Goal: Task Accomplishment & Management: Complete application form

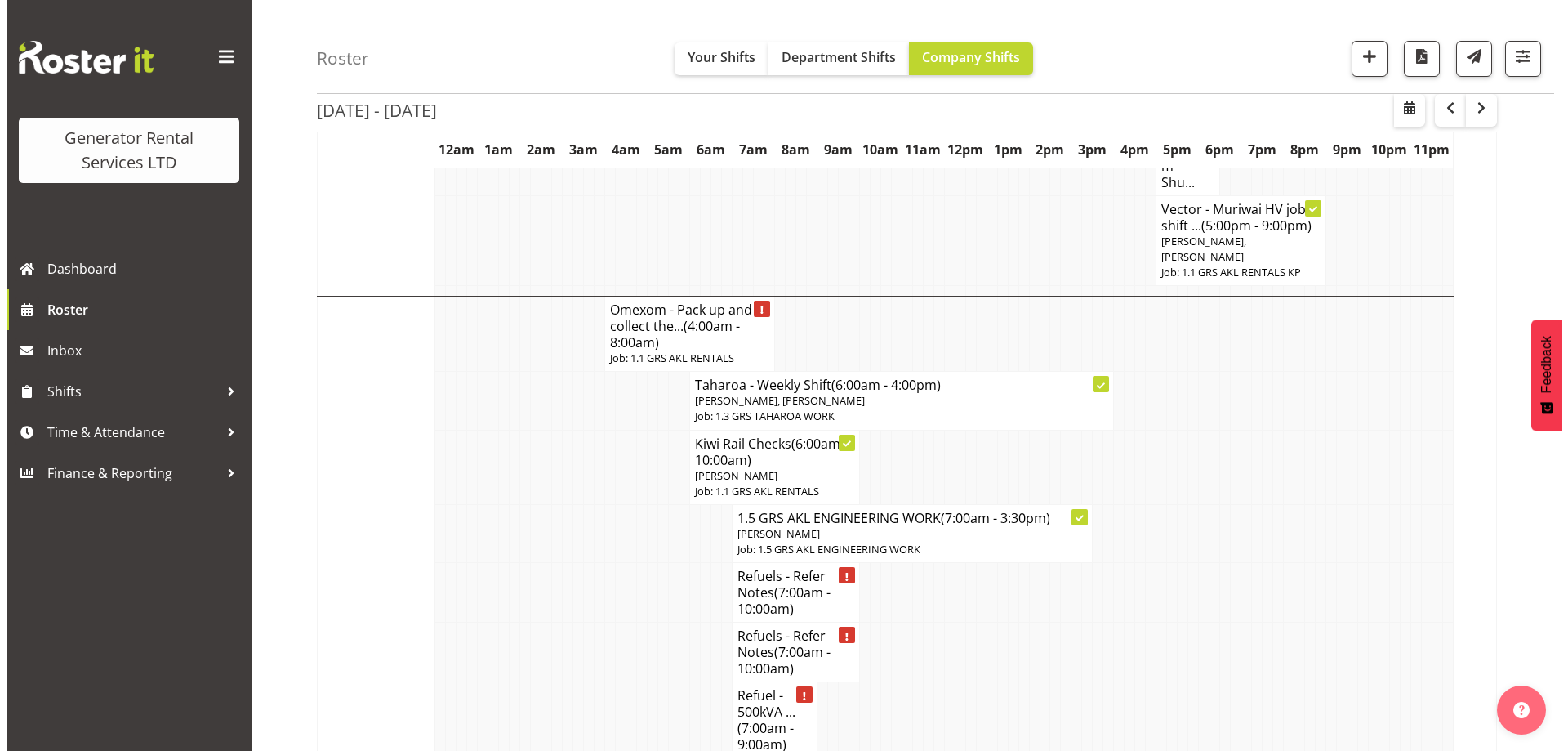
scroll to position [1471, 0]
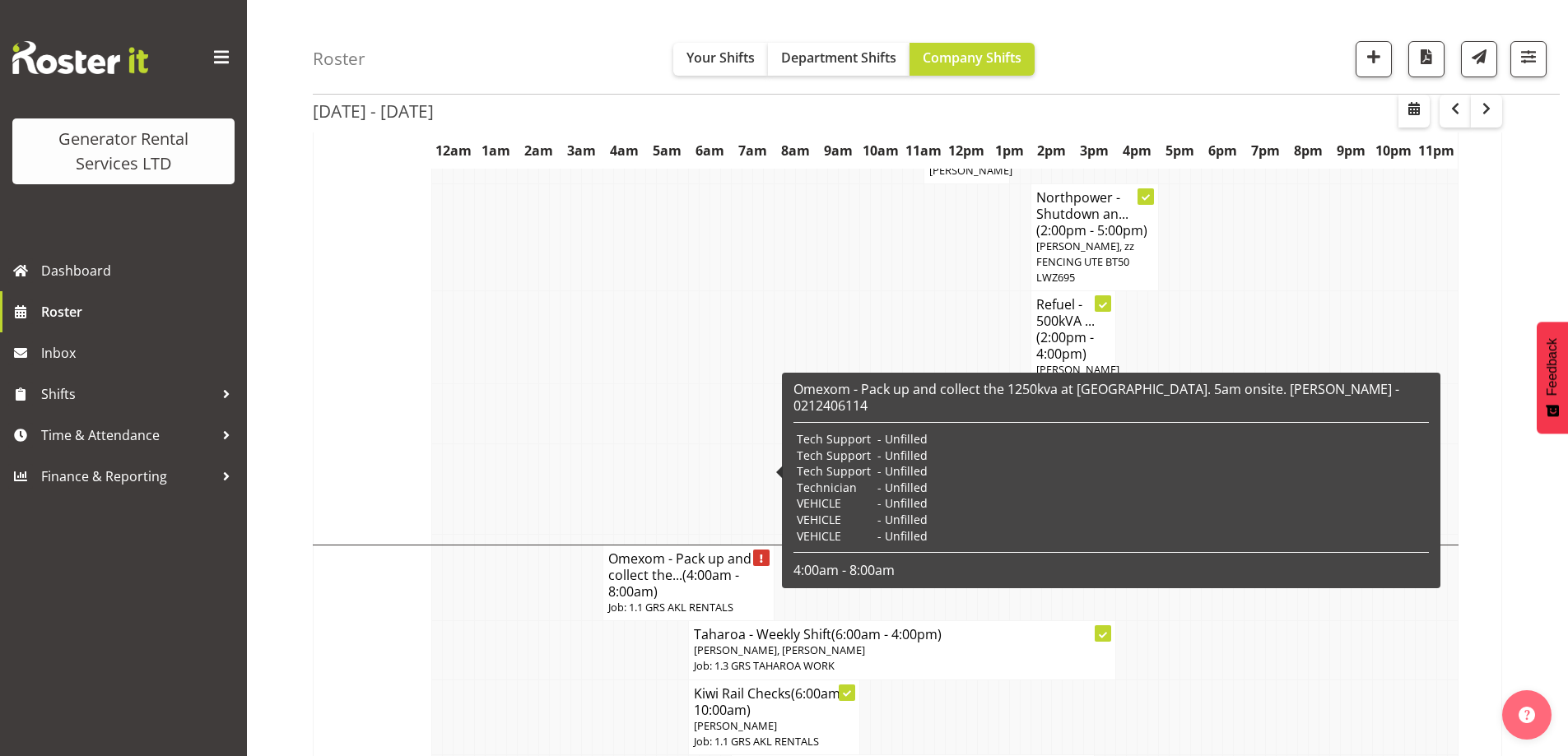
click at [661, 551] on h4 "Omexom - Pack up and collect the... (4:00am - 8:00am)" at bounding box center [689, 575] width 161 height 49
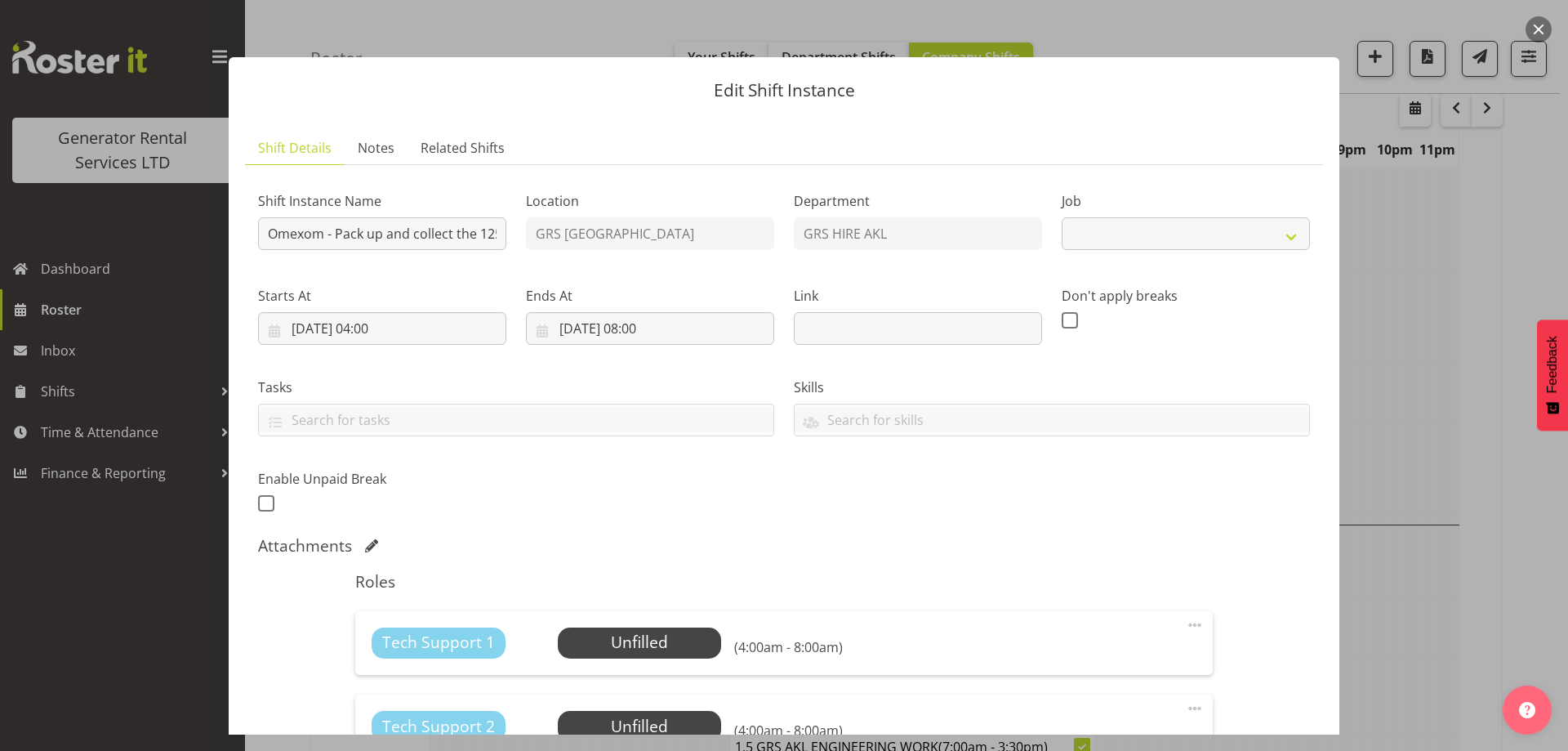
select select "9"
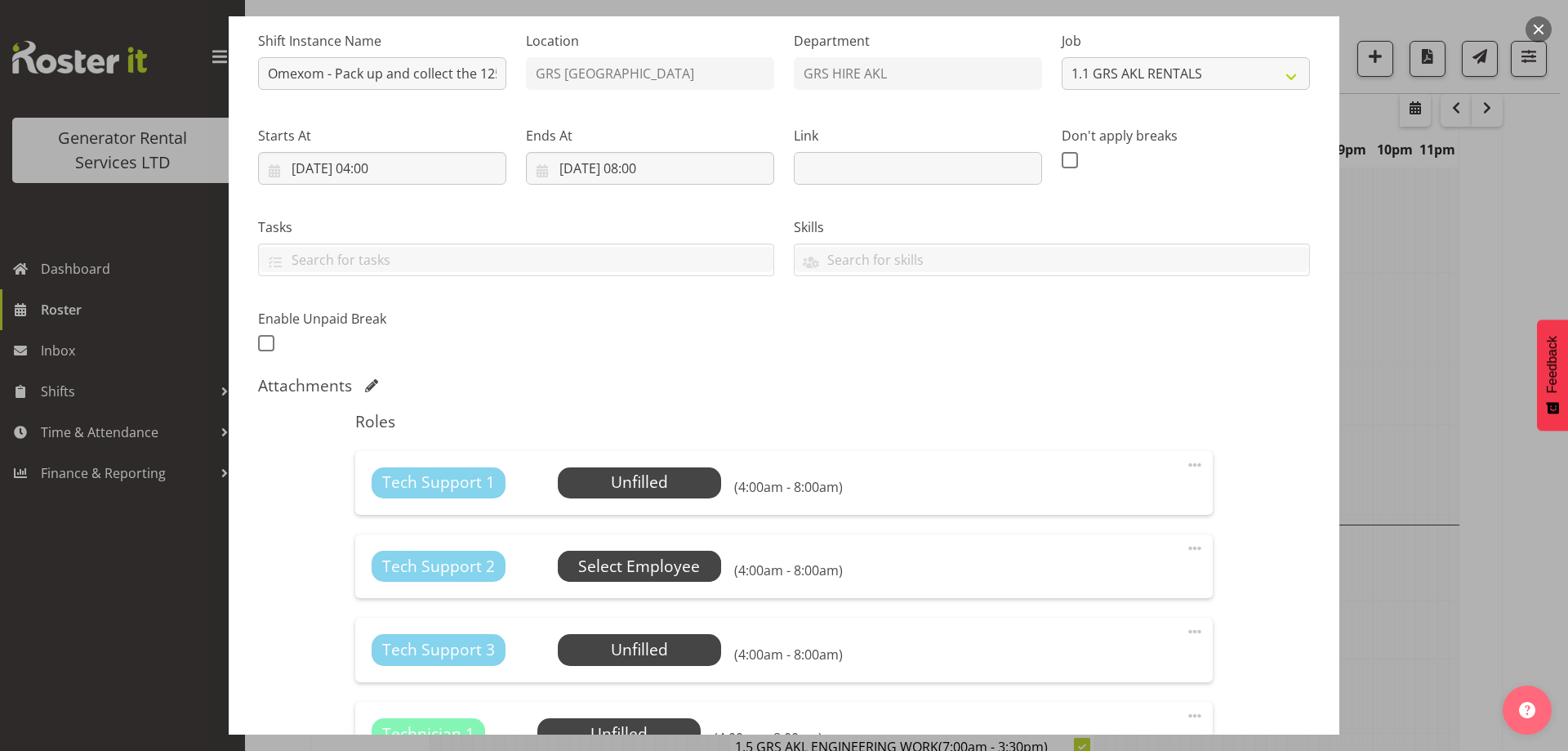
scroll to position [327, 0]
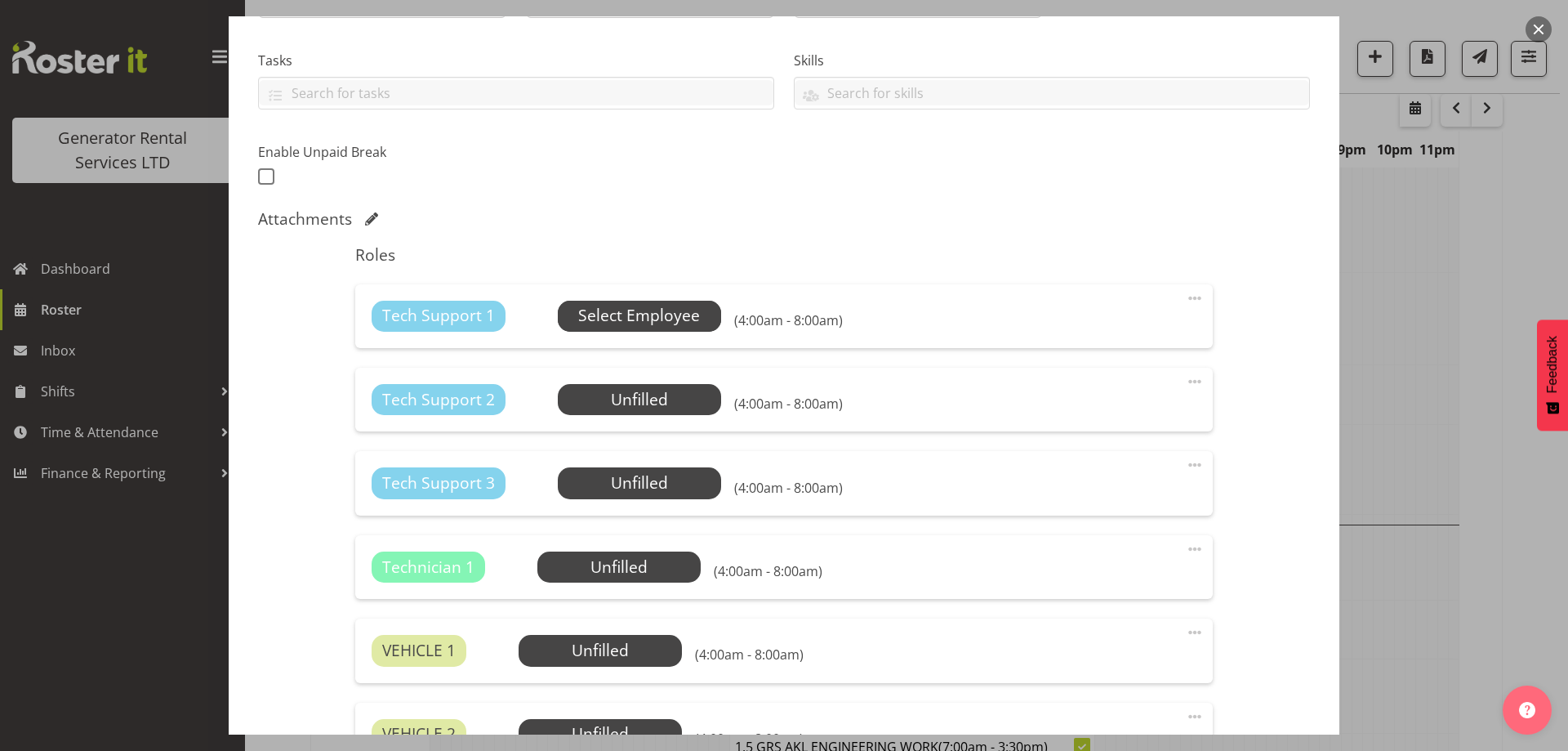
click at [610, 314] on span "Select Employee" at bounding box center [639, 316] width 121 height 24
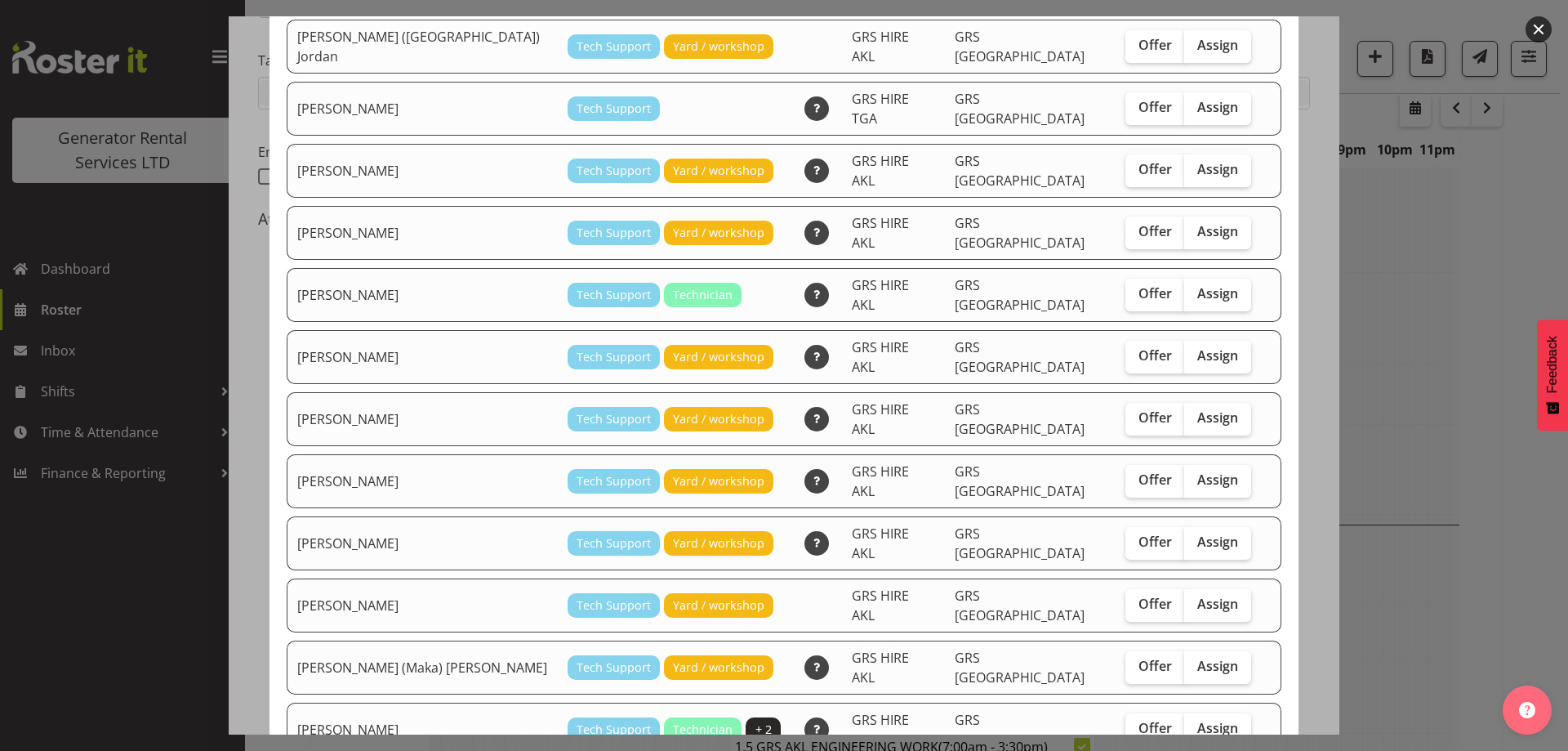
scroll to position [0, 0]
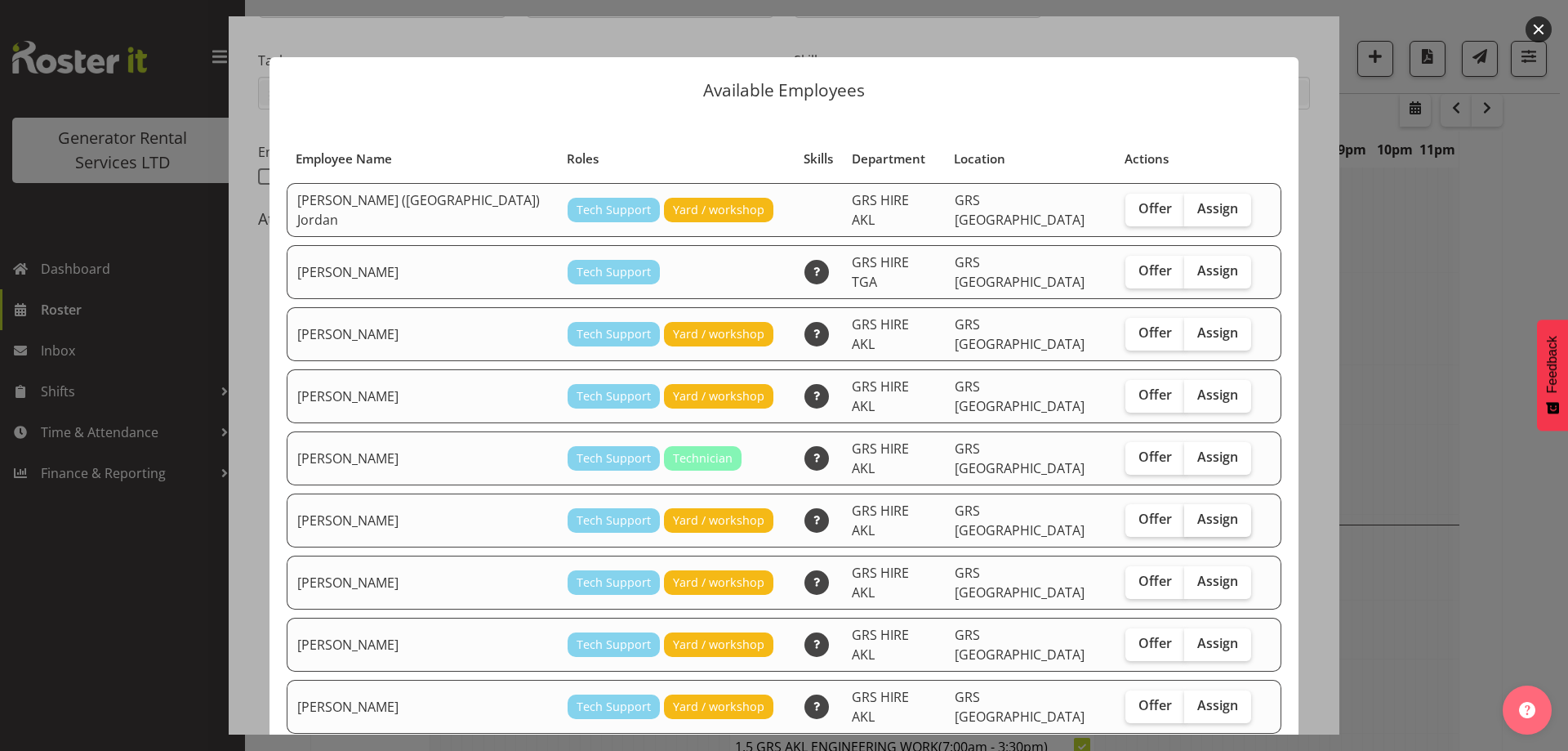
click at [1198, 511] on span "Assign" at bounding box center [1218, 519] width 41 height 16
click at [1184, 515] on input "Assign" at bounding box center [1190, 520] width 11 height 11
checkbox input "true"
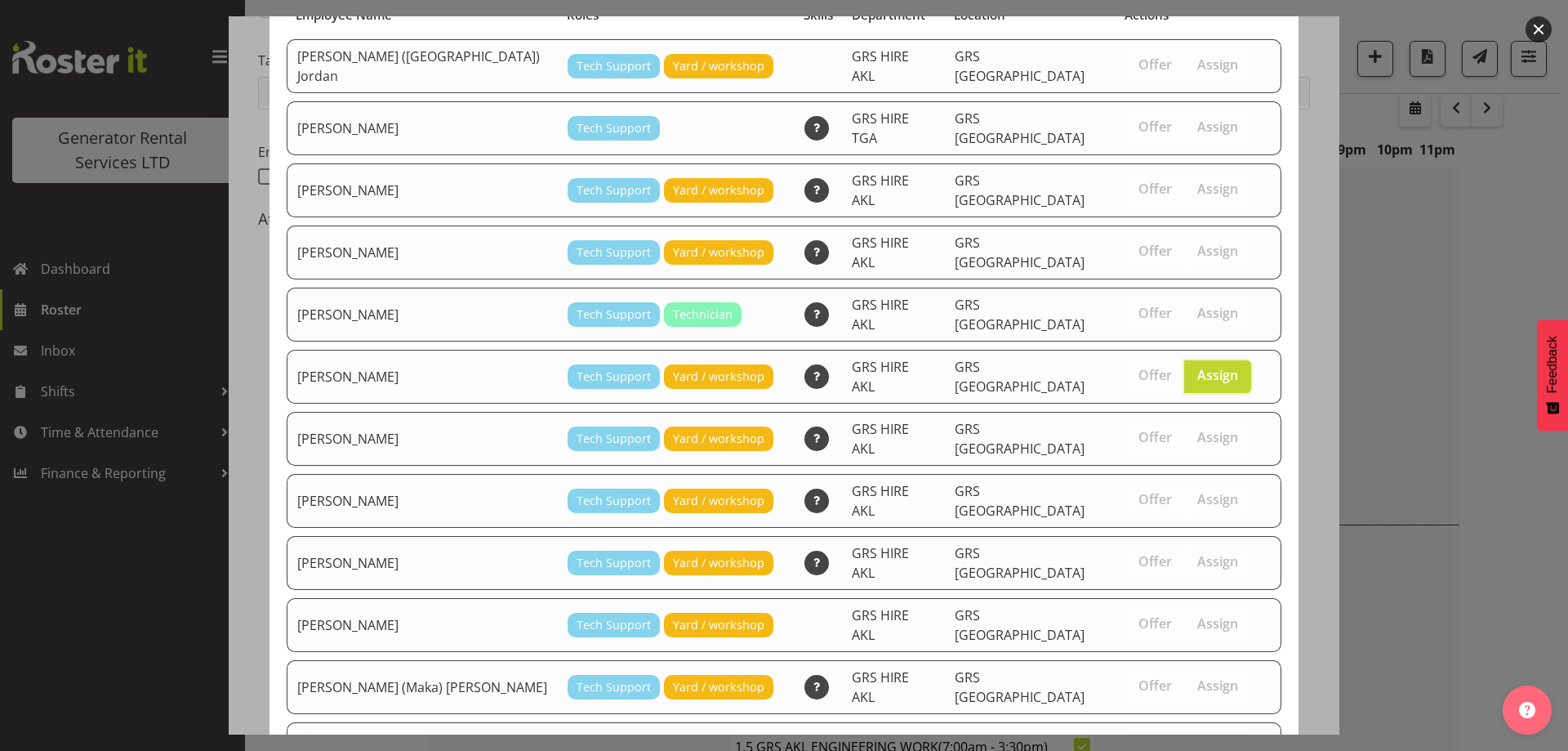
scroll to position [209, 0]
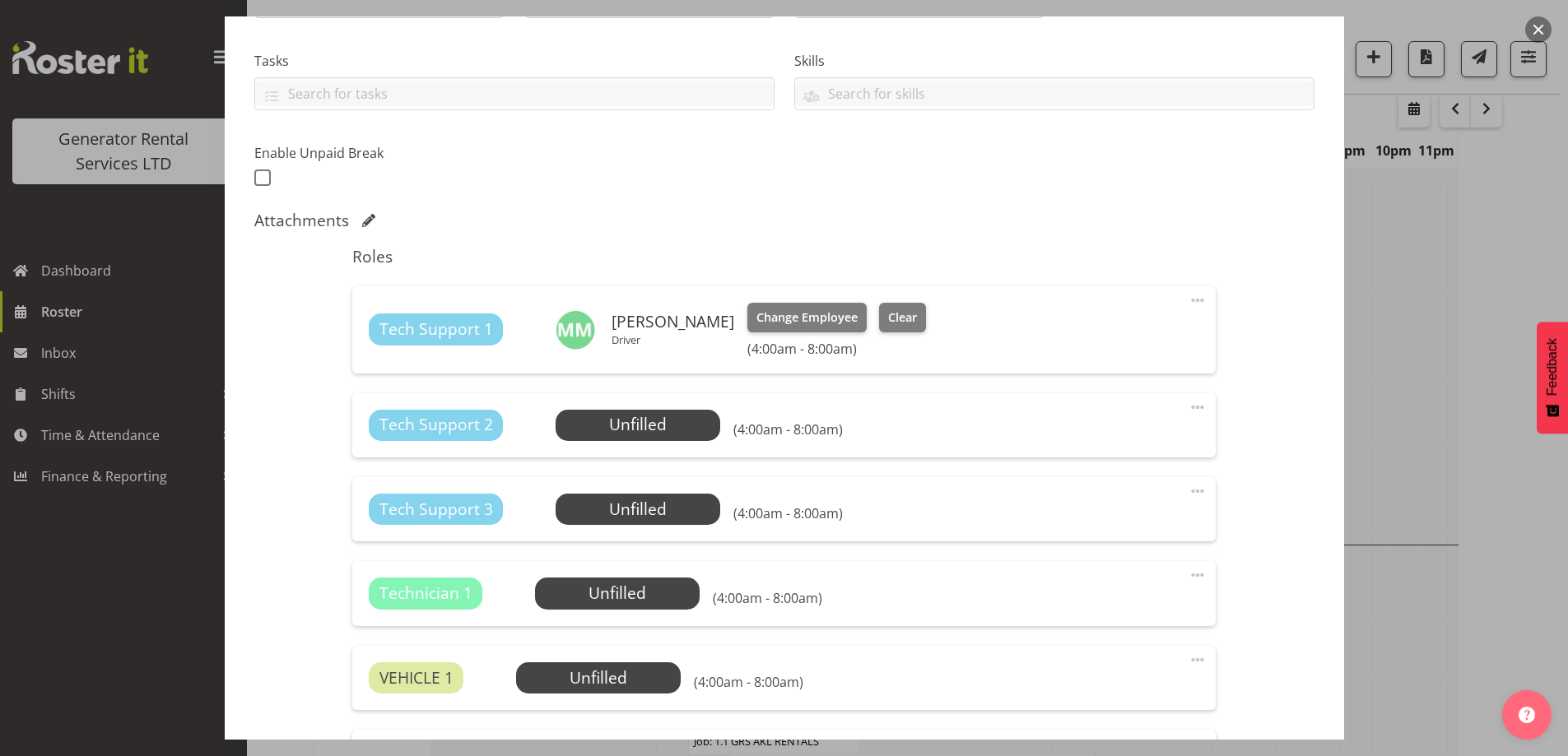
click at [636, 395] on div "Tech Support 2 Unfilled Select Employee (4:00am - 8:00am) Edit Cover Role Delete" at bounding box center [784, 425] width 864 height 64
drag, startPoint x: 630, startPoint y: 408, endPoint x: 628, endPoint y: 425, distance: 17.1
click at [630, 409] on div "Tech Support 2 Unfilled Select Employee (4:00am - 8:00am) Edit Cover Role Delete" at bounding box center [784, 425] width 864 height 64
click at [628, 437] on span "Select Employee" at bounding box center [639, 425] width 122 height 24
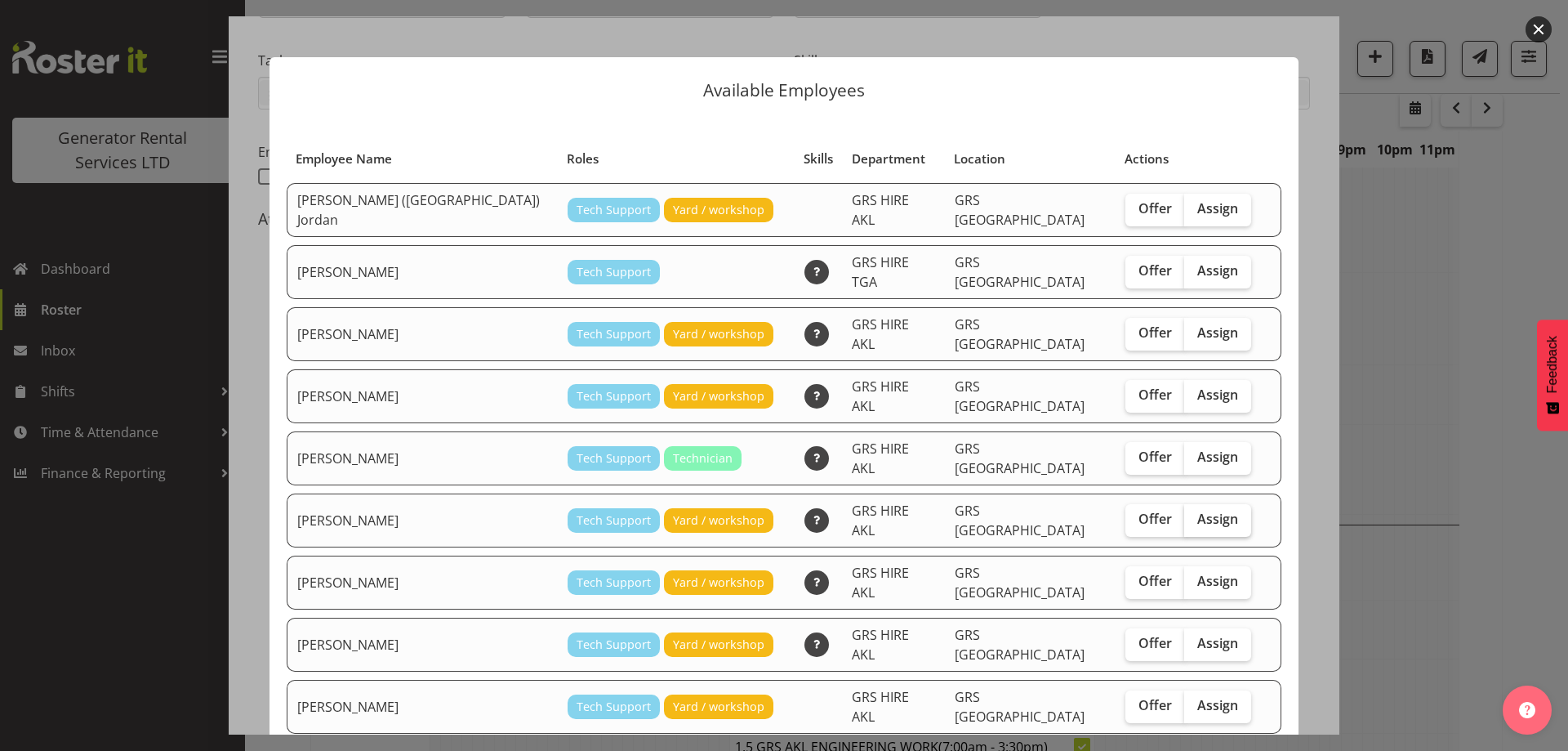
click at [1204, 505] on label "Assign" at bounding box center [1218, 521] width 67 height 33
click at [1195, 515] on input "Assign" at bounding box center [1190, 520] width 11 height 11
checkbox input "true"
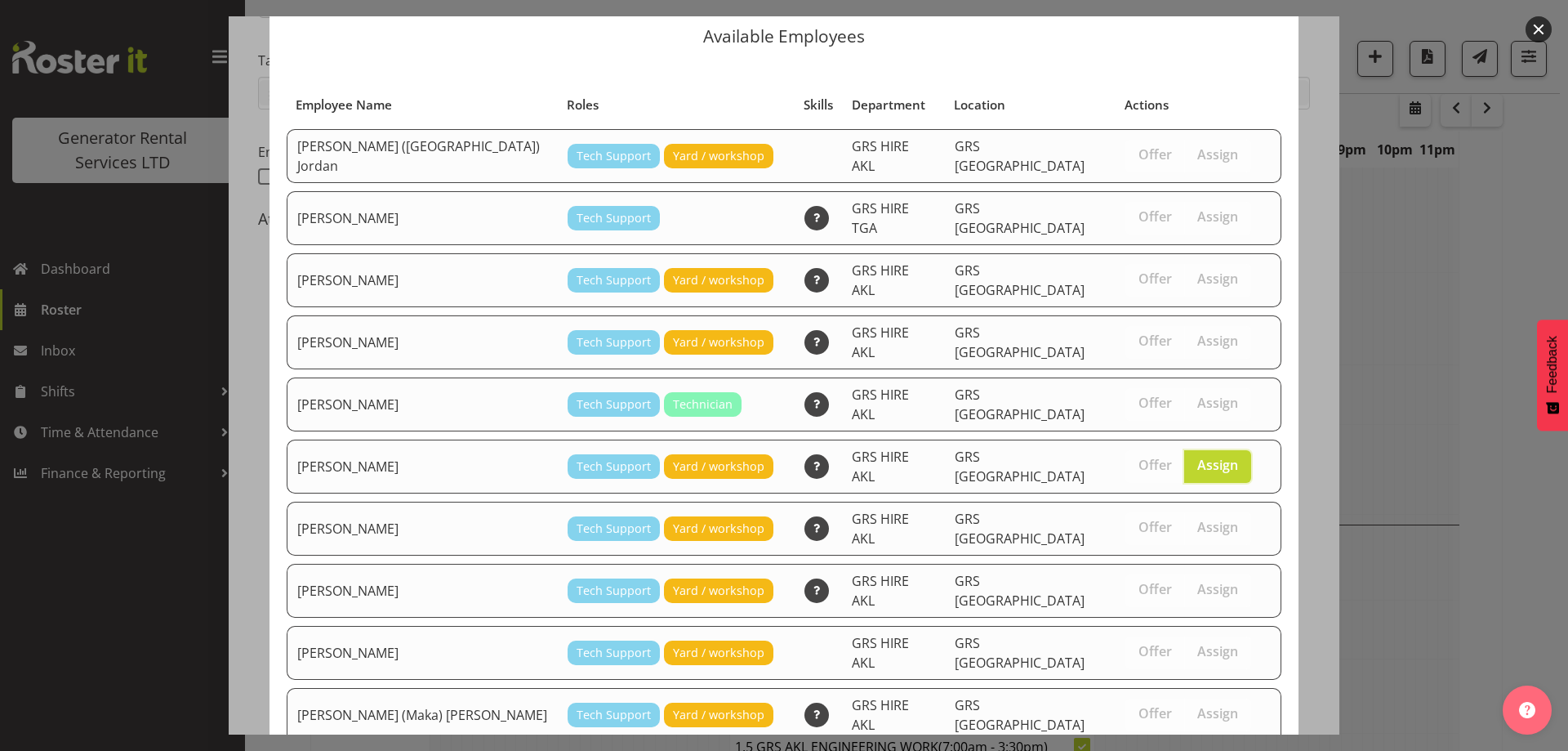
scroll to position [154, 0]
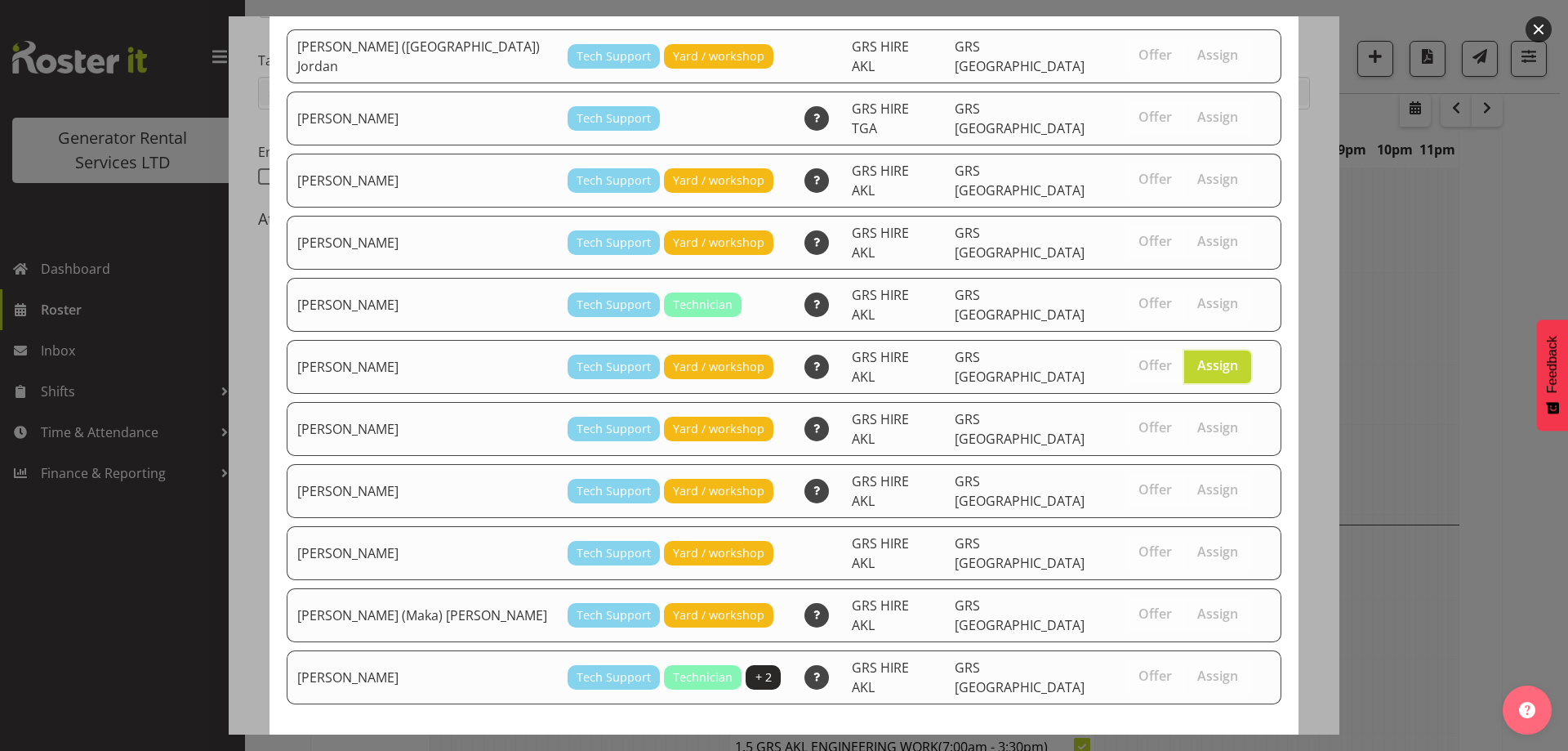
click at [1171, 746] on button "Assign Mina Nomani" at bounding box center [1190, 765] width 186 height 36
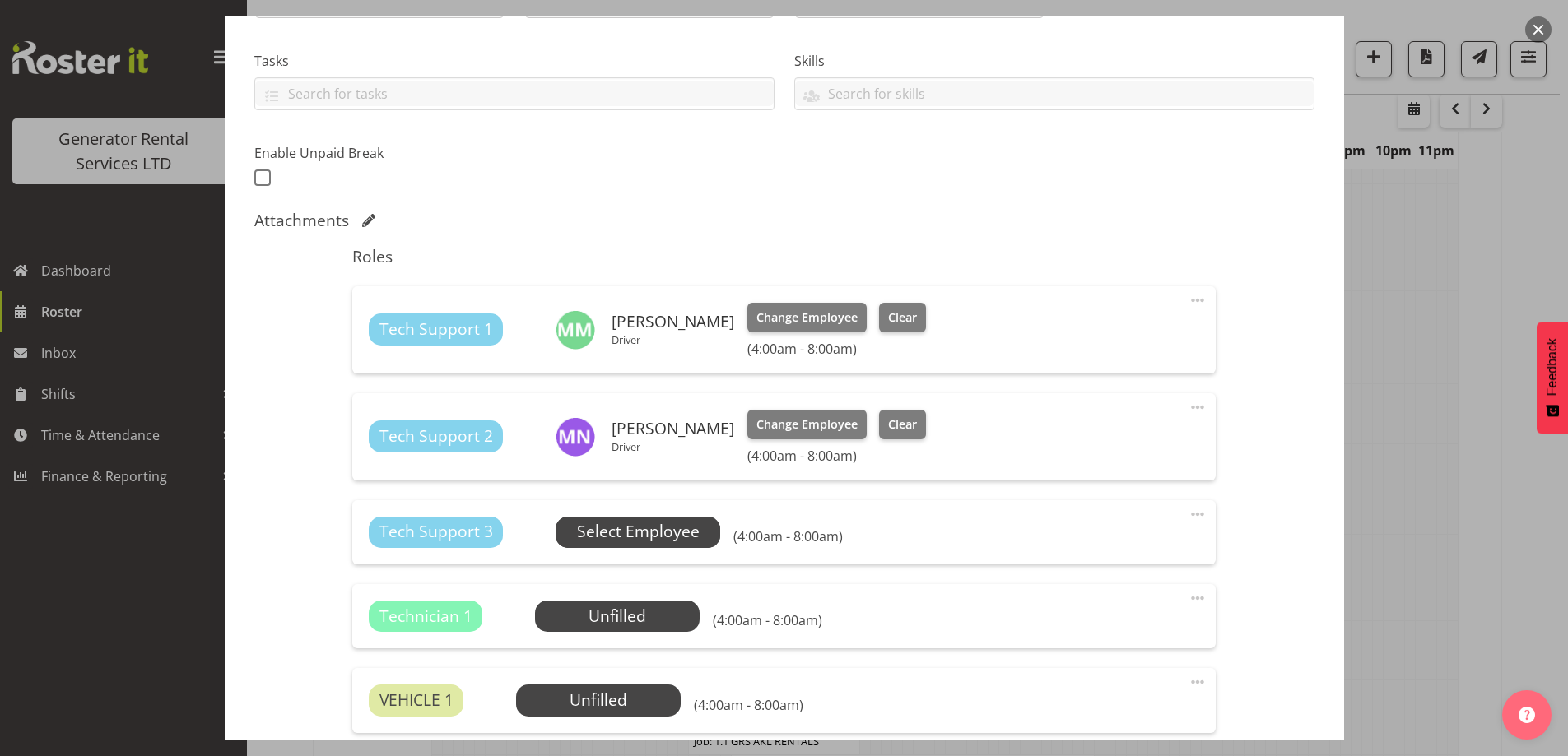
click at [639, 528] on span "Select Employee" at bounding box center [639, 532] width 122 height 24
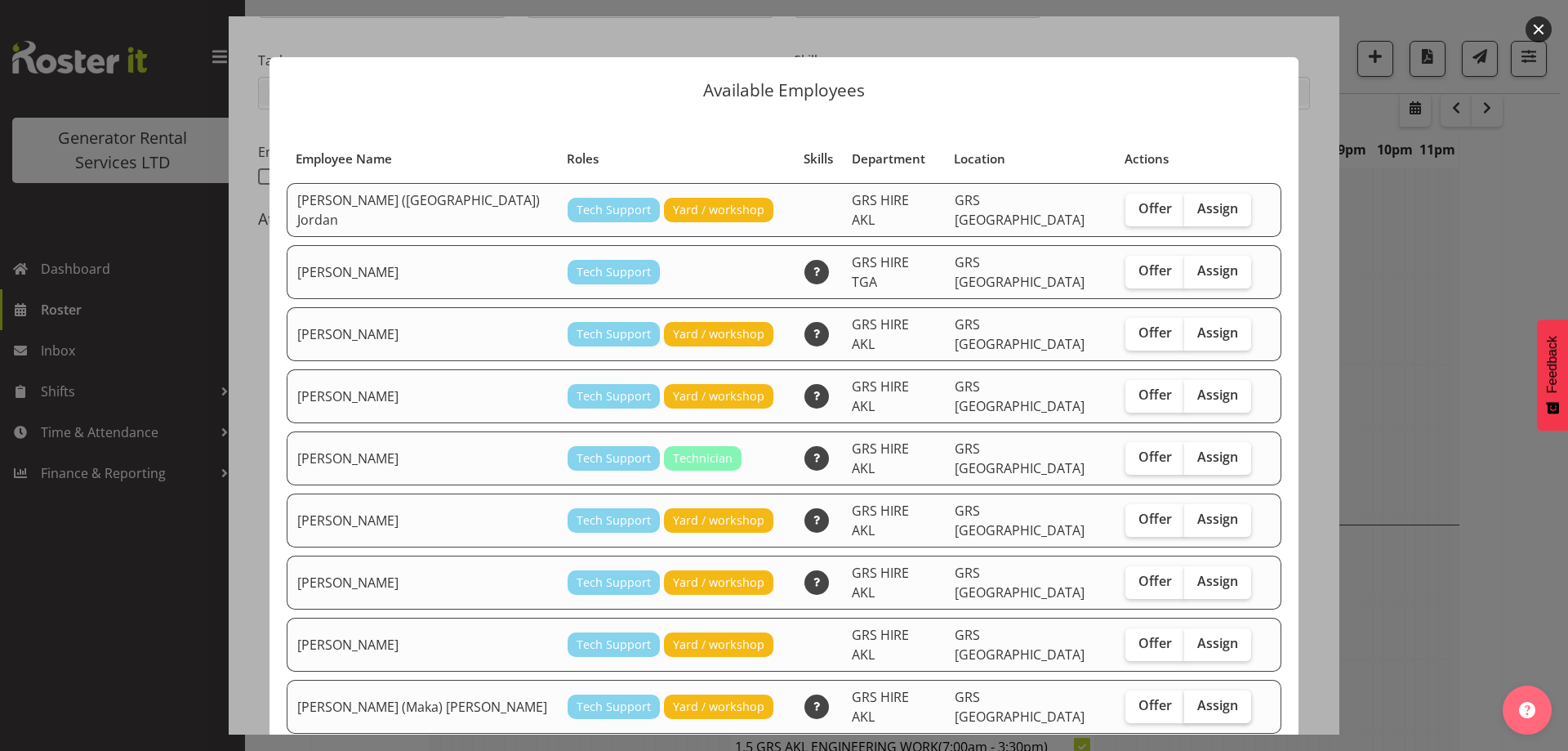
click at [1198, 698] on span "Assign" at bounding box center [1218, 706] width 41 height 16
click at [1184, 700] on input "Assign" at bounding box center [1190, 706] width 11 height 11
checkbox input "true"
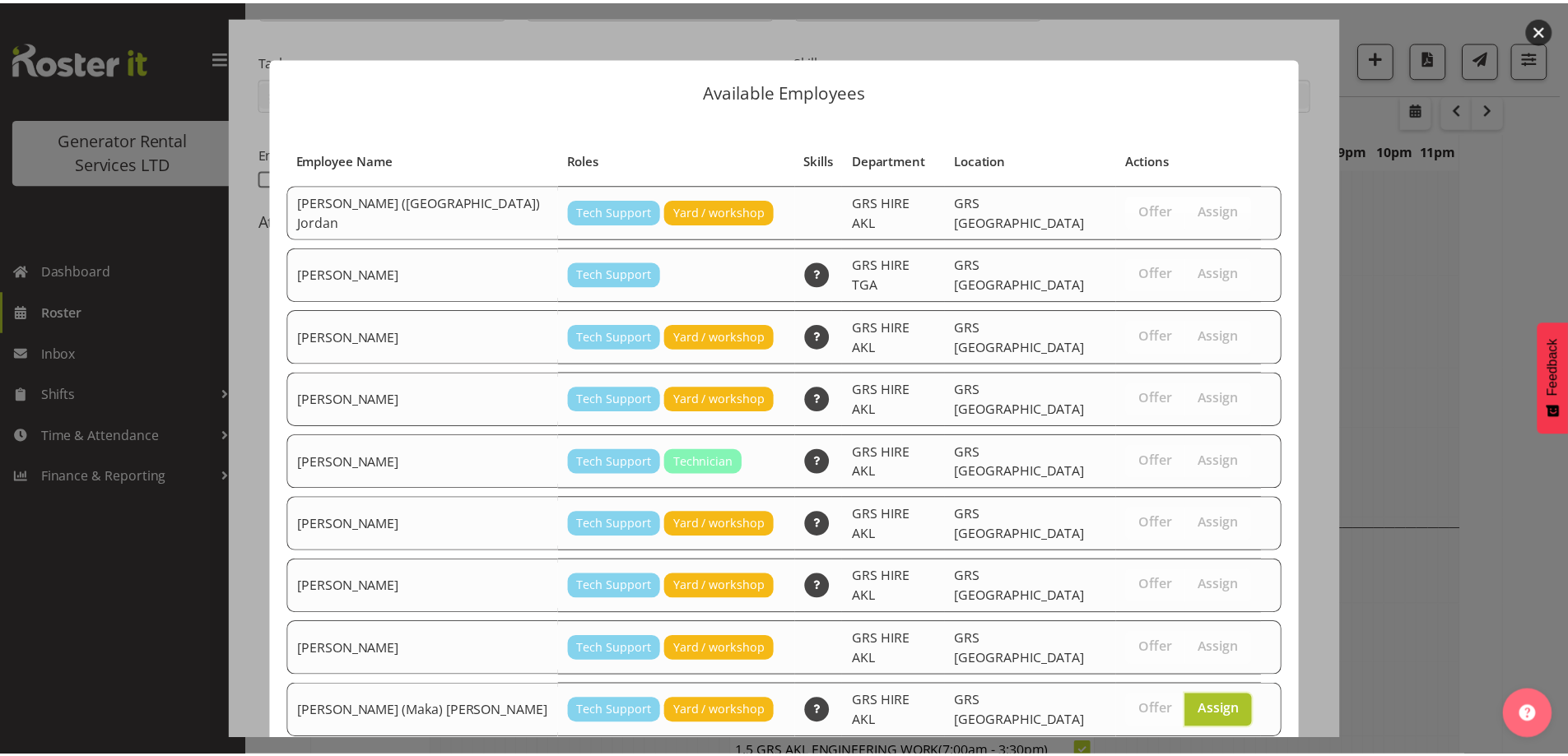
scroll to position [98, 0]
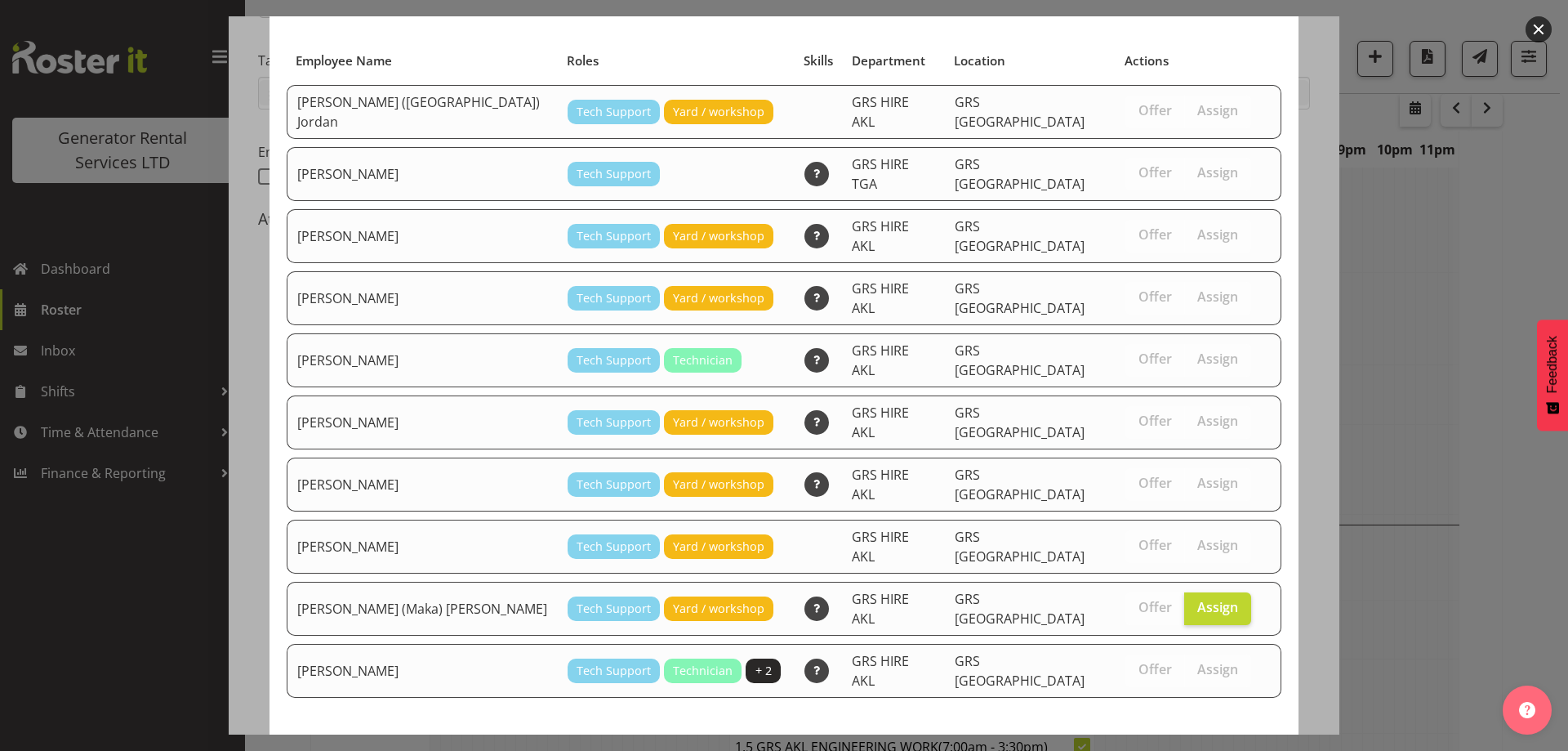
click at [1181, 748] on span "Assign Sione (Maka) Fifita" at bounding box center [1104, 758] width 336 height 20
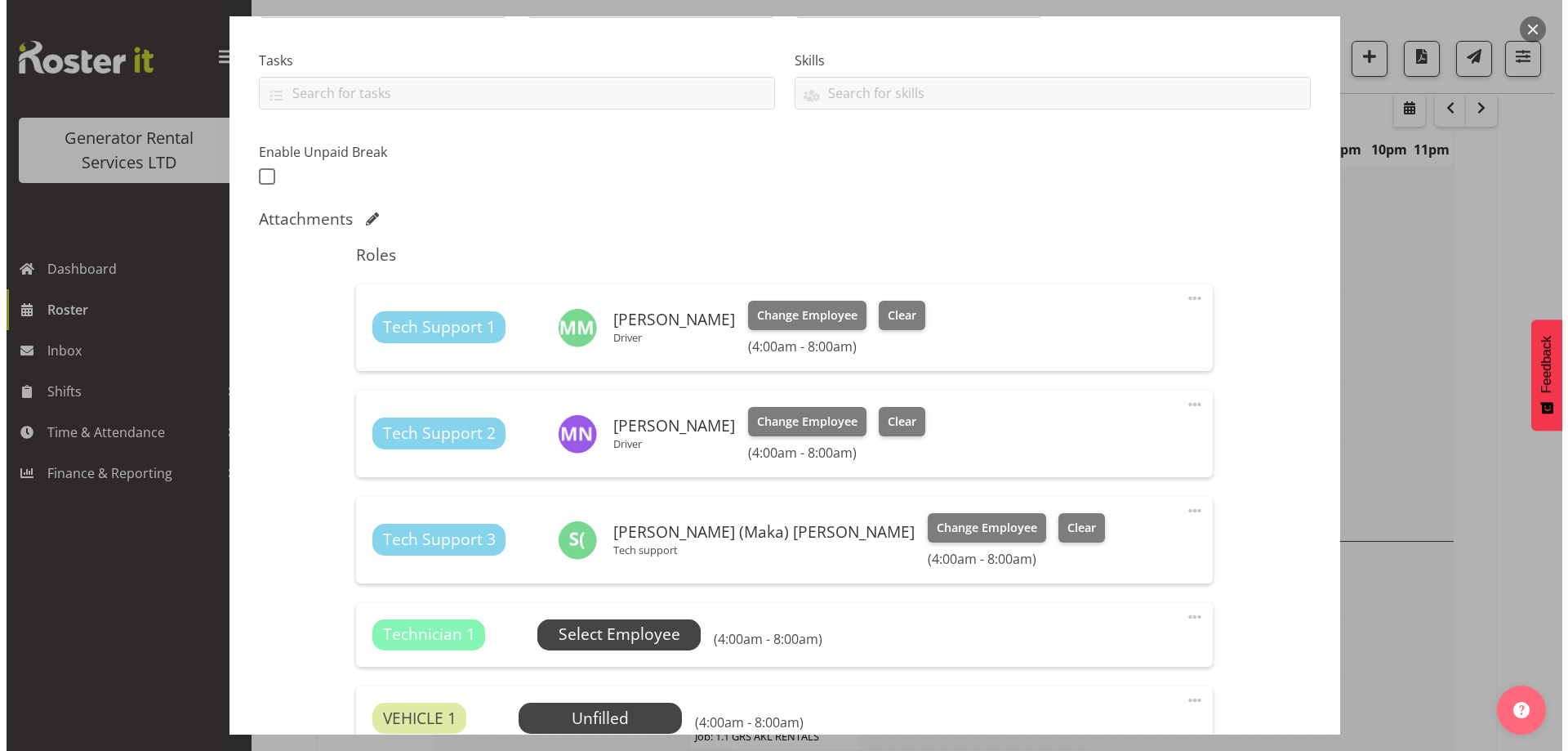
scroll to position [573, 0]
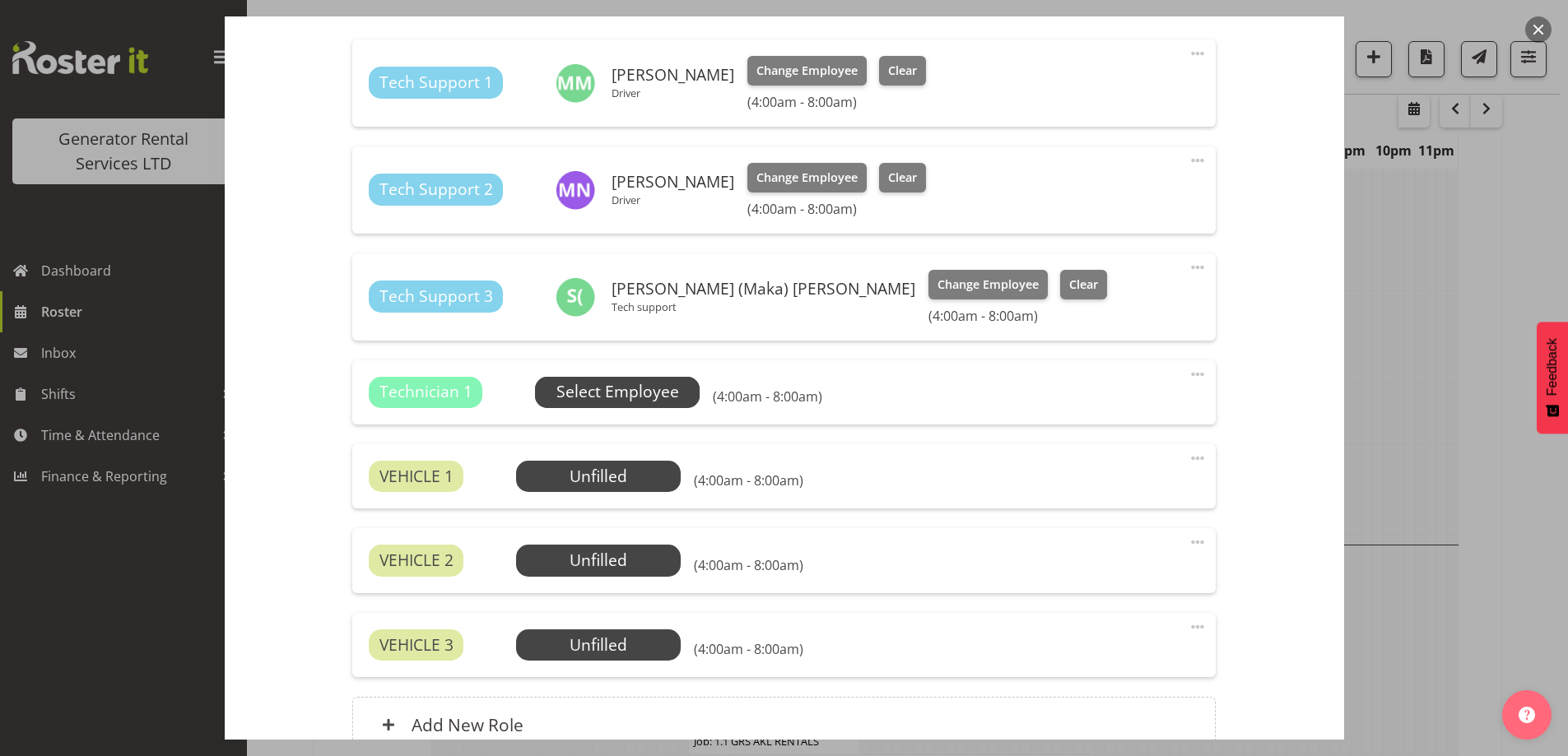
click at [612, 391] on span "Select Employee" at bounding box center [618, 392] width 122 height 24
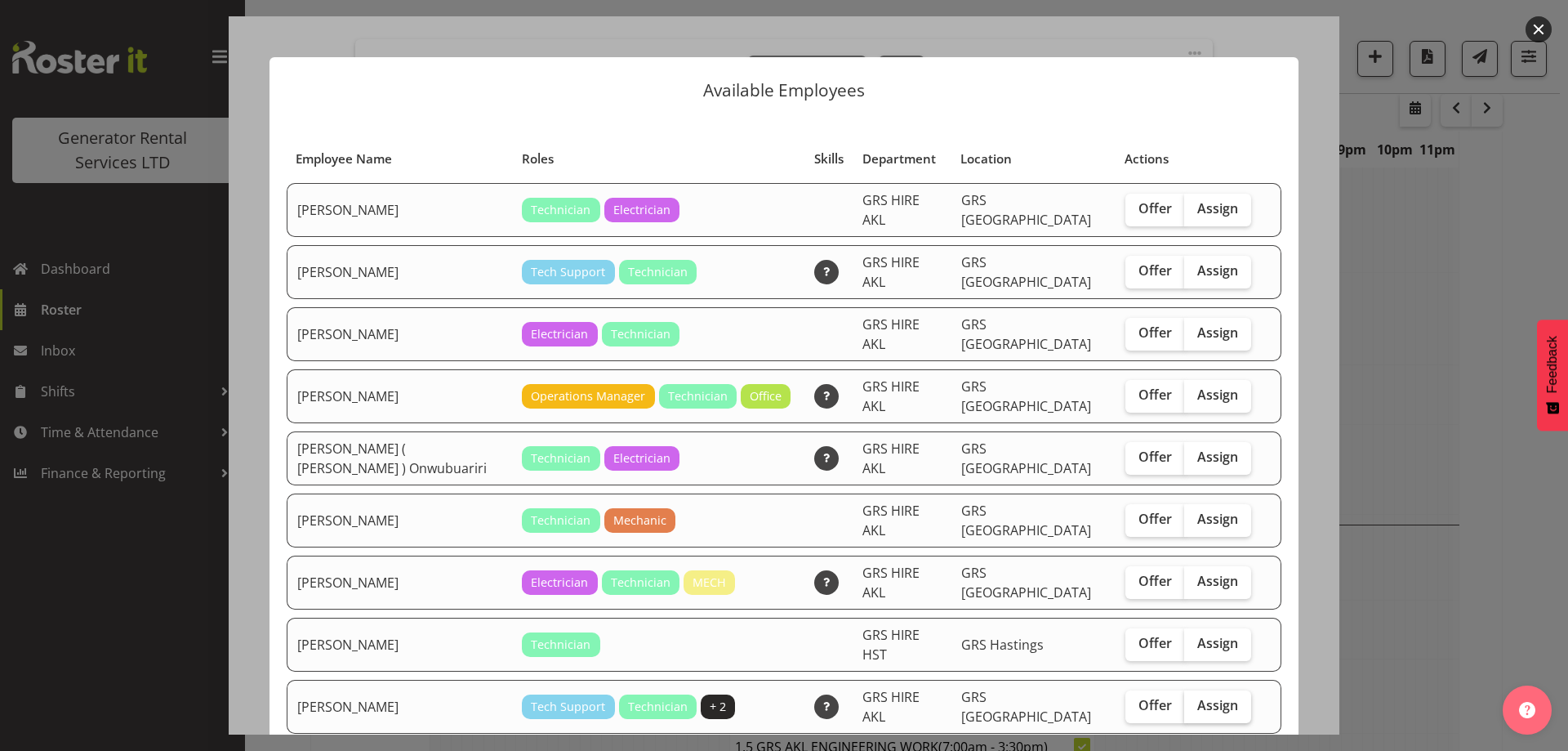
click at [1214, 698] on span "Assign" at bounding box center [1218, 706] width 41 height 16
click at [1195, 700] on input "Assign" at bounding box center [1190, 706] width 11 height 11
checkbox input "true"
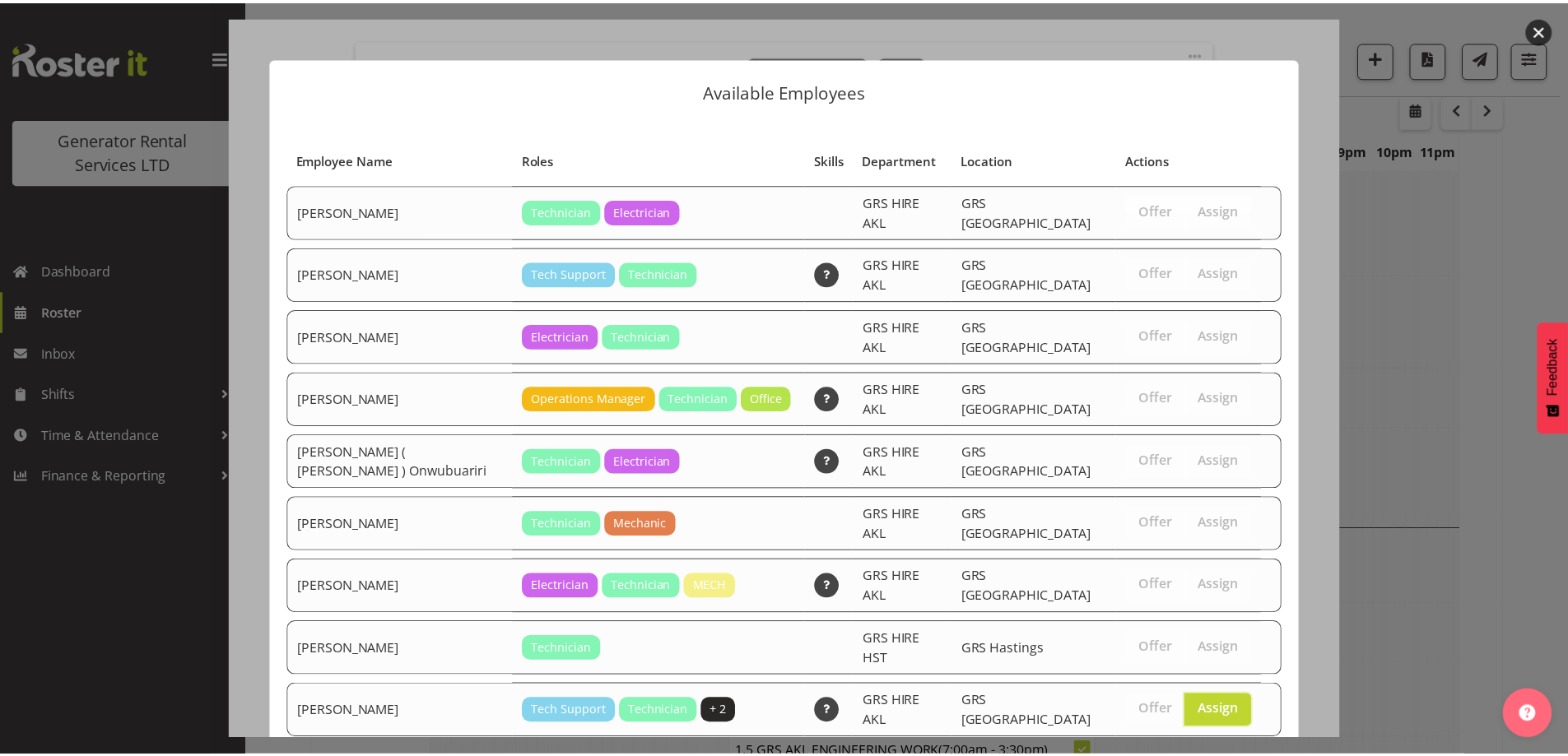
scroll to position [43, 0]
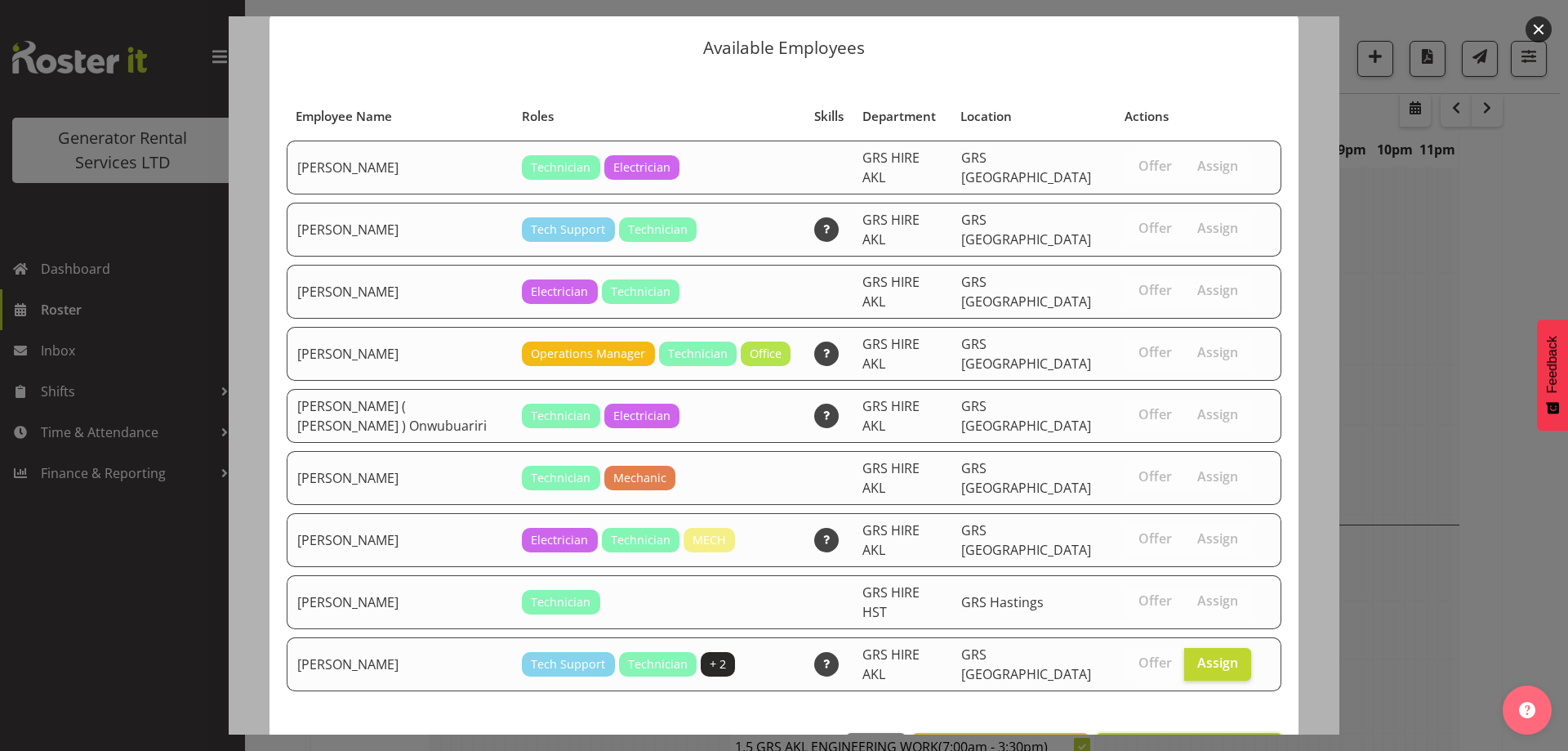
click at [1200, 741] on span "Assign Zak Tapling" at bounding box center [1190, 751] width 165 height 20
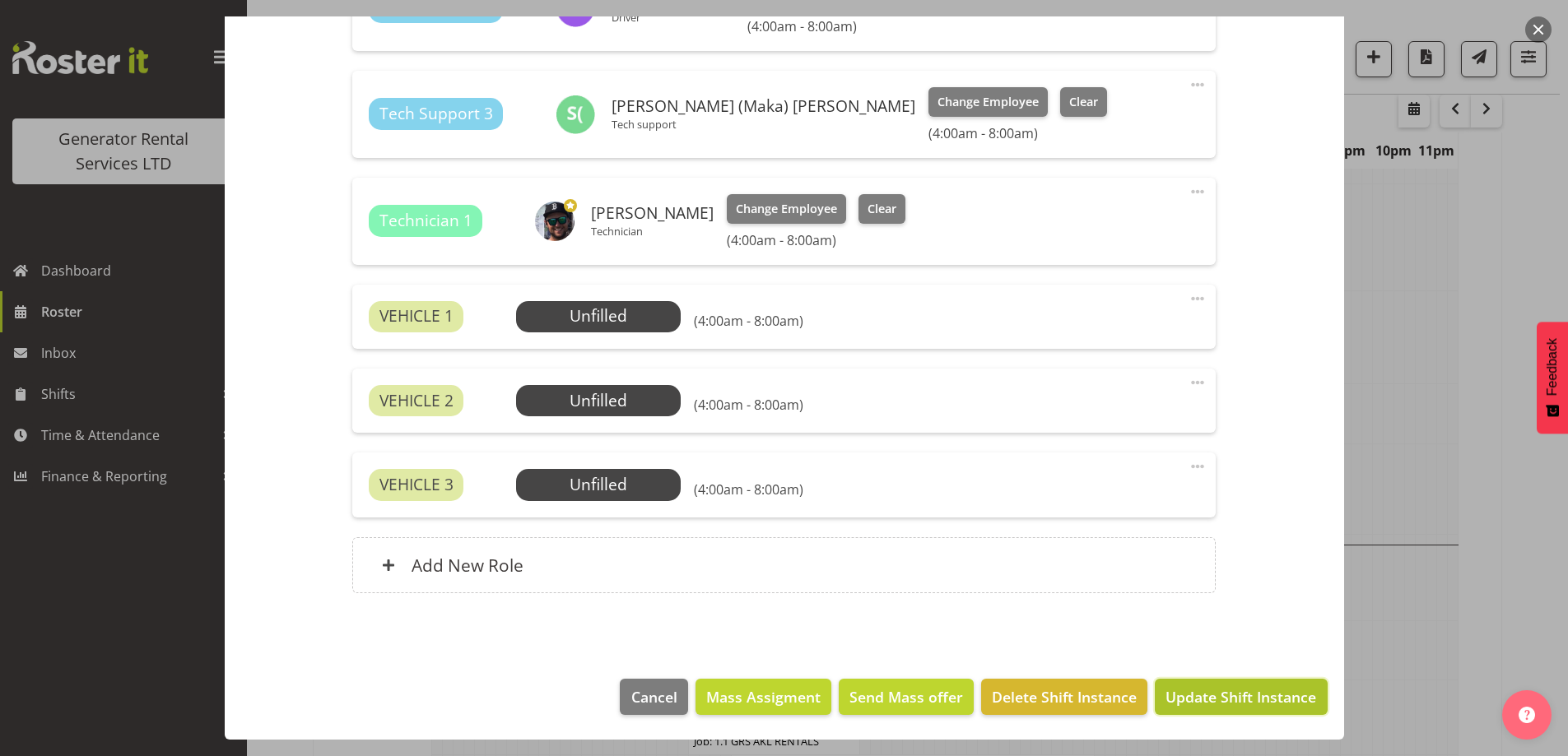
click at [1208, 689] on span "Update Shift Instance" at bounding box center [1241, 697] width 151 height 21
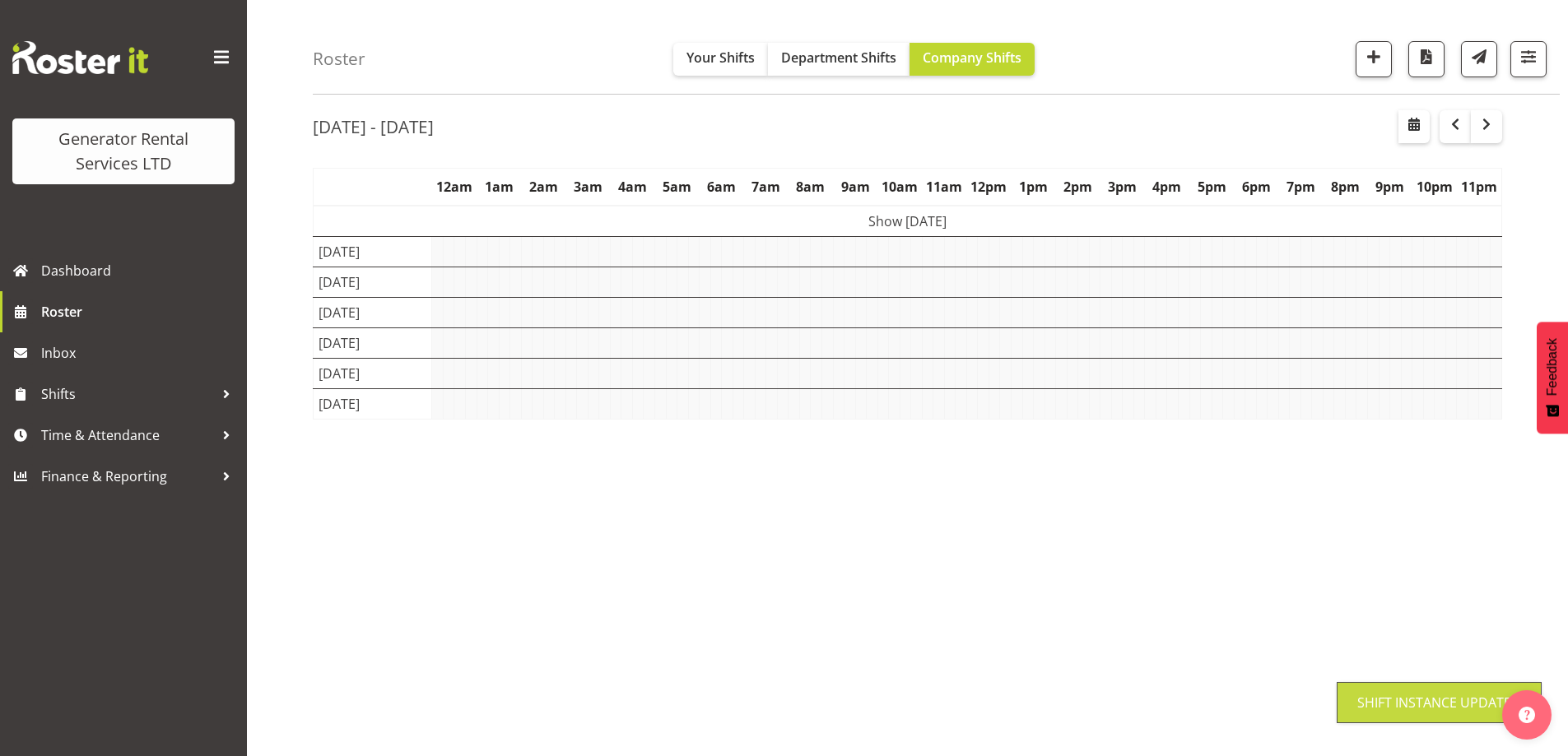
scroll to position [54, 0]
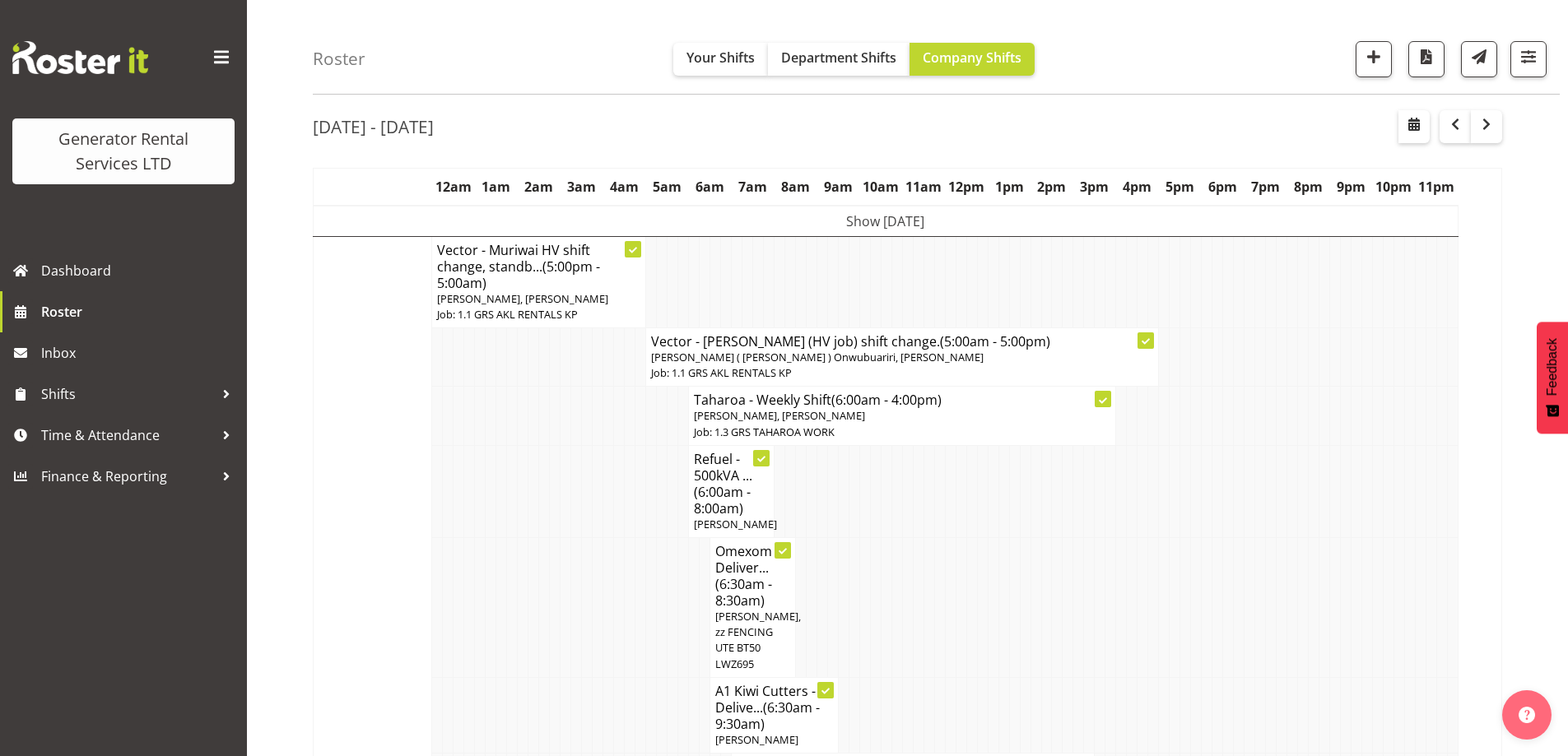
click at [540, 575] on td at bounding box center [545, 606] width 11 height 140
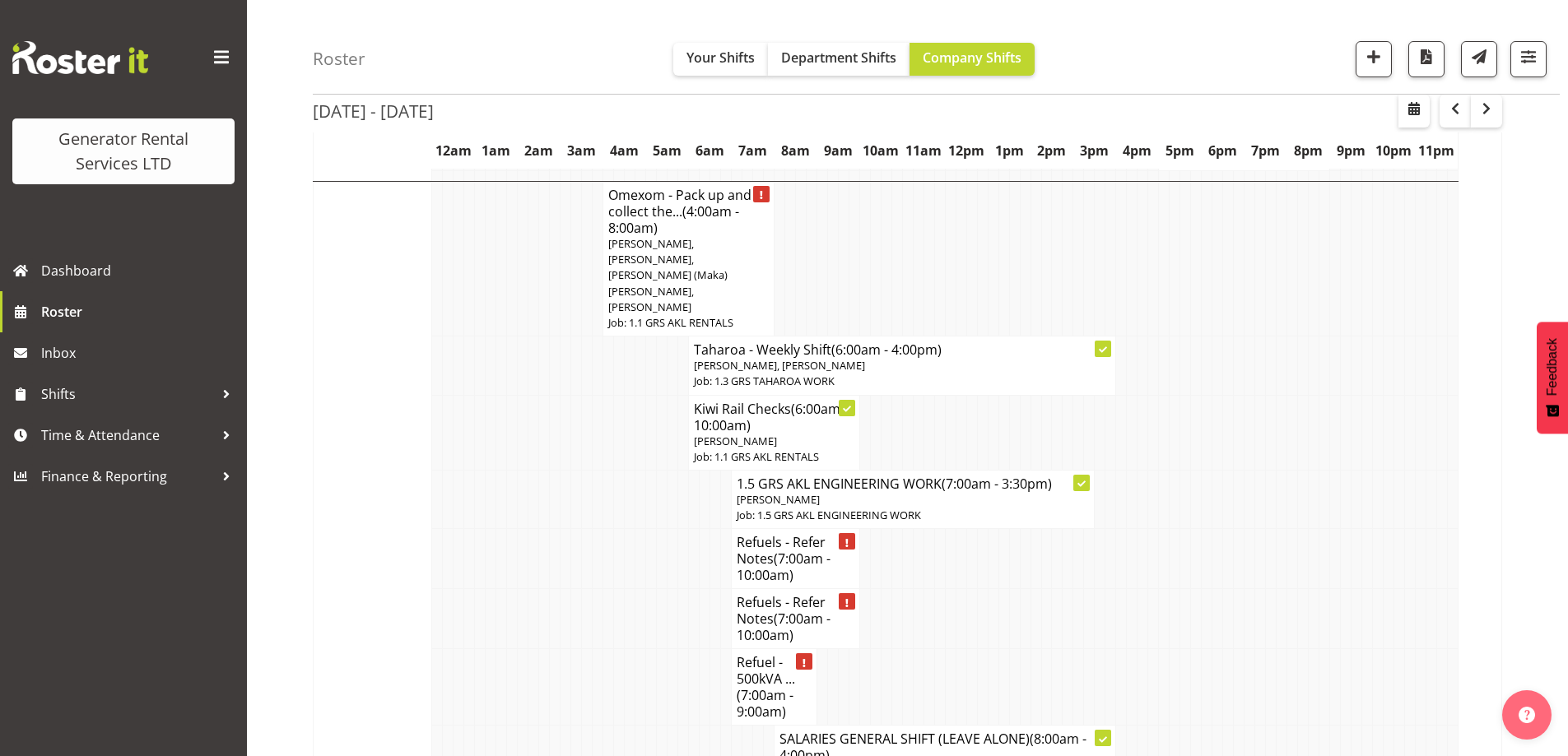
scroll to position [1975, 0]
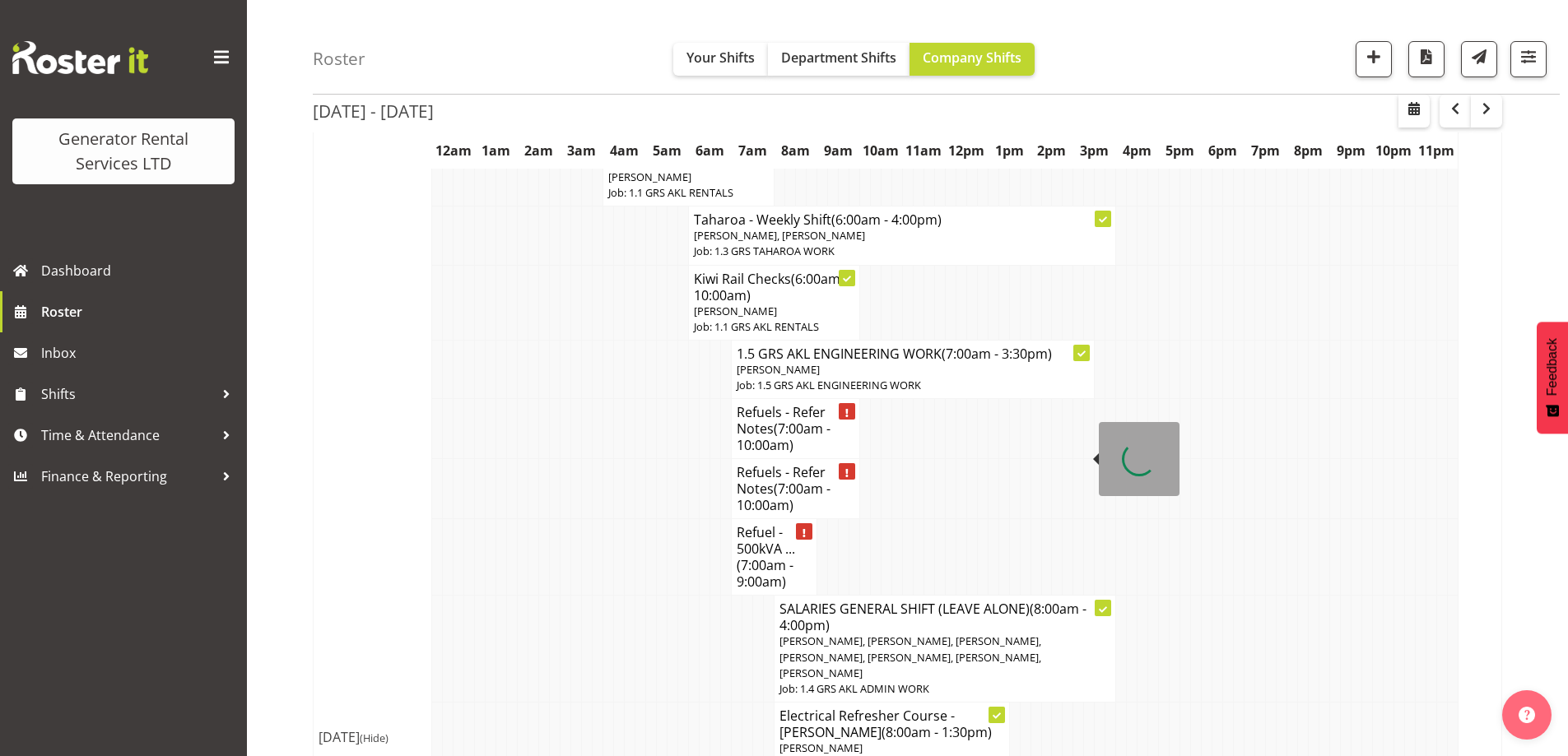
click at [562, 703] on td at bounding box center [566, 740] width 11 height 75
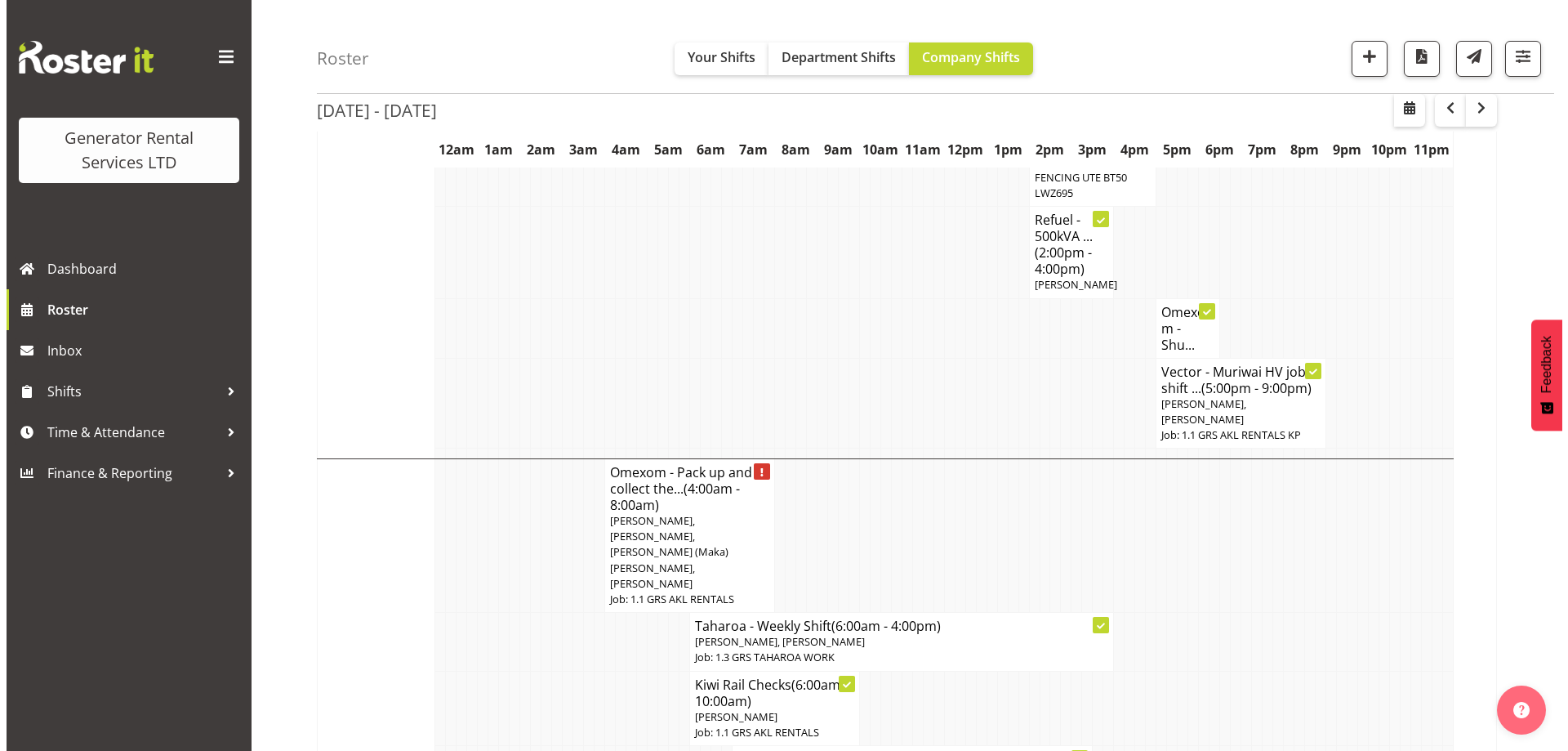
scroll to position [1553, 0]
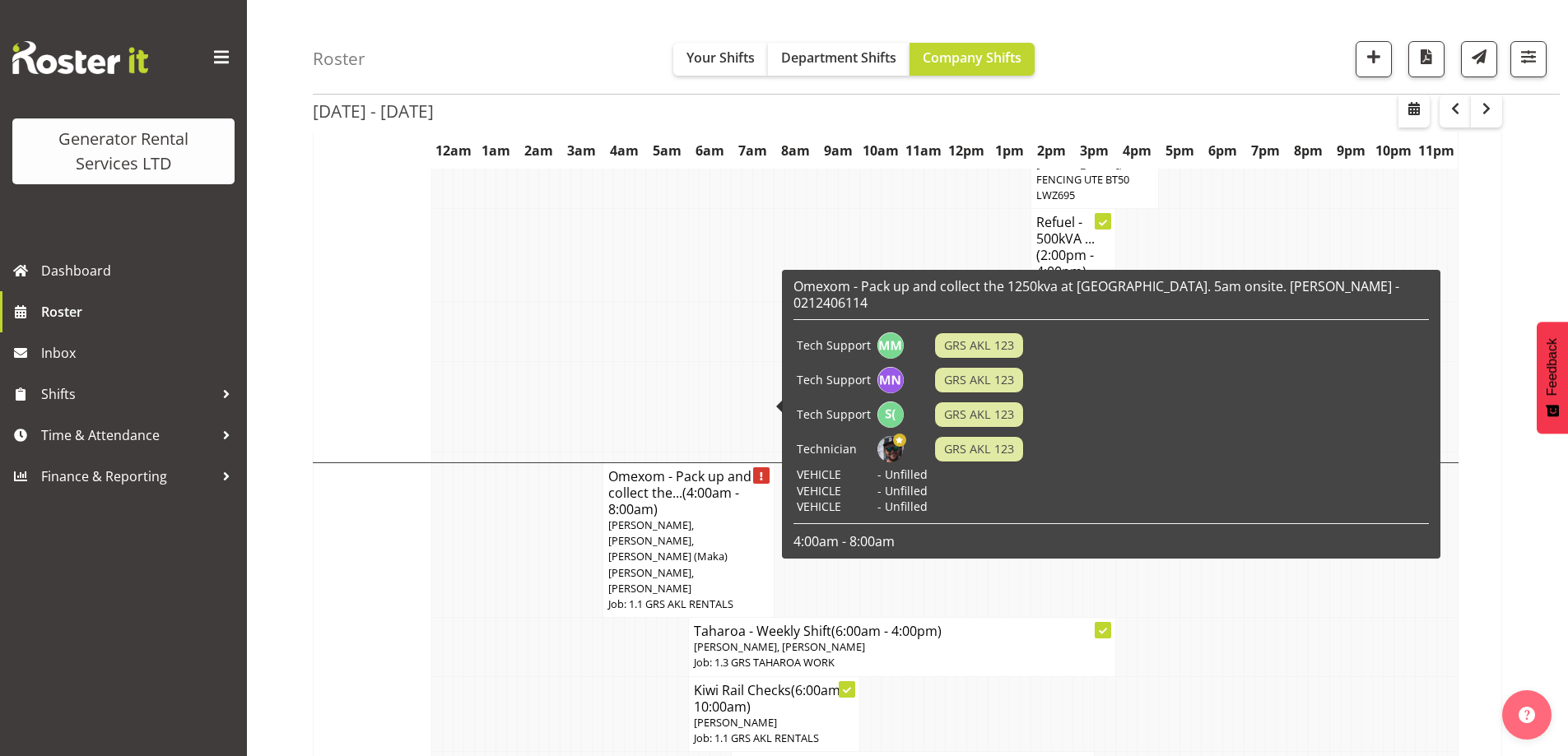
click at [708, 518] on span "Michael Marshall, Mina Nomani, Sione (Maka) Fifita, Zak Tapling" at bounding box center [668, 557] width 119 height 78
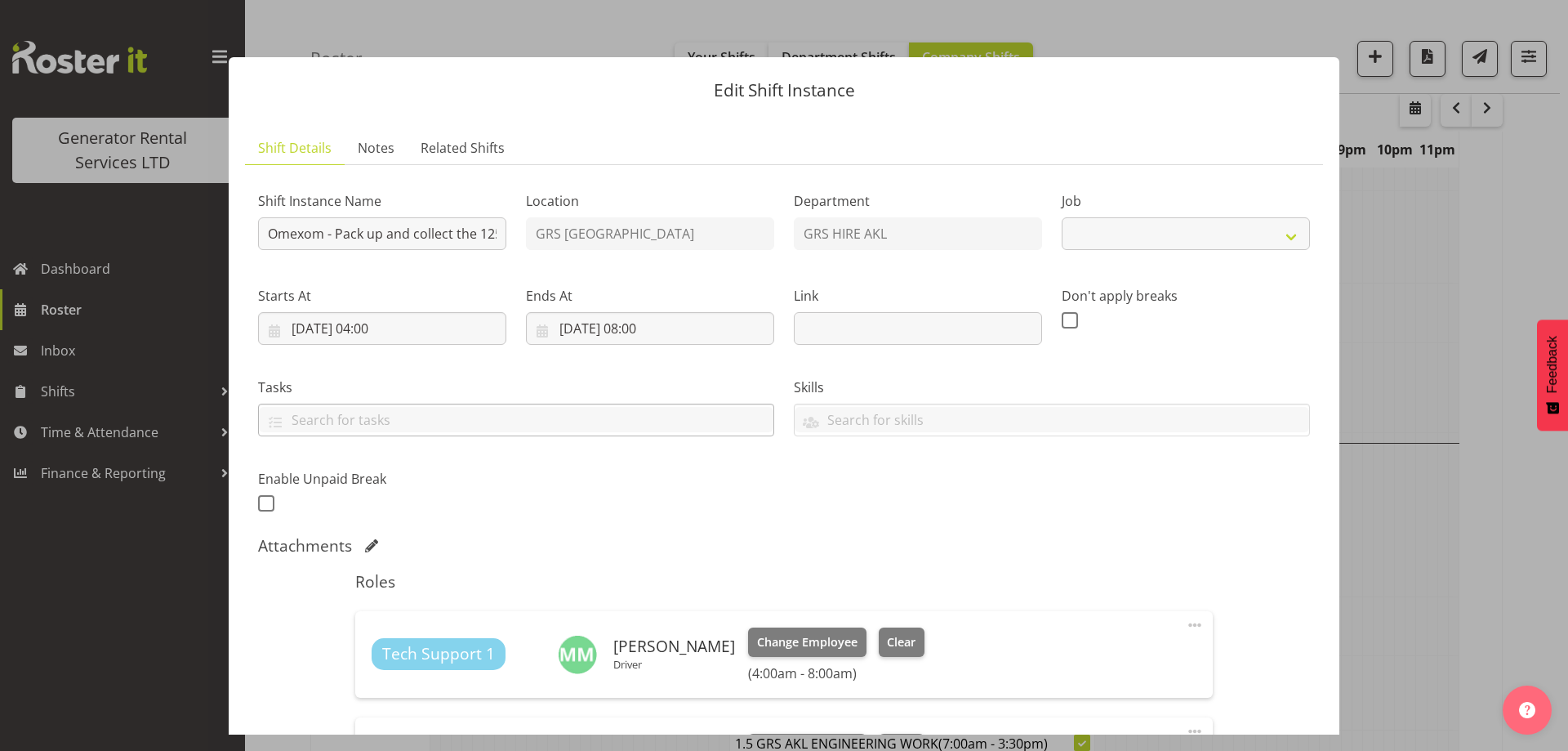
select select "9"
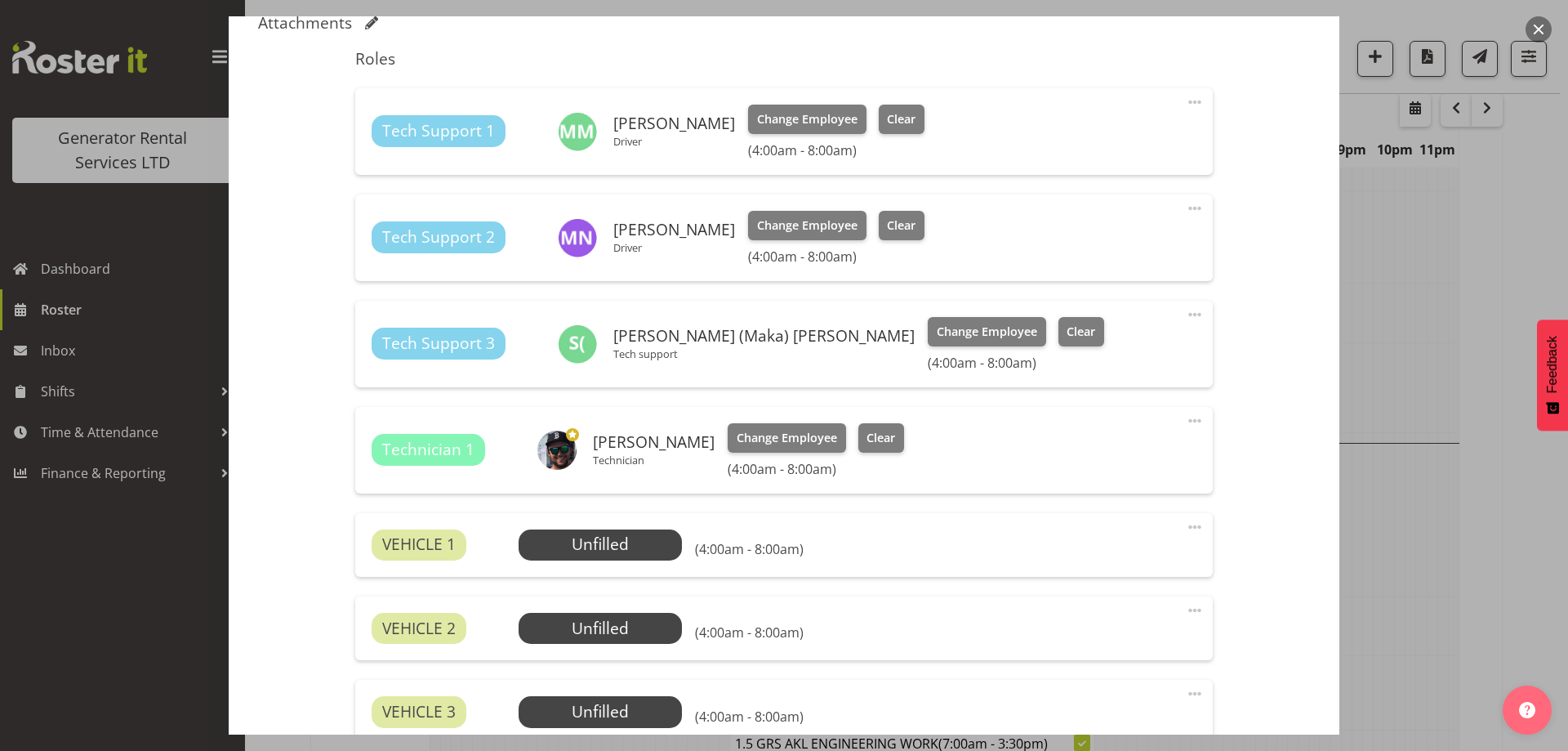
scroll to position [736, 0]
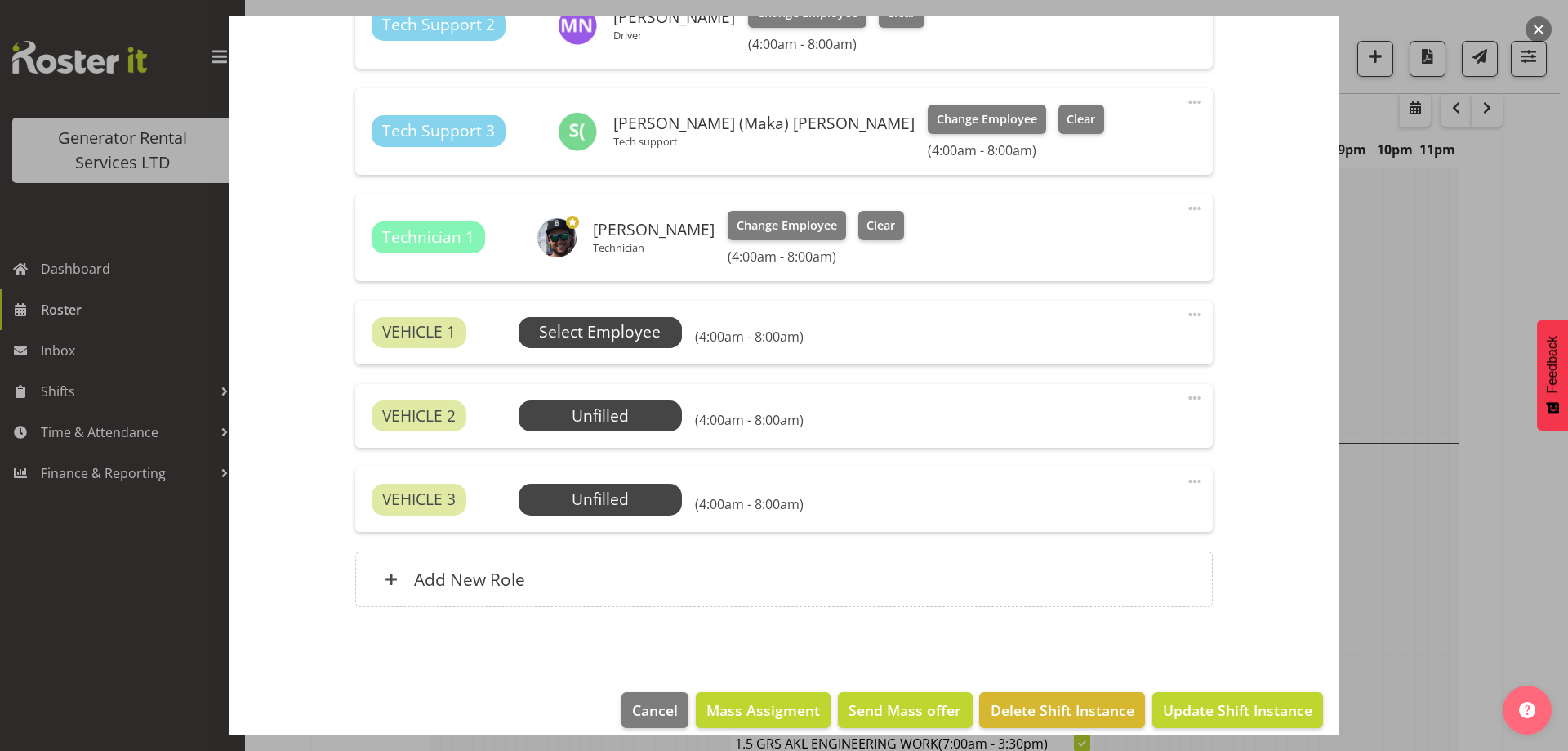
click at [598, 330] on span "Select Employee" at bounding box center [600, 332] width 121 height 24
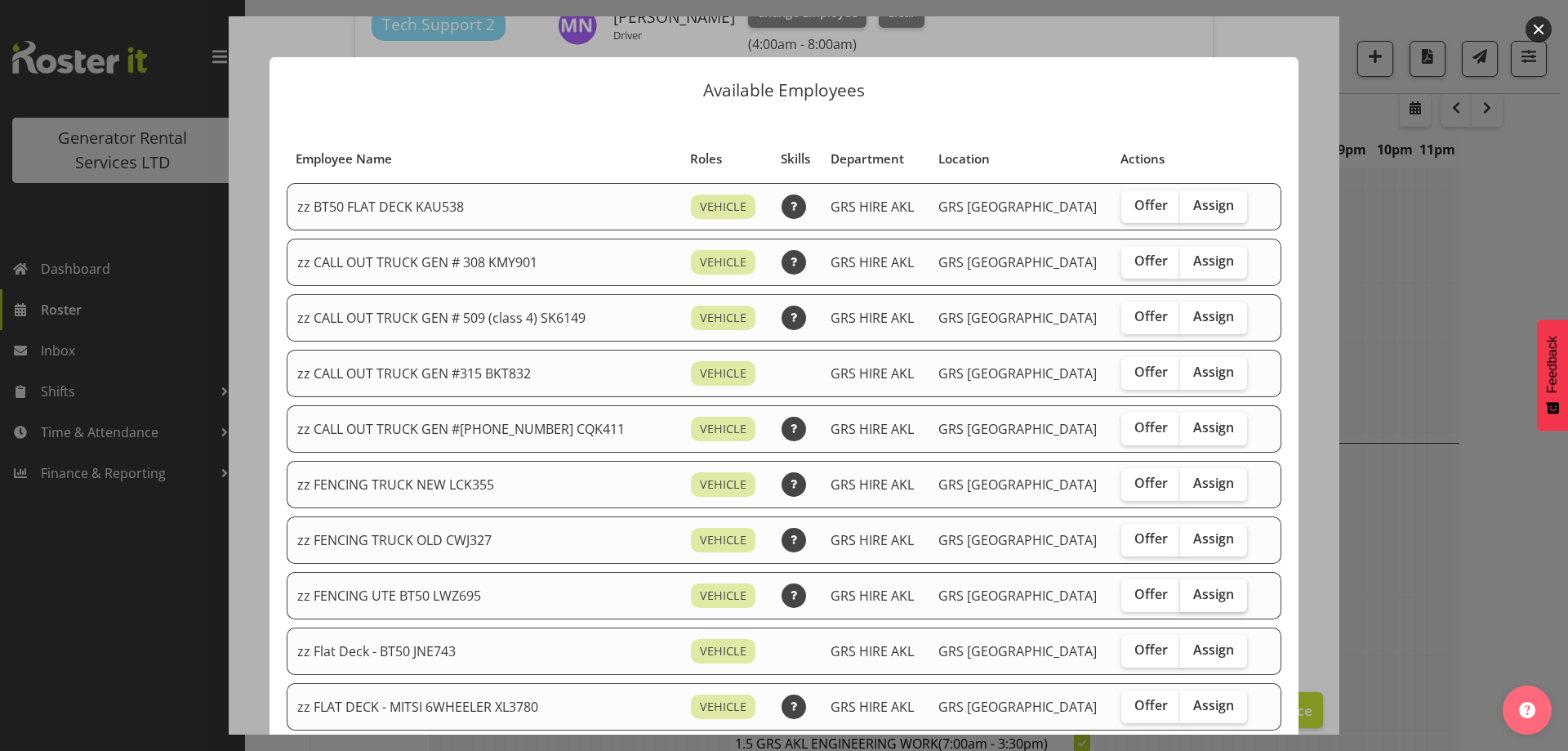
click at [1193, 600] on span "Assign" at bounding box center [1213, 594] width 41 height 16
click at [1181, 600] on input "Assign" at bounding box center [1186, 595] width 11 height 11
checkbox input "true"
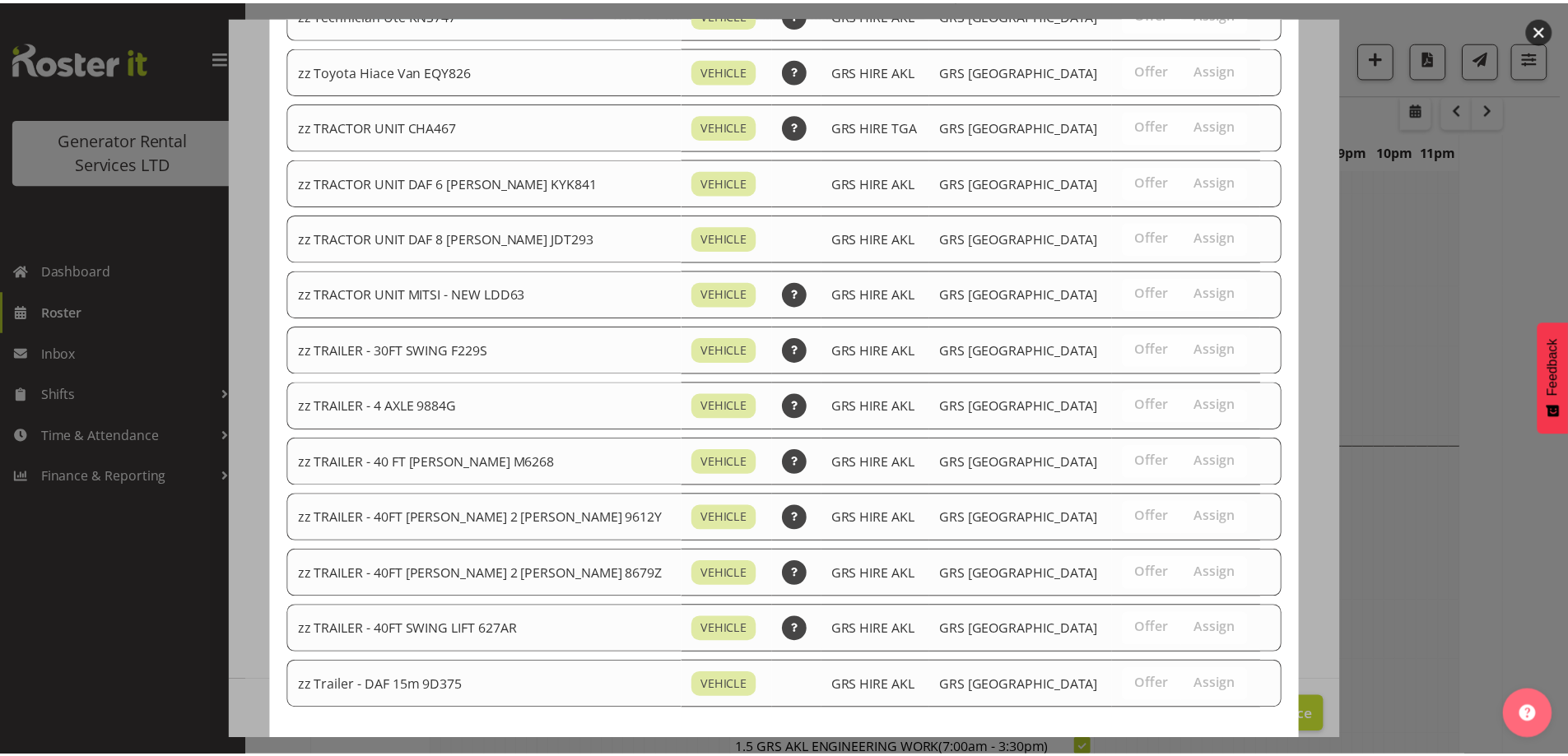
scroll to position [2057, 0]
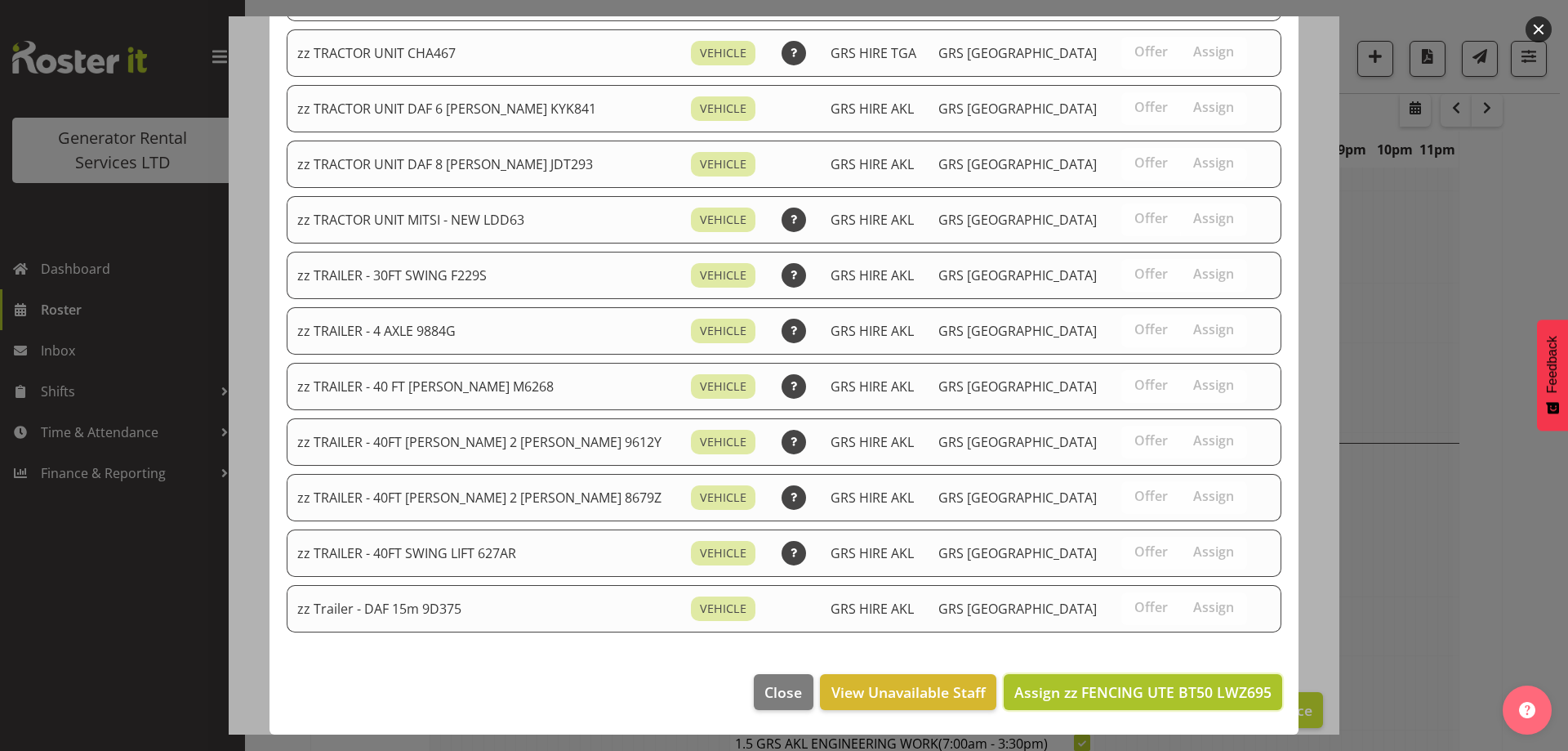
click at [1059, 690] on span "Assign zz FENCING UTE BT50 LWZ695" at bounding box center [1143, 692] width 257 height 20
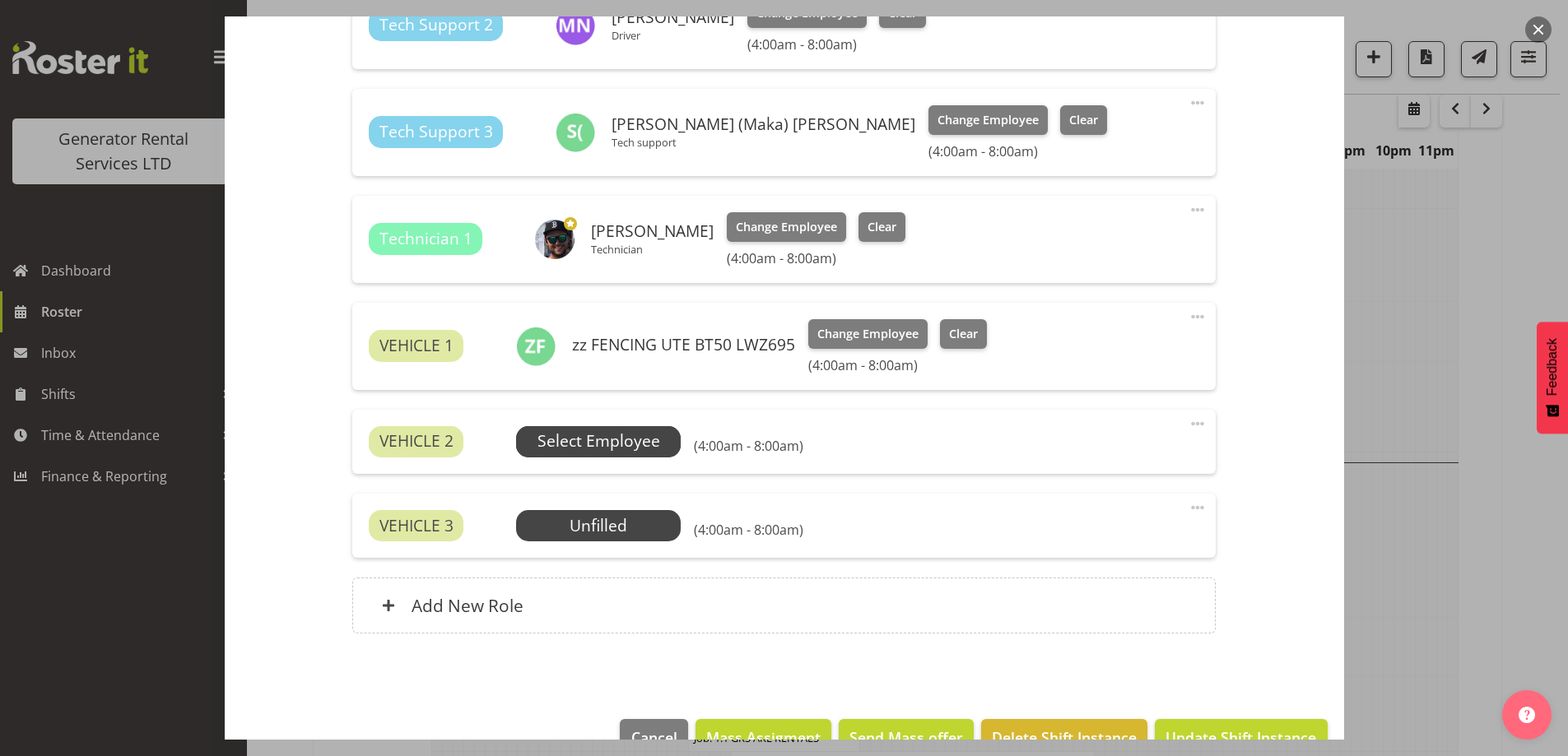
click at [547, 437] on span "Select Employee" at bounding box center [598, 441] width 122 height 24
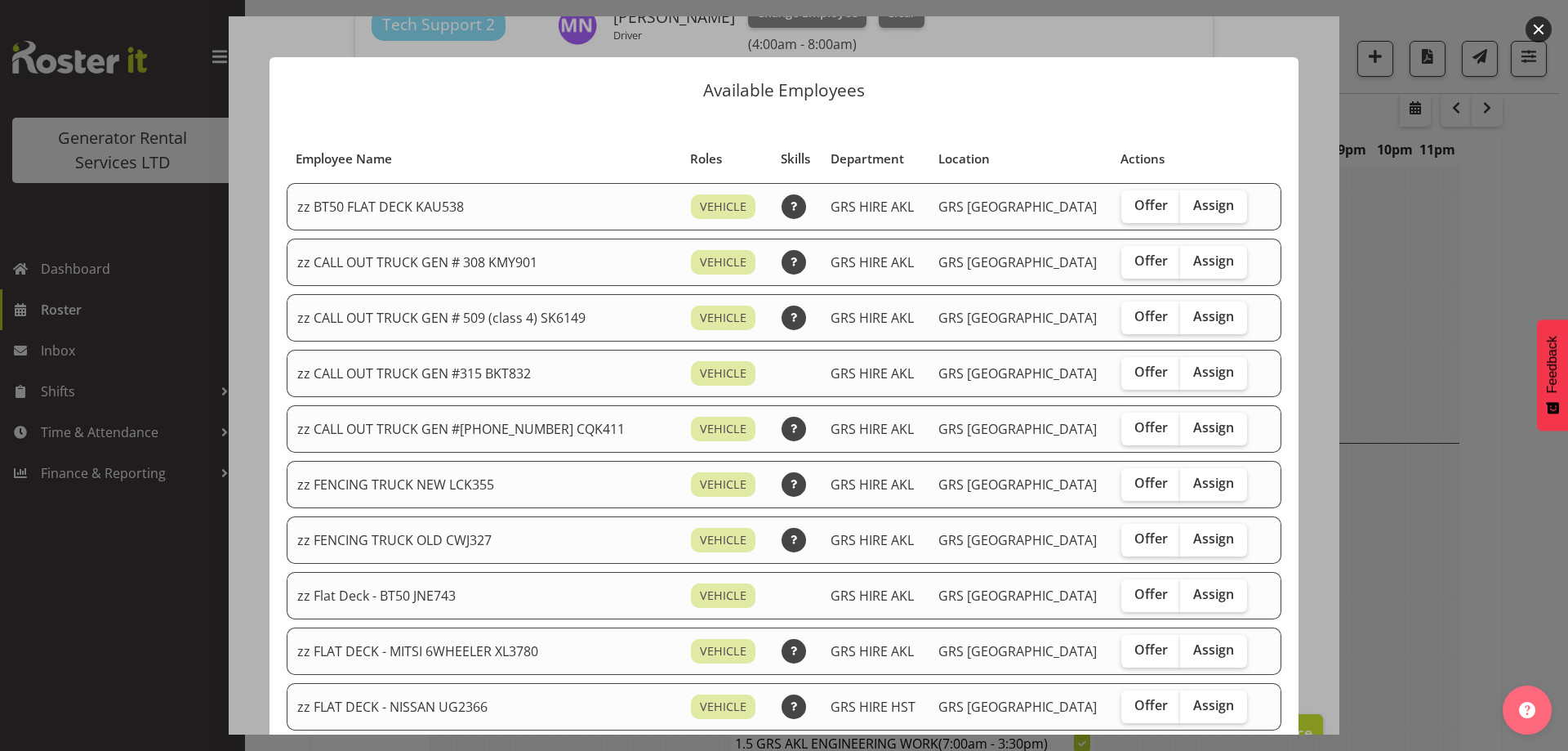
click at [1385, 574] on div at bounding box center [784, 375] width 1568 height 751
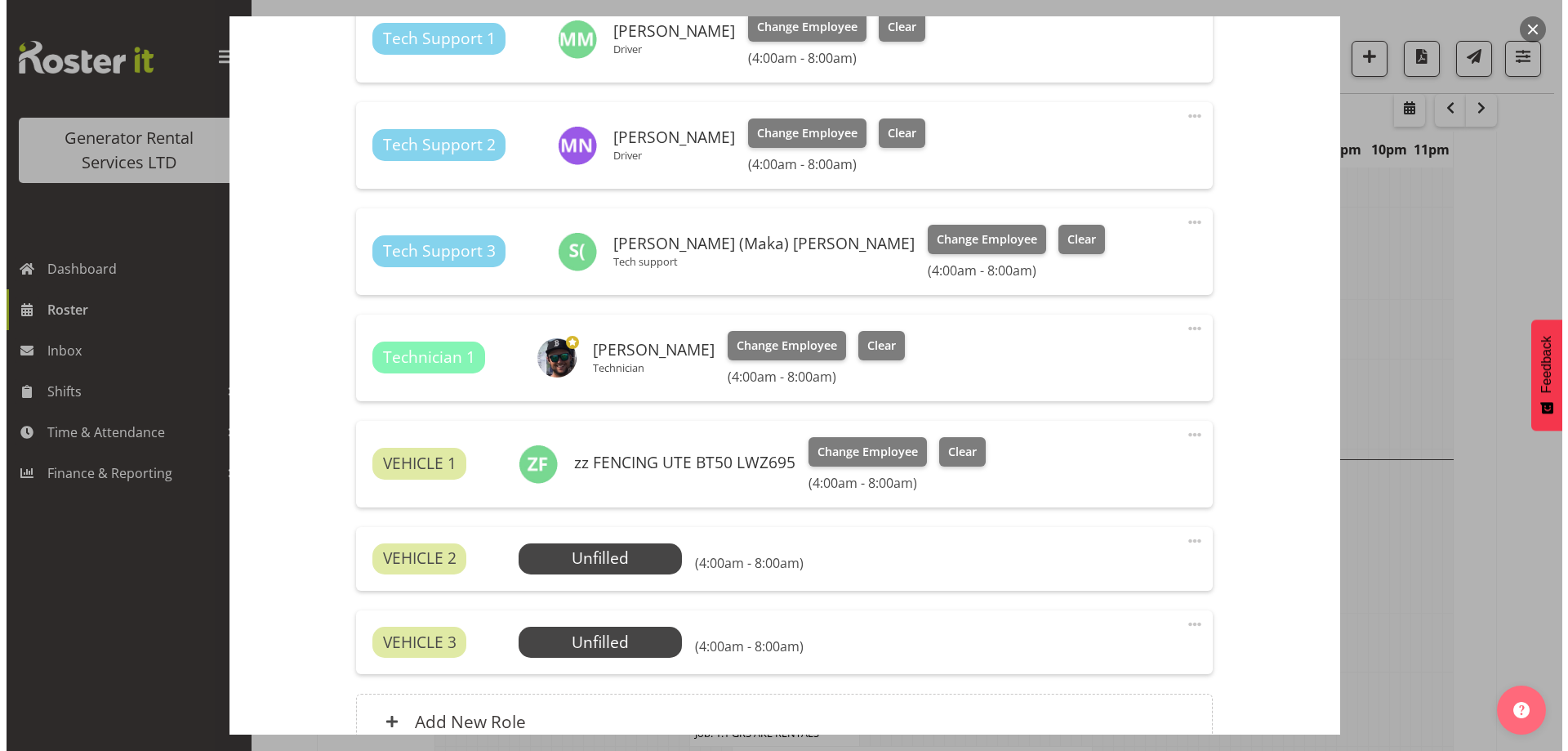
scroll to position [736, 0]
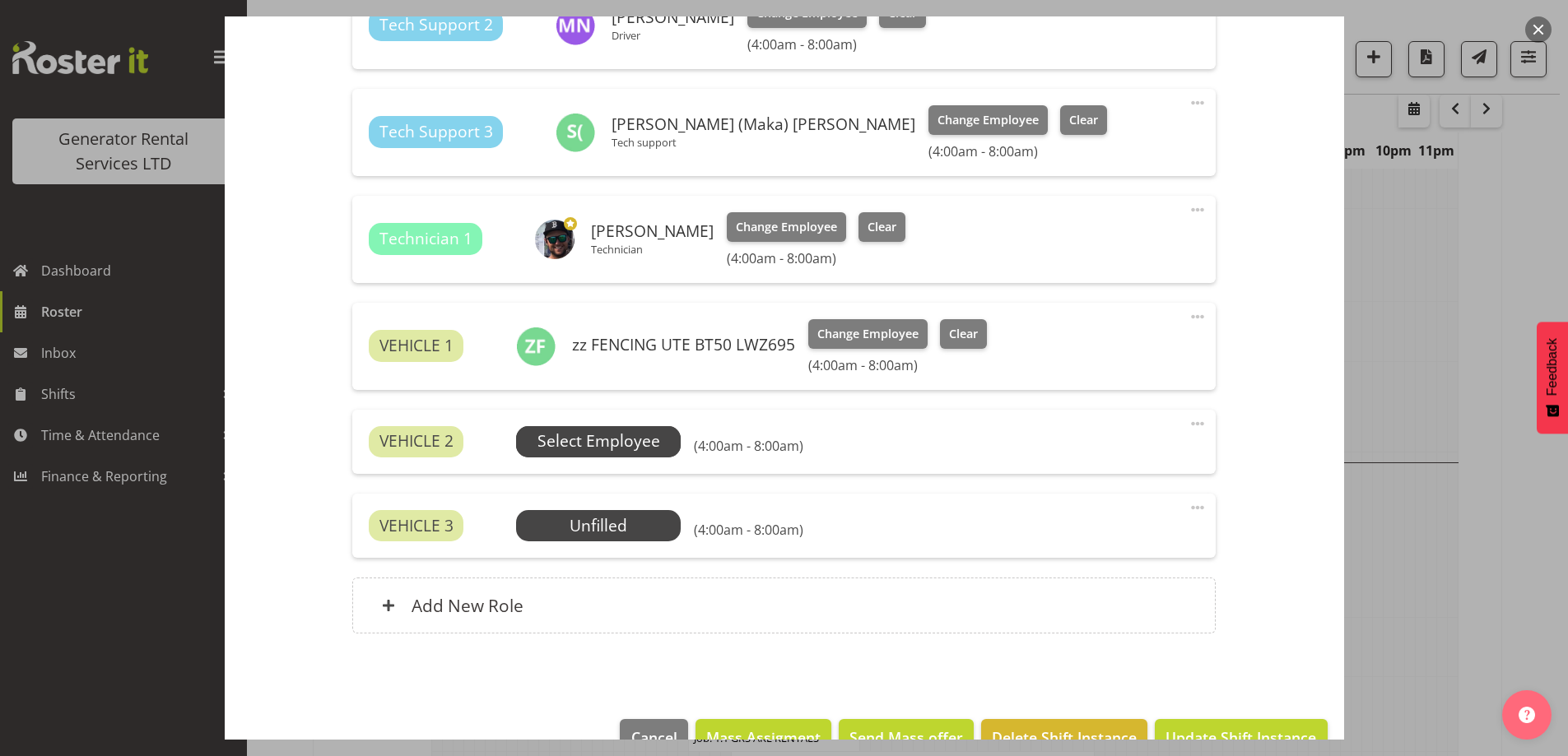
click at [544, 426] on span "Select Employee" at bounding box center [598, 441] width 164 height 31
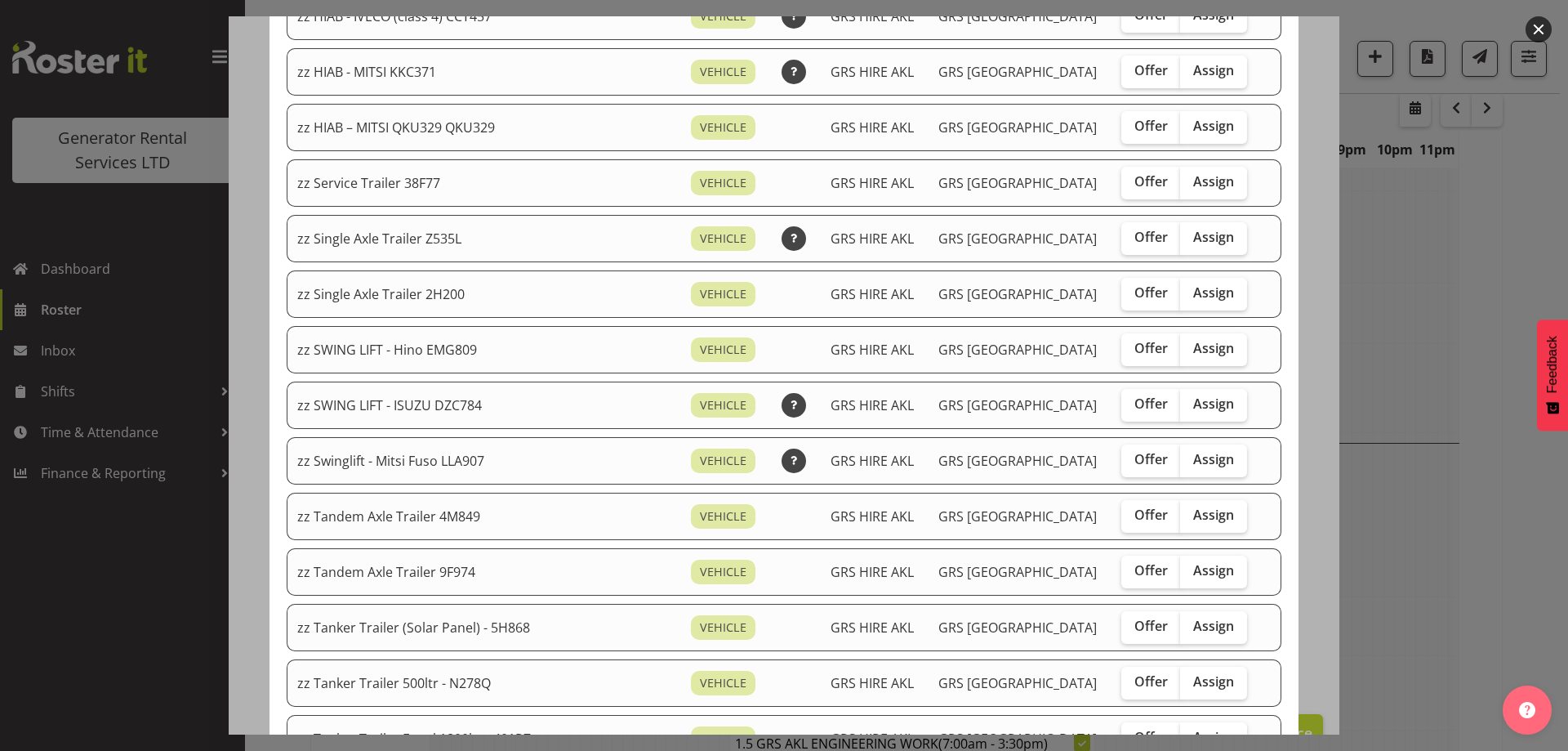
scroll to position [900, 0]
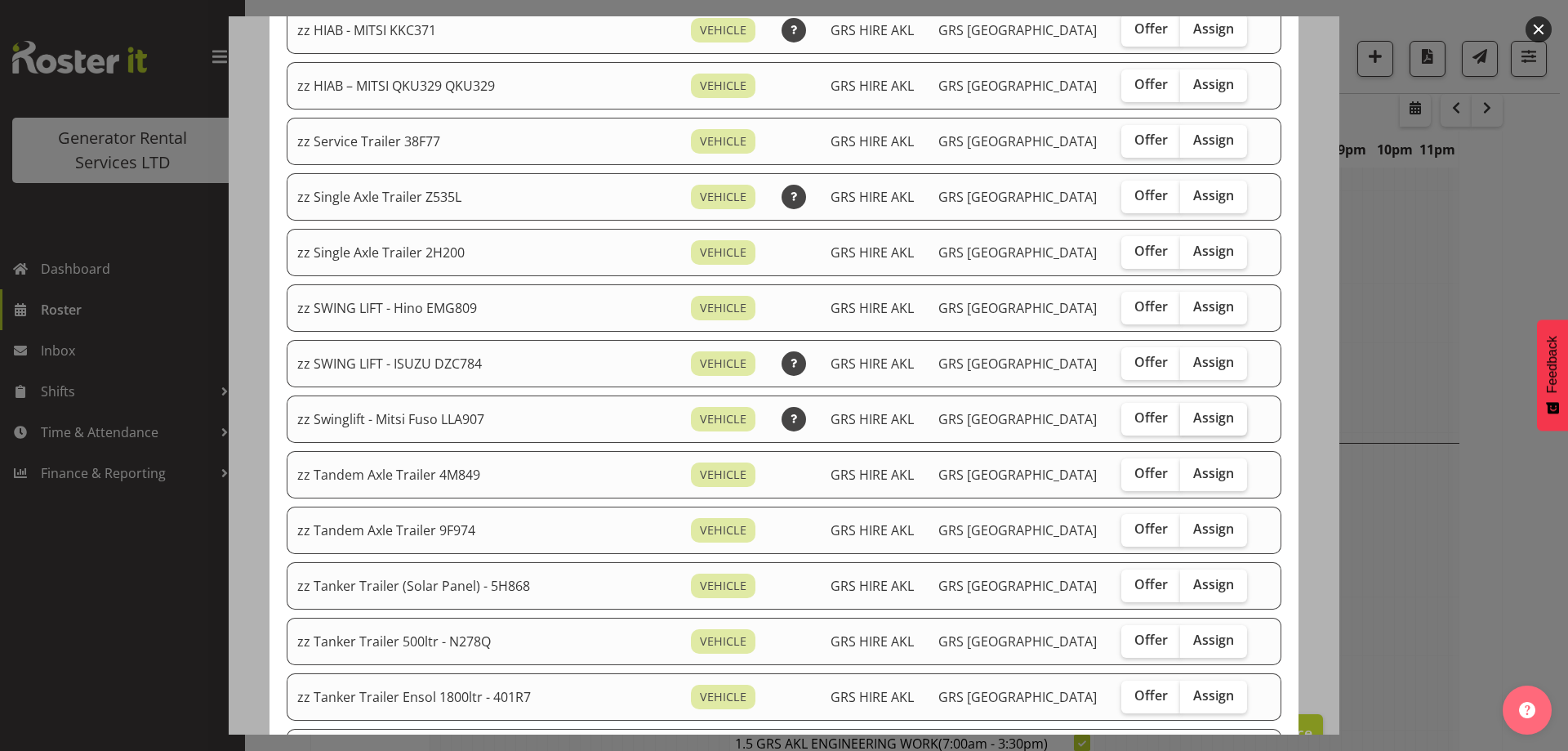
click at [1193, 422] on span "Assign" at bounding box center [1213, 418] width 41 height 16
click at [1181, 422] on input "Assign" at bounding box center [1186, 419] width 11 height 11
checkbox input "true"
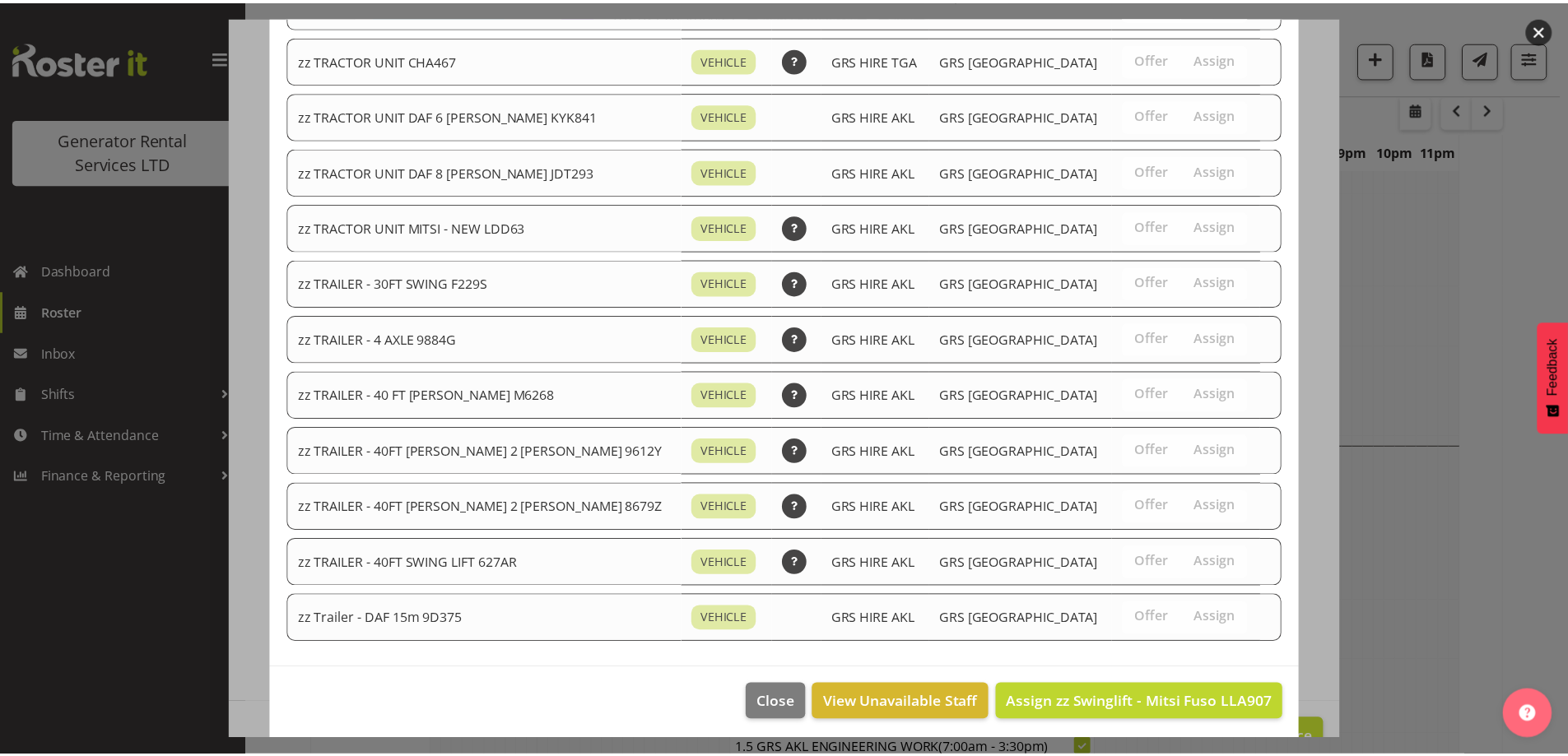
scroll to position [2001, 0]
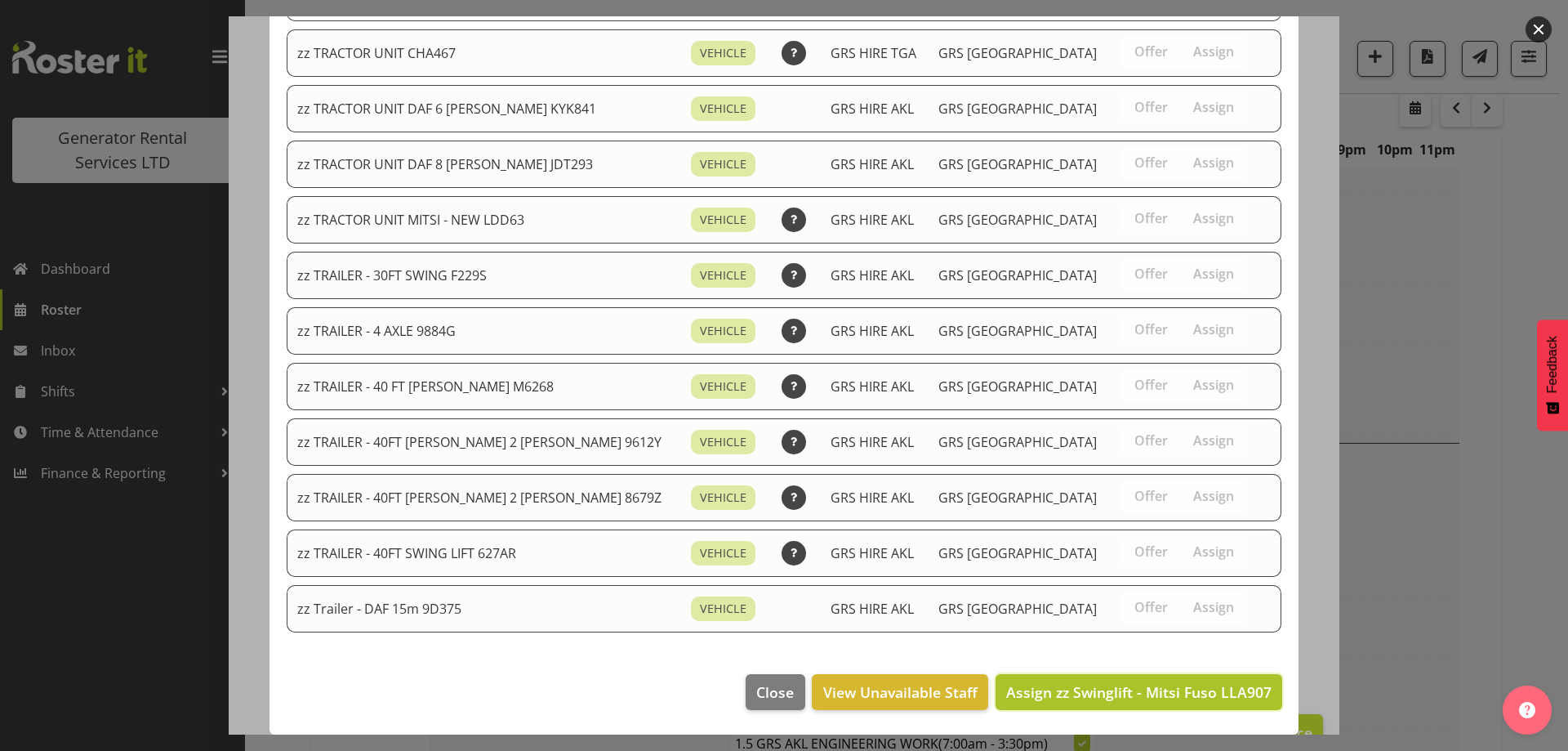
click at [1177, 679] on button "Assign zz Swinglift - Mitsi Fuso LLA907" at bounding box center [1139, 692] width 287 height 36
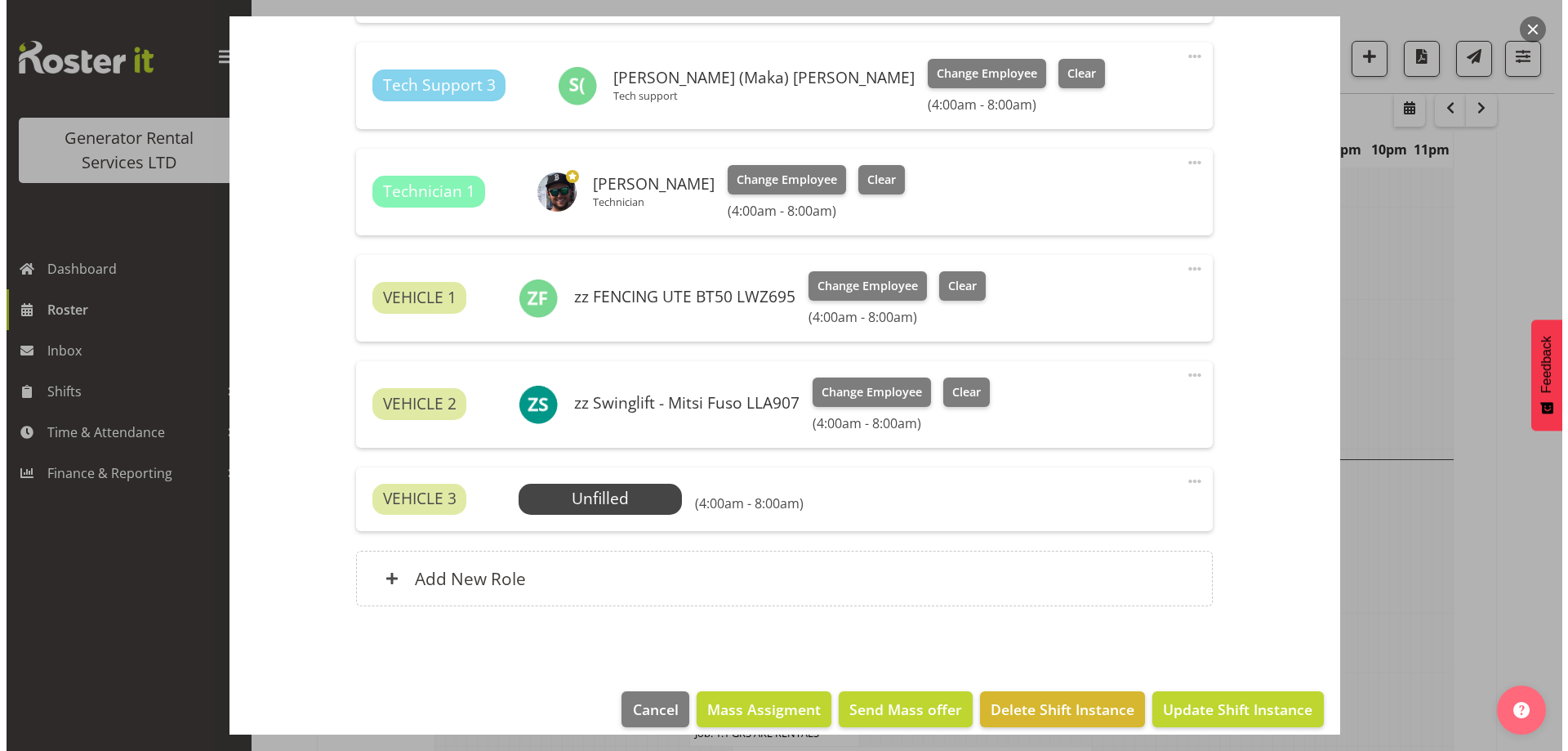
scroll to position [799, 0]
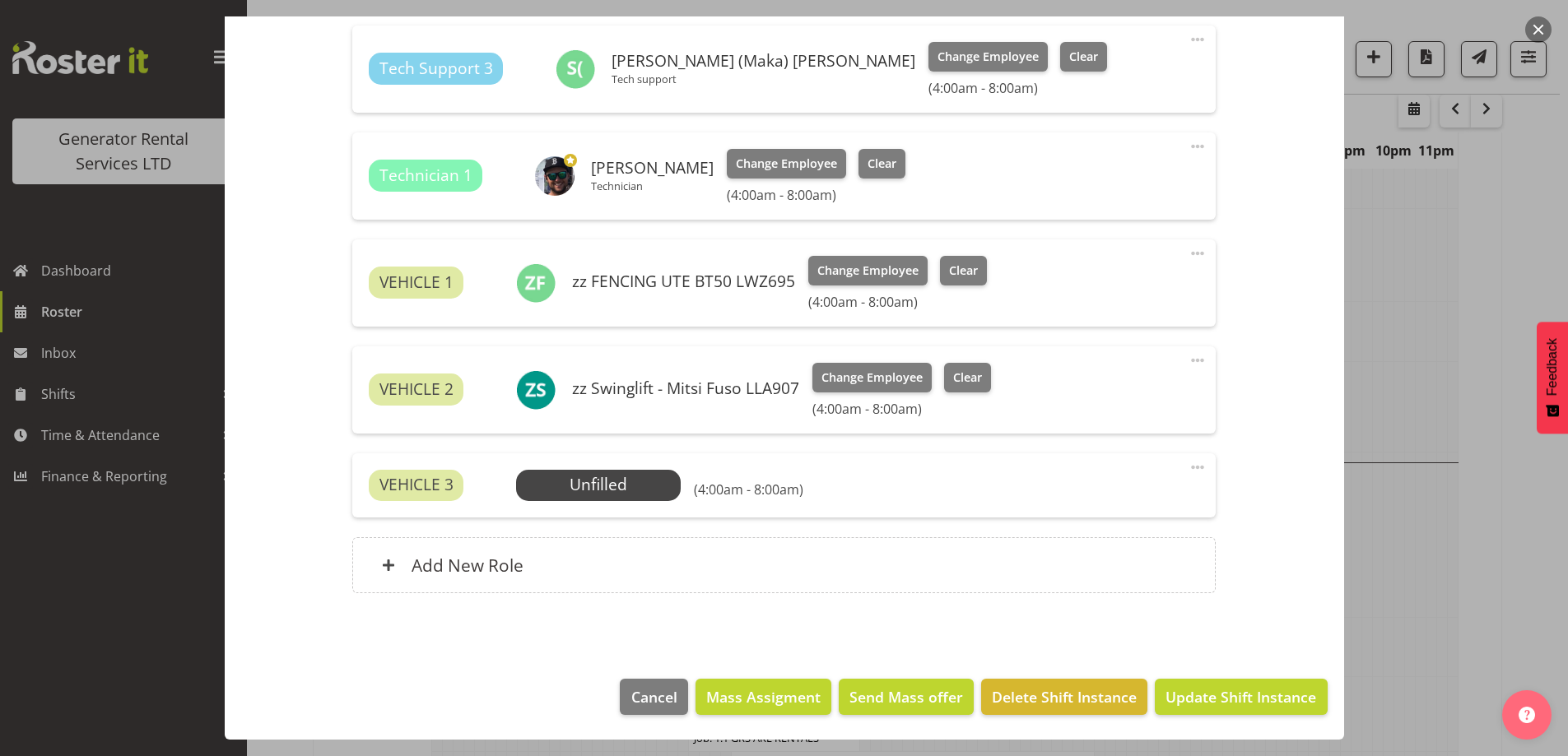
click at [669, 503] on div "VEHICLE 3 Unfilled Select Employee (4:00am - 8:00am) Edit Cover Role Delete" at bounding box center [784, 485] width 864 height 64
click at [664, 498] on span "Select Employee" at bounding box center [598, 485] width 164 height 31
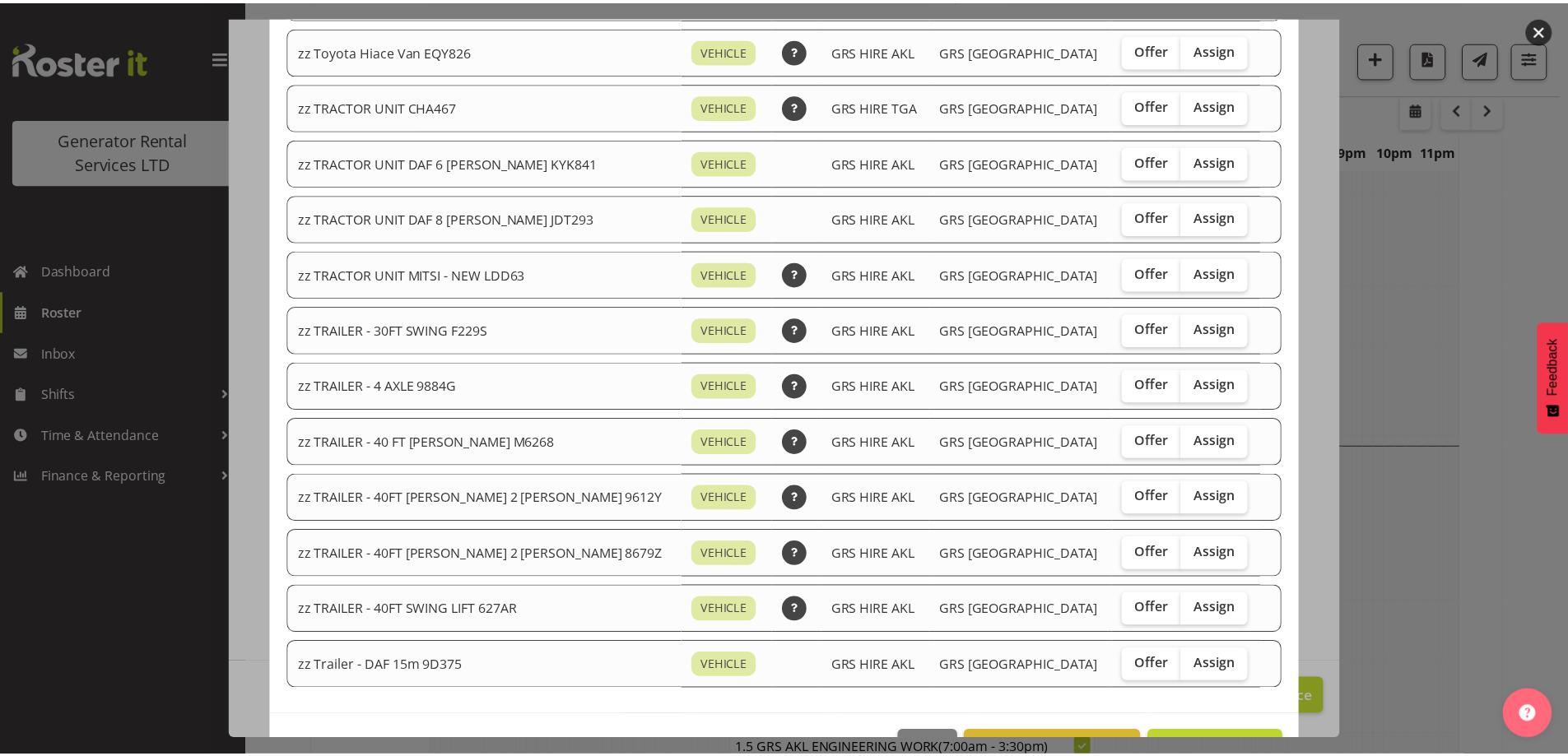
scroll to position [1945, 0]
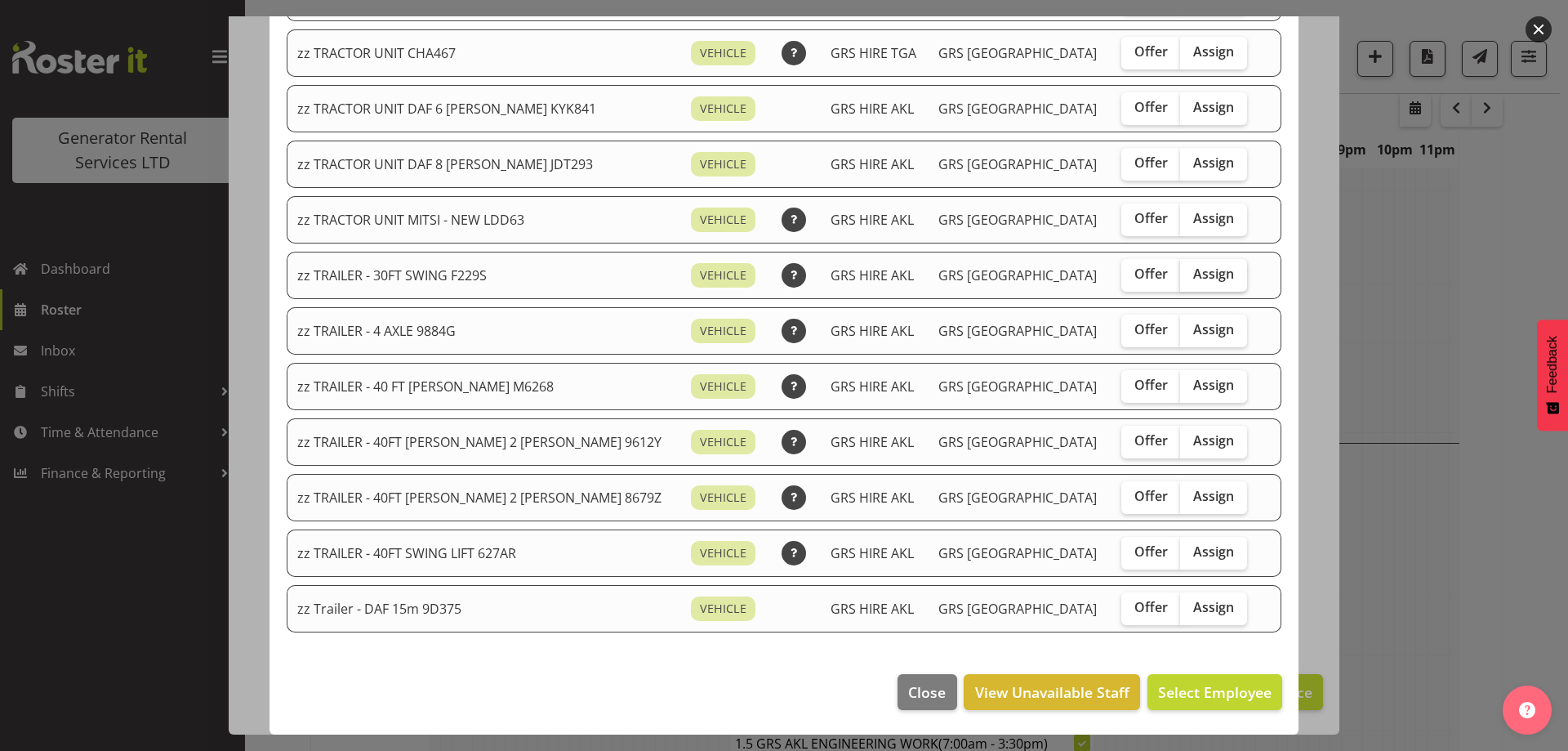
click at [1193, 277] on span "Assign" at bounding box center [1213, 274] width 41 height 16
click at [1181, 277] on input "Assign" at bounding box center [1186, 274] width 11 height 11
checkbox input "true"
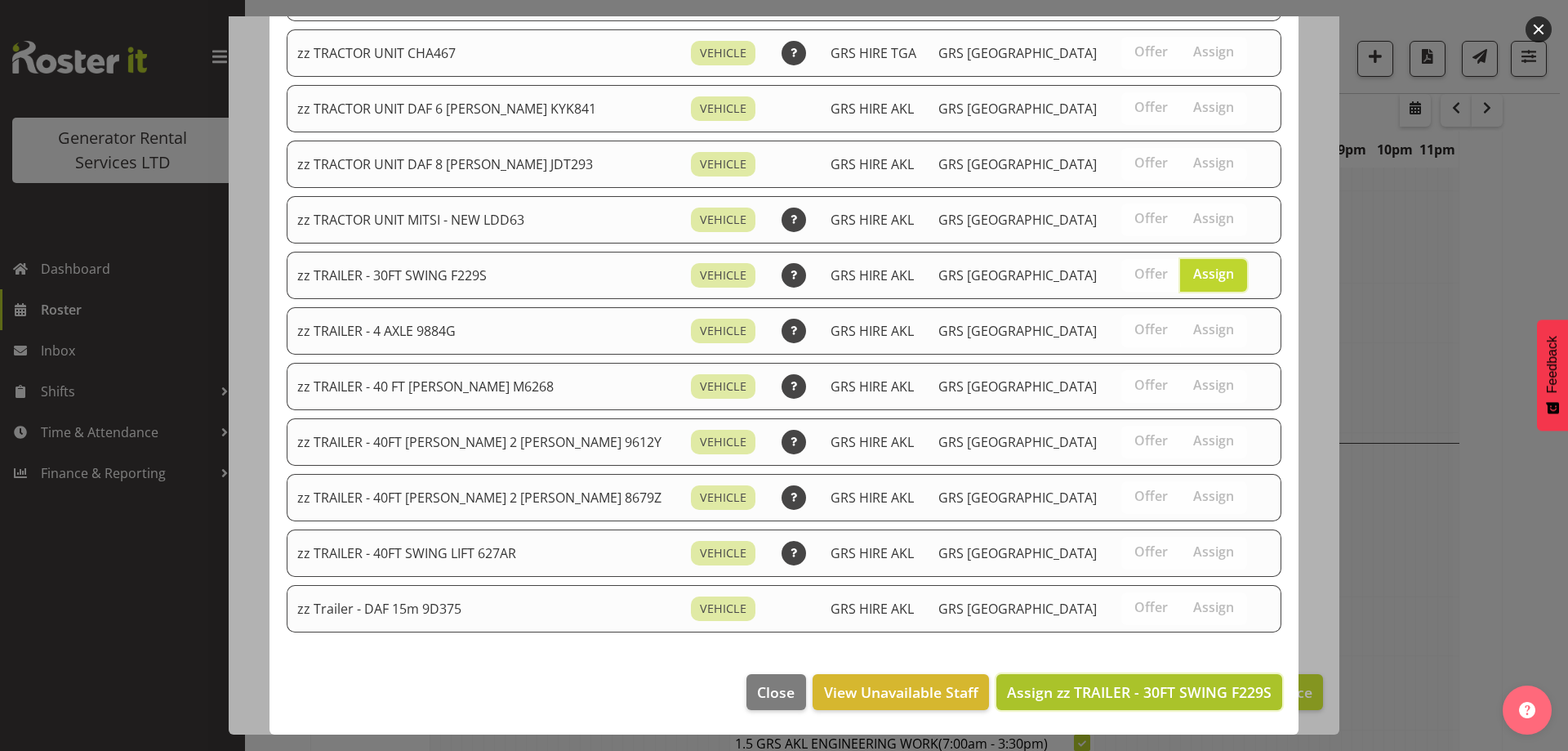
click at [1182, 678] on button "Assign zz TRAILER - 30FT SWING F229S" at bounding box center [1140, 692] width 286 height 36
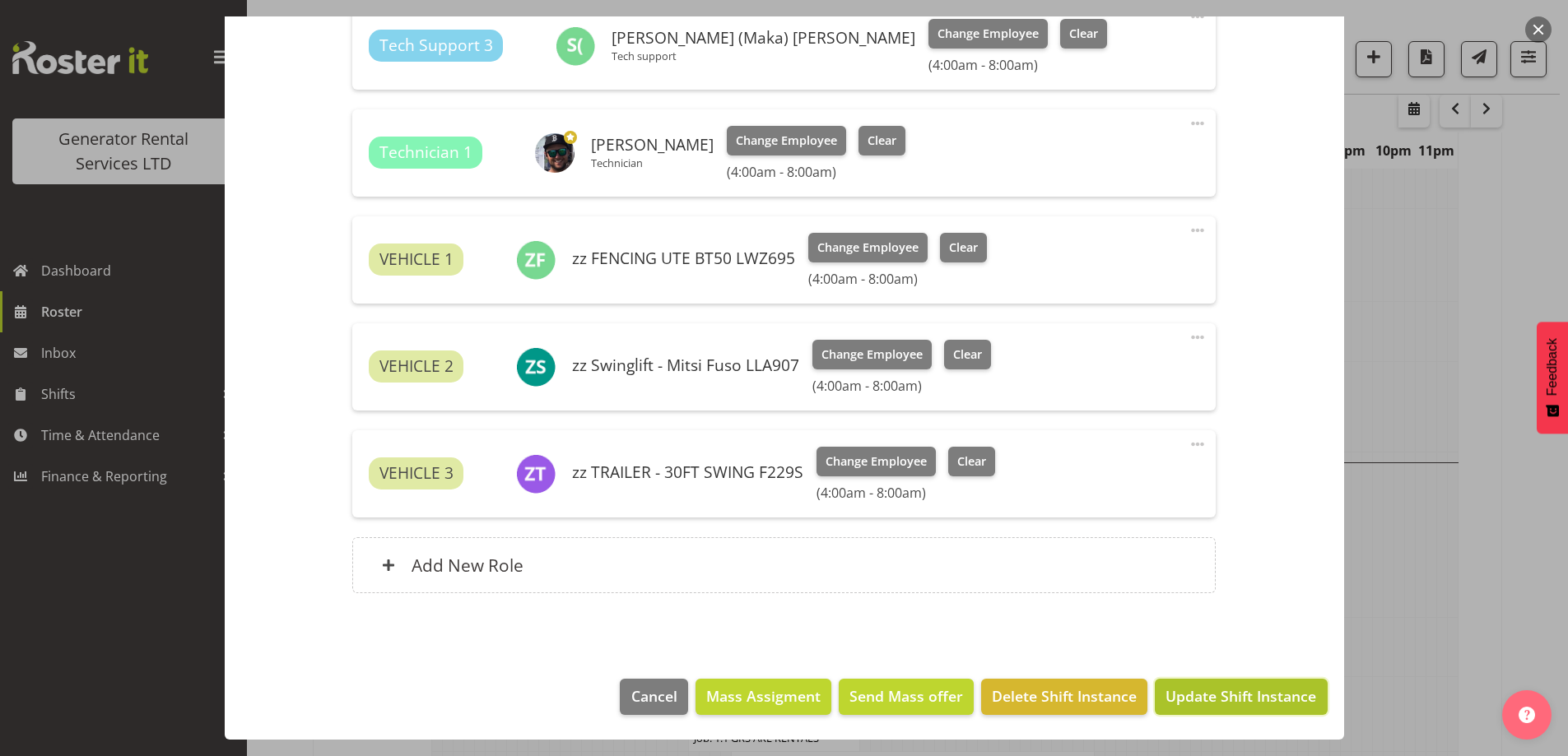
click at [1199, 690] on span "Update Shift Instance" at bounding box center [1241, 696] width 151 height 21
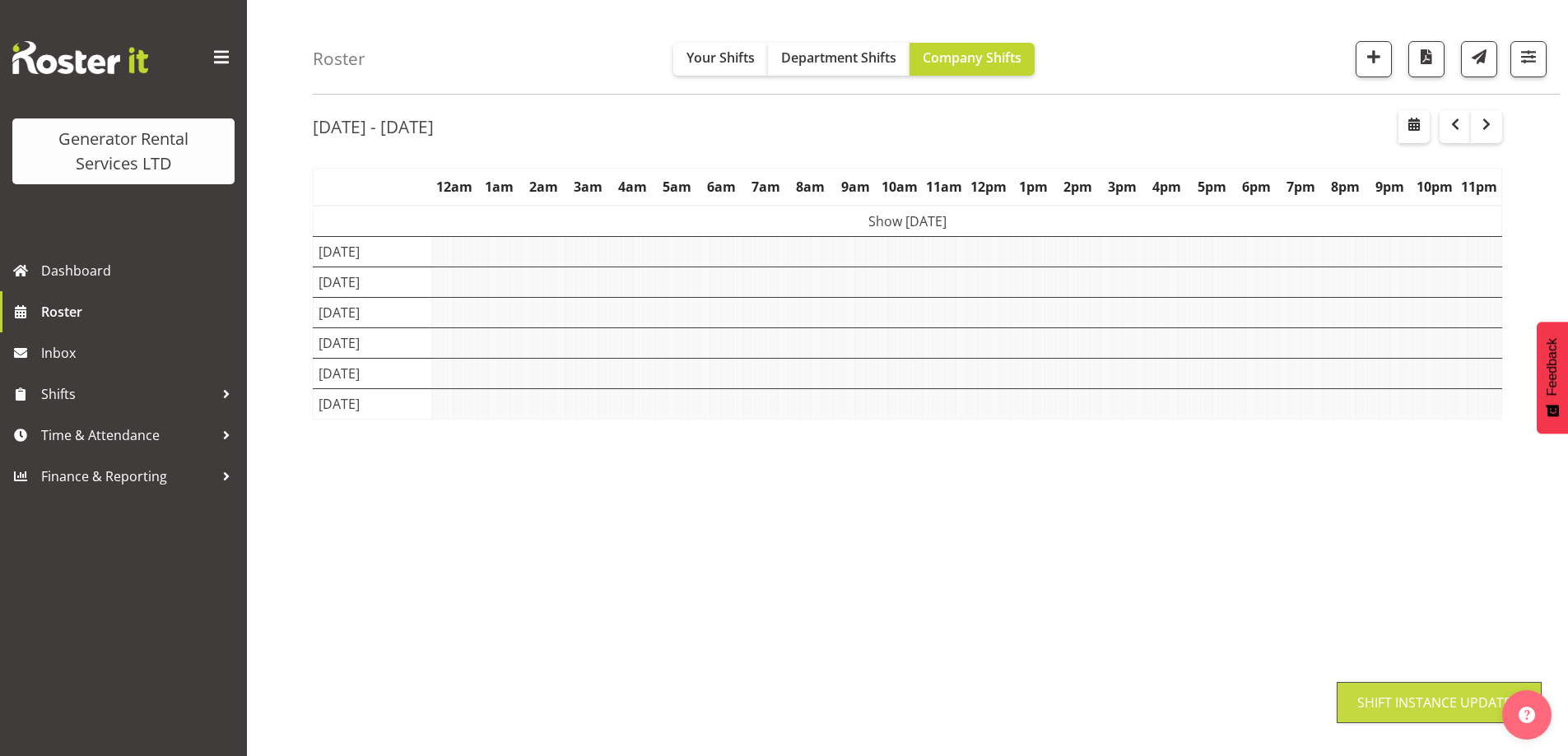
scroll to position [54, 0]
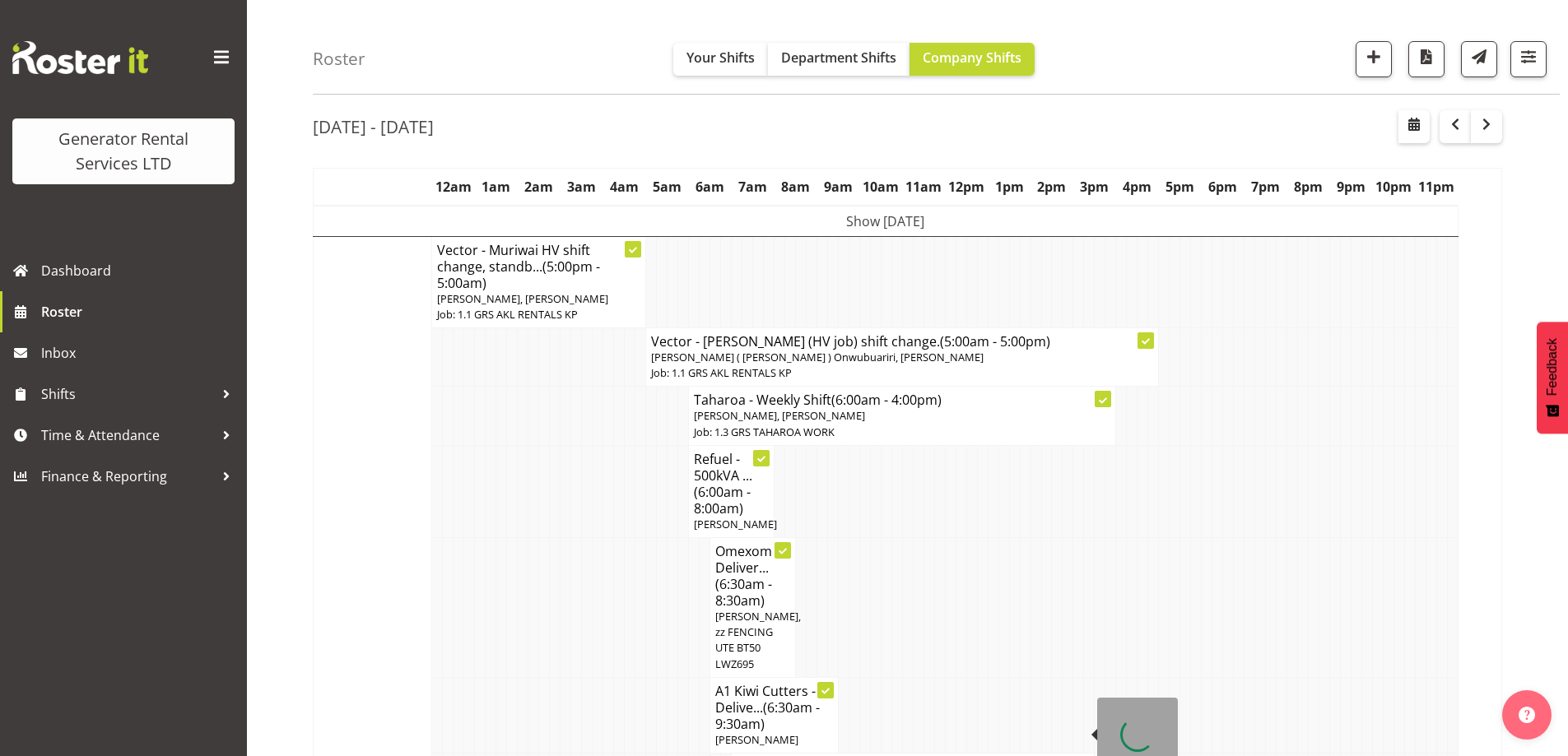
click at [534, 596] on td at bounding box center [534, 606] width 11 height 140
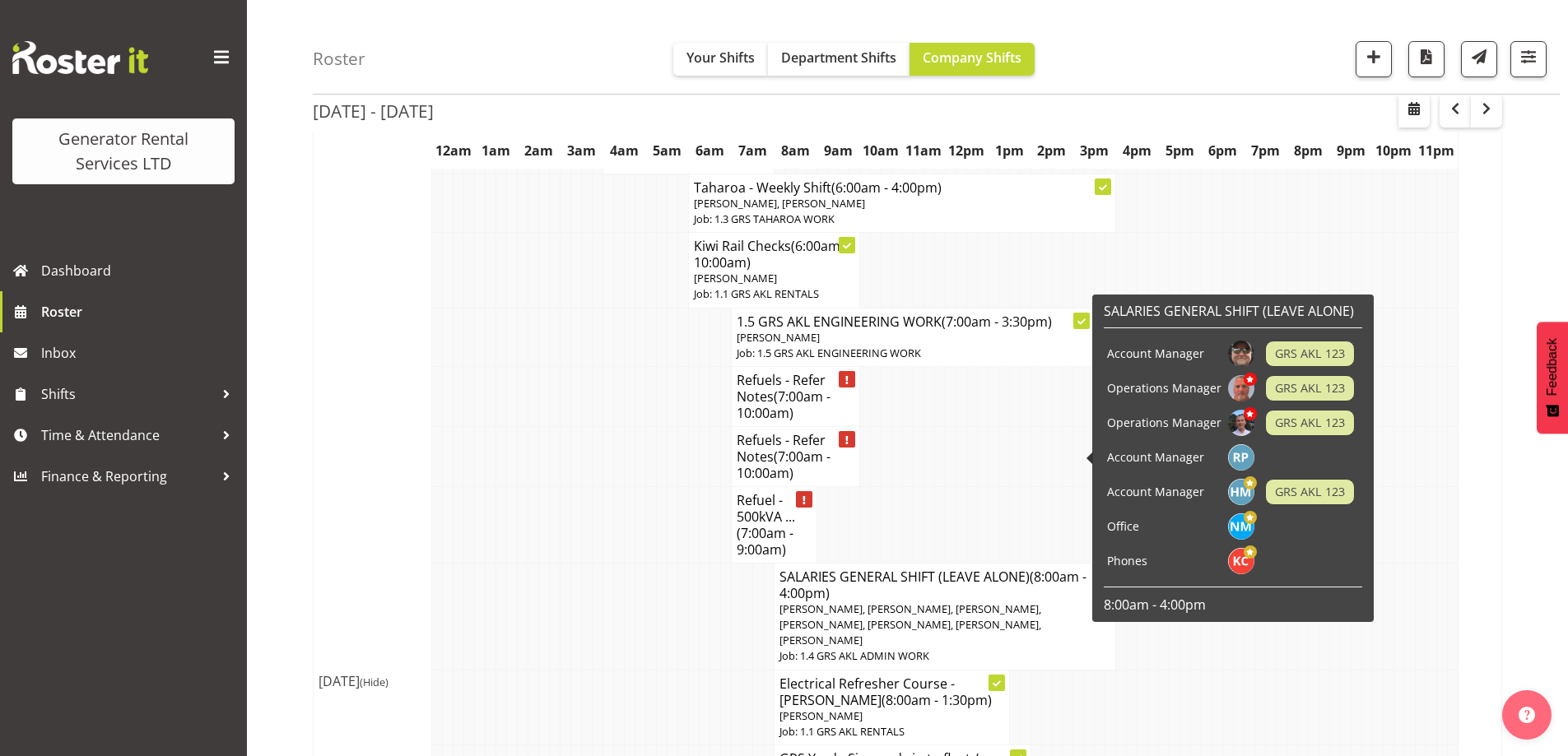
scroll to position [2028, 0]
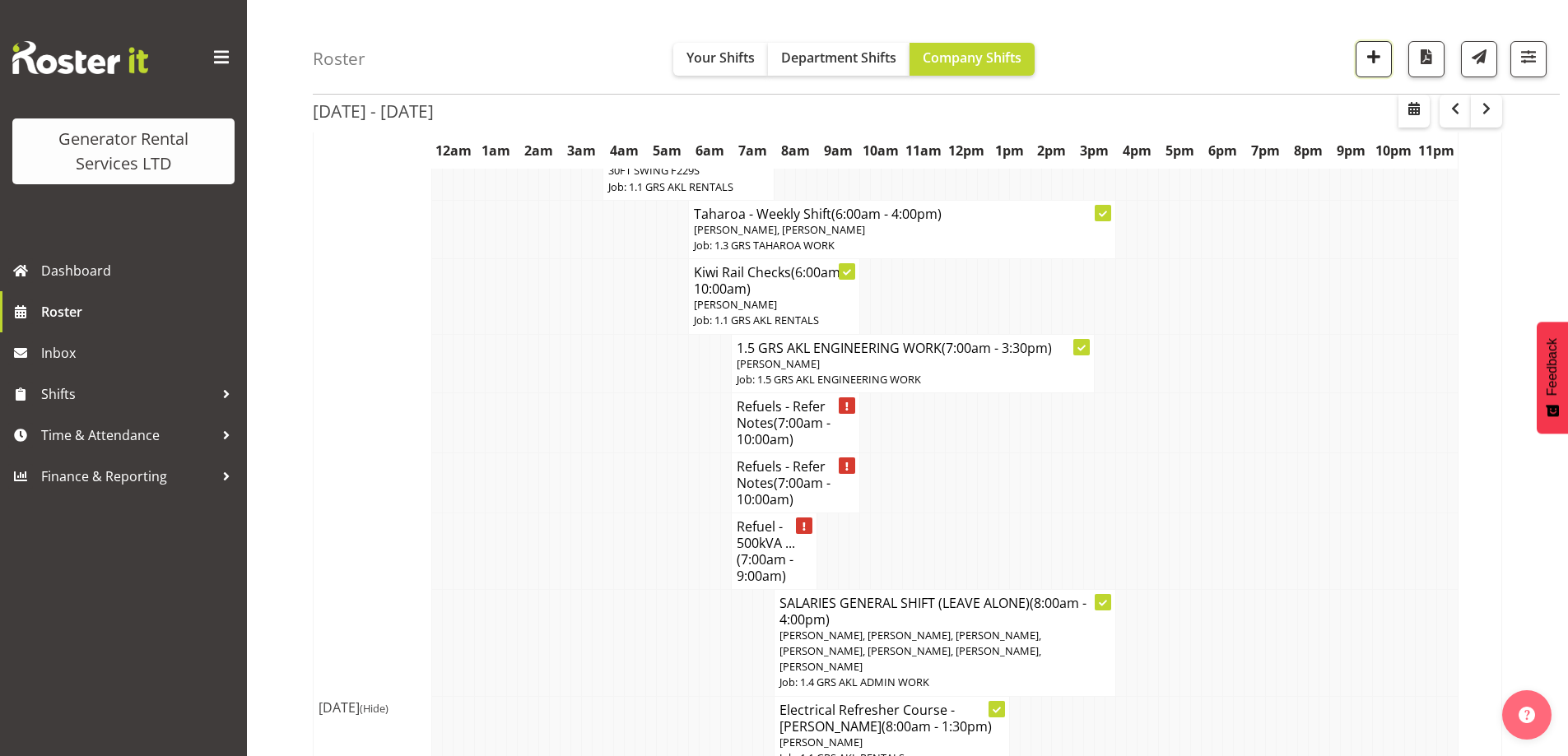
click at [1370, 67] on span "button" at bounding box center [1373, 57] width 21 height 21
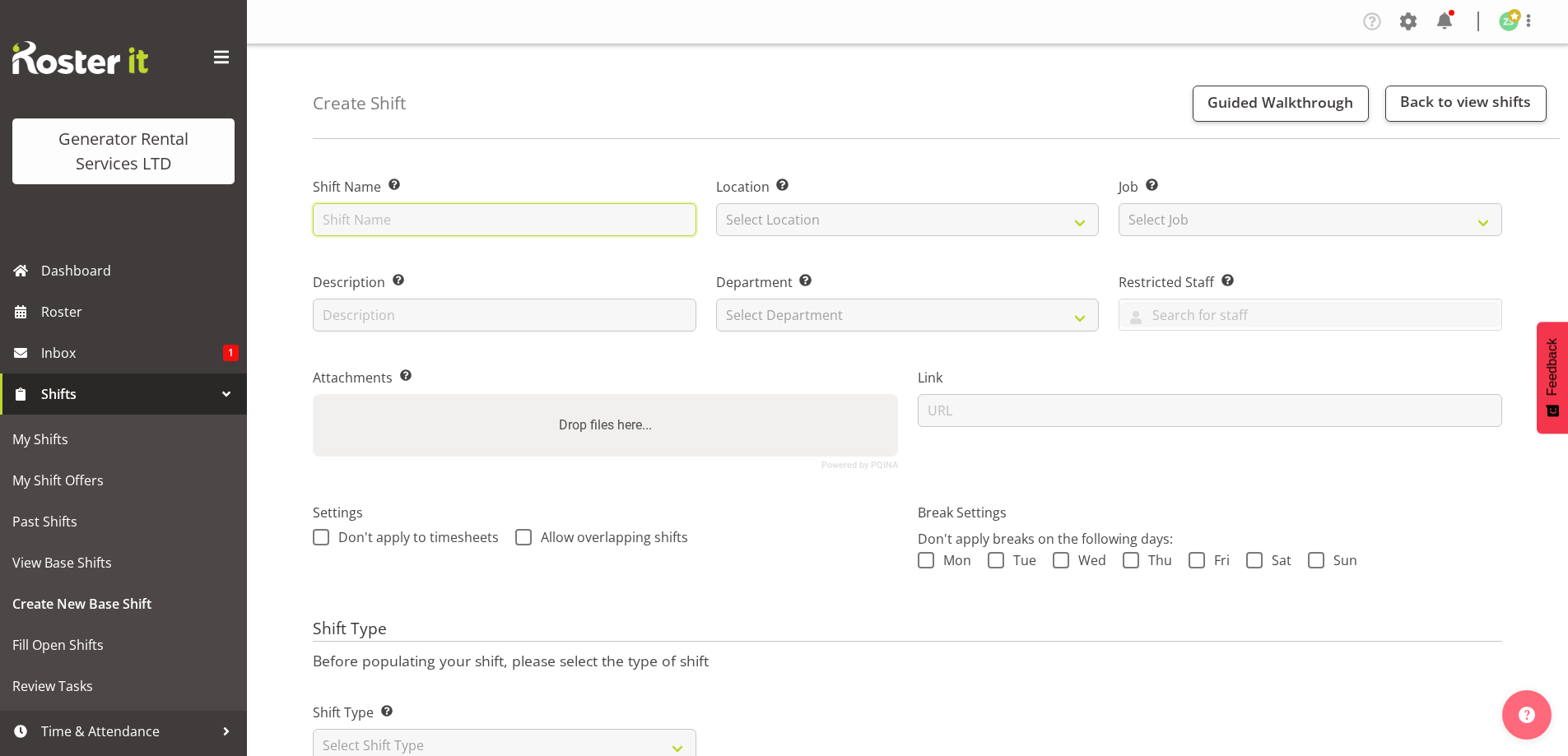
click at [379, 217] on input "text" at bounding box center [504, 220] width 383 height 33
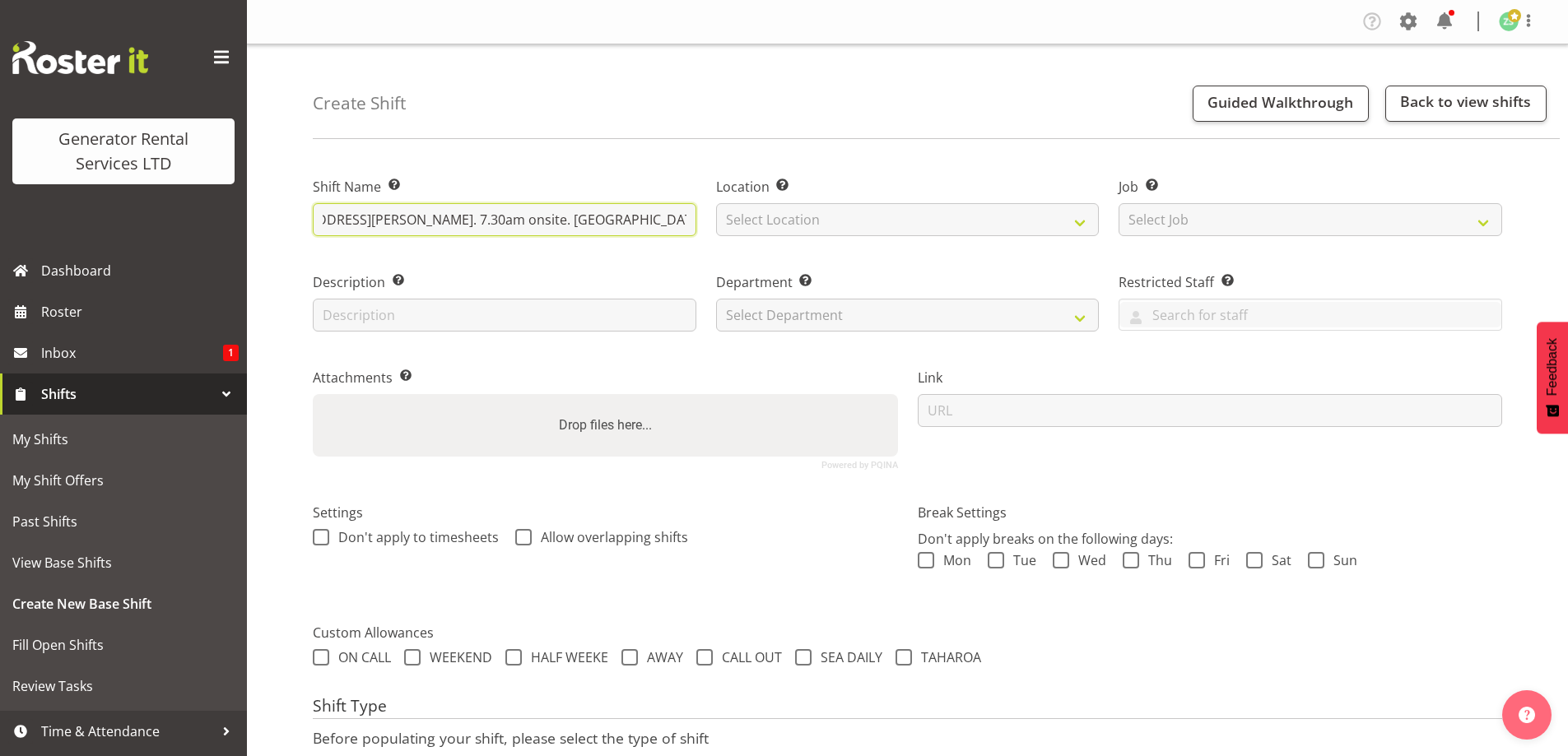
scroll to position [0, 399]
type input "Omexom - Deliver, fence and put online a 100kva to 1 Holdens Ave, Henderson. 7.…"
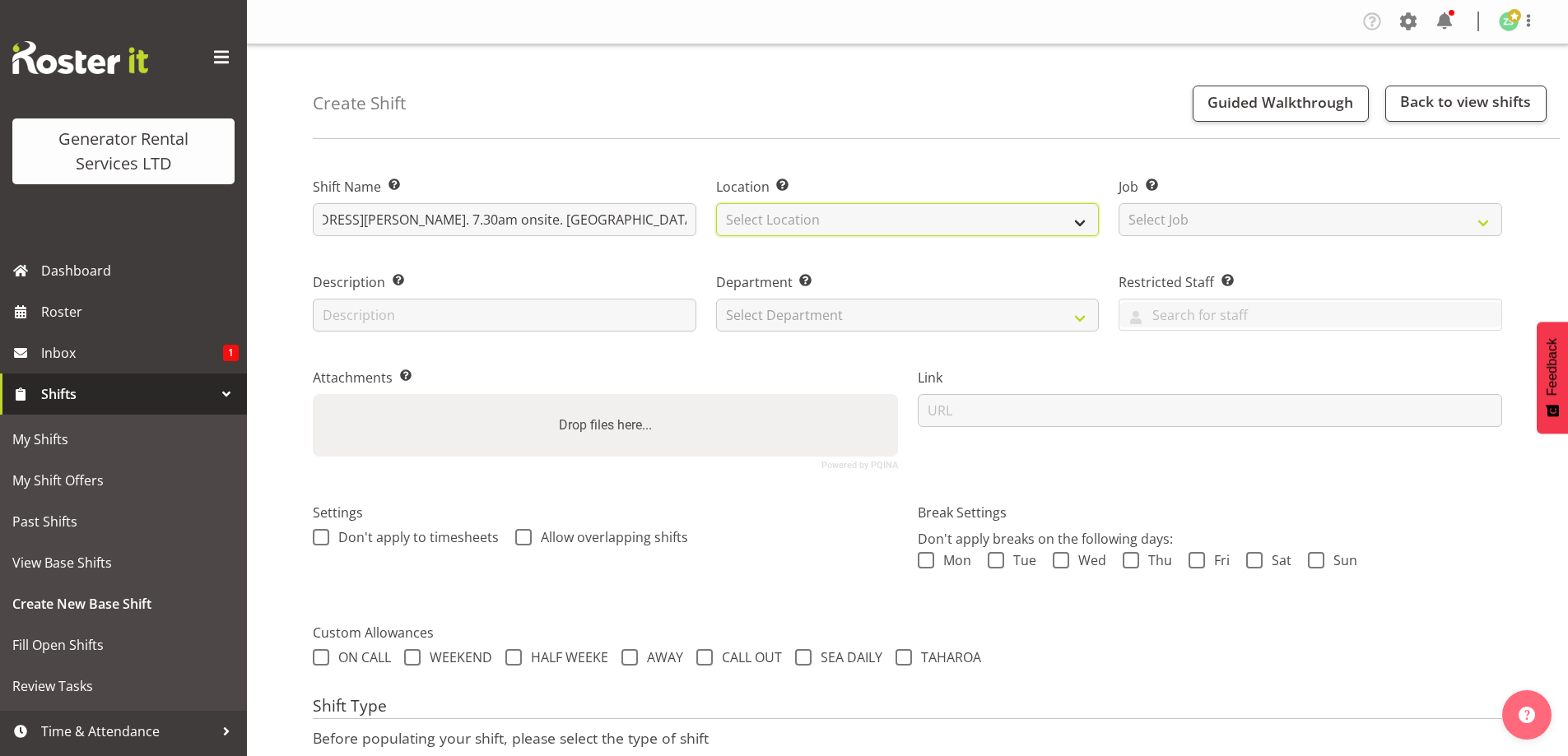
scroll to position [0, 0]
click at [970, 227] on select "Select Location GRS Auckland" at bounding box center [908, 220] width 383 height 33
select select "28"
click at [716, 203] on select "Select Location GRS Auckland" at bounding box center [908, 220] width 383 height 33
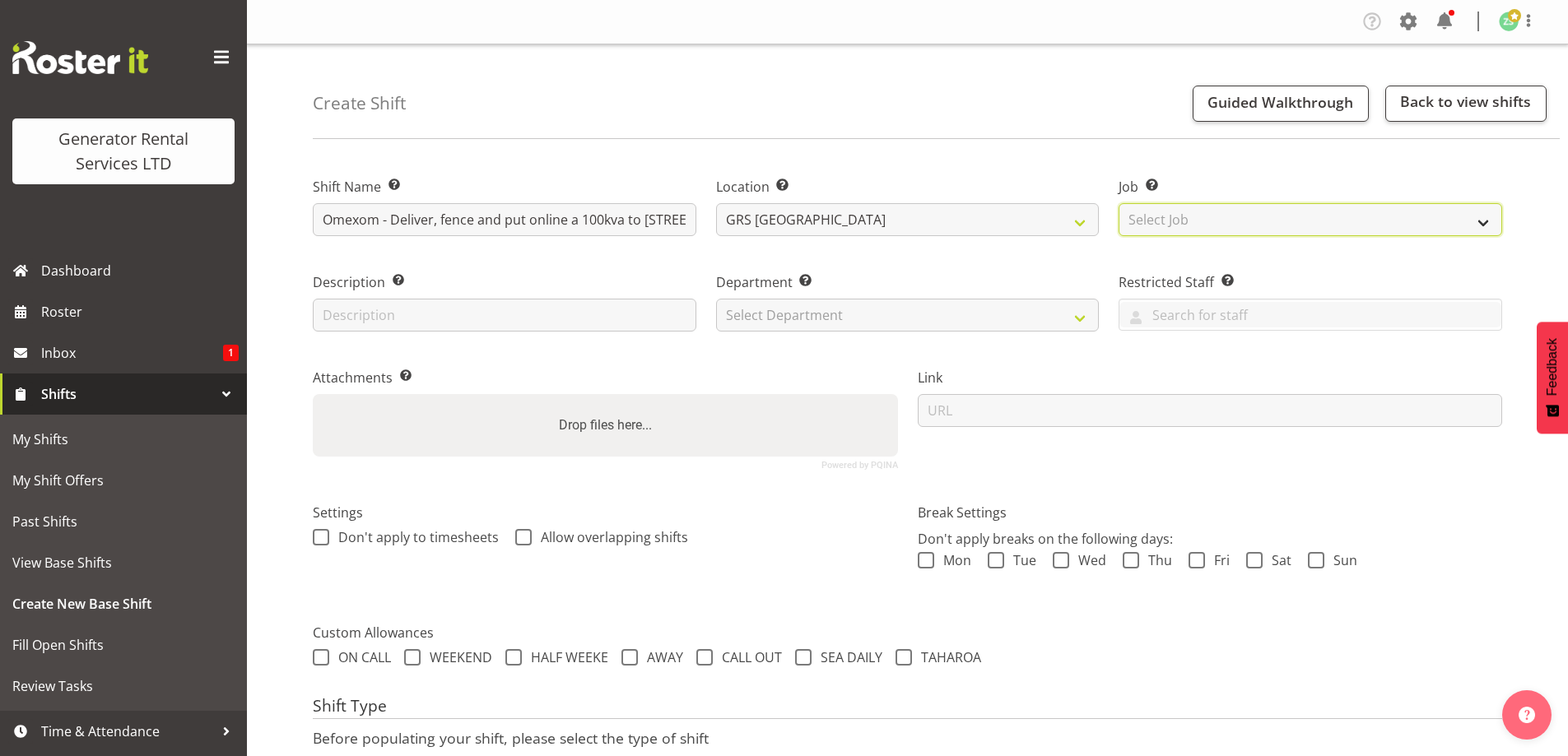
click at [1234, 224] on select "Select Job Create new job 1.1 GRS AKL RENTALS 1.1 GRS AKL RENTALS AC 1.1 GRS AK…" at bounding box center [1310, 220] width 383 height 33
select select "9"
click at [1118, 203] on select "Select Job Create new job 1.1 GRS AKL RENTALS 1.1 GRS AKL RENTALS AC 1.1 GRS AK…" at bounding box center [1310, 220] width 383 height 33
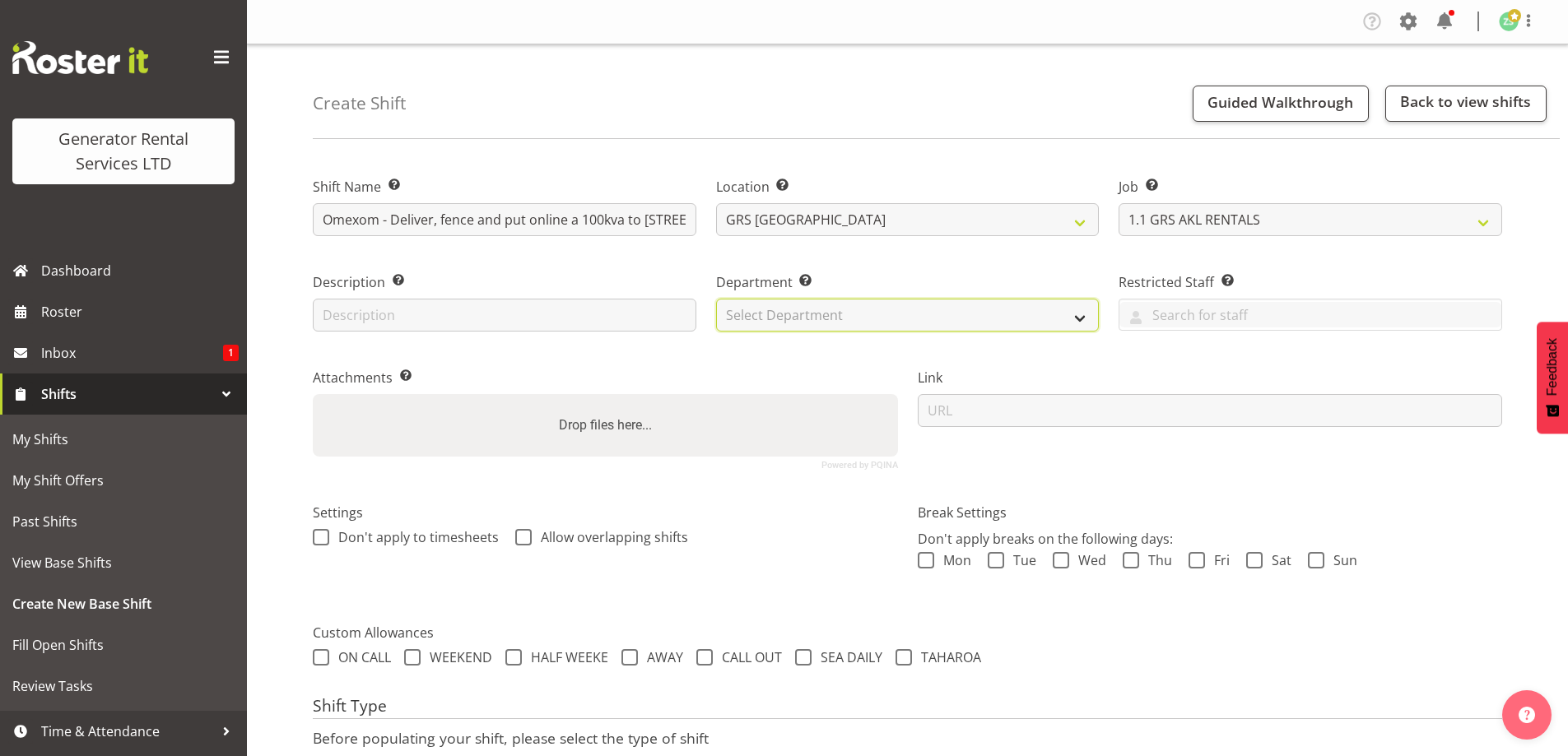
click at [1012, 312] on select "Select Department GRS ADMIN AKL GRS HIRE AKL GRS HIRE TGA GRS HIRE HST GRS ENGI…" at bounding box center [908, 316] width 383 height 33
select select "20"
click at [716, 299] on select "Select Department GRS ADMIN AKL GRS HIRE AKL GRS HIRE TGA GRS HIRE HST GRS ENGI…" at bounding box center [908, 316] width 383 height 33
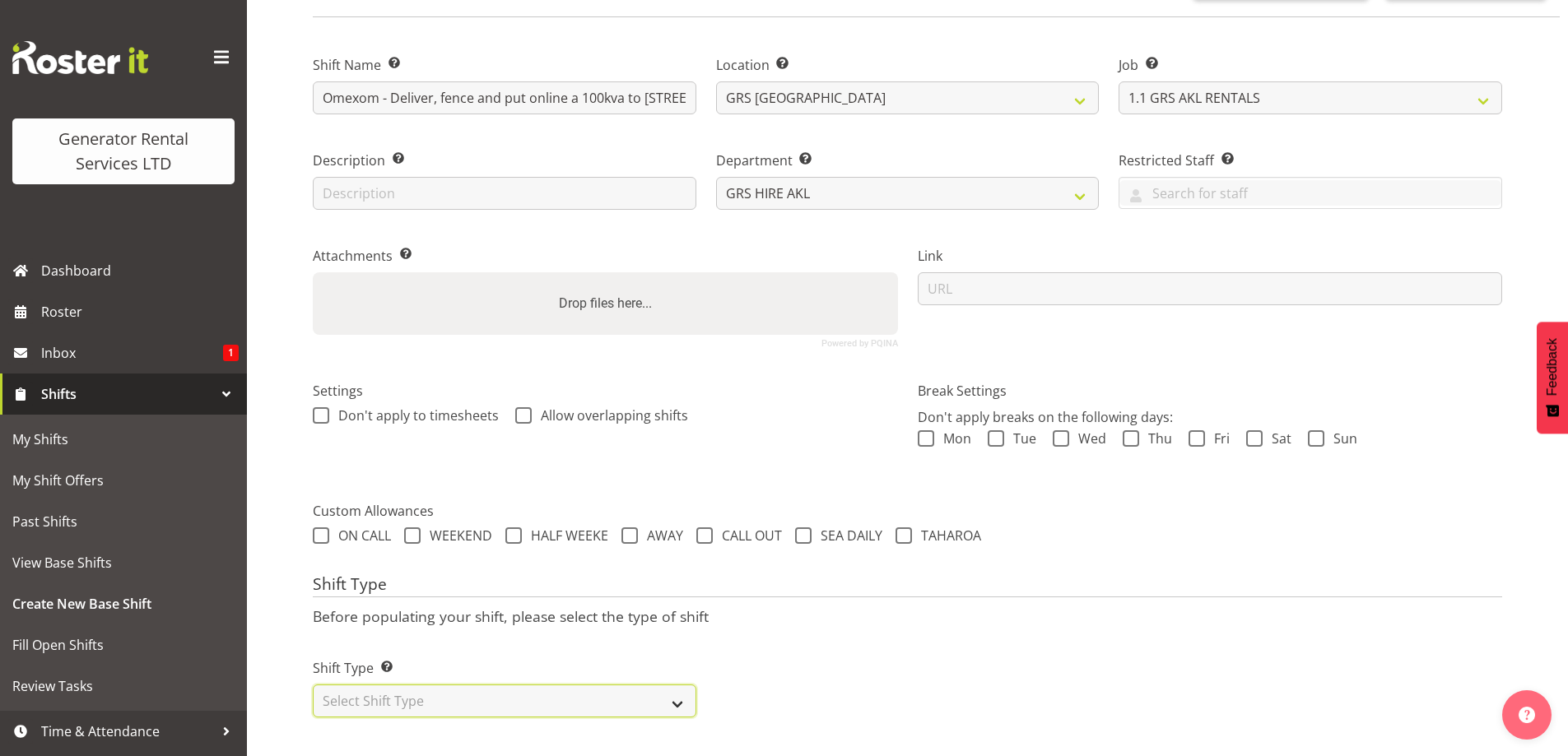
click at [465, 689] on select "Select Shift Type One Off Shift Recurring Shift Rotating Shift" at bounding box center [504, 701] width 383 height 33
select select "one_off"
click at [313, 685] on select "Select Shift Type One Off Shift Recurring Shift Rotating Shift" at bounding box center [504, 701] width 383 height 33
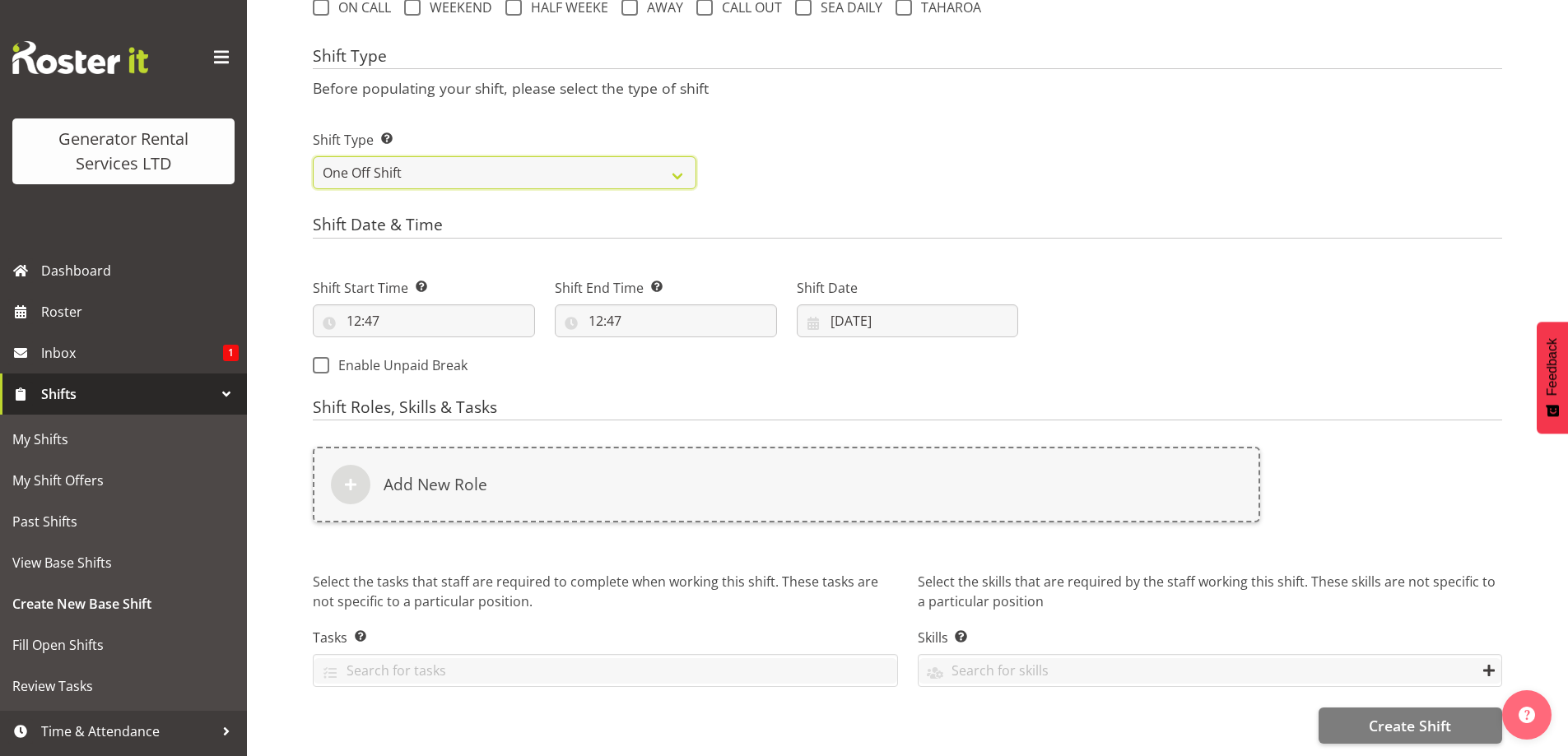
scroll to position [662, 0]
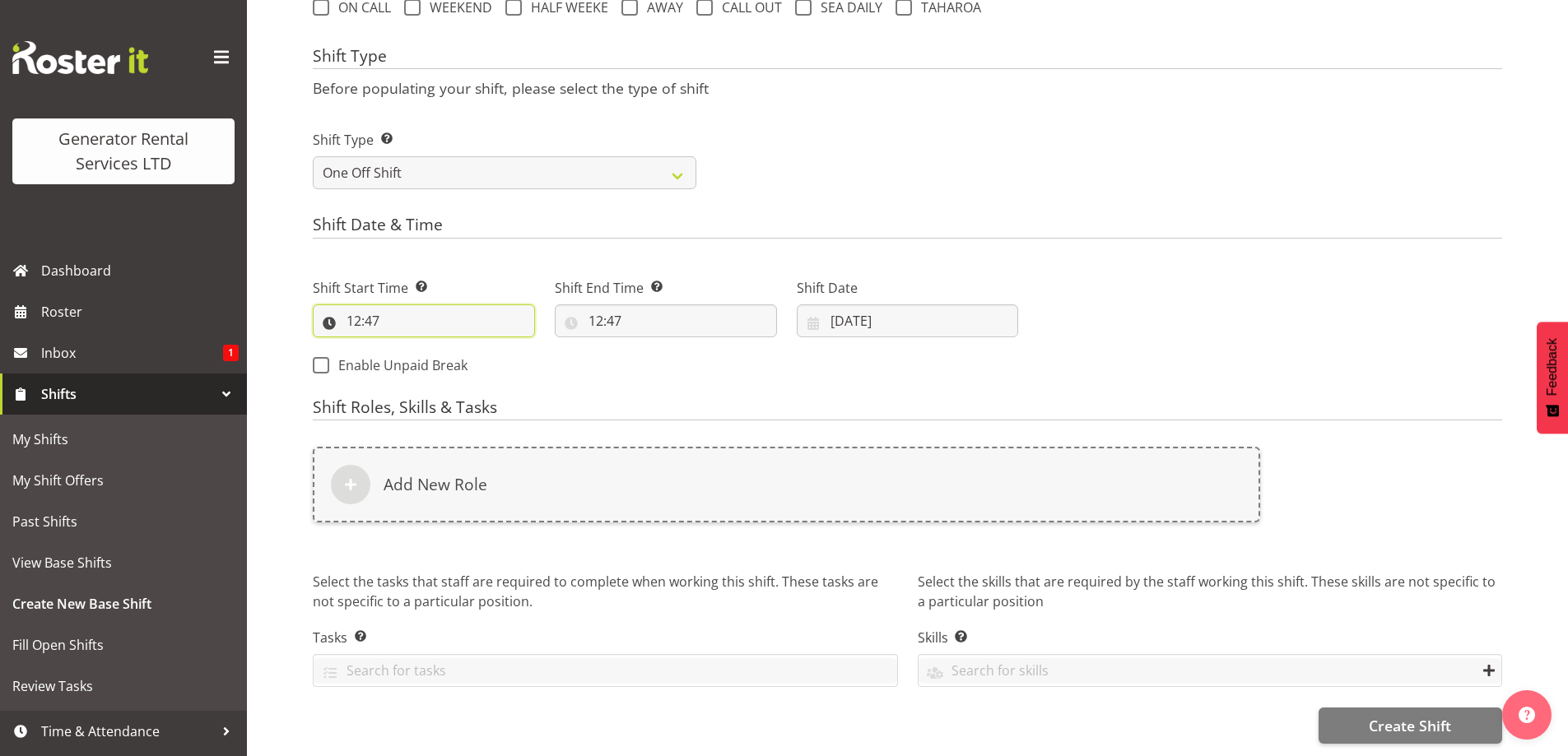
click at [459, 322] on input "12:47" at bounding box center [424, 321] width 223 height 33
click at [431, 351] on select "00 01 02 03 04 05 06 07 08 09 10 11 12 13 14 15 16 17 18 19 20 21 22 23" at bounding box center [425, 364] width 37 height 33
select select "7"
click at [407, 347] on select "00 01 02 03 04 05 06 07 08 09 10 11 12 13 14 15 16 17 18 19 20 21 22 23" at bounding box center [425, 364] width 37 height 33
type input "07:47"
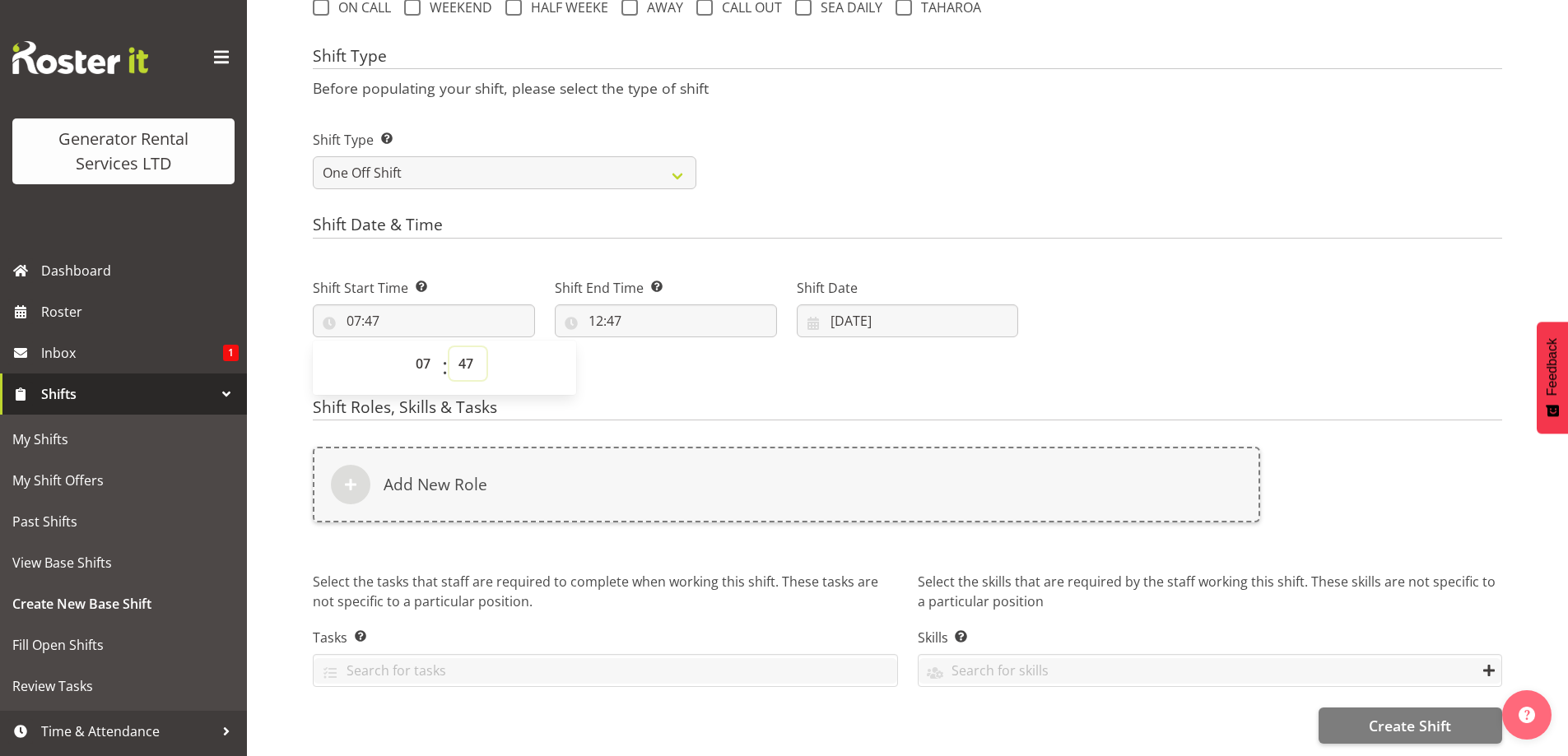
click at [462, 347] on select "00 01 02 03 04 05 06 07 08 09 10 11 12 13 14 15 16 17 18 19 20 21 22 23 24 25 2…" at bounding box center [468, 364] width 37 height 33
select select "0"
click at [450, 347] on select "00 01 02 03 04 05 06 07 08 09 10 11 12 13 14 15 16 17 18 19 20 21 22 23 24 25 2…" at bounding box center [468, 364] width 37 height 33
type input "07:00"
click at [688, 308] on input "12:47" at bounding box center [666, 321] width 223 height 33
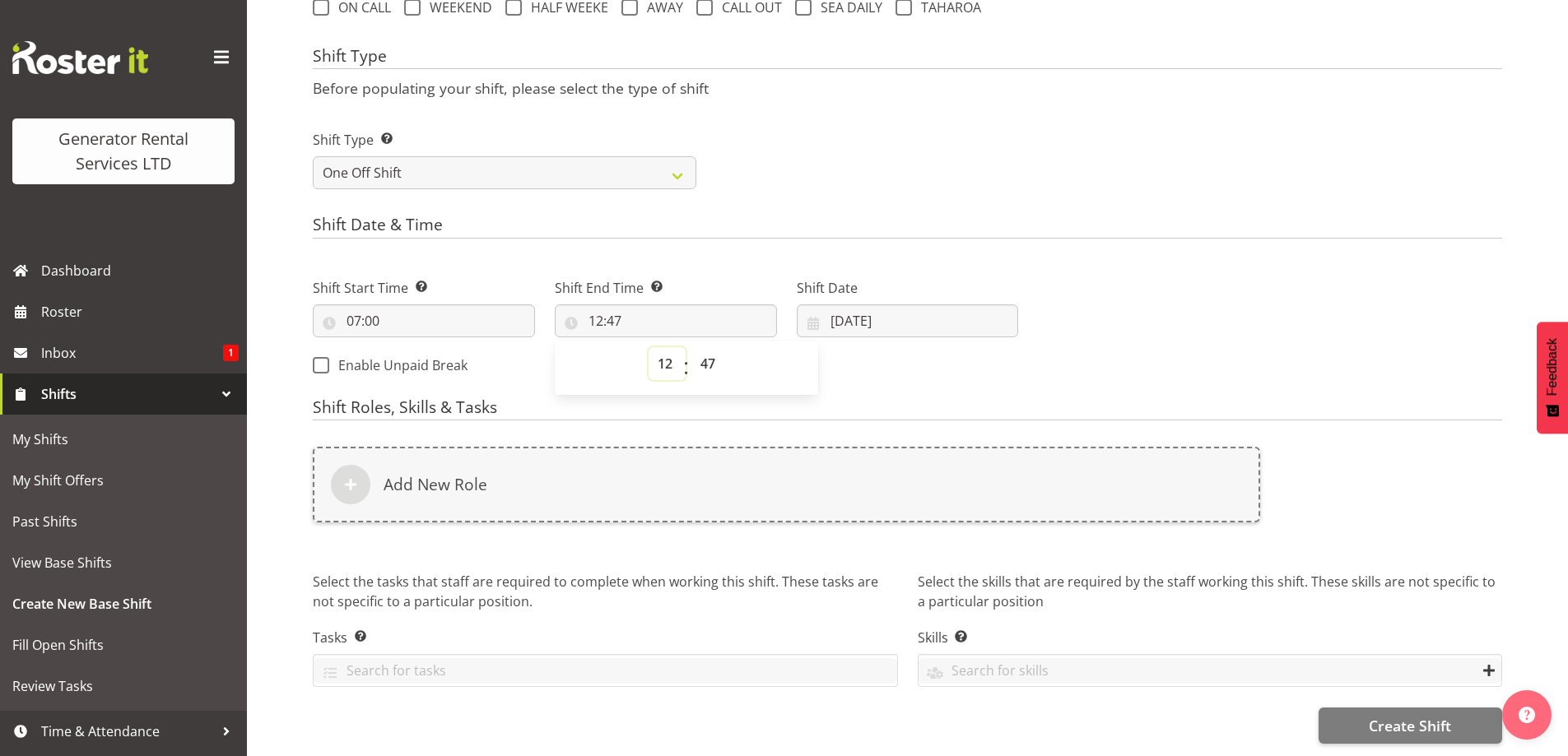
click at [675, 348] on select "00 01 02 03 04 05 06 07 08 09 10 11 12 13 14 15 16 17 18 19 20 21 22 23" at bounding box center [667, 364] width 37 height 33
select select "9"
click at [649, 347] on select "00 01 02 03 04 05 06 07 08 09 10 11 12 13 14 15 16 17 18 19 20 21 22 23" at bounding box center [667, 364] width 37 height 33
type input "09:47"
click at [705, 347] on select "00 01 02 03 04 05 06 07 08 09 10 11 12 13 14 15 16 17 18 19 20 21 22 23 24 25 2…" at bounding box center [710, 364] width 37 height 33
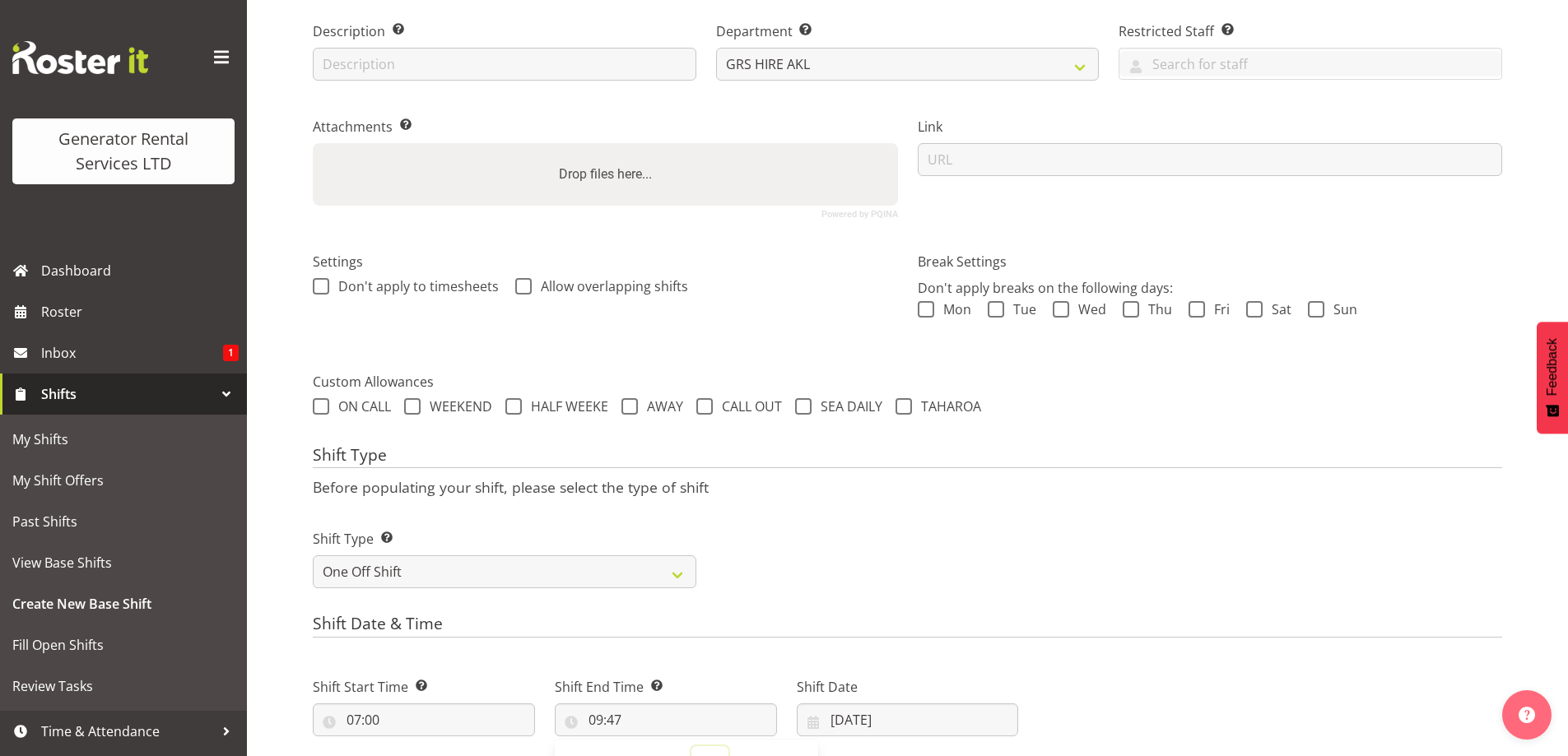
scroll to position [498, 0]
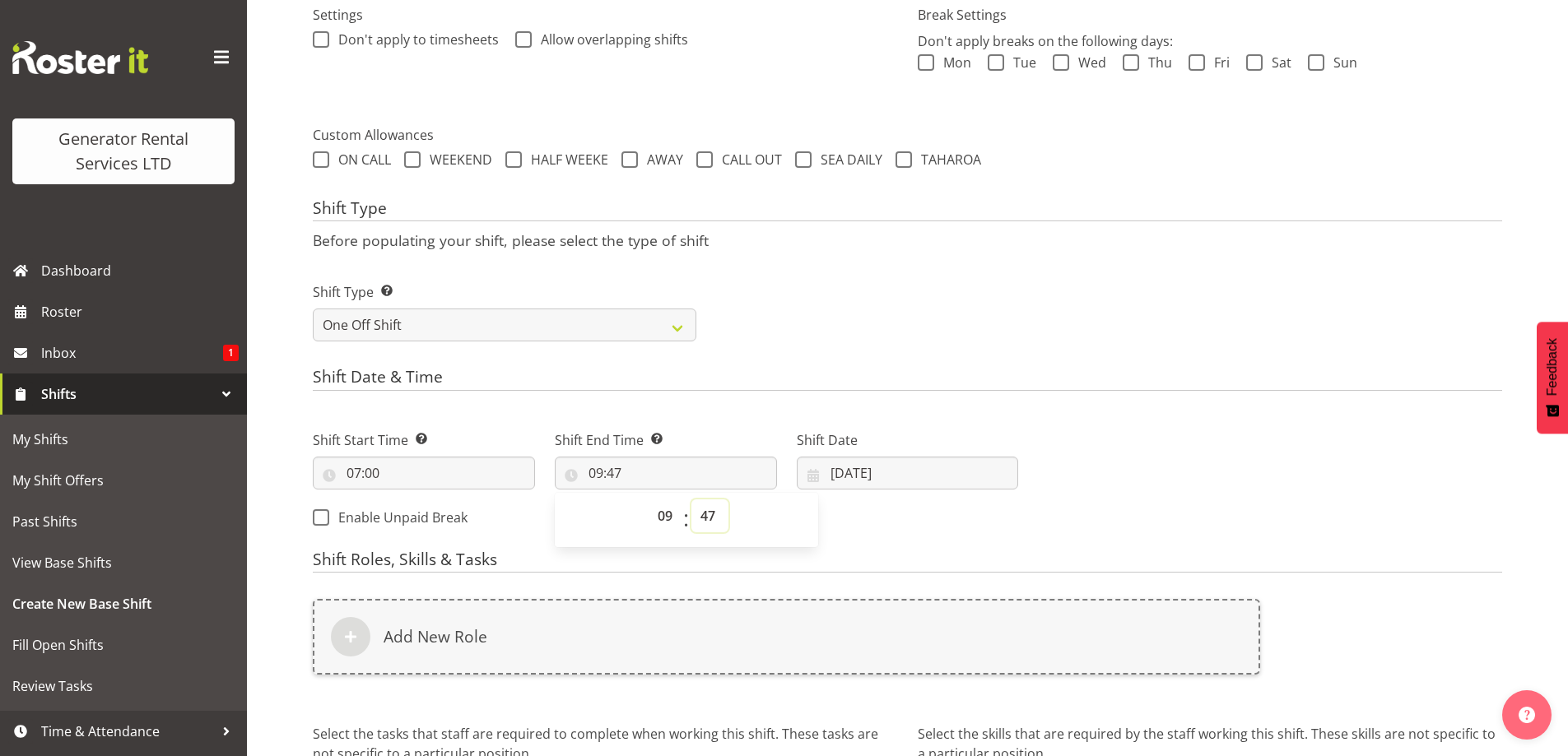
click at [716, 513] on select "00 01 02 03 04 05 06 07 08 09 10 11 12 13 14 15 16 17 18 19 20 21 22 23 24 25 2…" at bounding box center [710, 516] width 37 height 33
select select "0"
click at [691, 500] on select "00 01 02 03 04 05 06 07 08 09 10 11 12 13 14 15 16 17 18 19 20 21 22 23 24 25 2…" at bounding box center [710, 516] width 37 height 33
type input "09:00"
click at [918, 475] on input "[DATE]" at bounding box center [908, 473] width 223 height 33
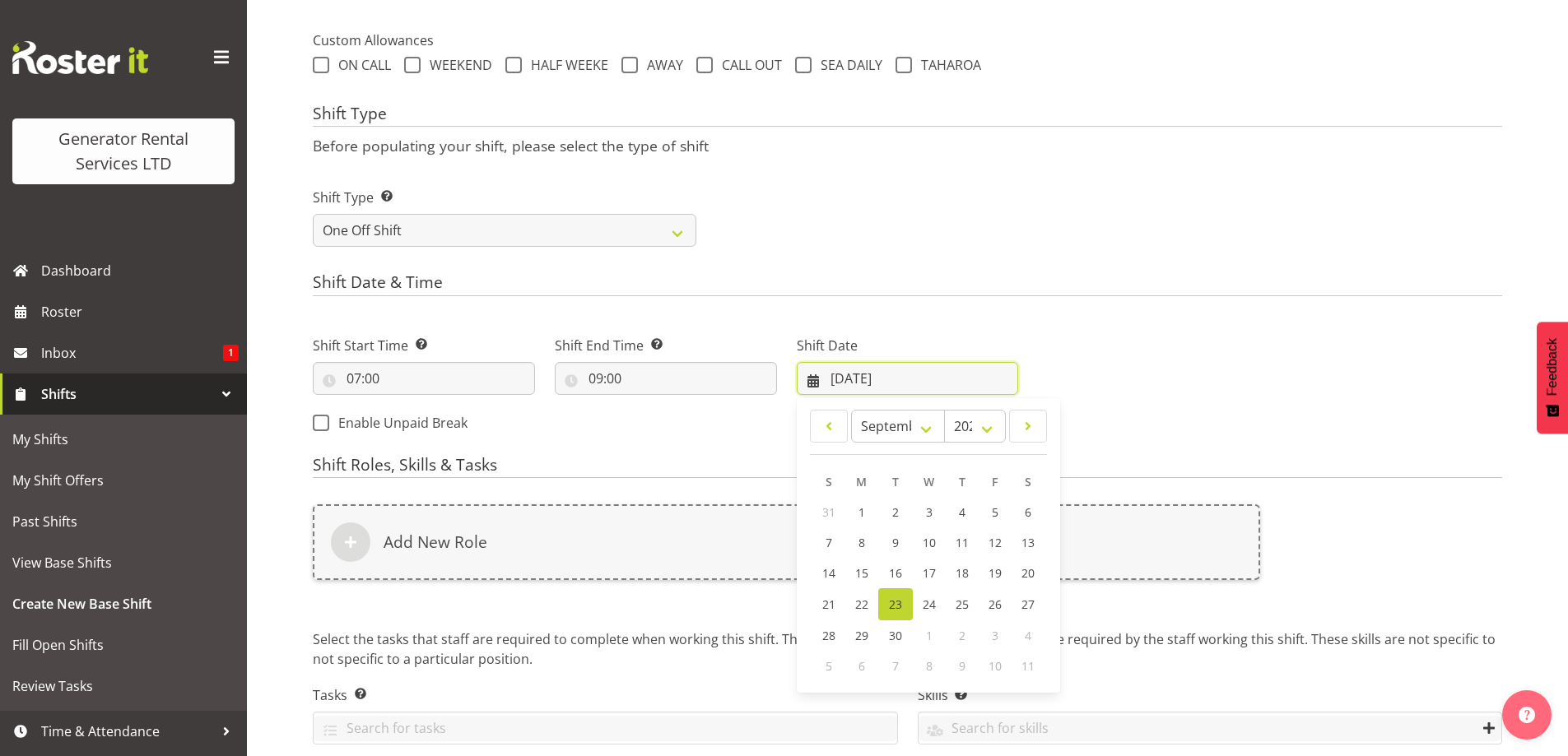
scroll to position [662, 0]
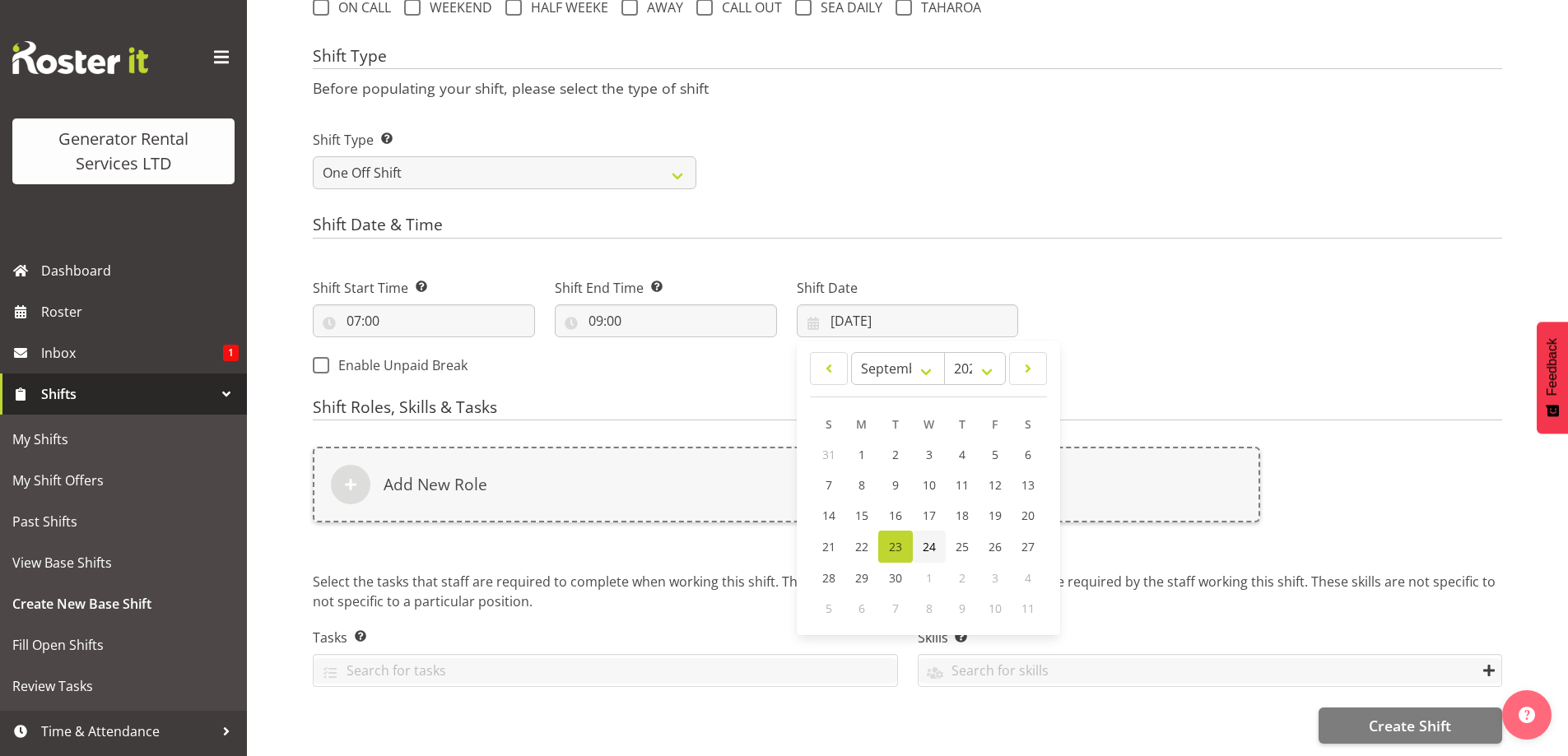
click at [935, 539] on span "24" at bounding box center [929, 546] width 13 height 16
type input "[DATE]"
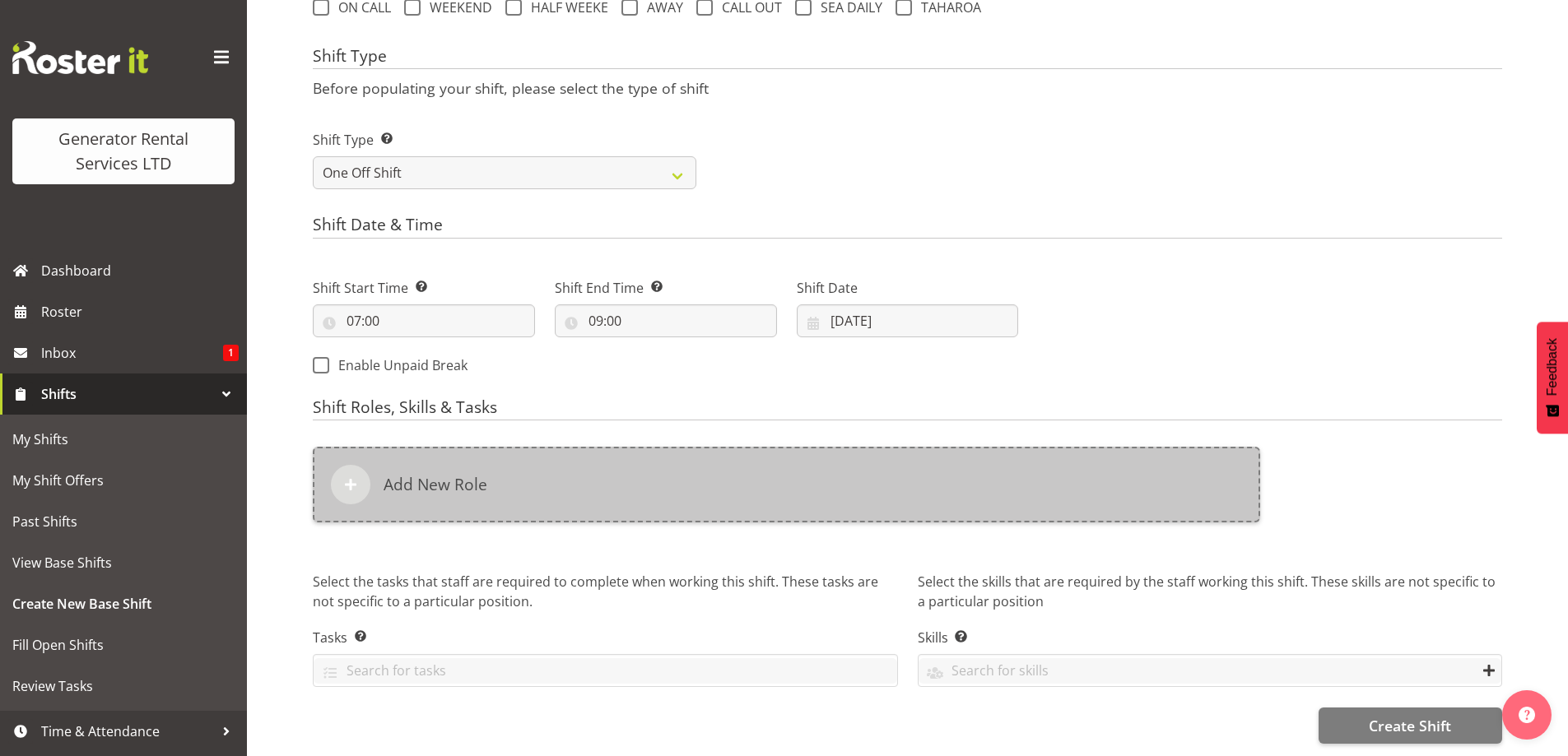
click at [820, 492] on div "Add New Role" at bounding box center [786, 484] width 948 height 76
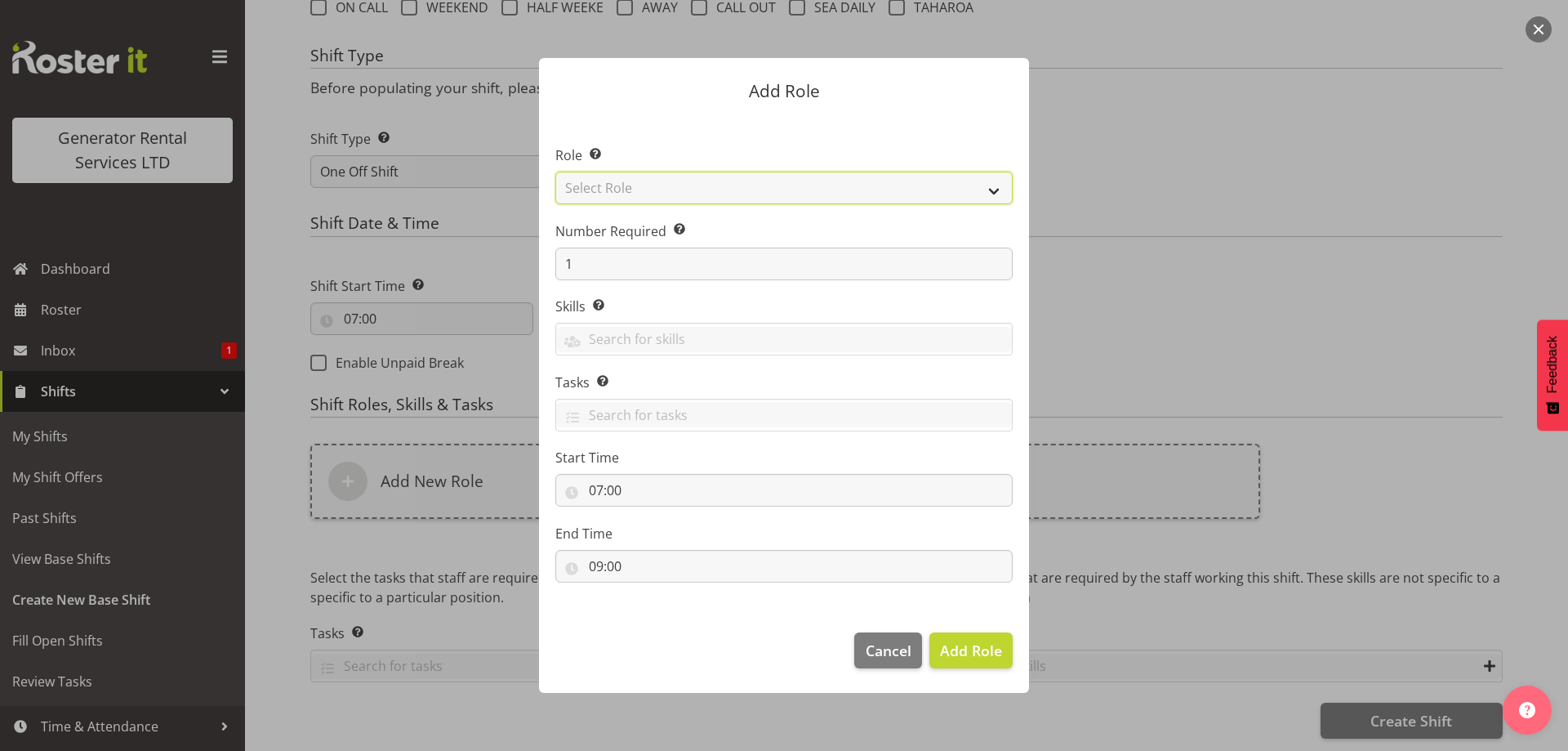
click at [640, 181] on select "Select Role Account Manager Electrician Engineering GM HSEQ manager MECH Mechan…" at bounding box center [784, 188] width 457 height 33
select select "21"
click at [556, 171] on select "Select Role Account Manager Electrician Engineering GM HSEQ manager MECH Mechan…" at bounding box center [784, 188] width 457 height 33
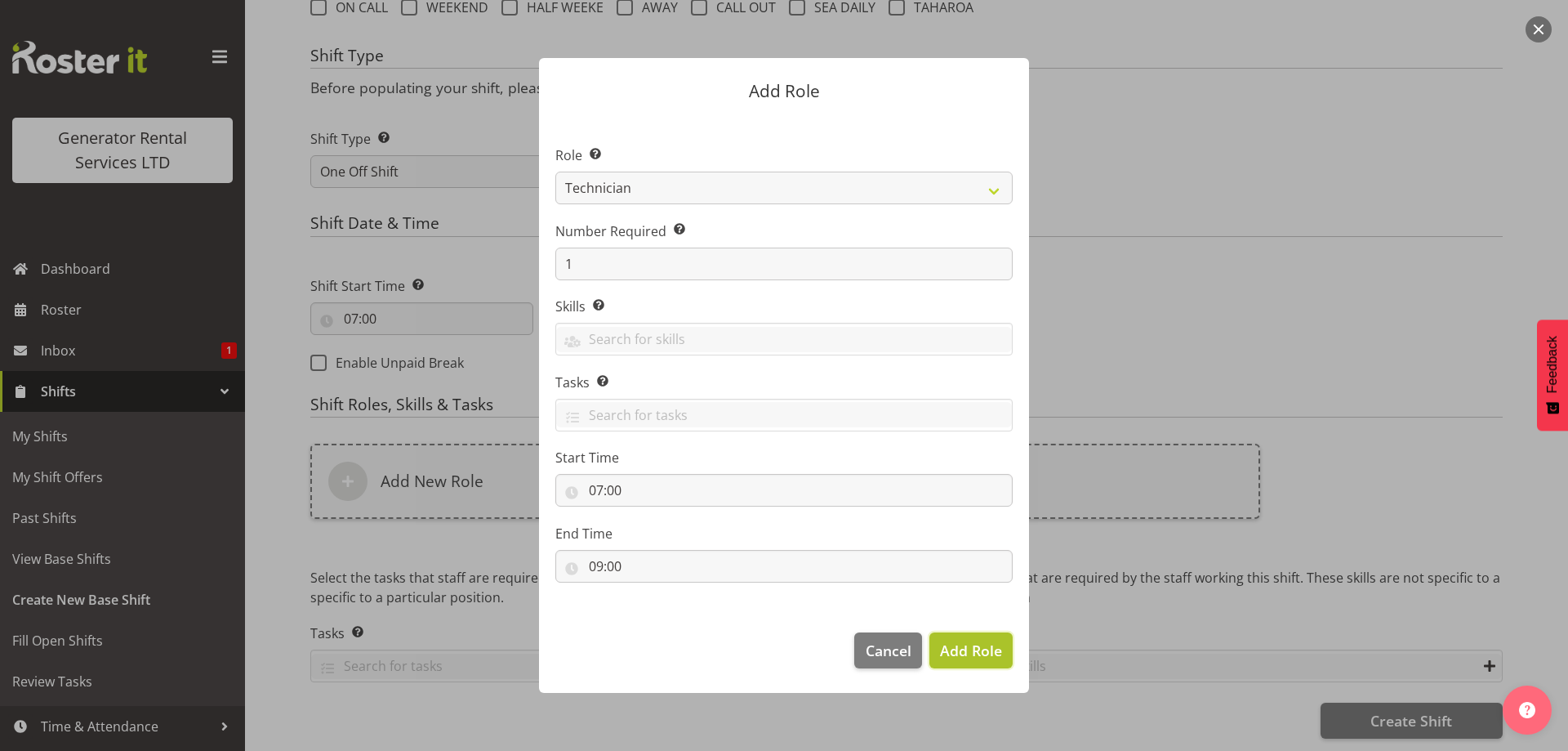
click at [980, 644] on span "Add Role" at bounding box center [971, 650] width 62 height 20
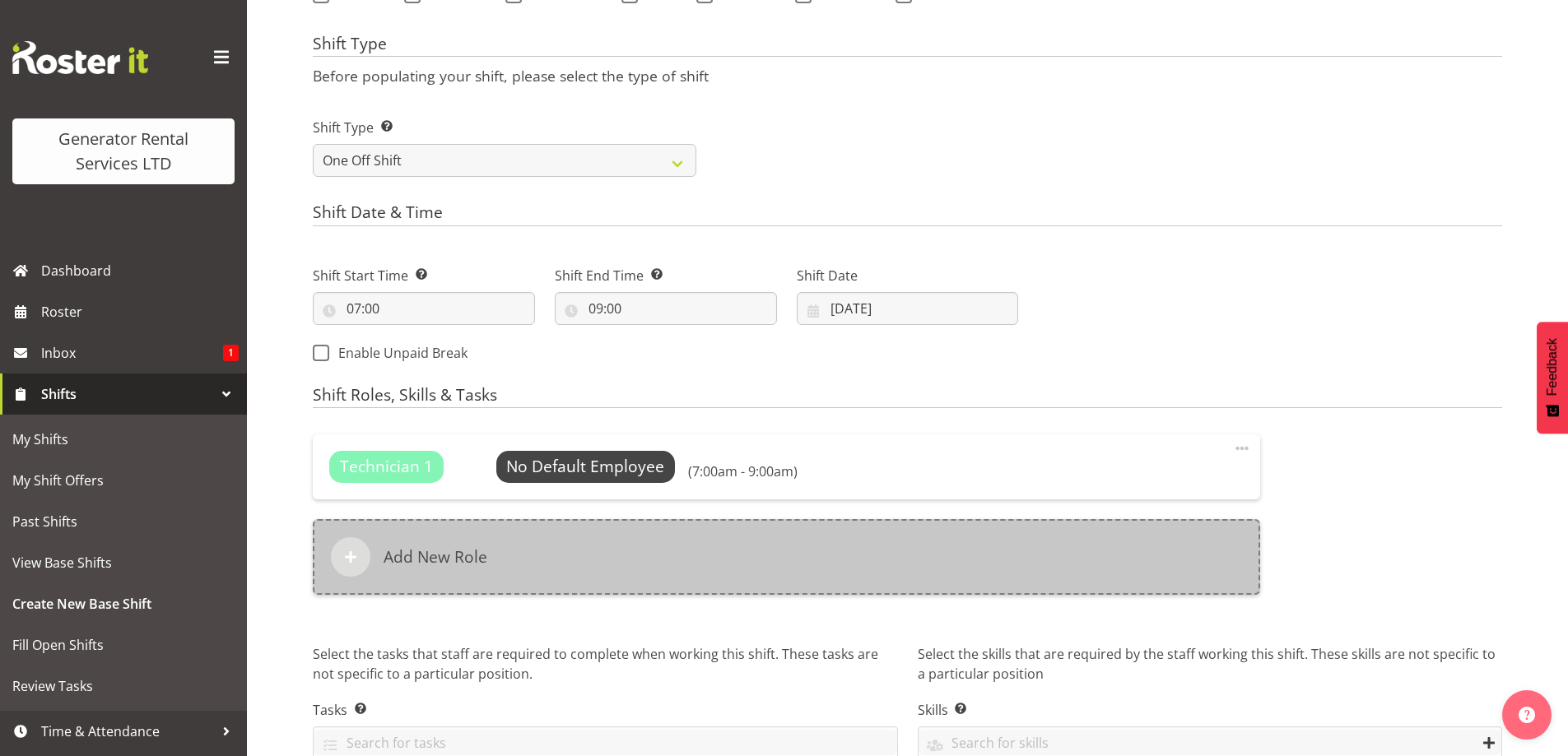
click at [755, 564] on div "Add New Role" at bounding box center [786, 556] width 948 height 76
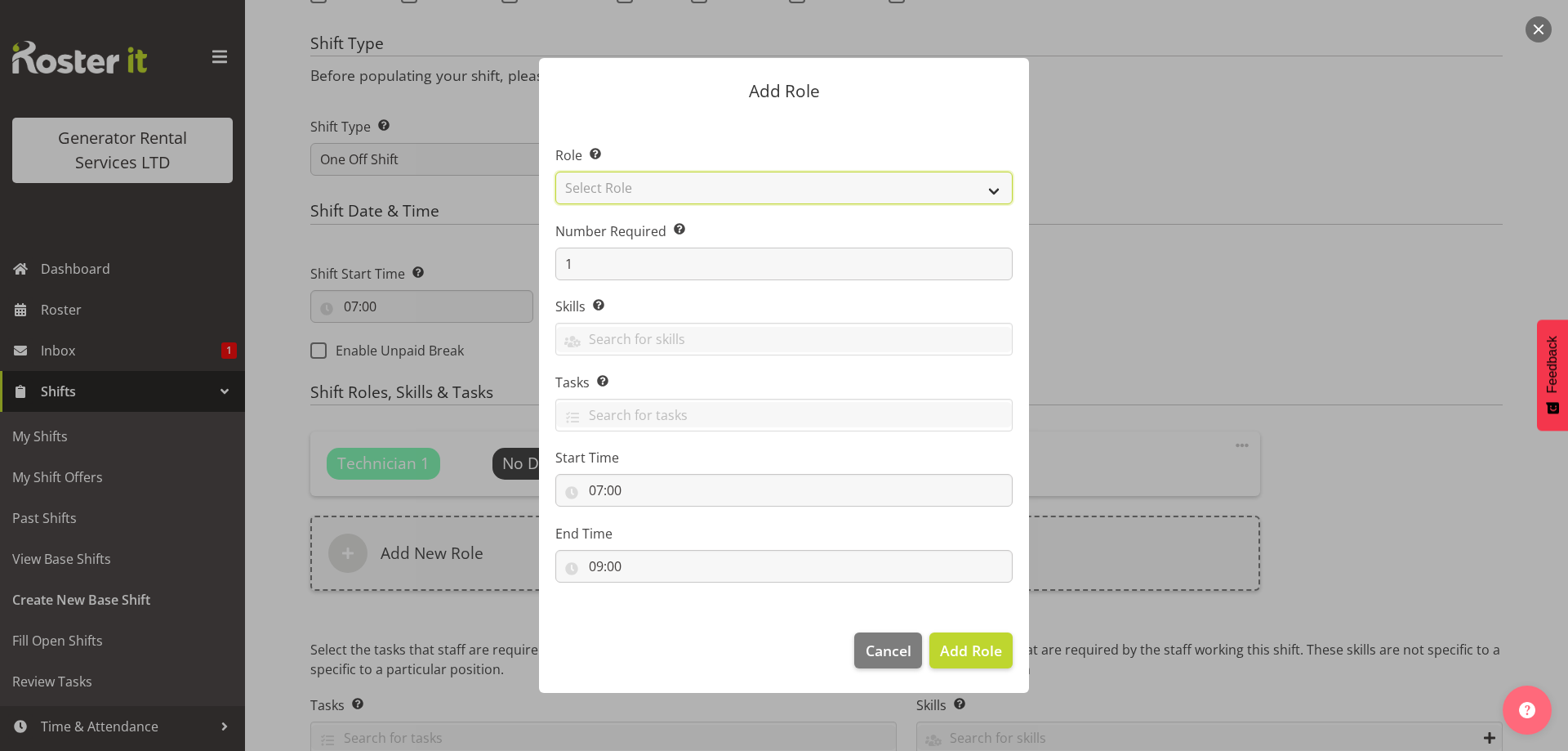
click at [676, 197] on select "Select Role Account Manager Electrician Engineering GM HSEQ manager MECH Mechan…" at bounding box center [784, 188] width 457 height 33
select select "27"
click at [556, 171] on select "Select Role Account Manager Electrician Engineering GM HSEQ manager MECH Mechan…" at bounding box center [784, 188] width 457 height 33
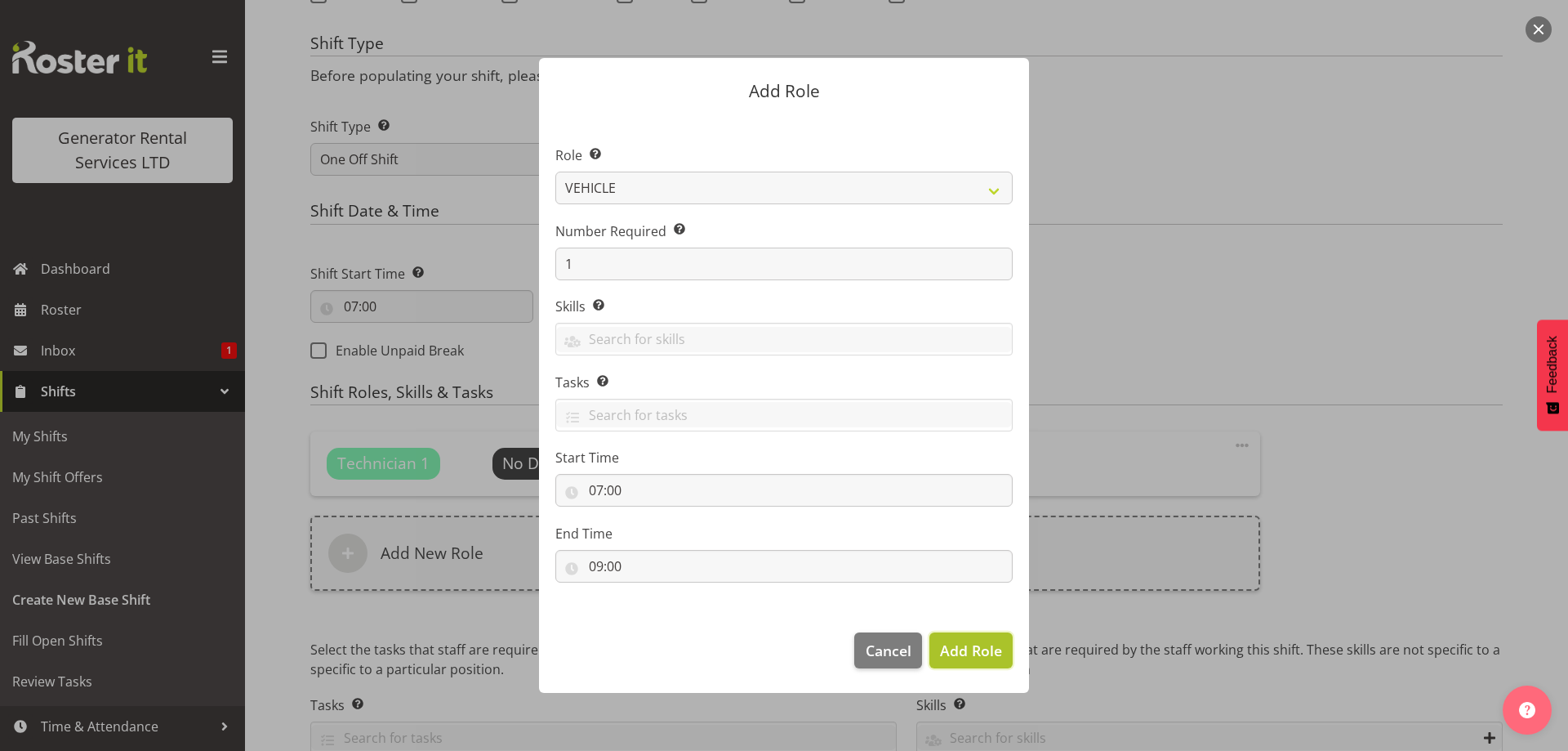
click at [970, 640] on span "Add Role" at bounding box center [971, 650] width 62 height 21
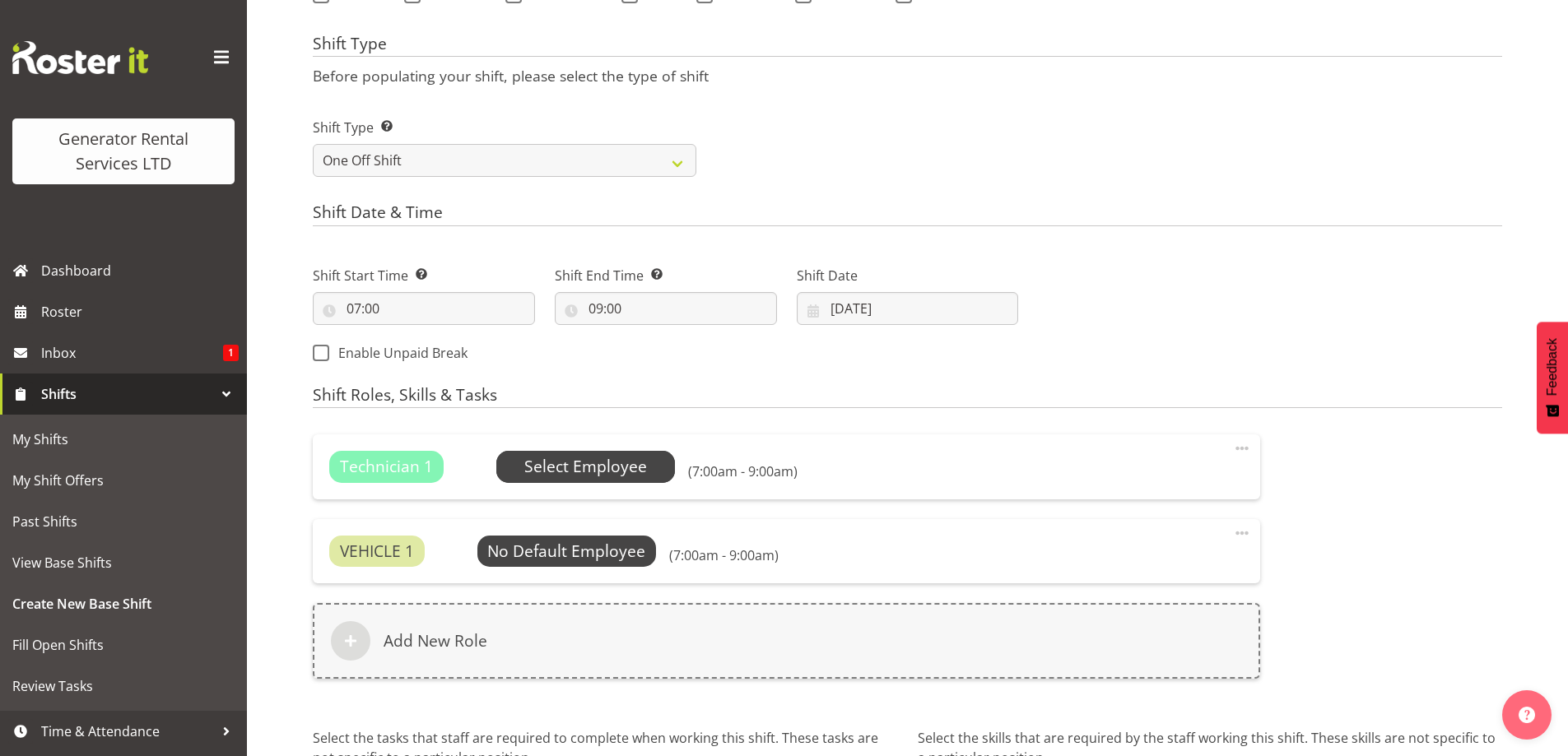
click at [613, 457] on span "Select Employee" at bounding box center [586, 467] width 122 height 24
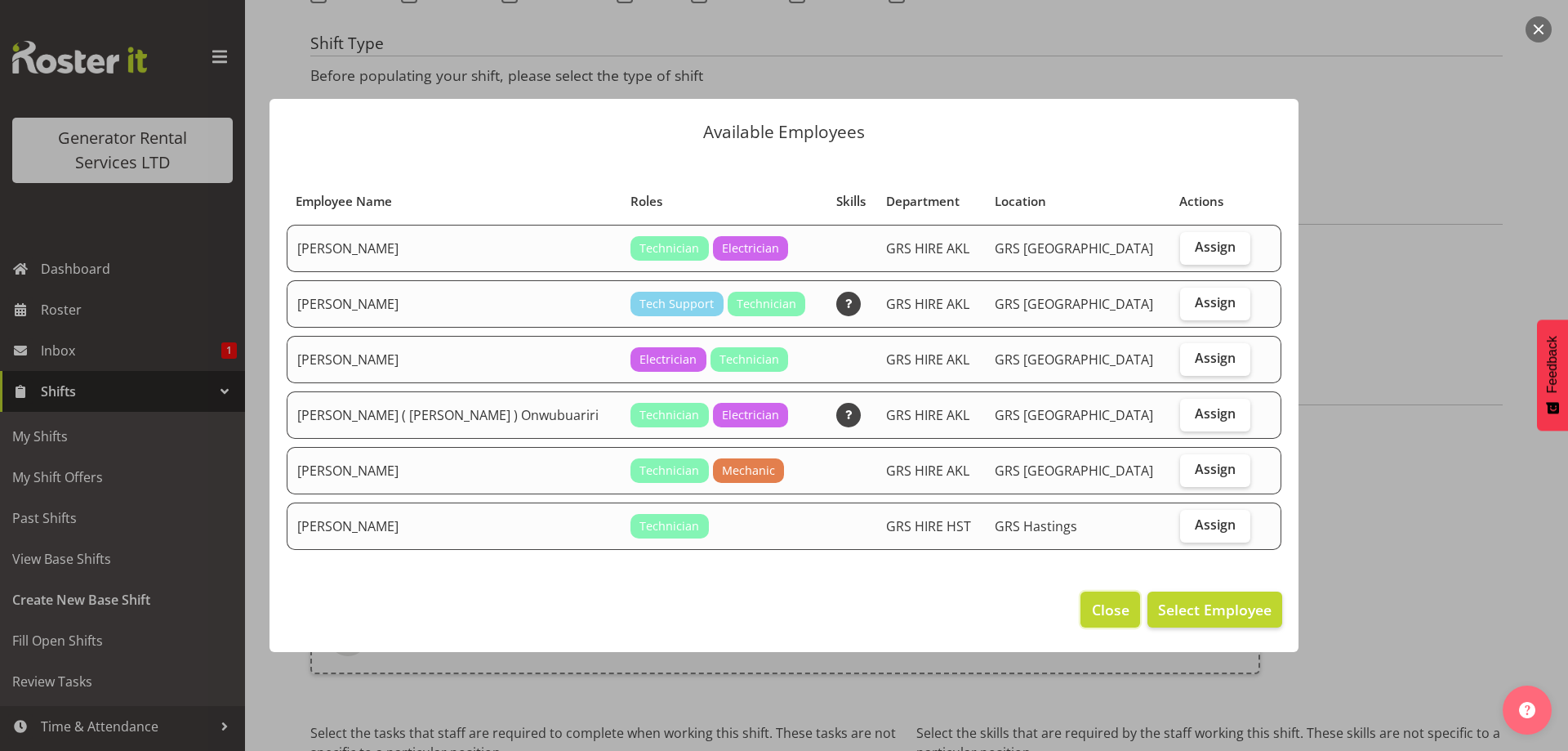
click at [1109, 622] on button "Close" at bounding box center [1110, 610] width 59 height 36
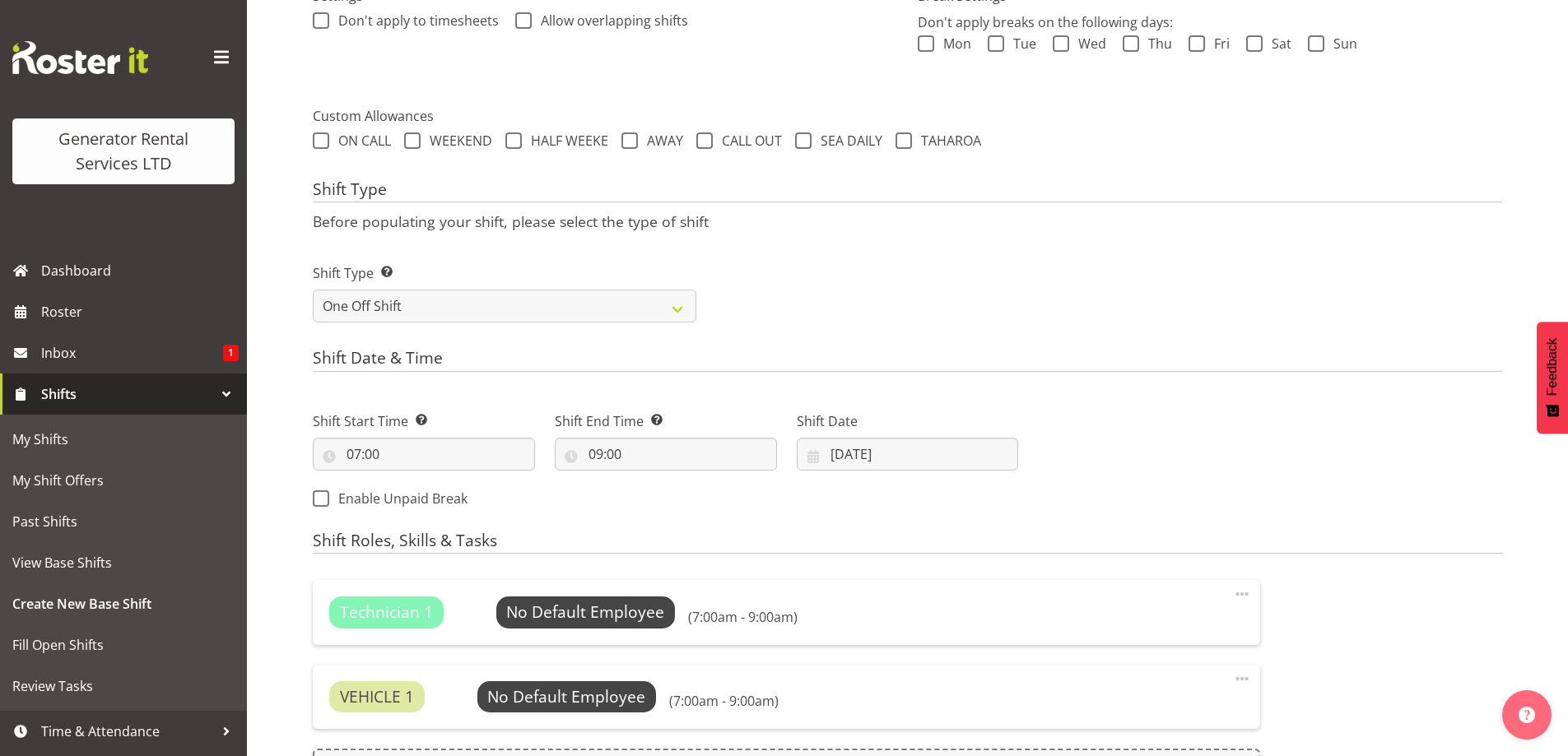
scroll to position [745, 0]
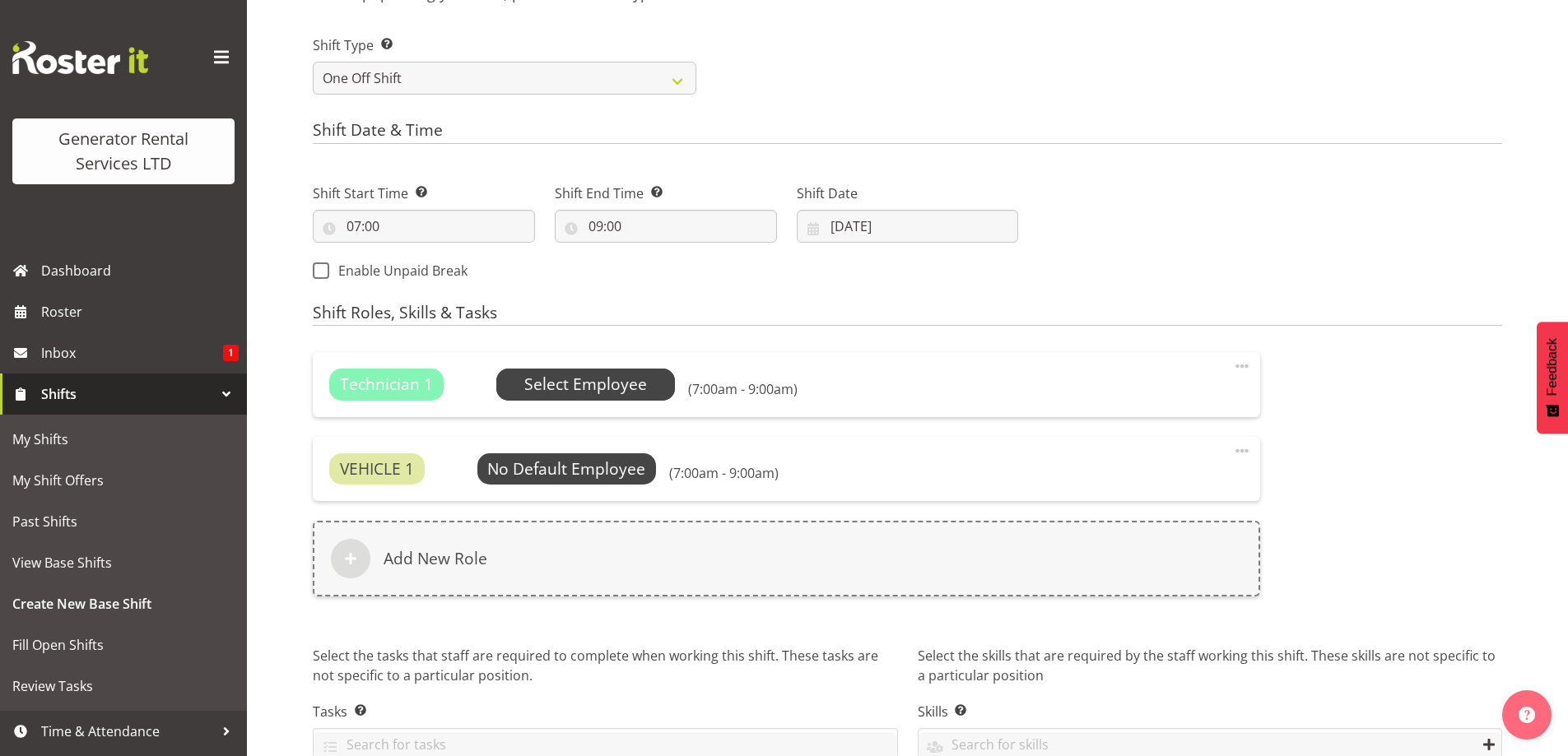
click at [571, 387] on span "Select Employee" at bounding box center [586, 385] width 122 height 24
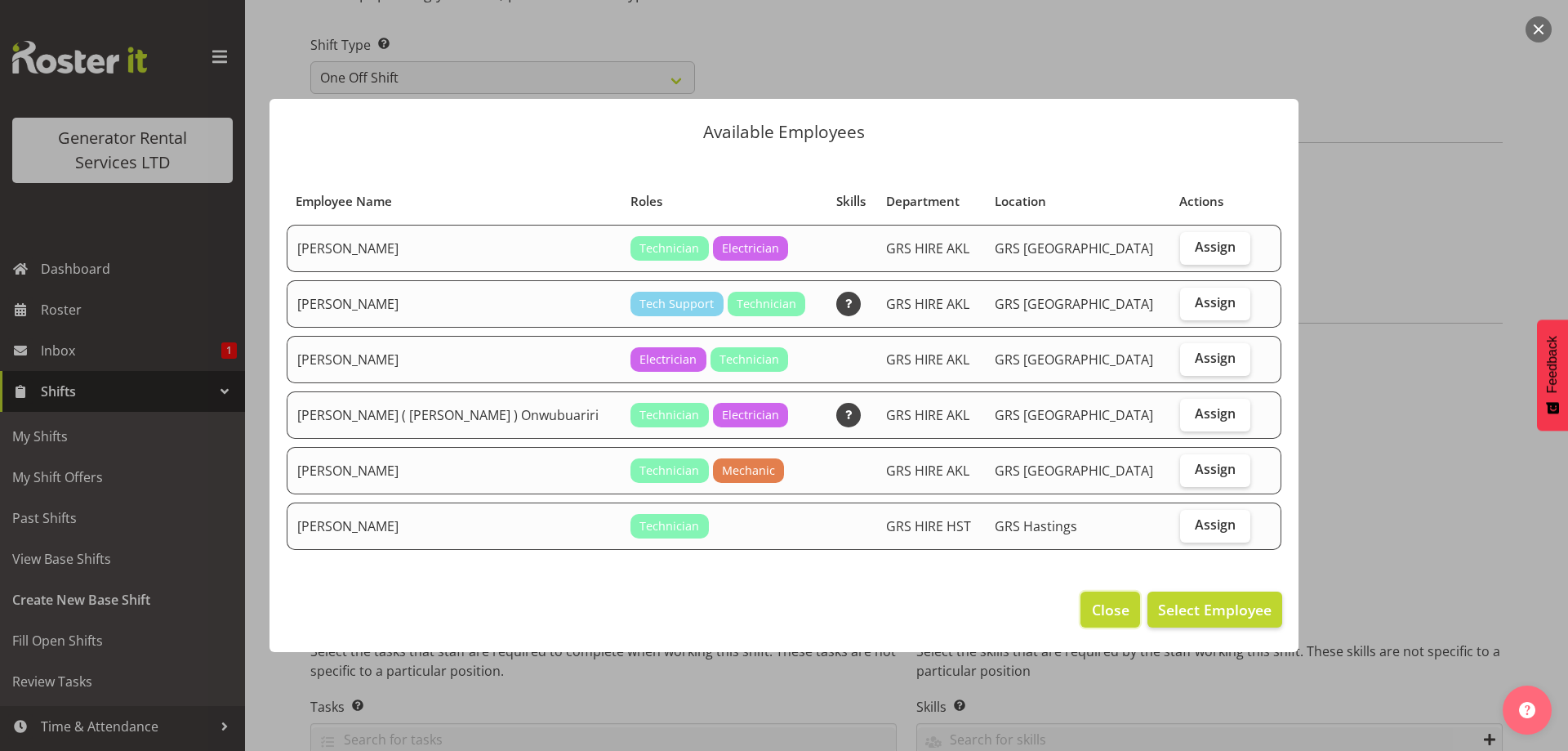
click at [1117, 619] on span "Close" at bounding box center [1111, 609] width 38 height 21
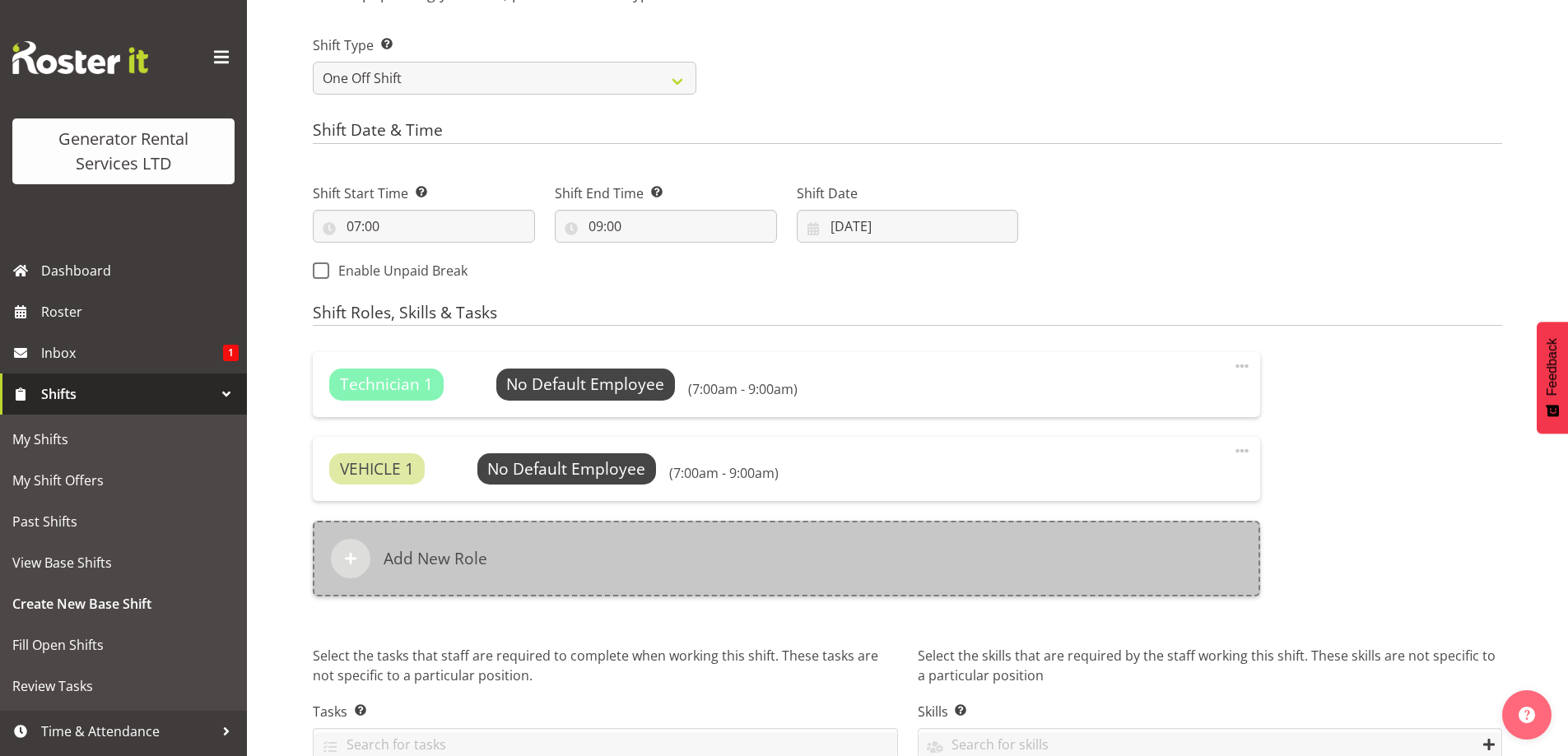
click at [864, 560] on div "Add New Role" at bounding box center [786, 558] width 948 height 76
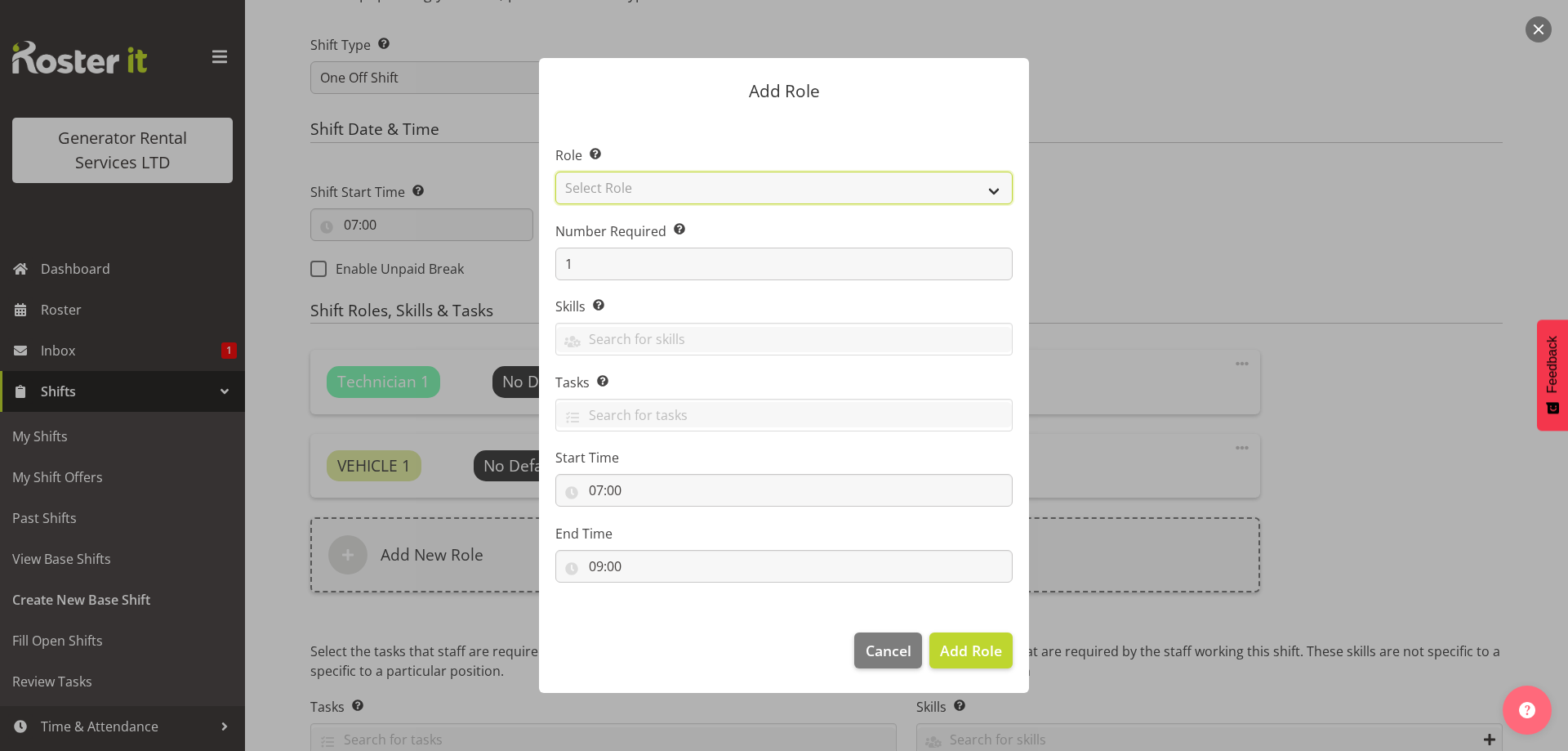
click at [589, 193] on select "Select Role Account Manager Electrician Engineering GM HSEQ manager MECH Mechan…" at bounding box center [784, 188] width 457 height 33
select select "20"
click at [556, 171] on select "Select Role Account Manager Electrician Engineering GM HSEQ manager MECH Mechan…" at bounding box center [784, 188] width 457 height 33
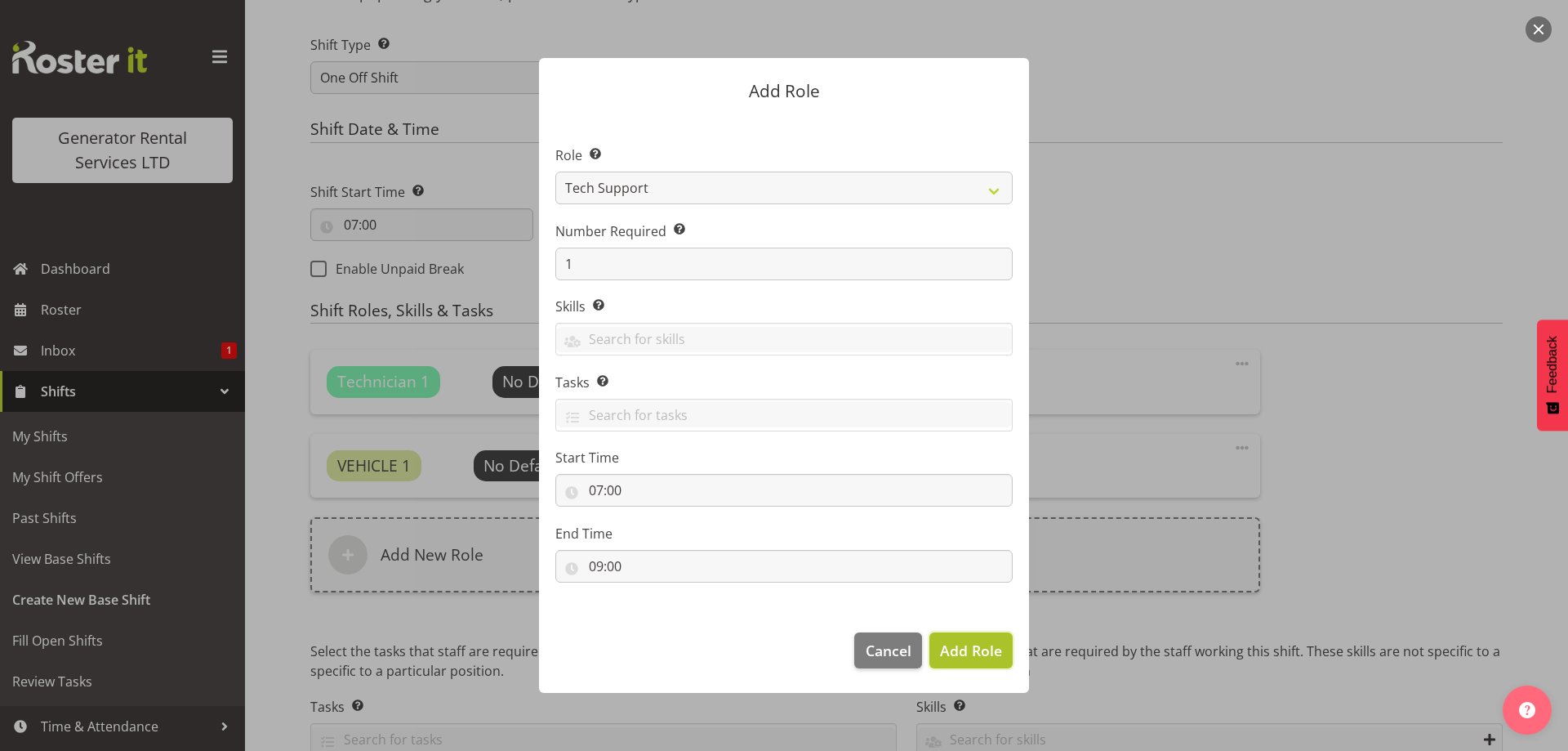
click at [972, 667] on button "Add Role" at bounding box center [971, 650] width 83 height 36
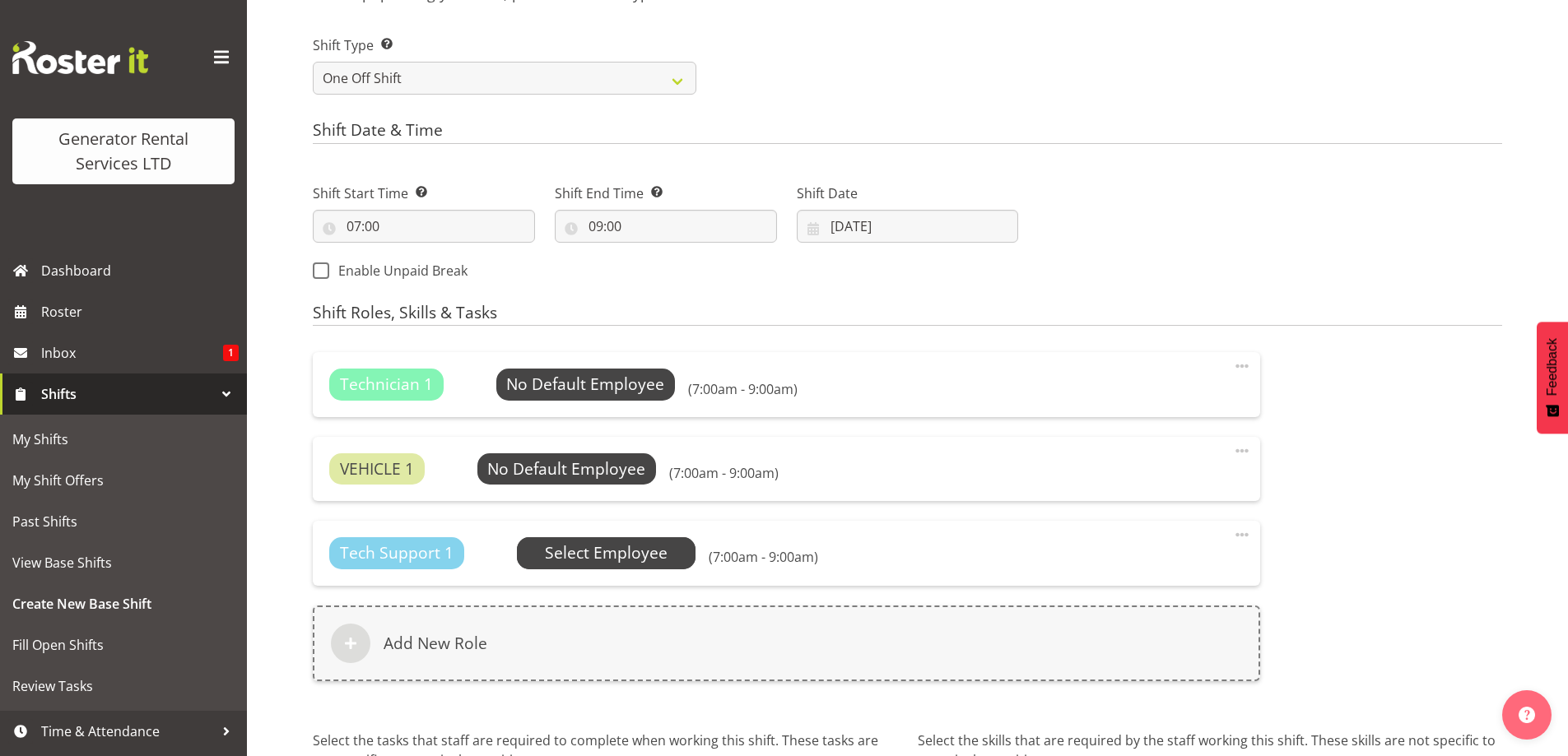
click at [594, 559] on span "Select Employee" at bounding box center [606, 554] width 122 height 24
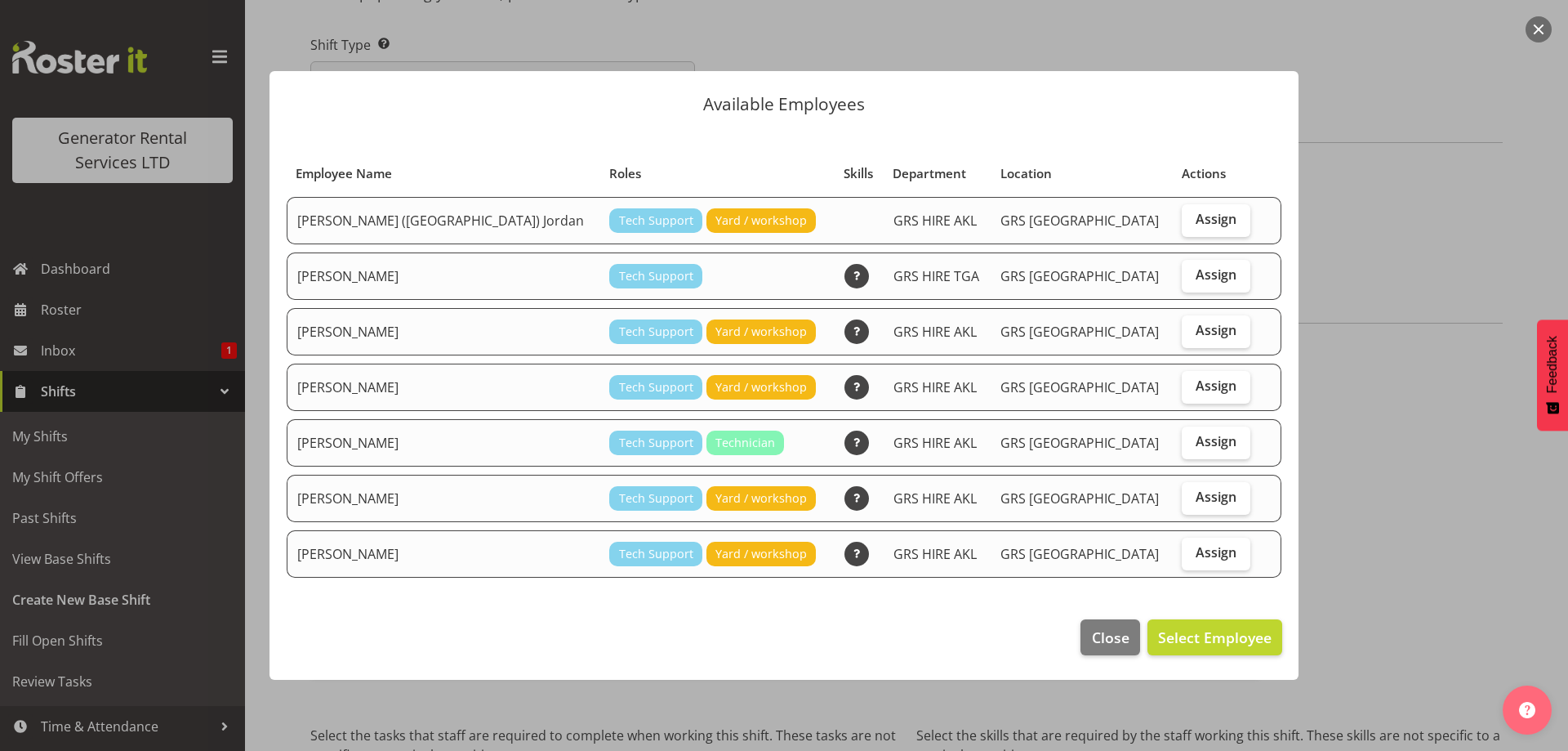
click at [1307, 468] on div "Available Employees Employee Name Roles Skills Department Location Actions Bren…" at bounding box center [784, 375] width 1062 height 690
click at [1334, 463] on div at bounding box center [784, 375] width 1568 height 751
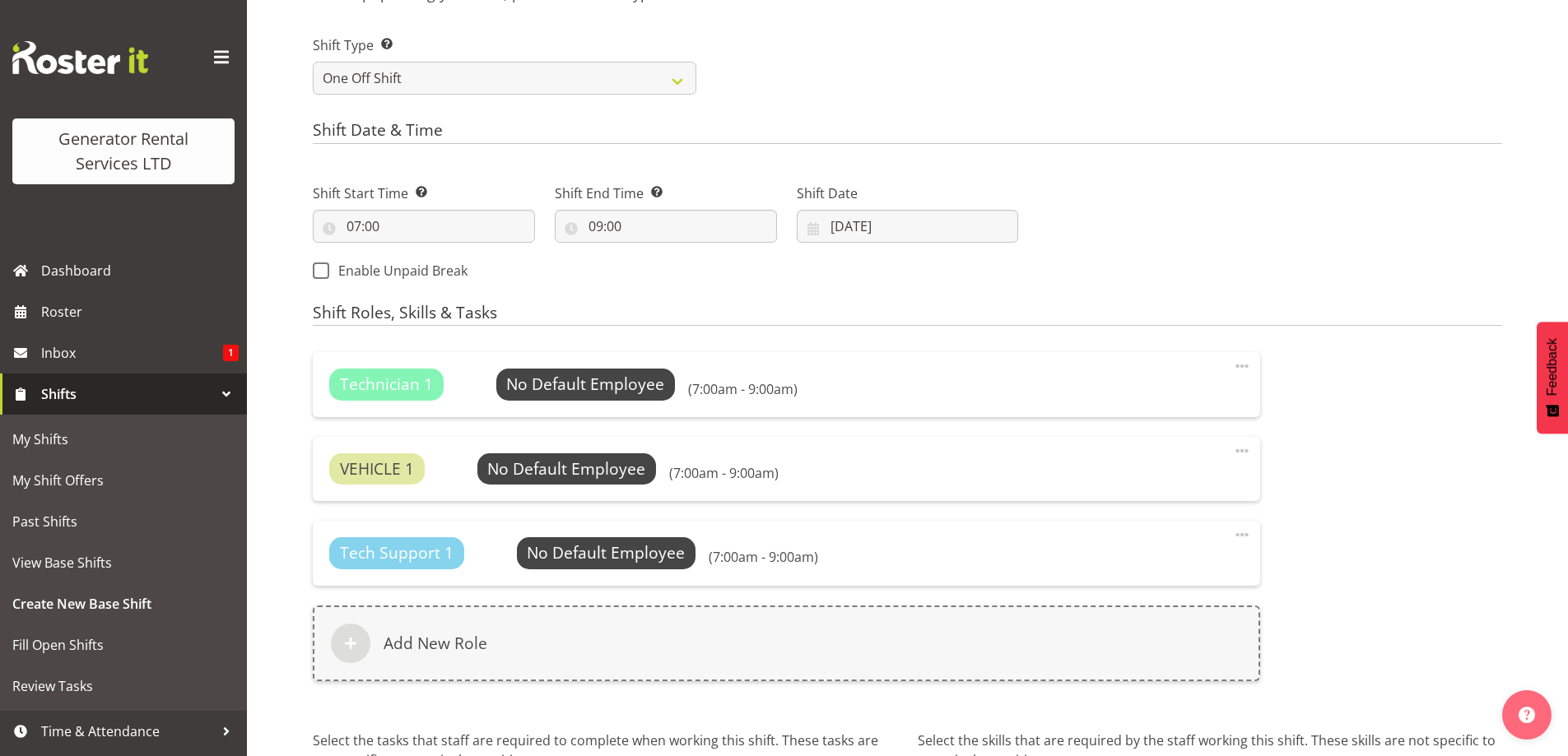
click at [1341, 464] on div "Technician 1 No Default Employee Select Employee (7:00am - 9:00am) Edit Delete …" at bounding box center [907, 525] width 1209 height 368
click at [1349, 538] on div "Technician 1 No Default Employee Select Employee (7:00am - 9:00am) Edit Delete …" at bounding box center [907, 525] width 1209 height 368
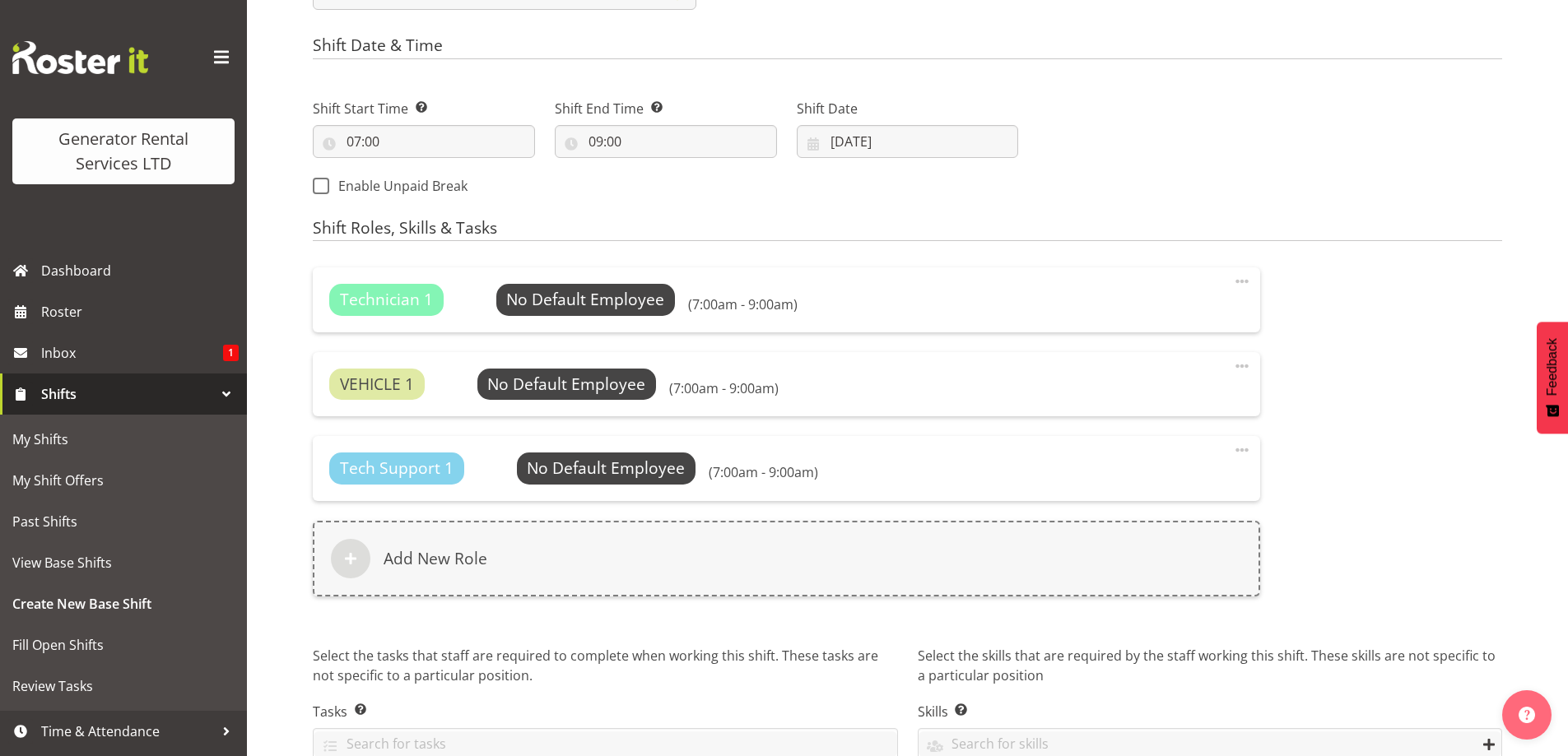
scroll to position [915, 0]
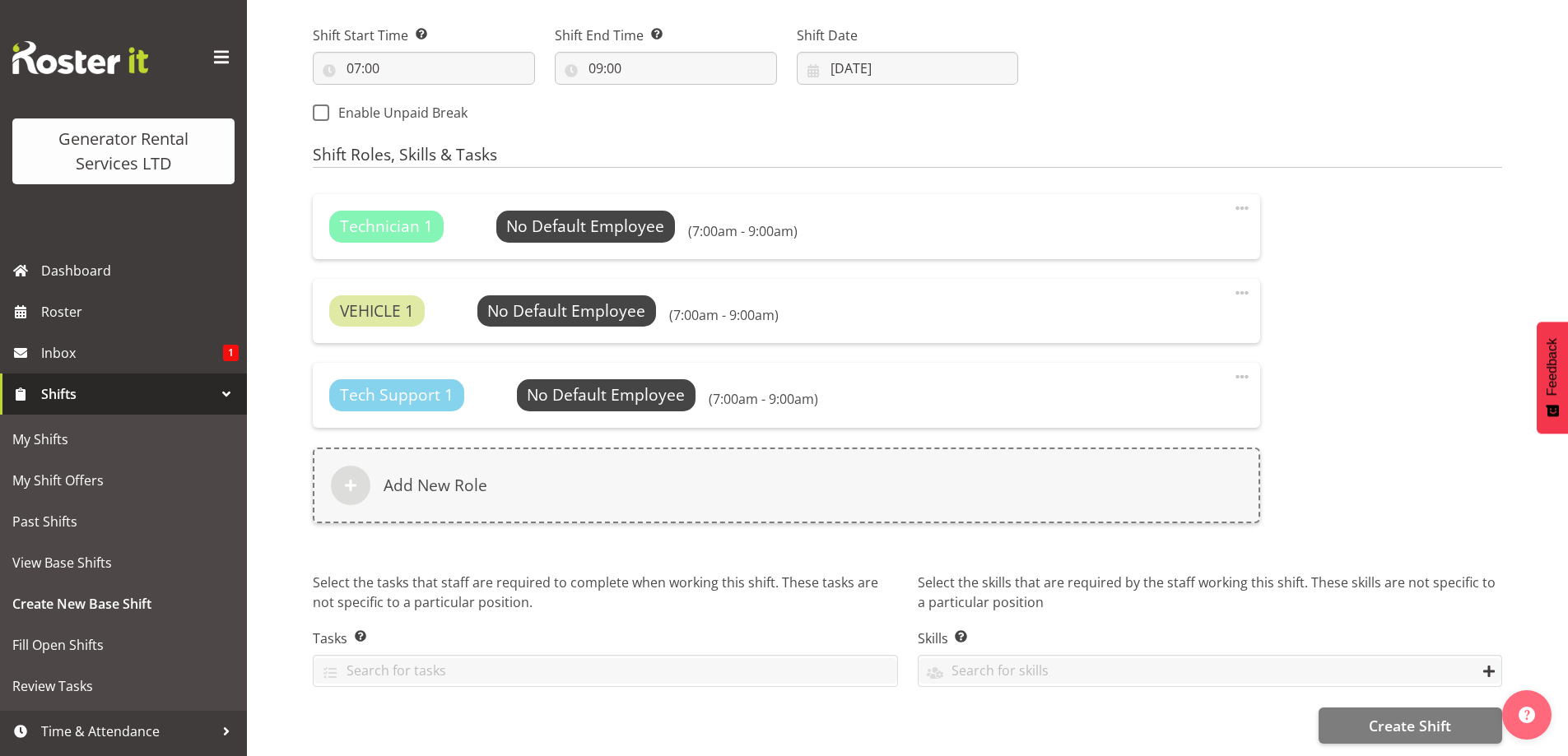
click at [1237, 367] on span at bounding box center [1242, 377] width 20 height 20
click at [1142, 428] on link "Delete" at bounding box center [1172, 442] width 158 height 29
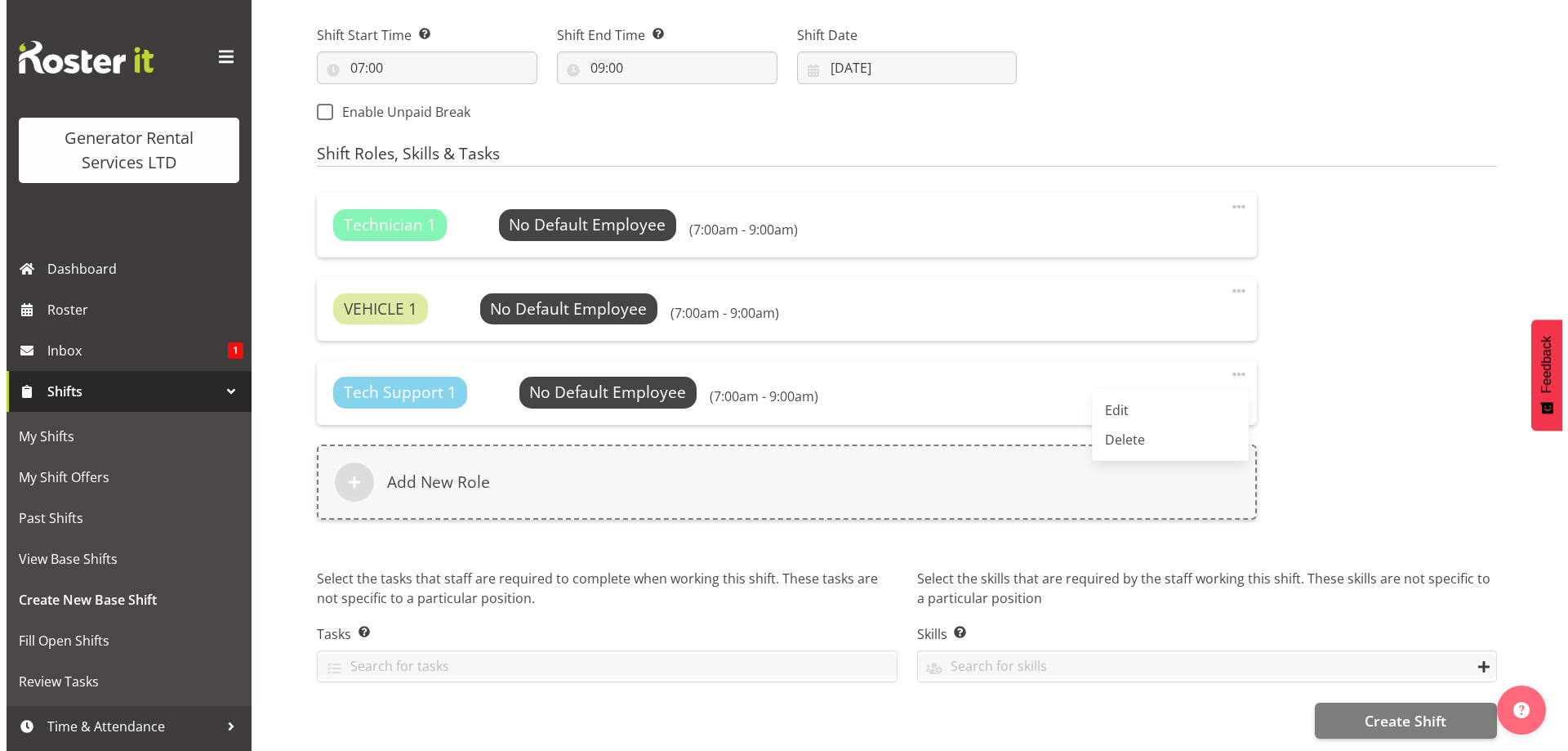
scroll to position [825, 0]
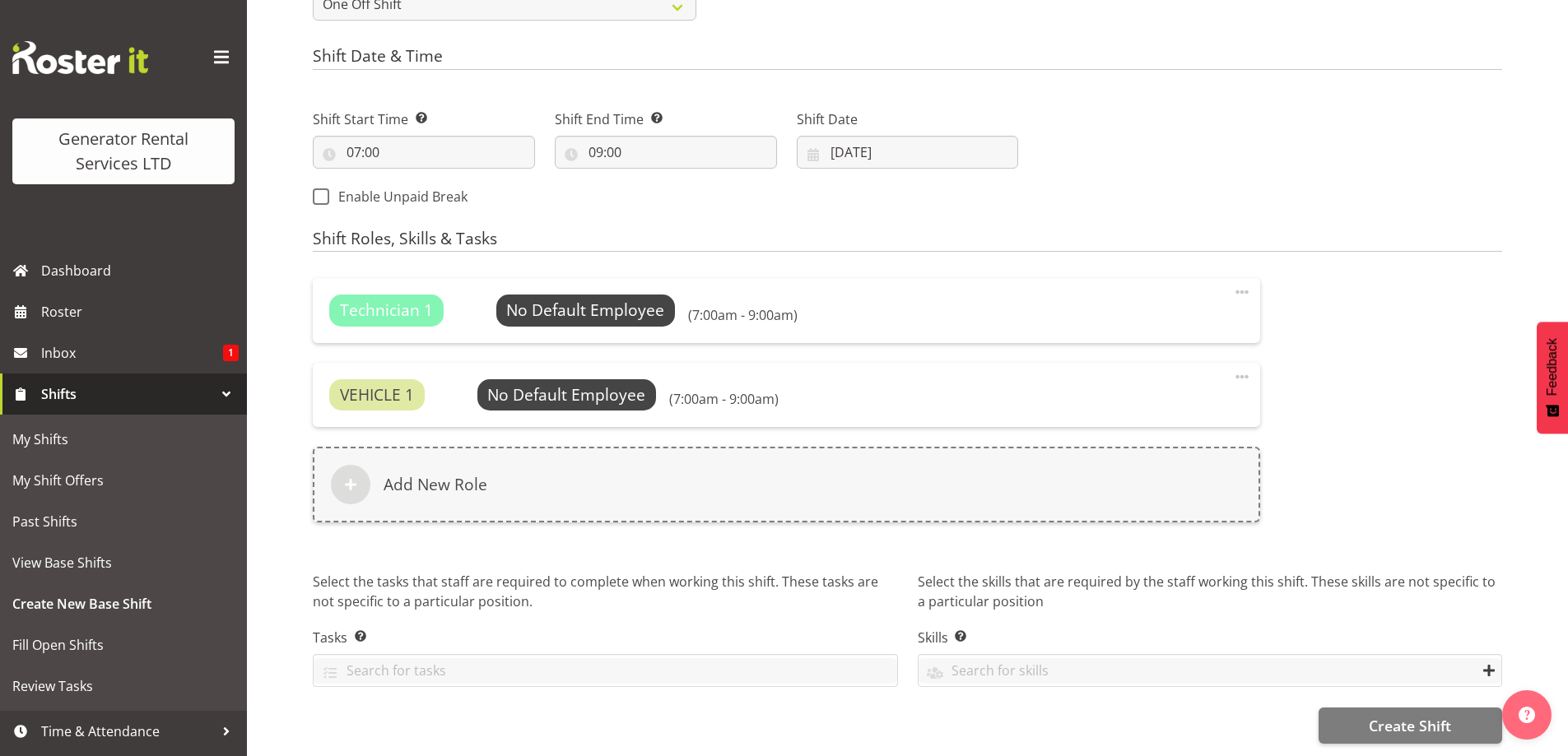
click at [606, 278] on div "Technician 1 No Default Employee Select Employee (7:00am - 9:00am) Edit Delete" at bounding box center [786, 310] width 948 height 64
click at [594, 299] on span "Select Employee" at bounding box center [586, 311] width 122 height 24
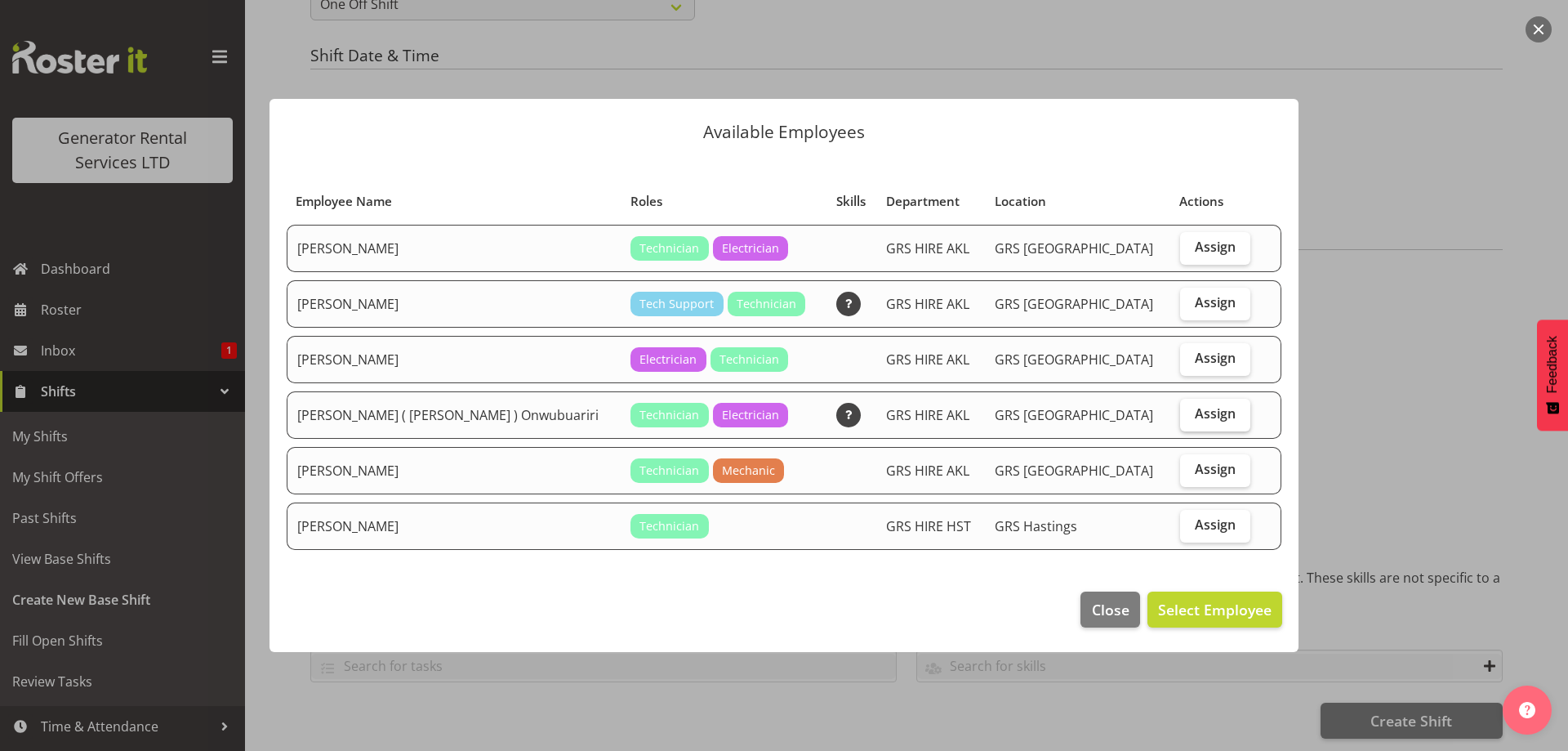
click at [1199, 419] on span "Assign" at bounding box center [1215, 414] width 41 height 16
click at [1191, 419] on input "Assign" at bounding box center [1186, 414] width 11 height 11
checkbox input "true"
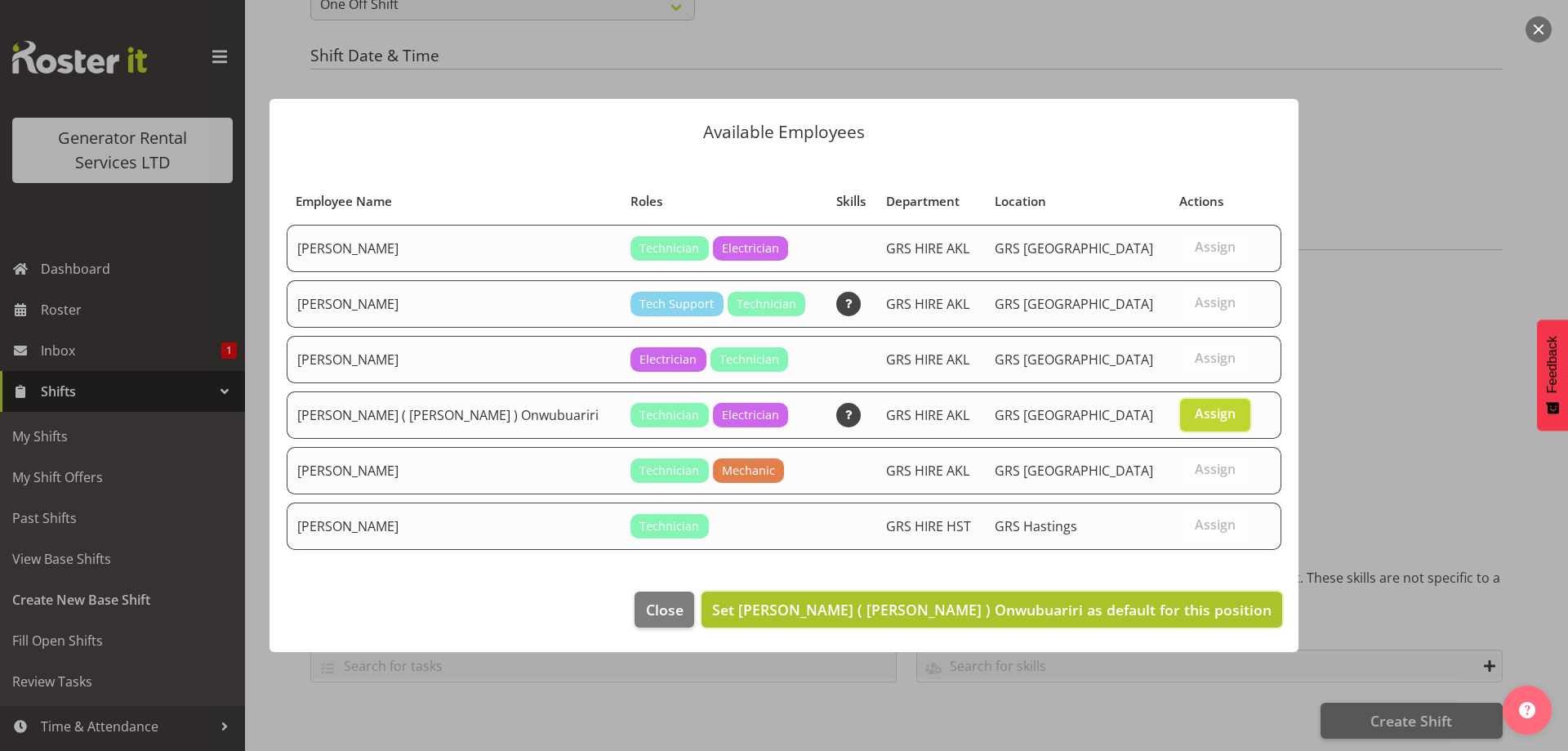
click at [1162, 599] on button "Set Emmanuel ( Manny ) Onwubuariri as default for this position" at bounding box center [992, 610] width 581 height 36
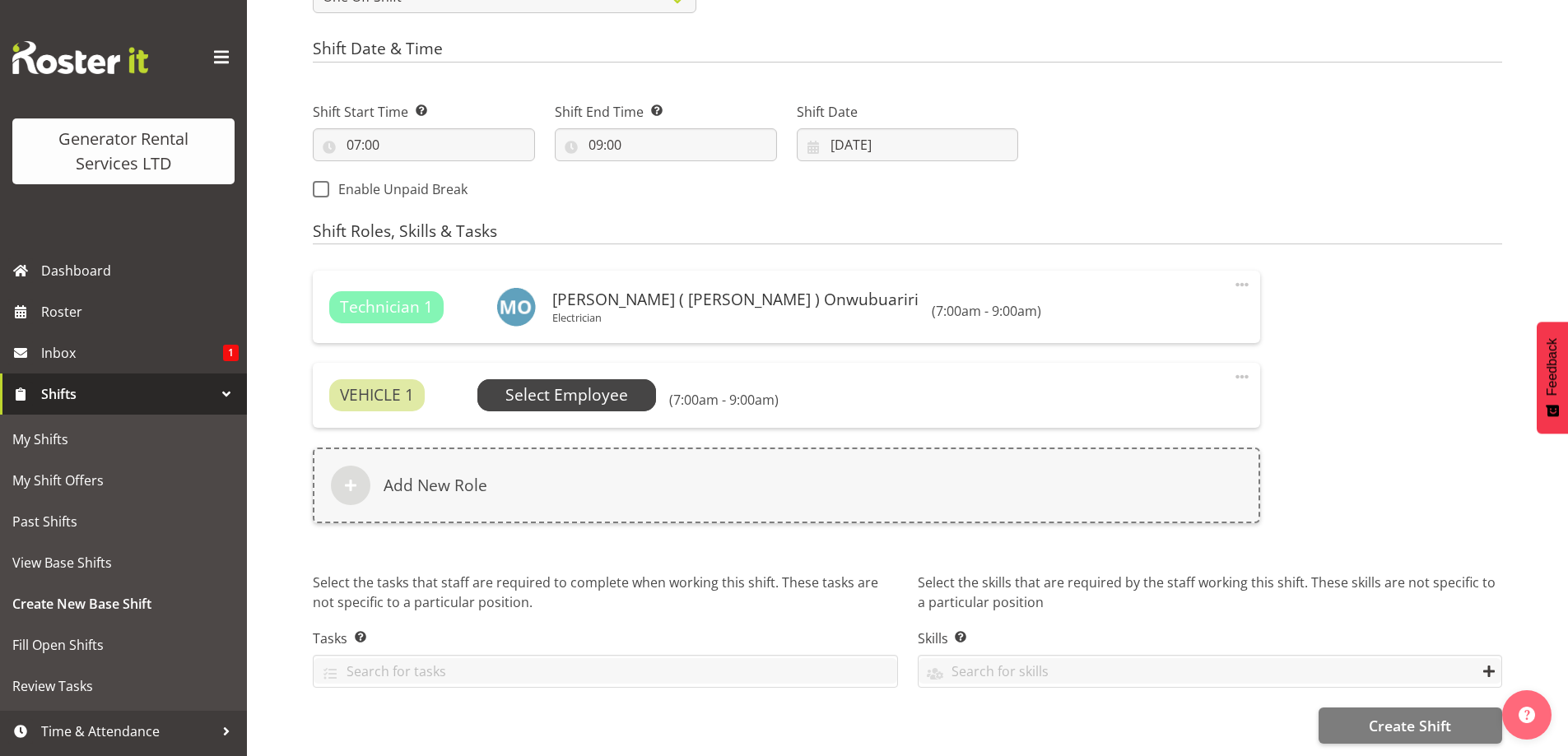
click at [594, 392] on span "Select Employee" at bounding box center [566, 395] width 122 height 24
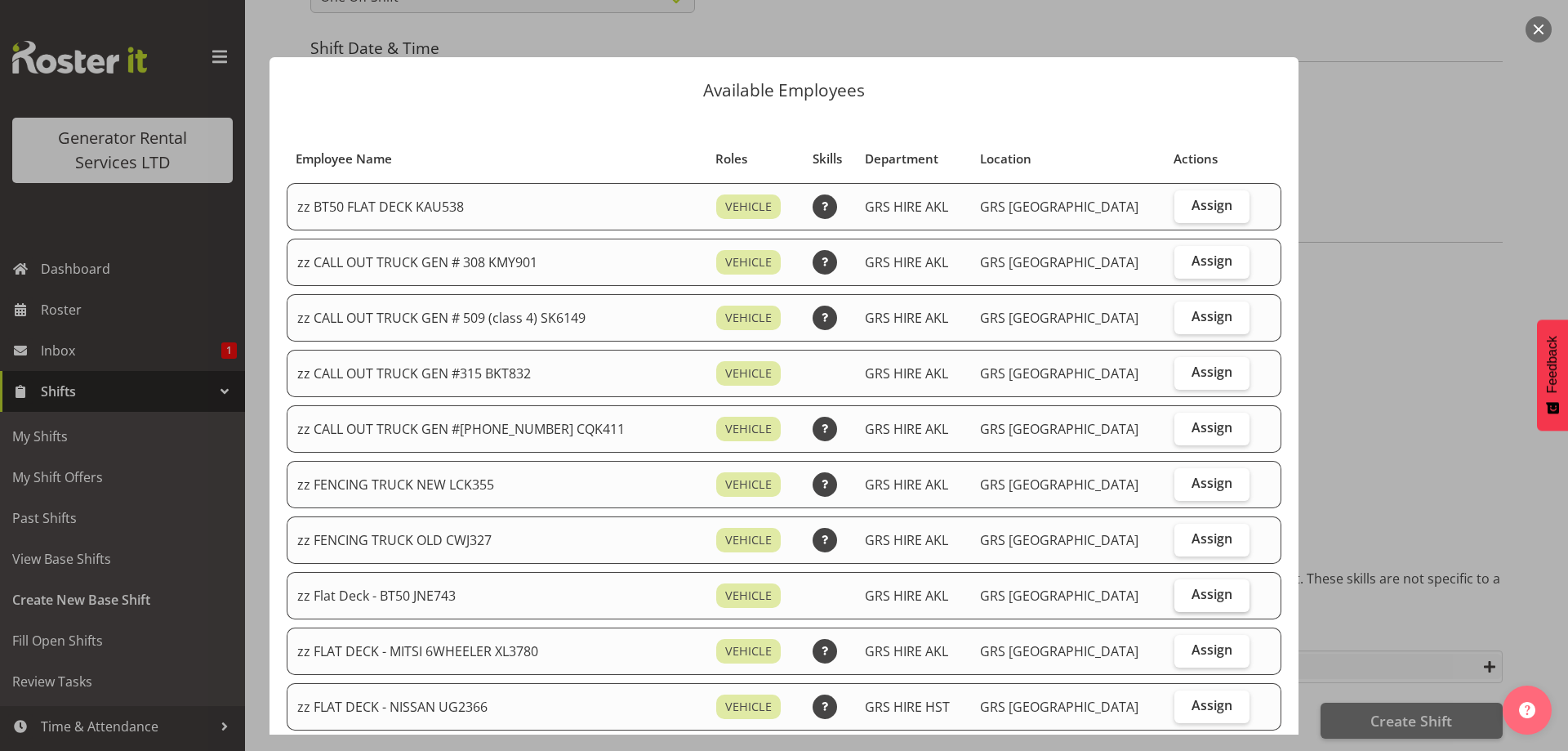
click at [1193, 587] on span "Assign" at bounding box center [1211, 594] width 41 height 16
click at [1185, 590] on input "Assign" at bounding box center [1181, 595] width 11 height 11
checkbox input "true"
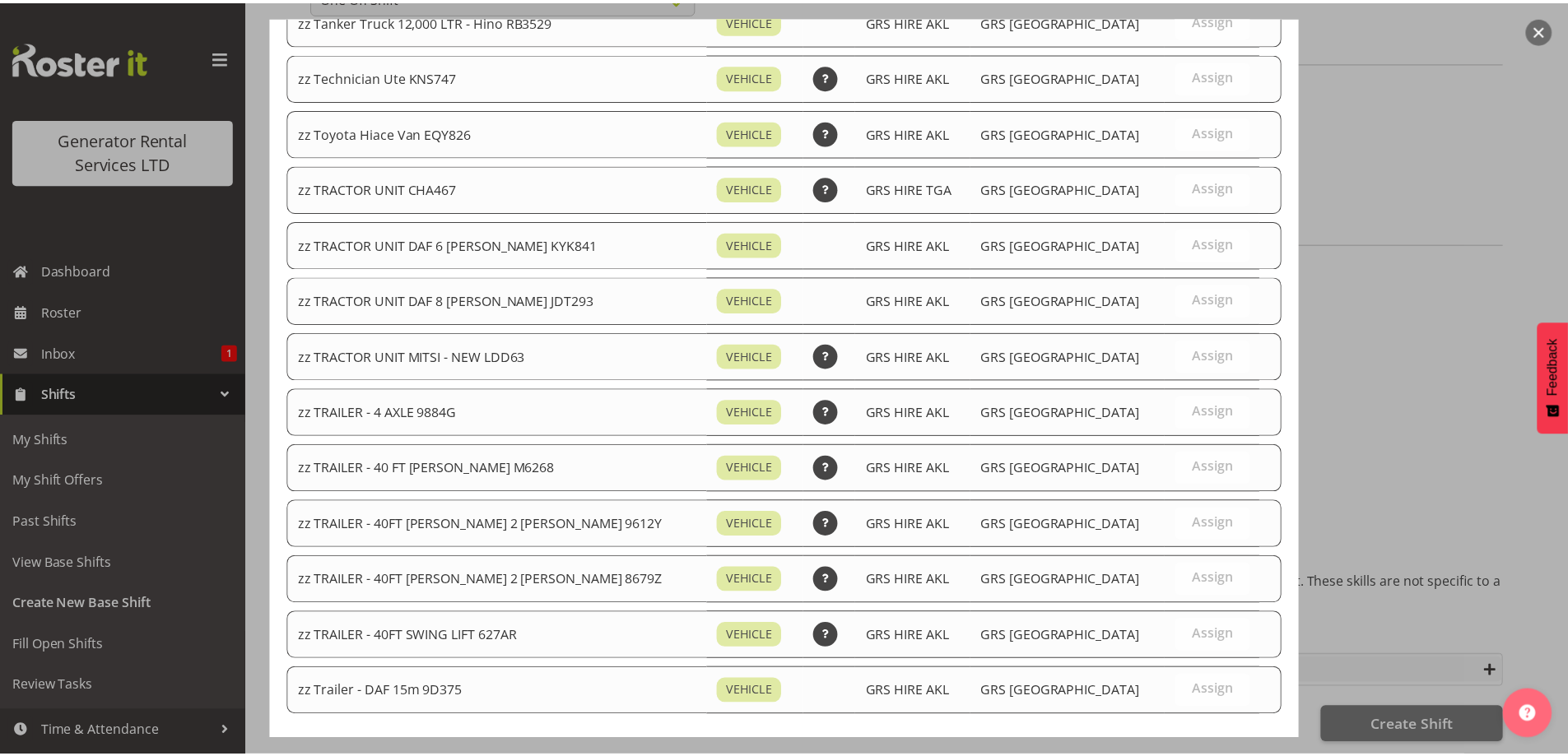
scroll to position [1890, 0]
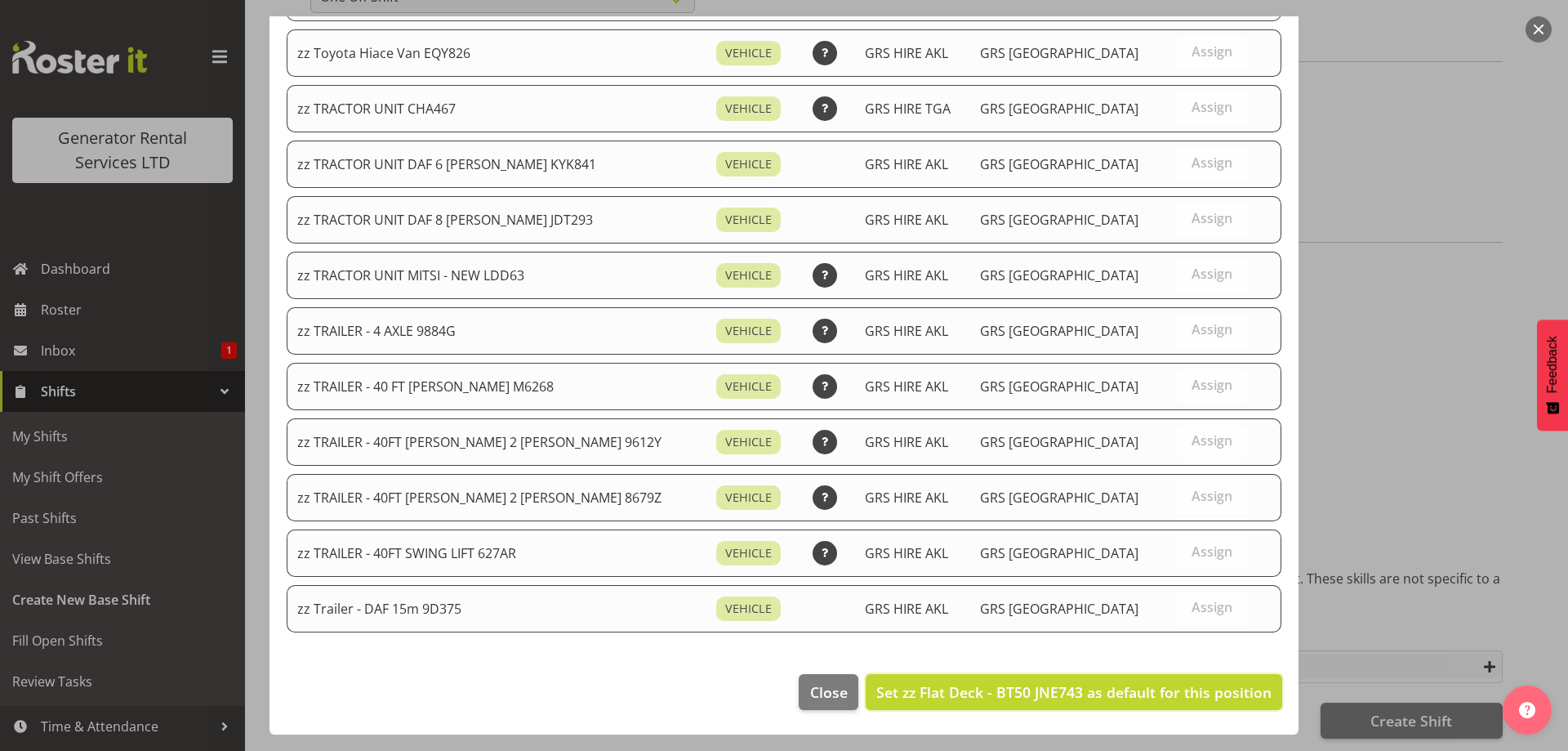
click at [1150, 695] on span "Set zz Flat Deck - BT50 JNE743 as default for this position" at bounding box center [1074, 692] width 396 height 20
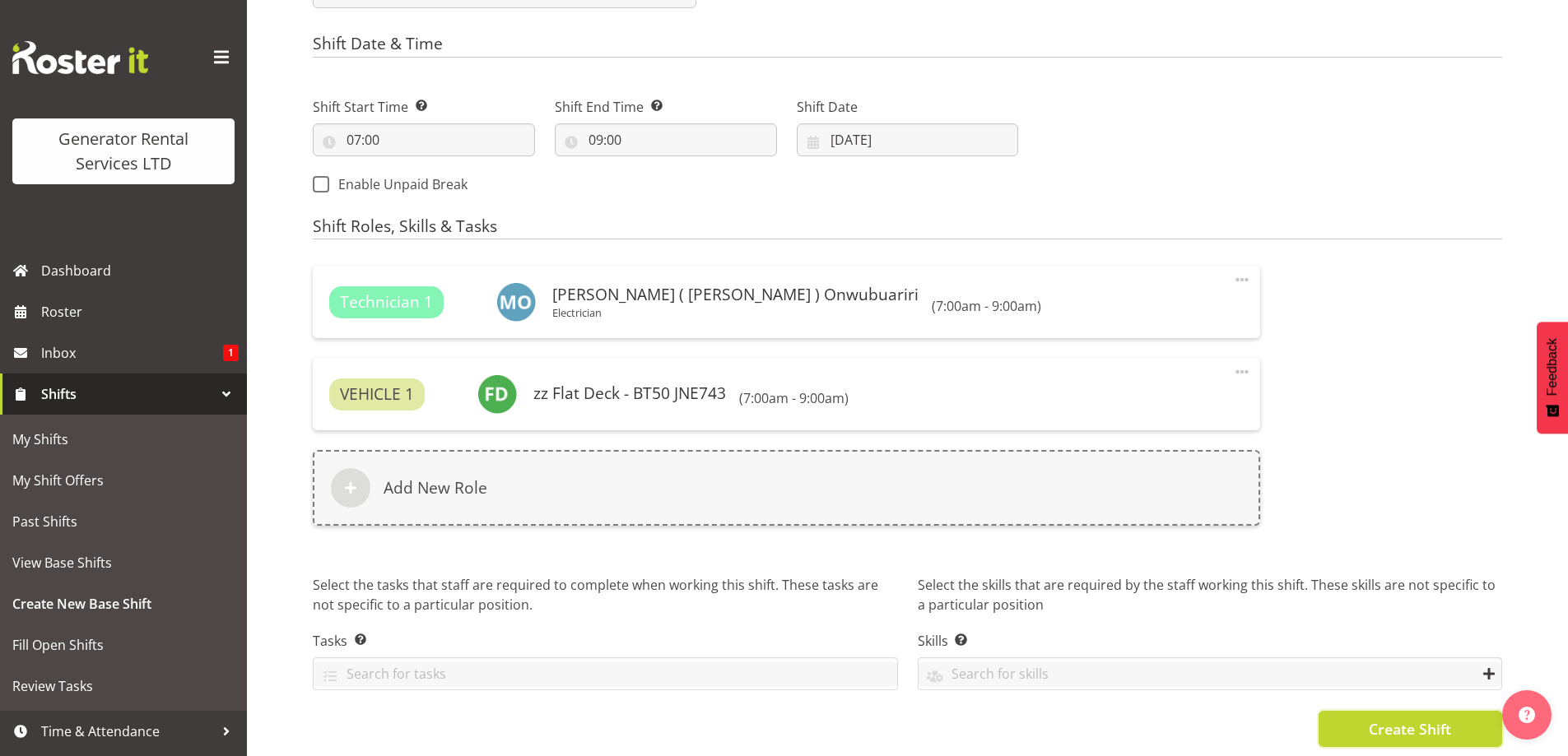
click at [1353, 721] on button "Create Shift" at bounding box center [1410, 730] width 183 height 36
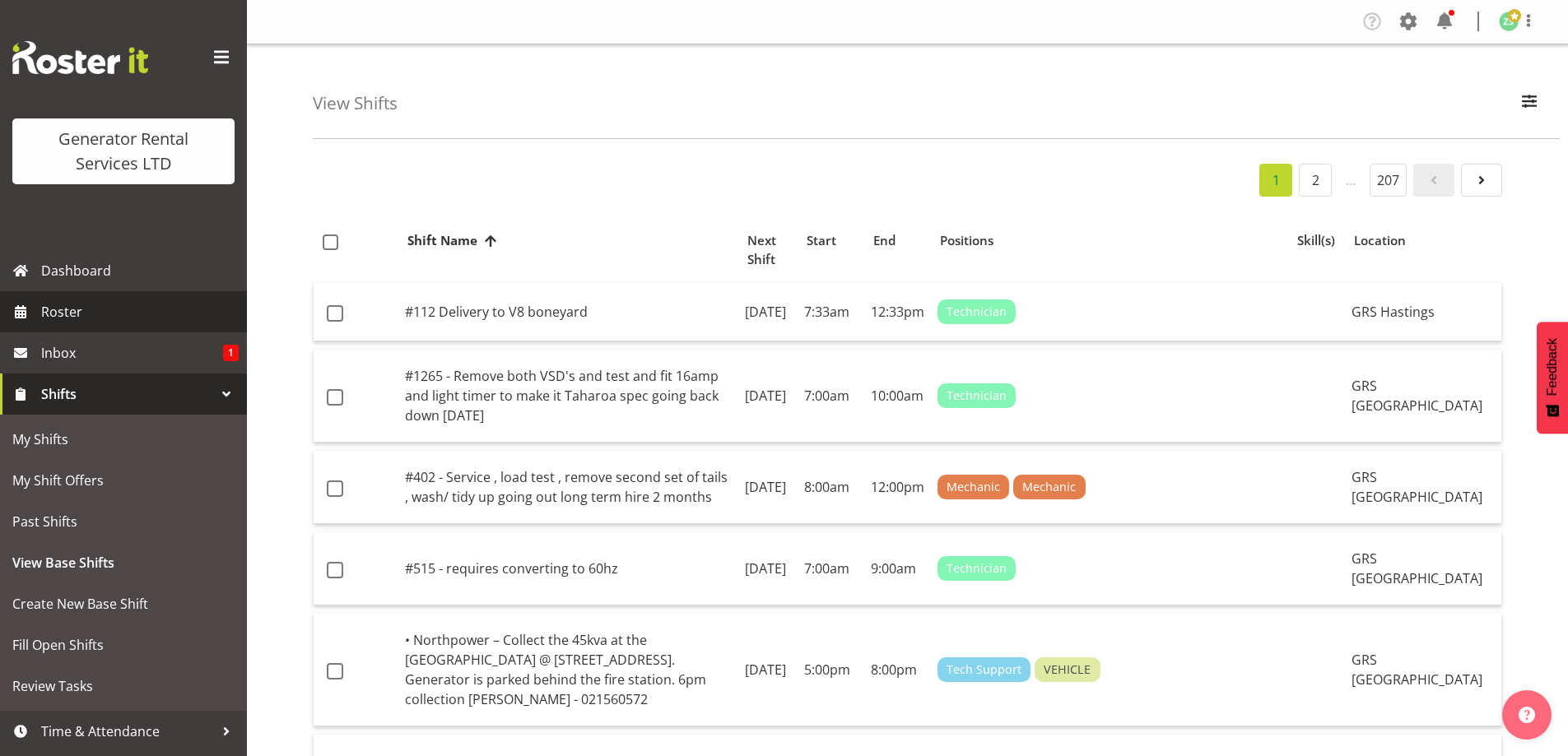
click at [99, 306] on span "Roster" at bounding box center [140, 311] width 198 height 25
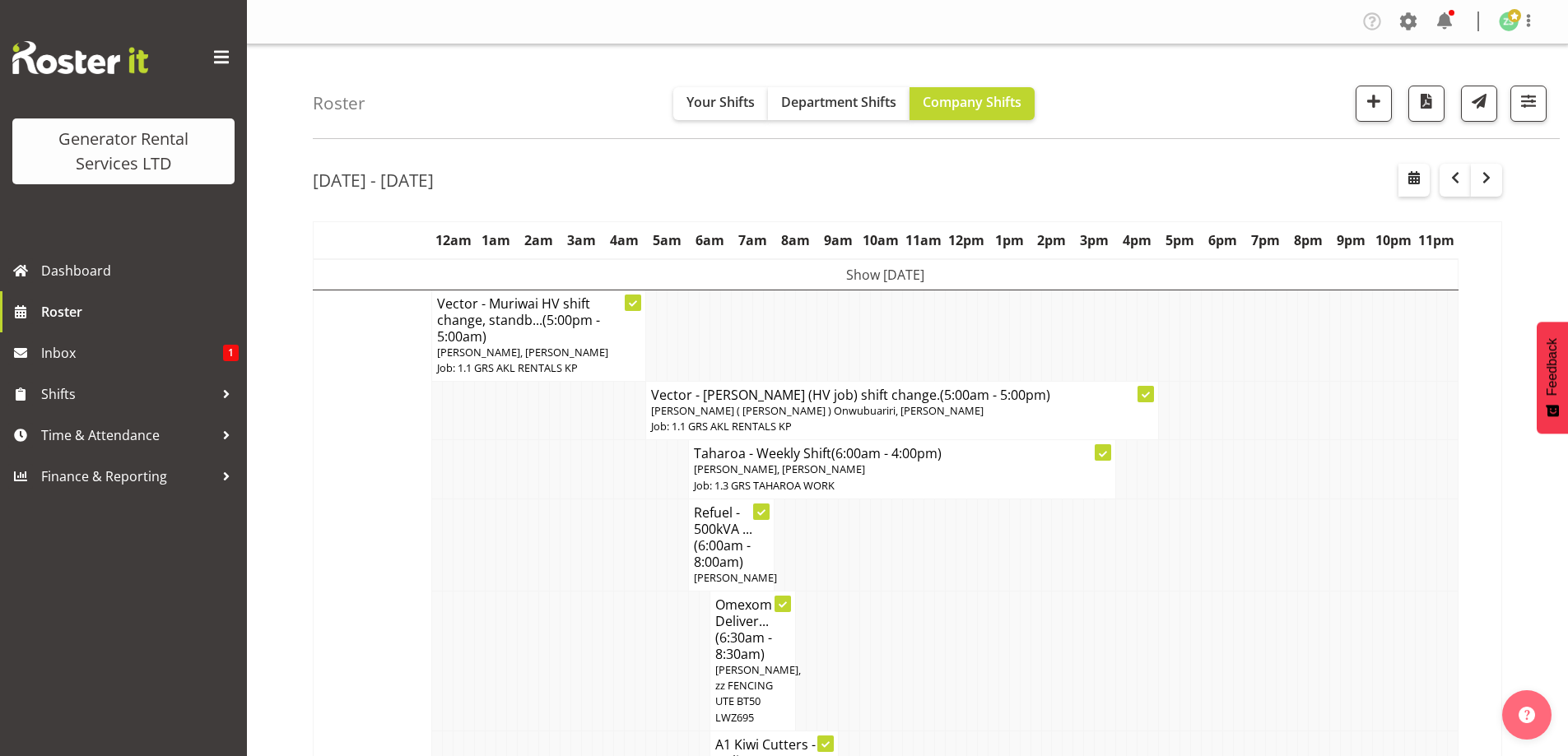
click at [513, 535] on td at bounding box center [513, 544] width 11 height 92
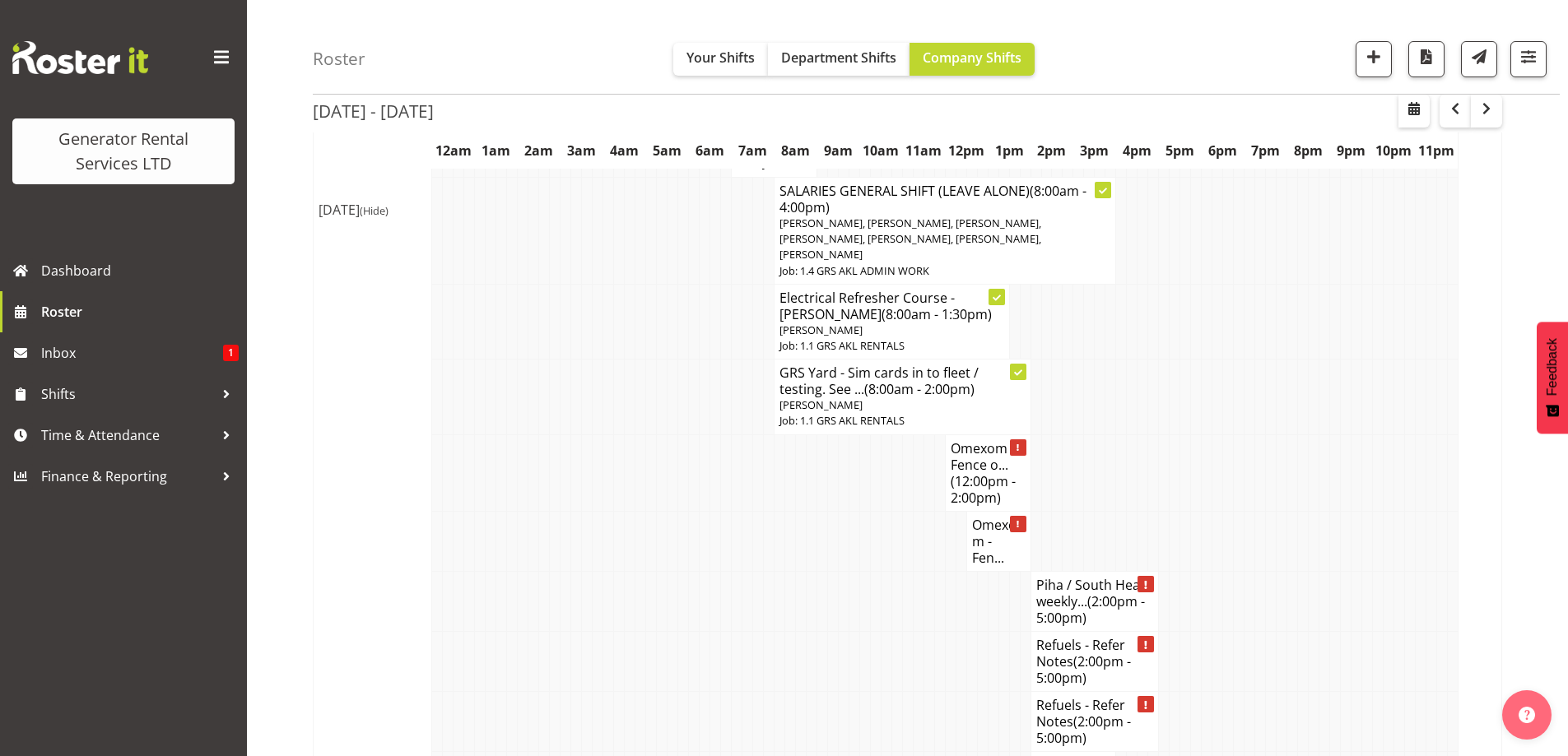
scroll to position [2633, 0]
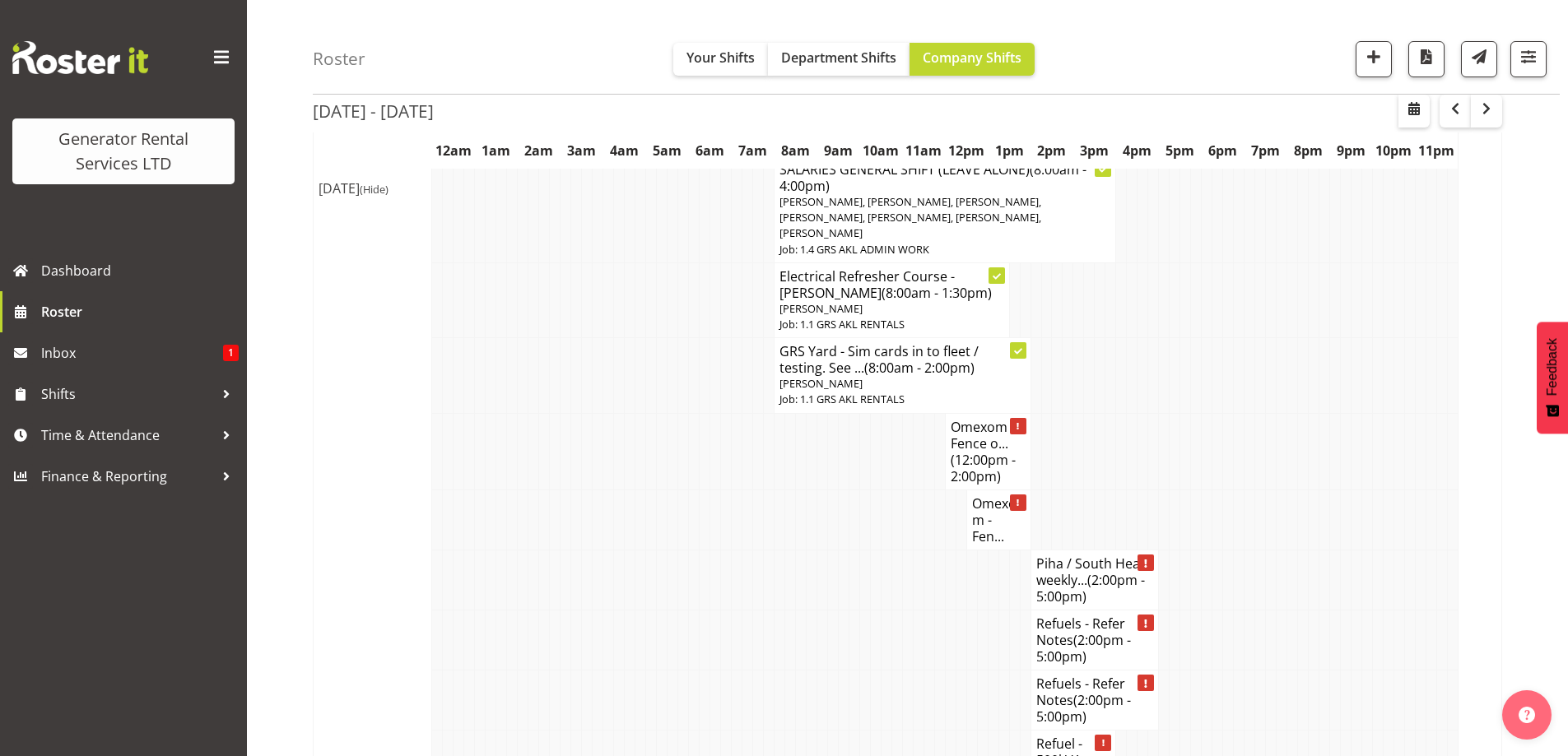
click at [1085, 555] on h4 "Piha / South Head weekly... (2:00pm - 5:00pm)" at bounding box center [1095, 580] width 118 height 49
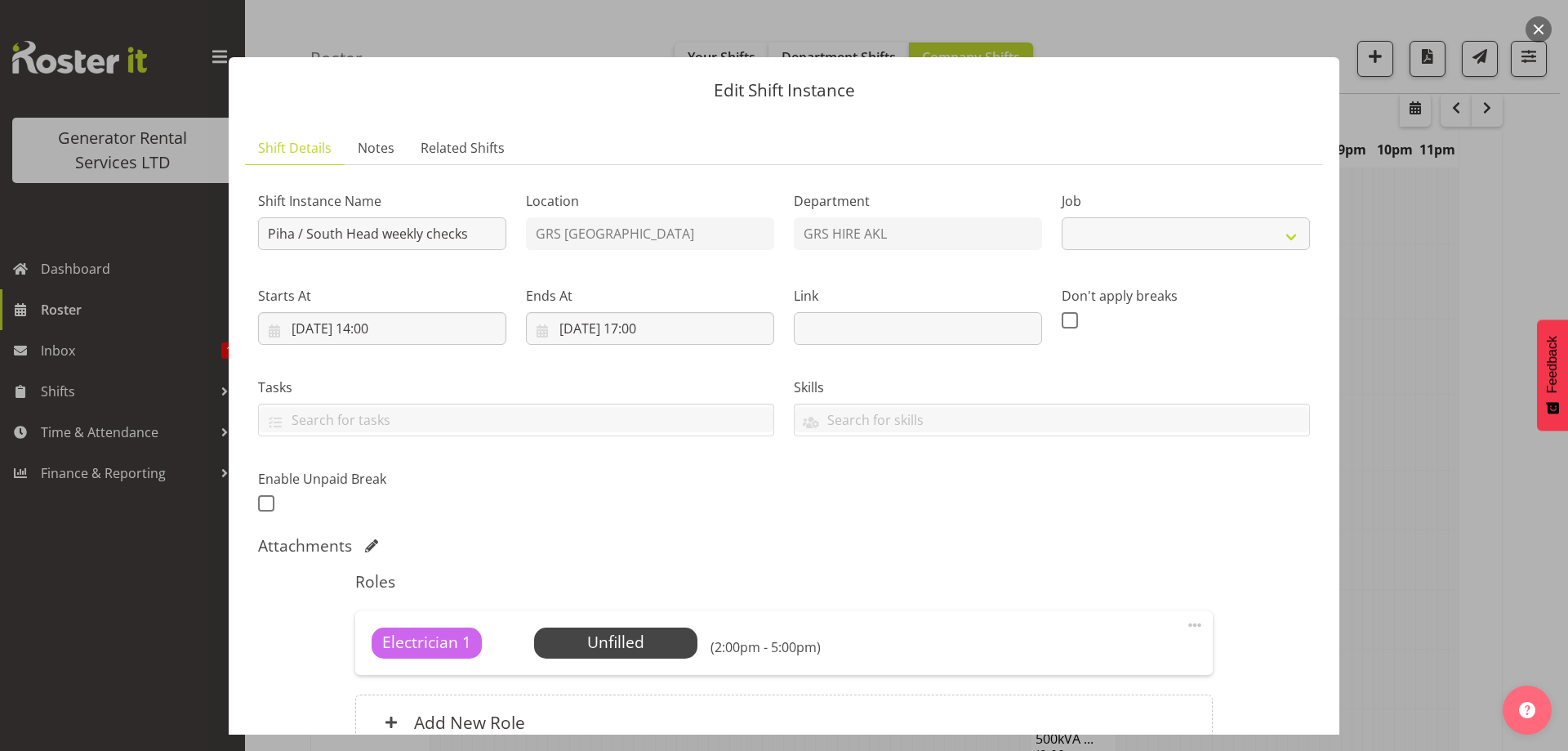
select select "9"
click at [627, 651] on span "Select Employee" at bounding box center [616, 643] width 121 height 24
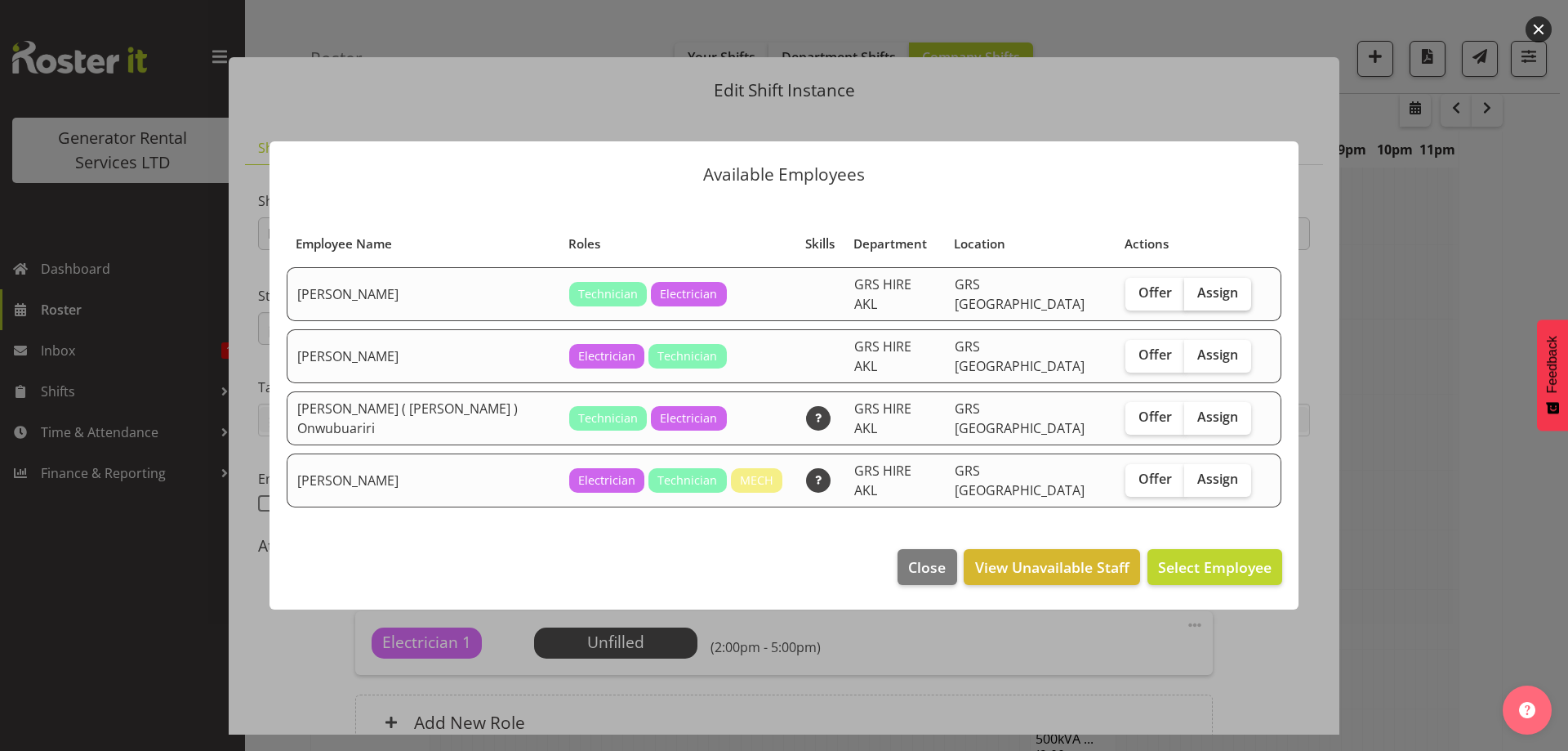
click at [1198, 301] on span "Assign" at bounding box center [1218, 293] width 41 height 16
click at [1187, 298] on input "Assign" at bounding box center [1190, 294] width 11 height 11
checkbox input "true"
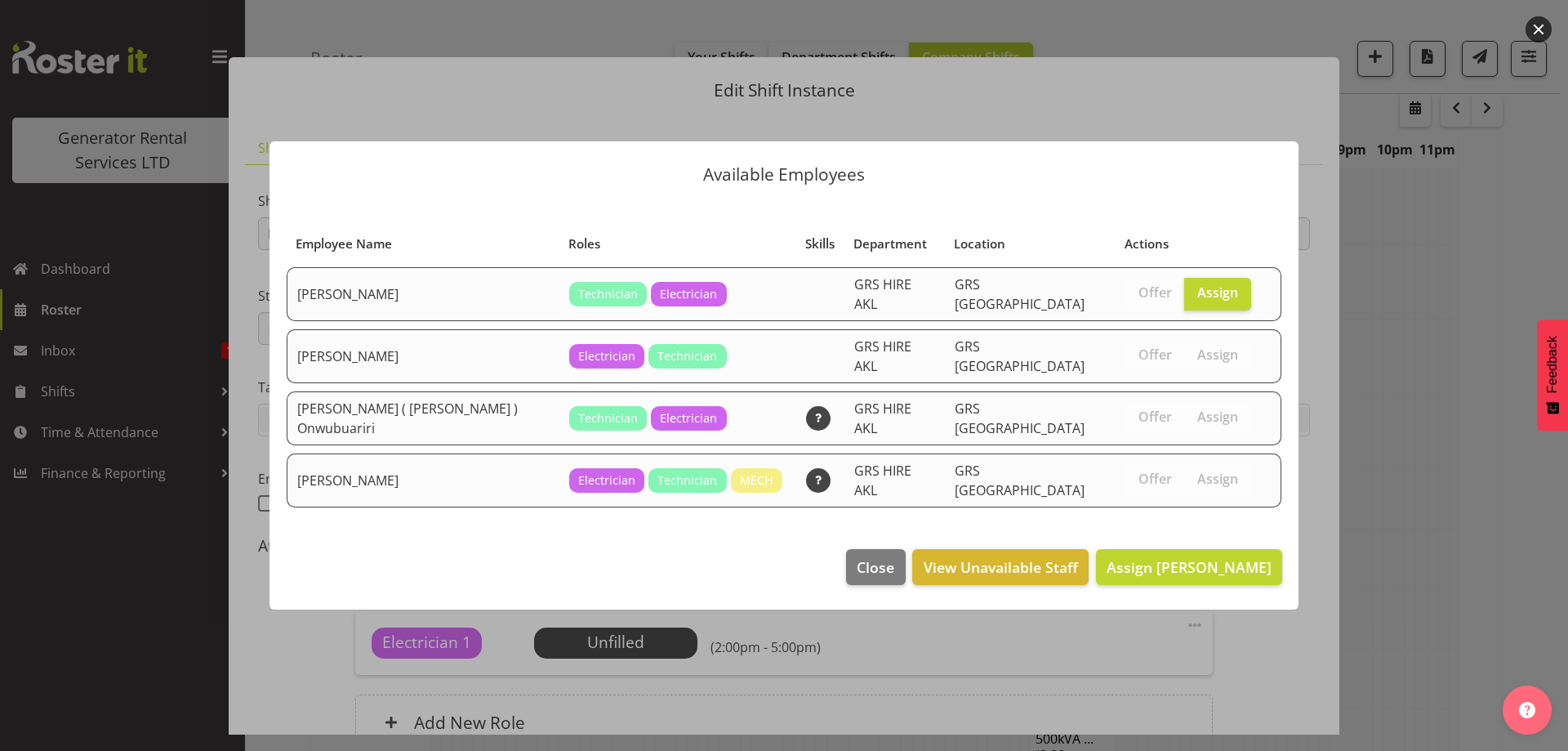
click at [1187, 578] on footer "Close View Unavailable Staff Assign Chris Fry" at bounding box center [784, 571] width 1029 height 77
click at [1190, 557] on span "Assign Chris Fry" at bounding box center [1190, 567] width 165 height 20
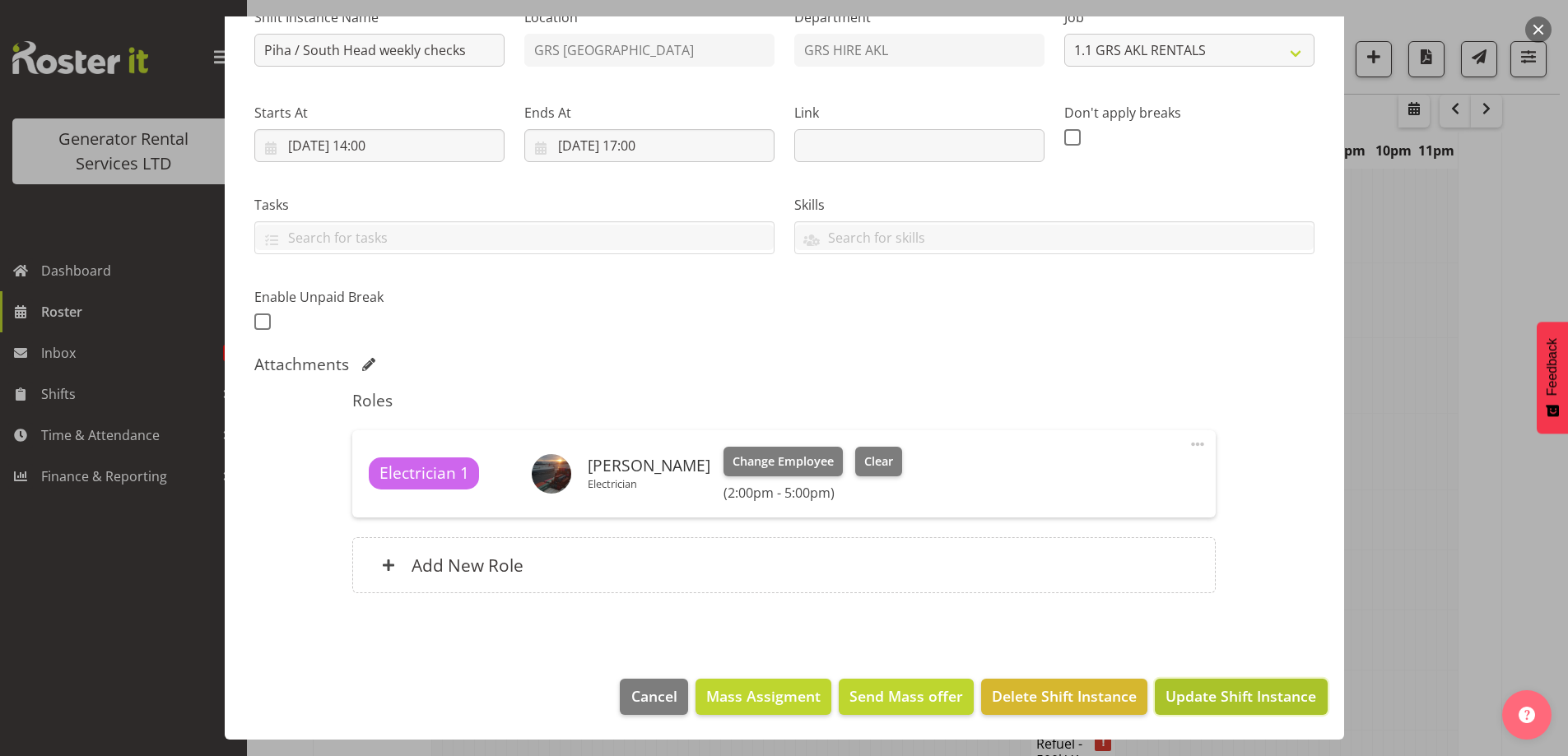
click at [1176, 709] on button "Update Shift Instance" at bounding box center [1241, 697] width 172 height 36
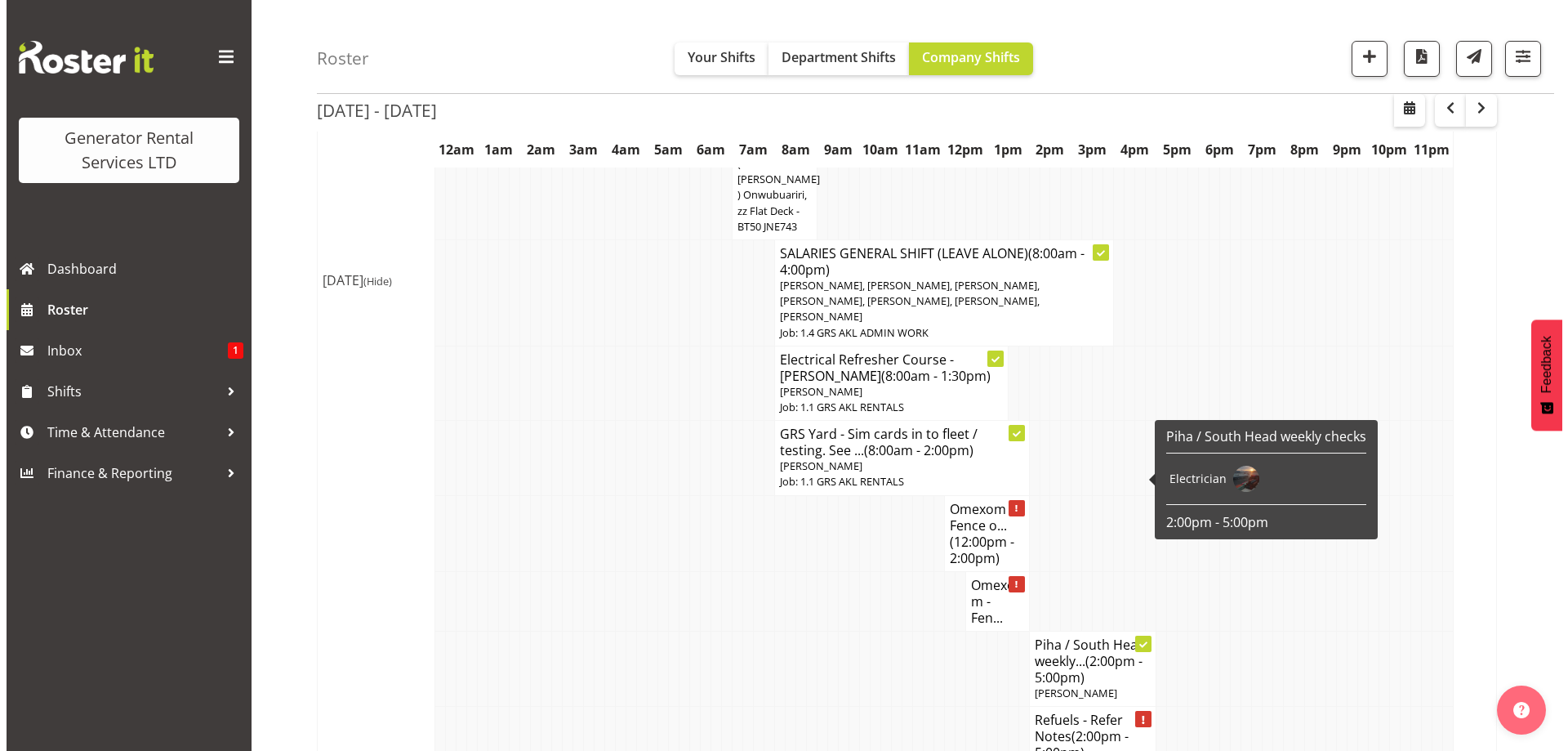
scroll to position [2506, 0]
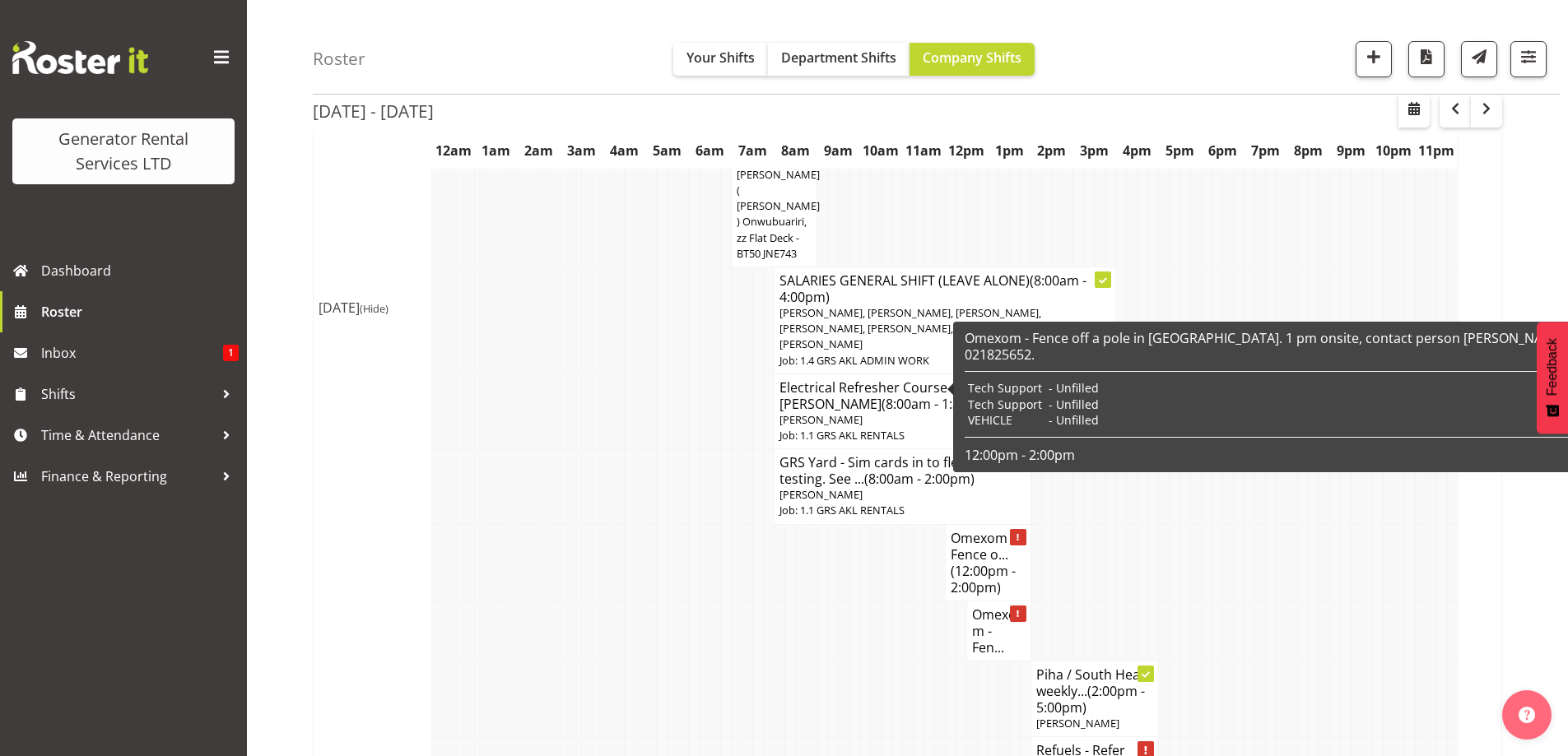
click at [902, 601] on td at bounding box center [908, 631] width 11 height 60
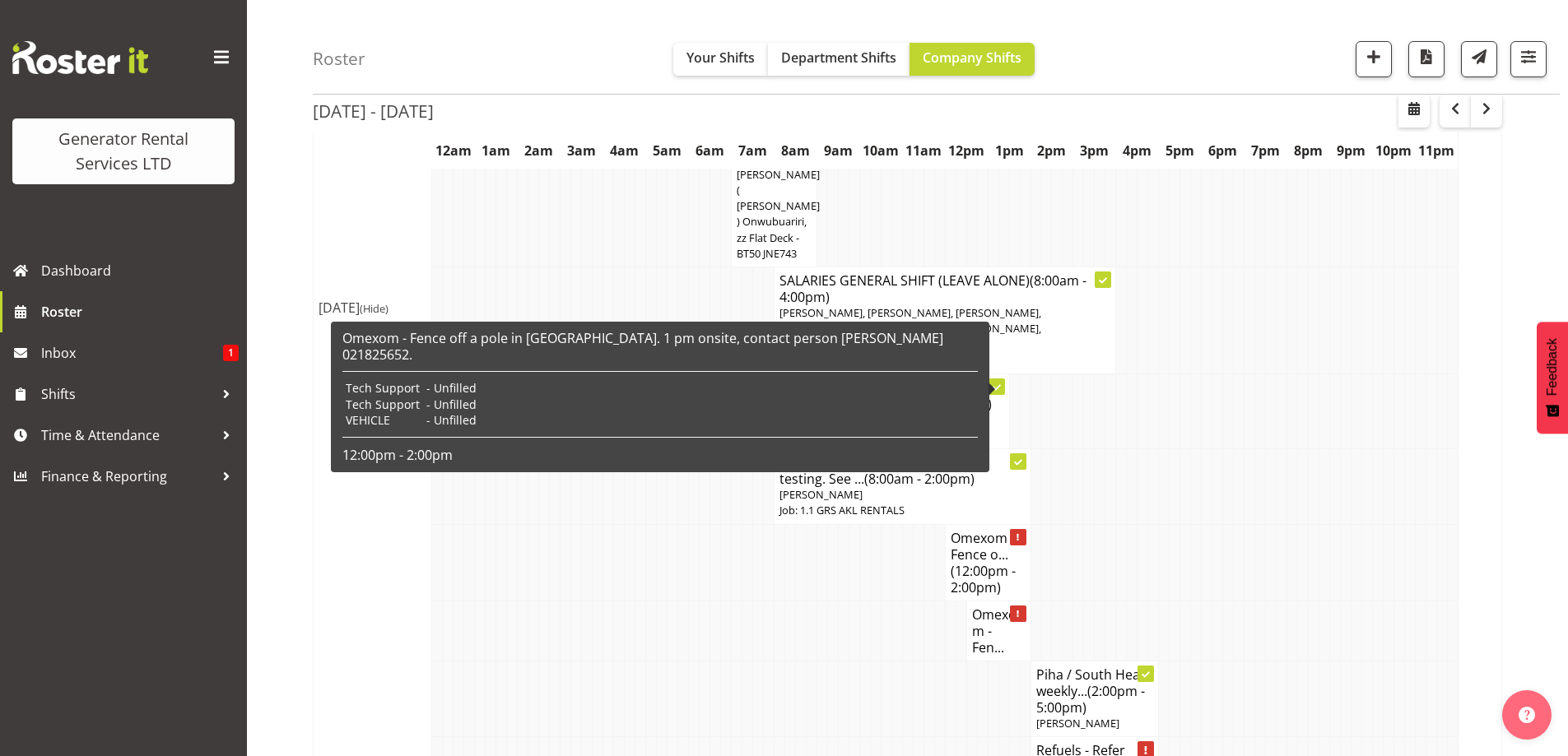
click at [974, 530] on h4 "Omexom - Fence o... (12:00pm - 2:00pm)" at bounding box center [988, 563] width 75 height 66
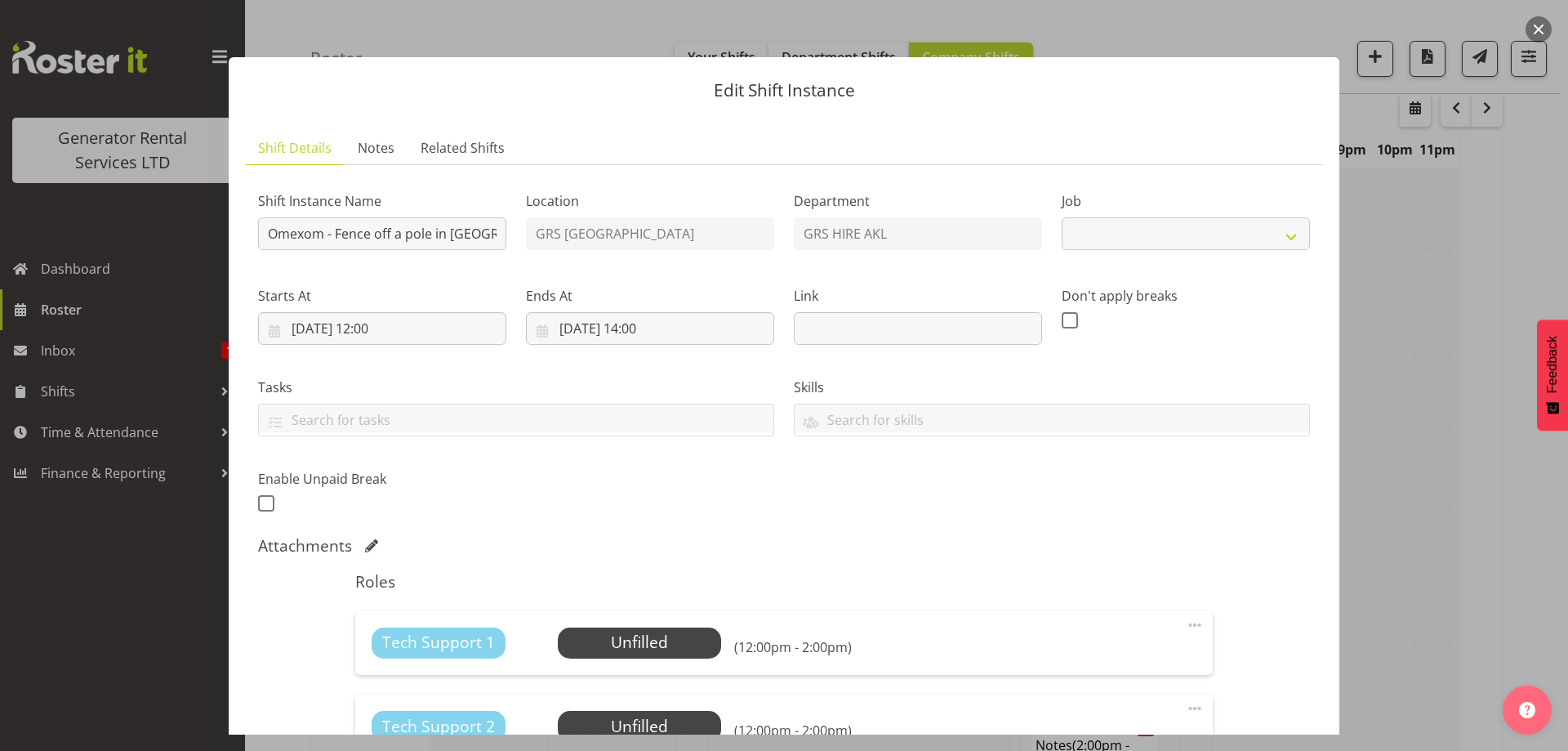
select select "7504"
click at [594, 541] on div "Attachments" at bounding box center [784, 546] width 1052 height 20
click at [588, 240] on div "Shift Instance Name Omexom - Fence off a pole in Campbells Bay. 1 pm onsite, co…" at bounding box center [784, 347] width 1072 height 358
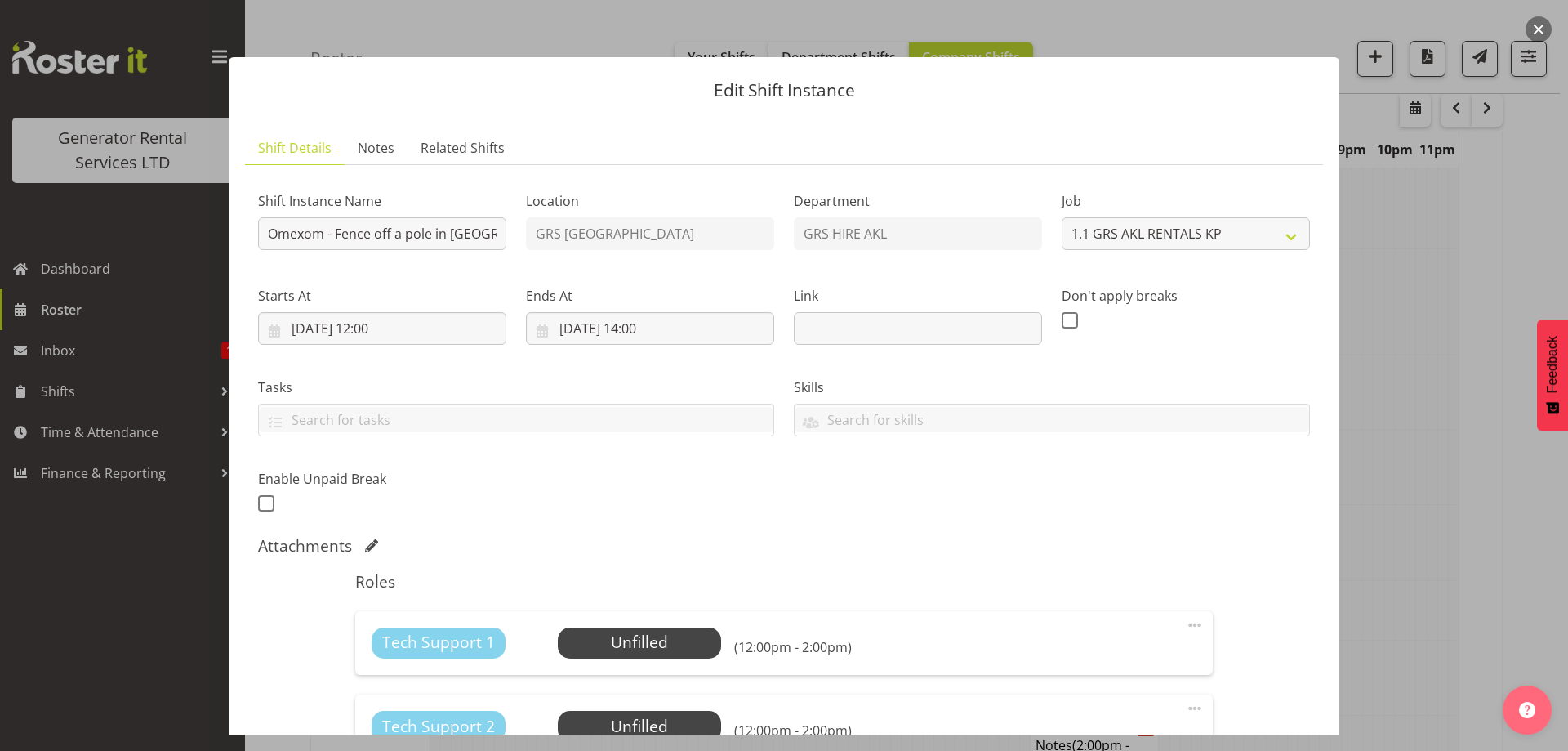
click at [503, 550] on div "Attachments" at bounding box center [784, 546] width 1052 height 20
click at [633, 651] on span "Select Employee" at bounding box center [639, 643] width 121 height 24
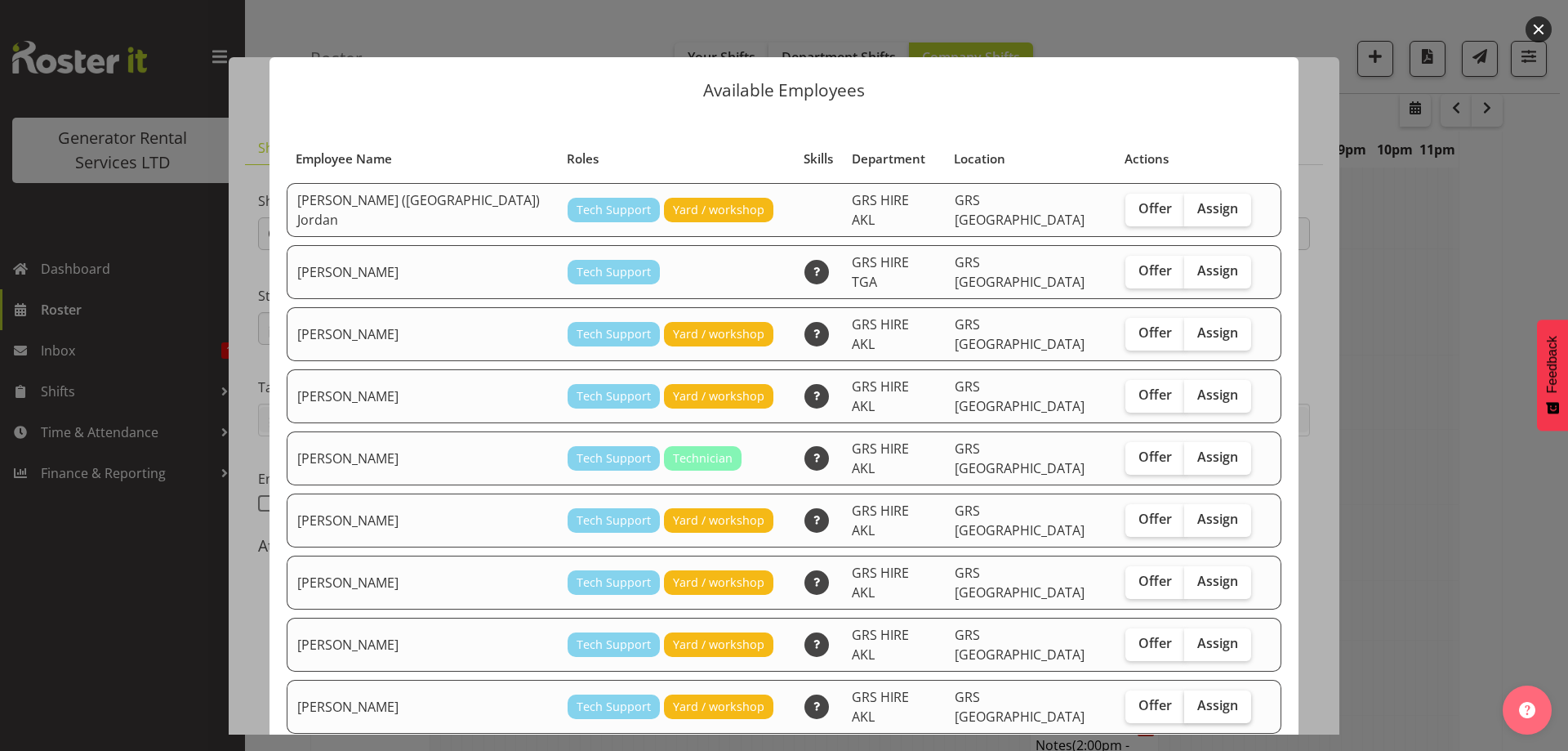
click at [1198, 698] on span "Assign" at bounding box center [1218, 706] width 41 height 16
click at [1184, 700] on input "Assign" at bounding box center [1190, 706] width 11 height 11
checkbox input "true"
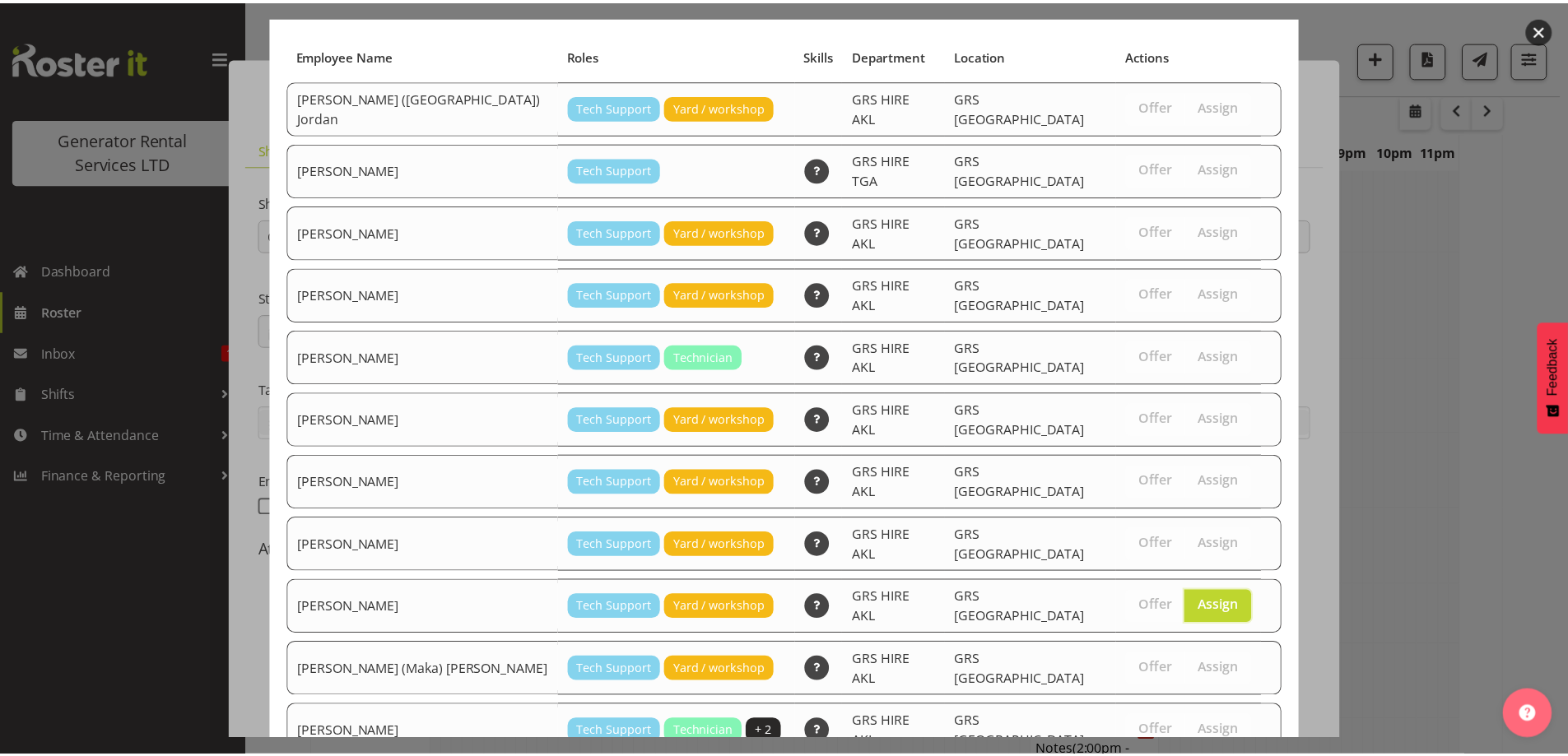
scroll to position [155, 0]
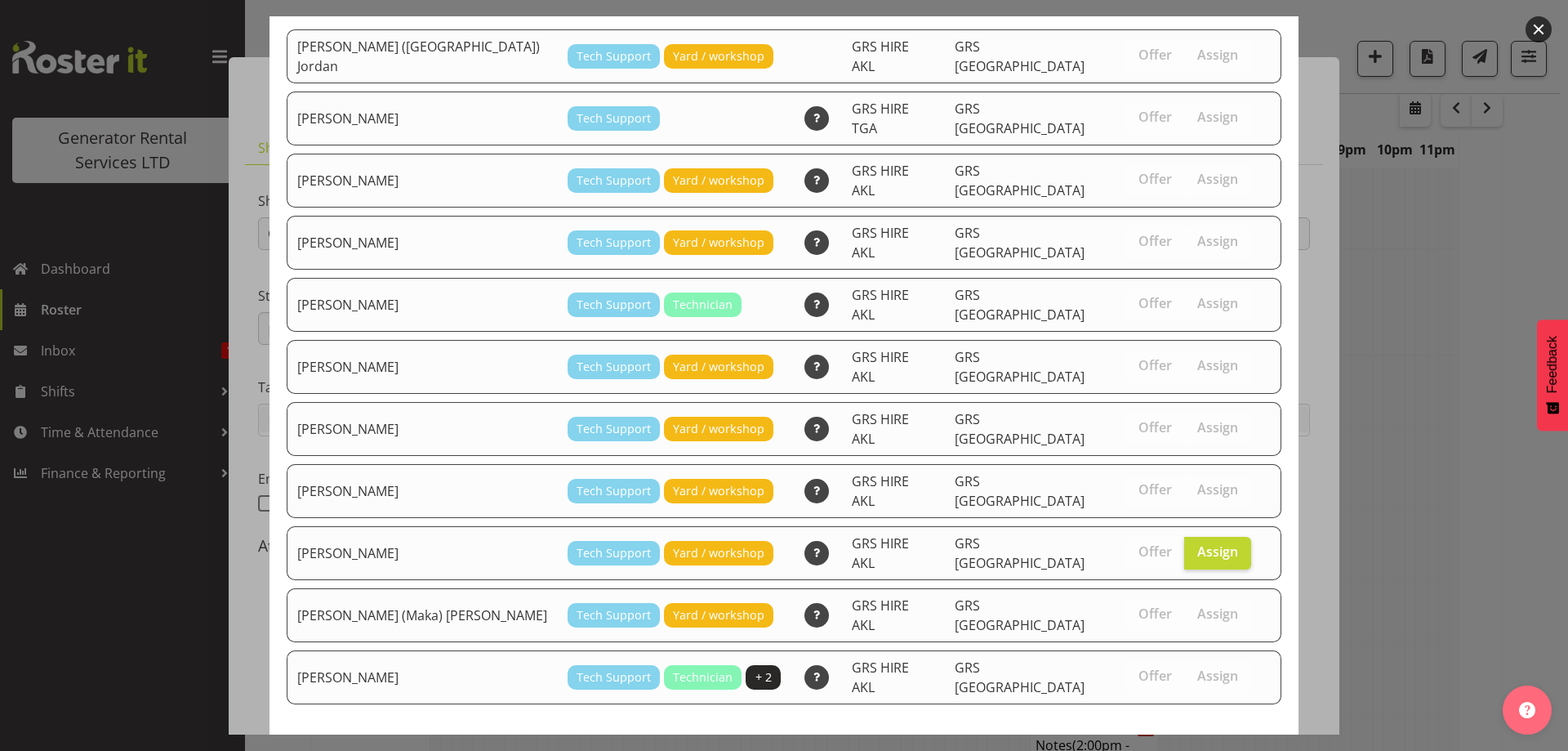
click at [1209, 750] on span "Assign Sam Carter" at bounding box center [1190, 765] width 165 height 20
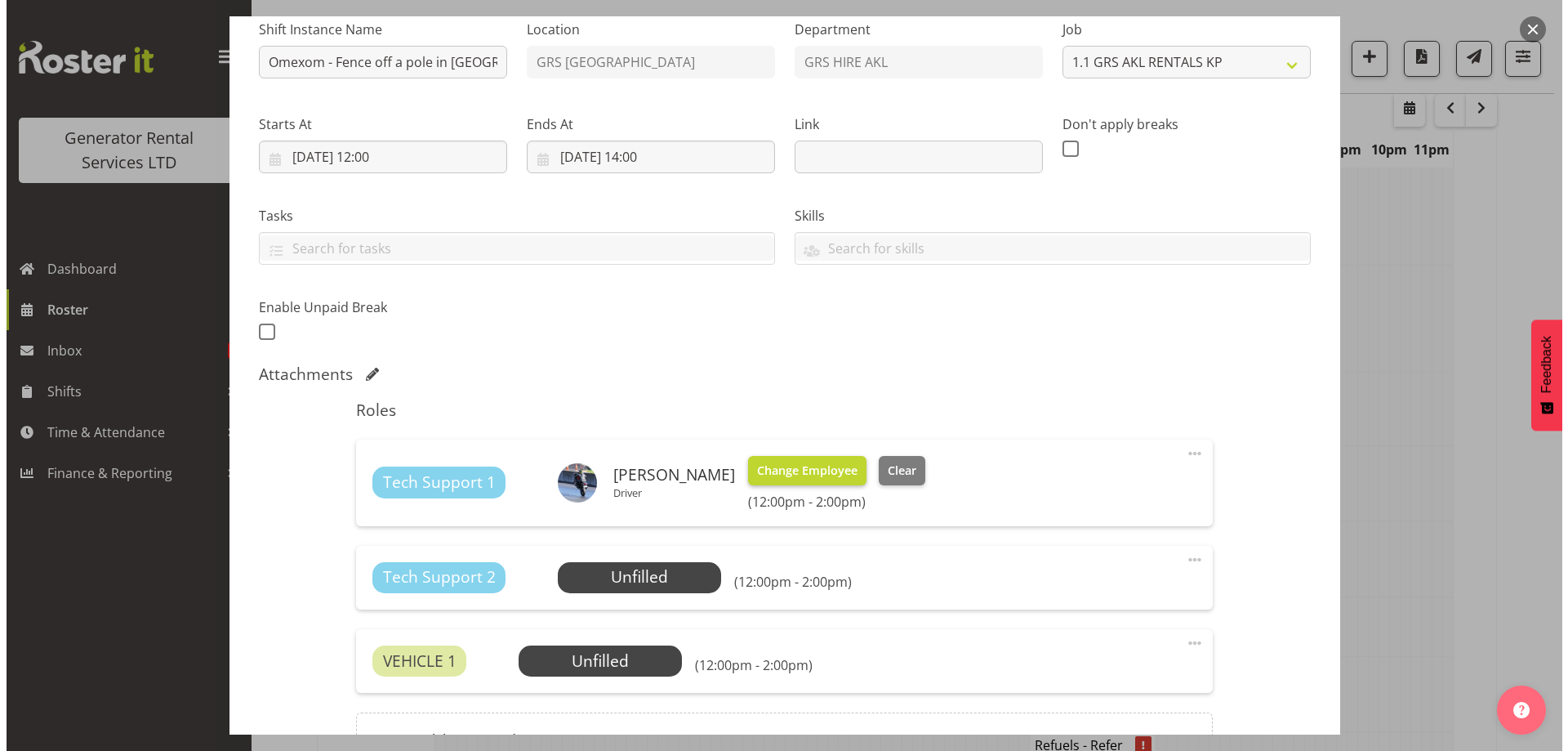
scroll to position [327, 0]
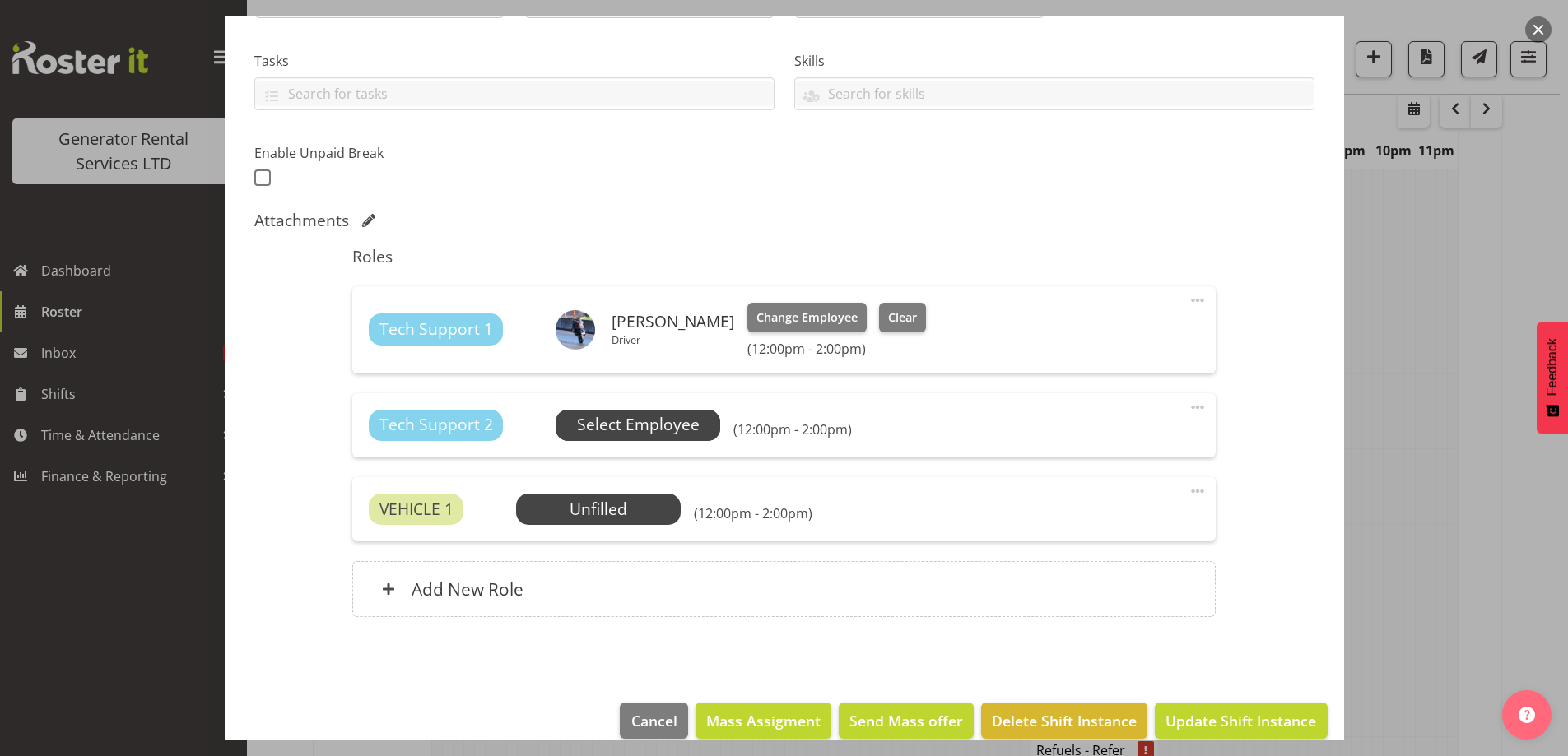
click at [635, 418] on span "Select Employee" at bounding box center [639, 425] width 122 height 24
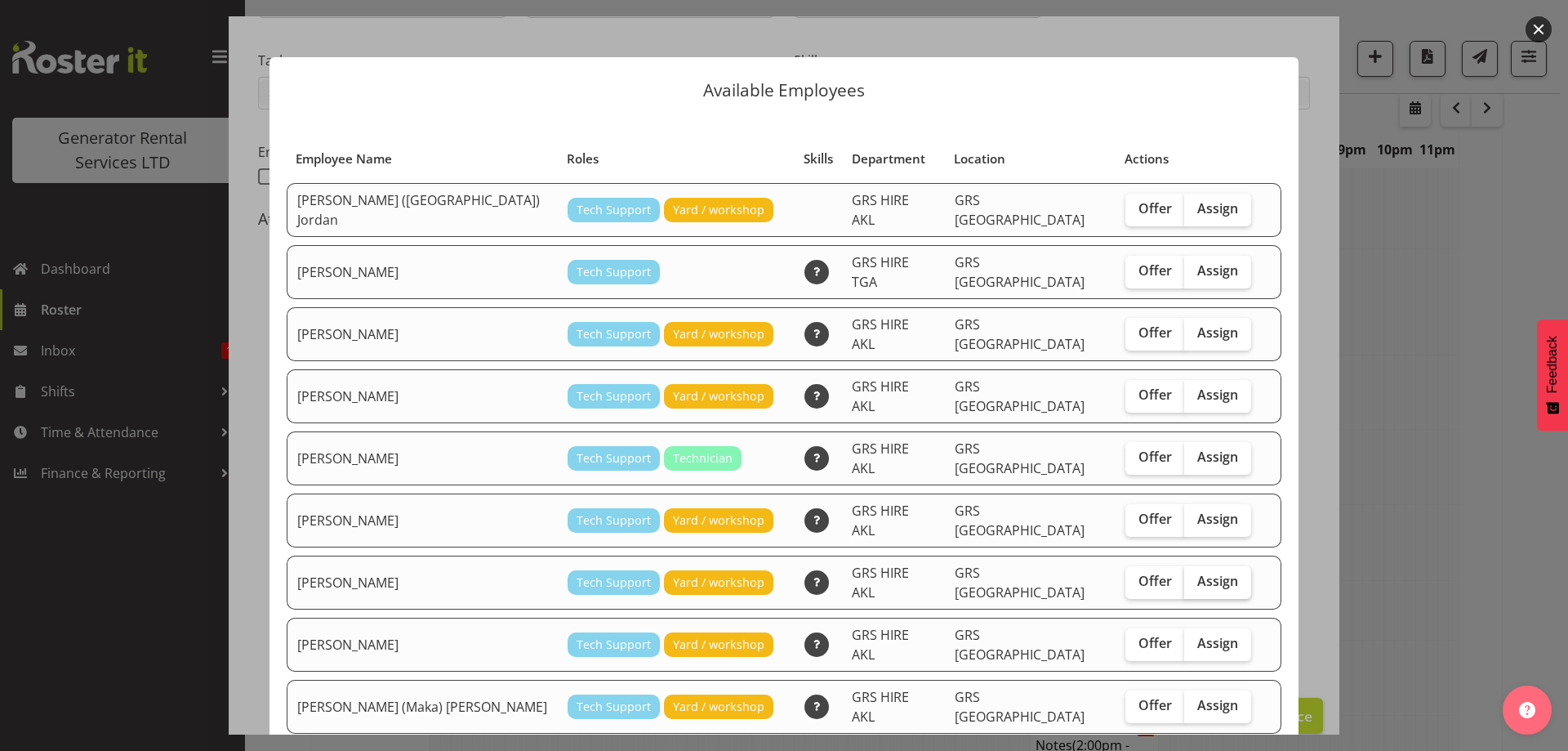
click at [1198, 573] on span "Assign" at bounding box center [1218, 582] width 41 height 16
click at [1184, 576] on input "Assign" at bounding box center [1190, 582] width 11 height 11
checkbox input "true"
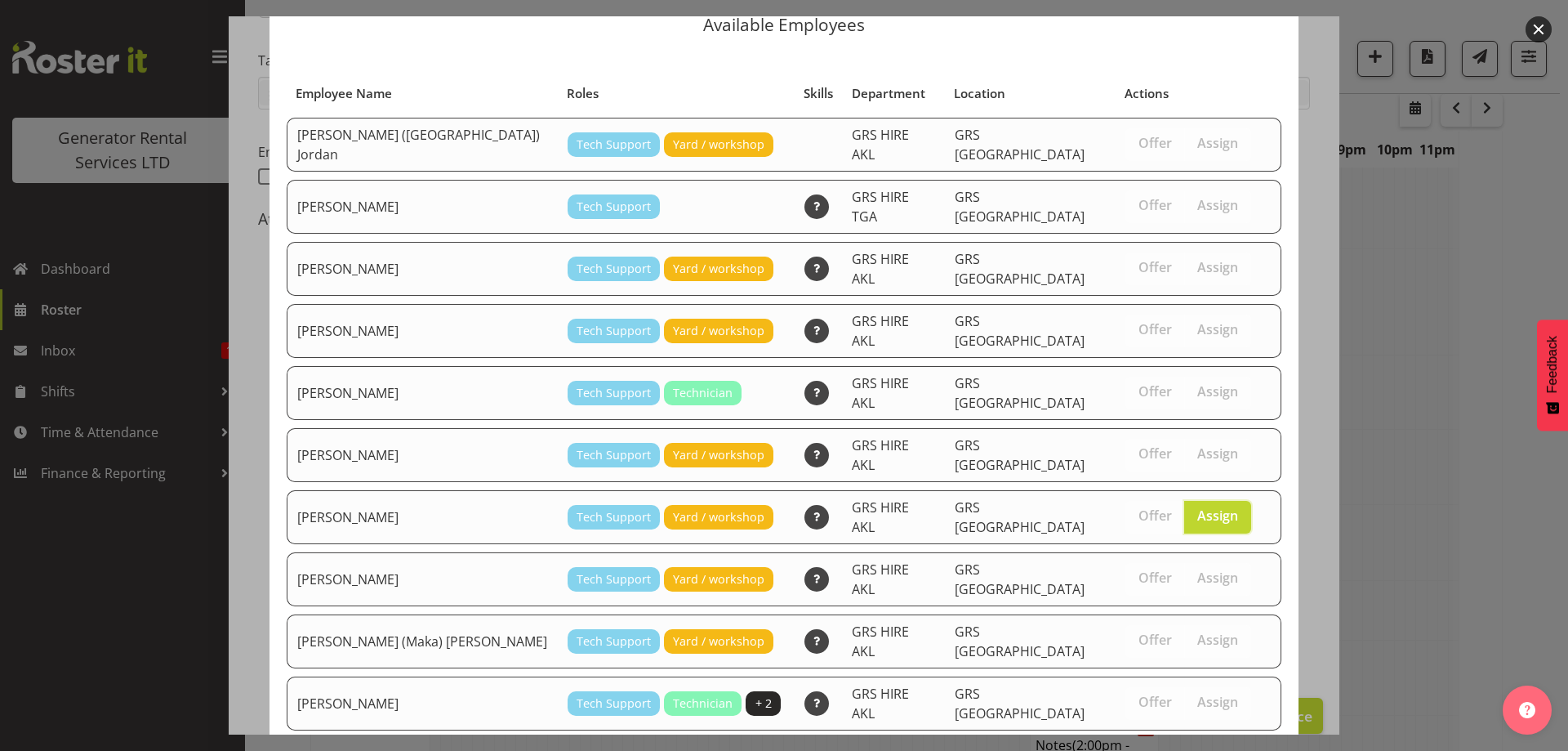
scroll to position [98, 0]
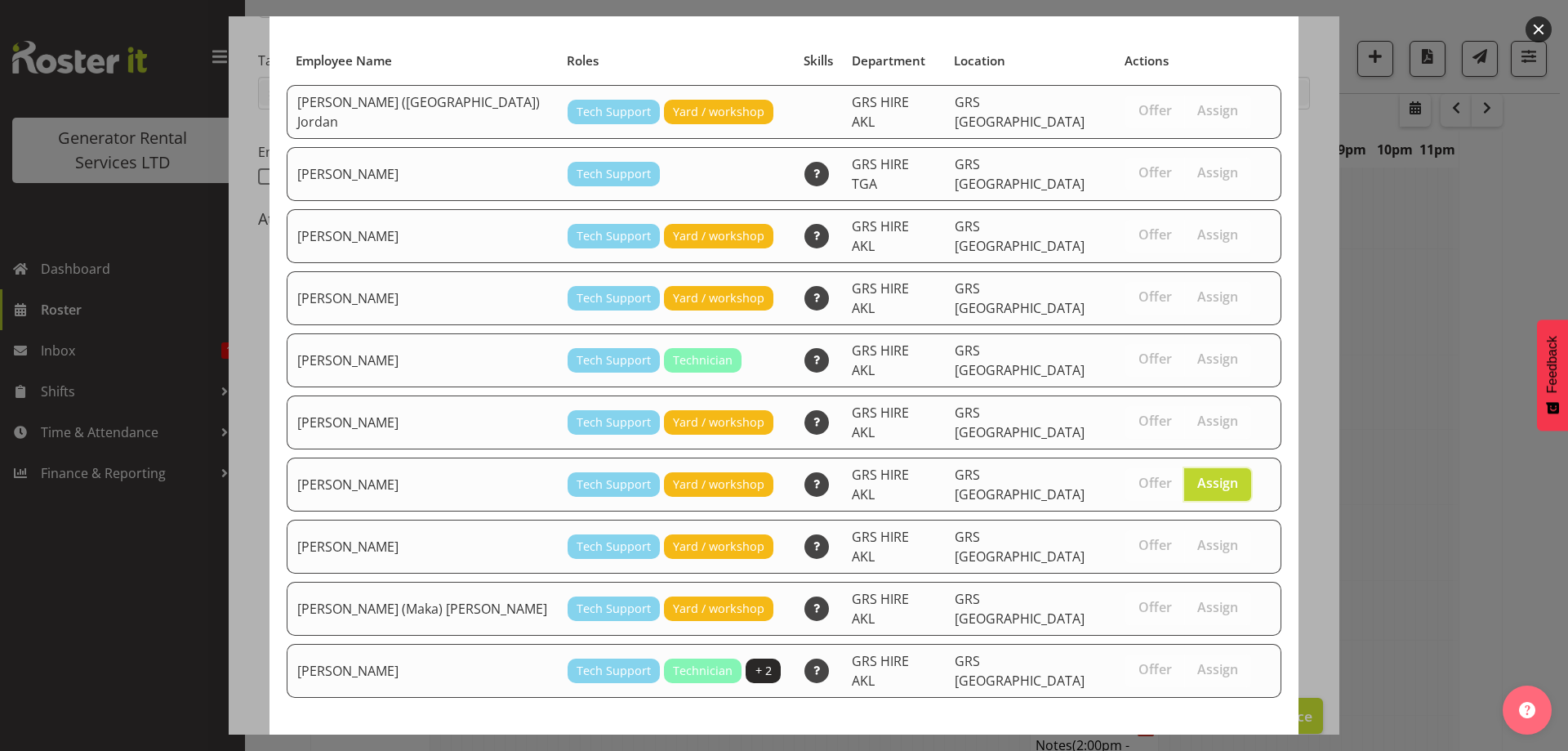
click at [1200, 748] on span "Assign Mina Nomani" at bounding box center [1190, 758] width 165 height 20
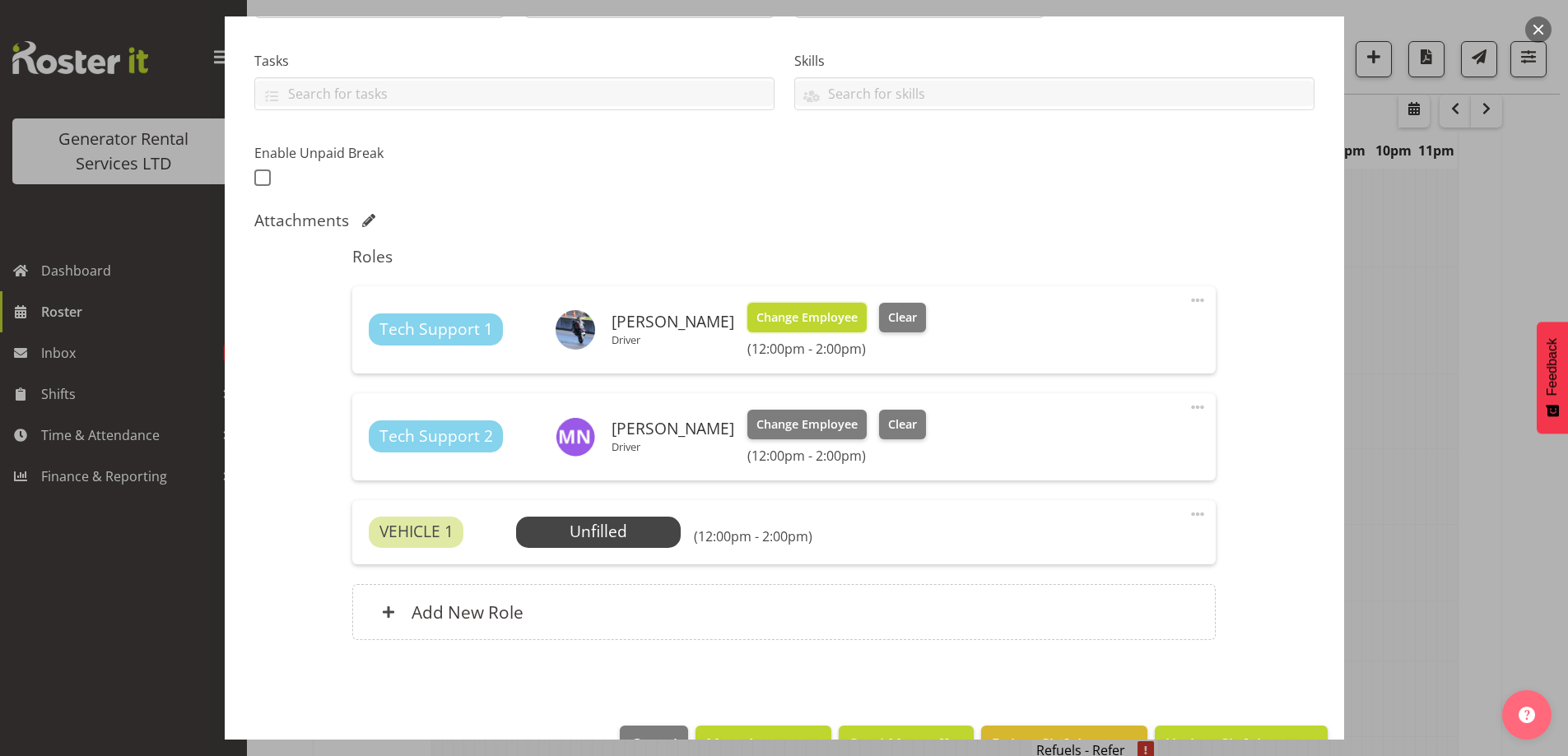
click at [822, 317] on span "Change Employee" at bounding box center [806, 317] width 101 height 18
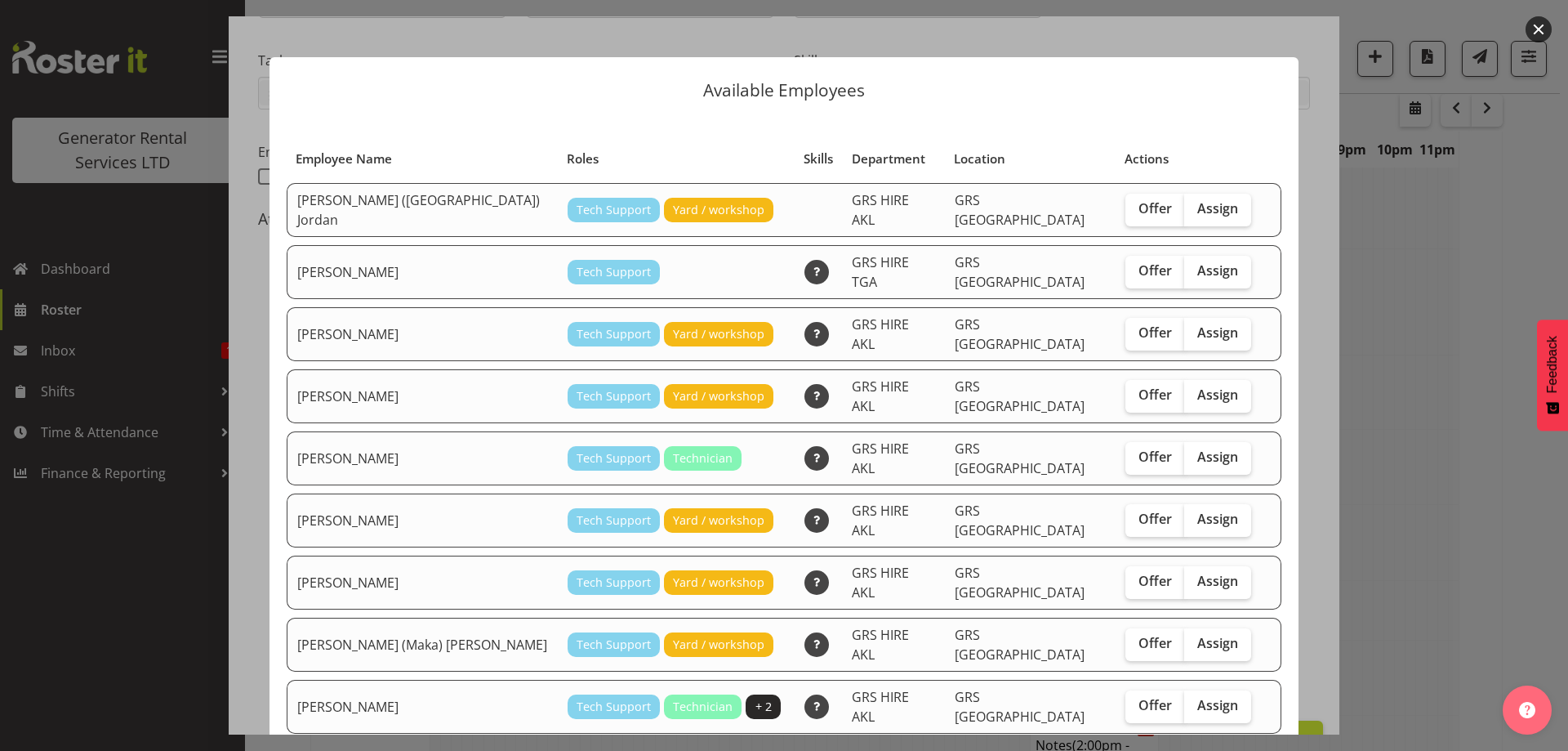
drag, startPoint x: 1198, startPoint y: 593, endPoint x: 1196, endPoint y: 618, distance: 25.1
click at [1197, 629] on label "Assign" at bounding box center [1218, 645] width 67 height 33
click at [1195, 639] on input "Assign" at bounding box center [1190, 644] width 11 height 11
checkbox input "true"
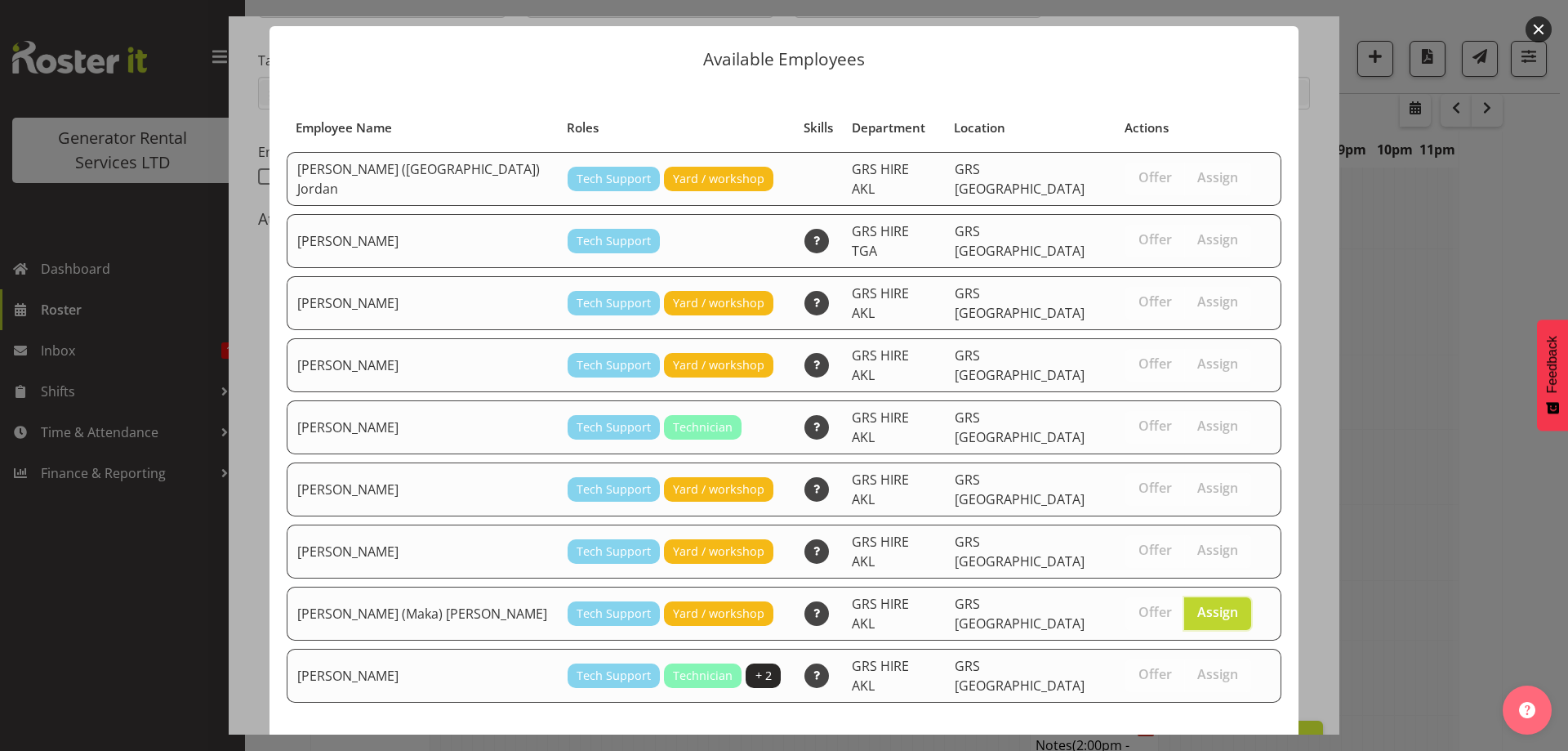
scroll to position [43, 0]
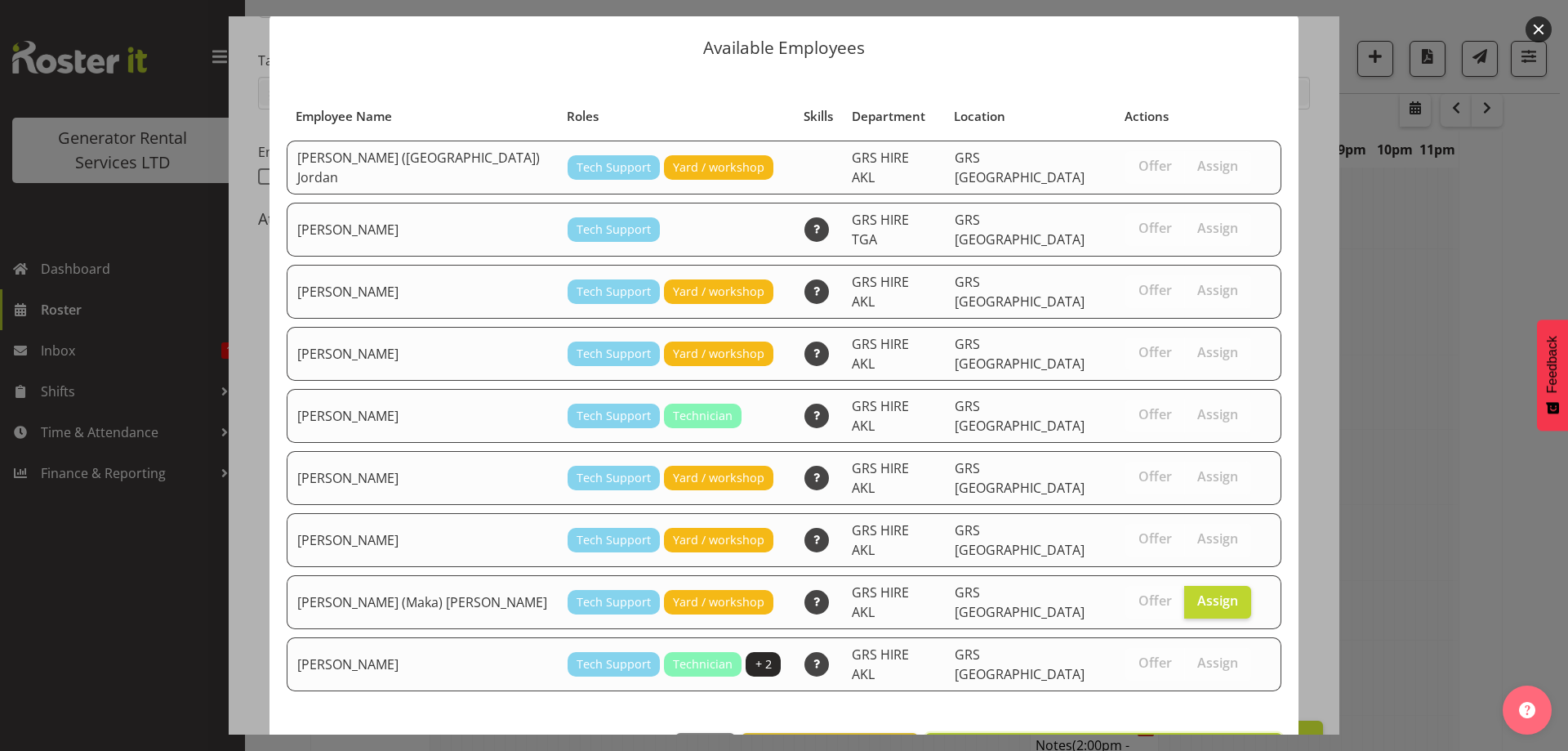
click at [1162, 733] on button "Assign Sione (Maka) Fifita" at bounding box center [1104, 751] width 357 height 36
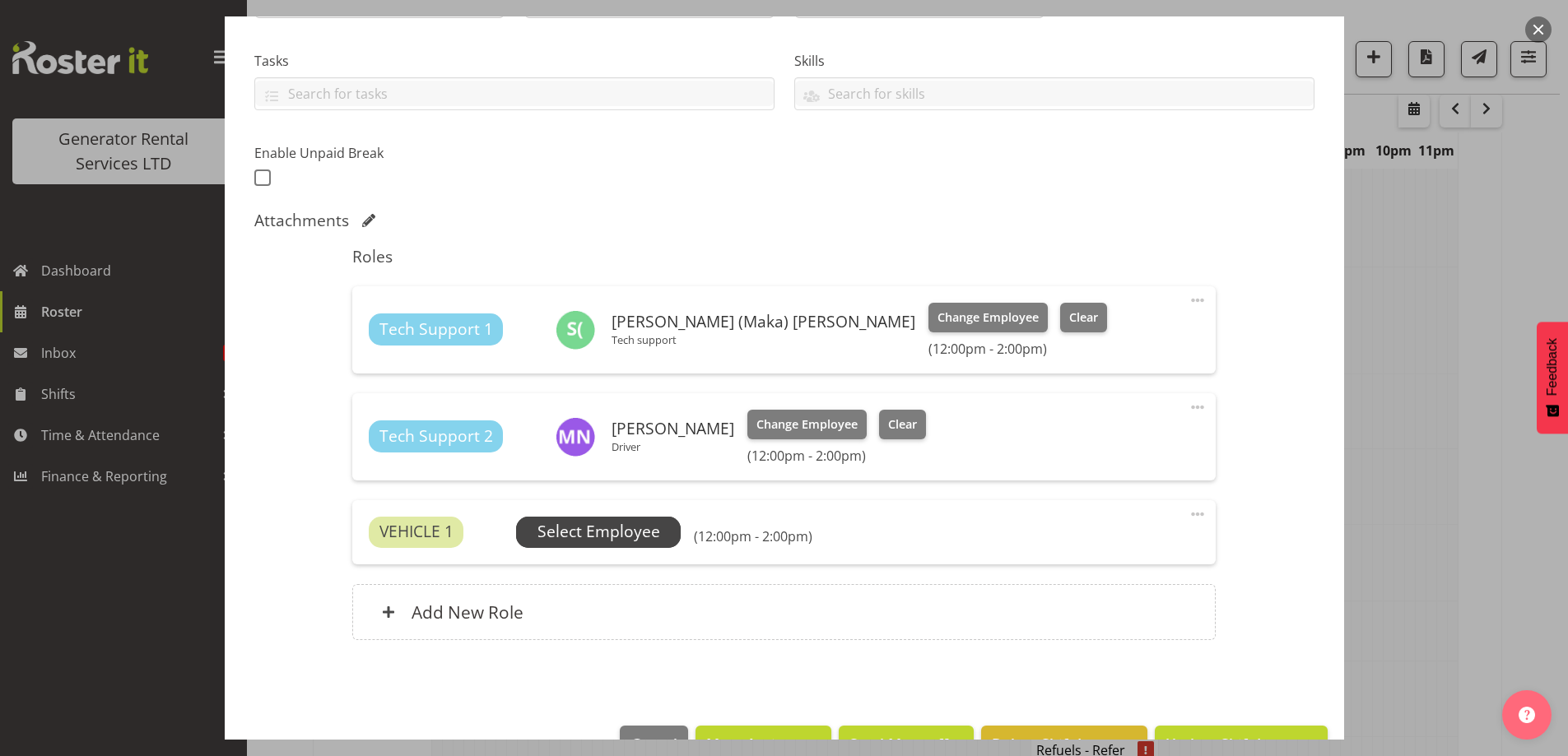
click at [546, 540] on span "Select Employee" at bounding box center [598, 532] width 122 height 24
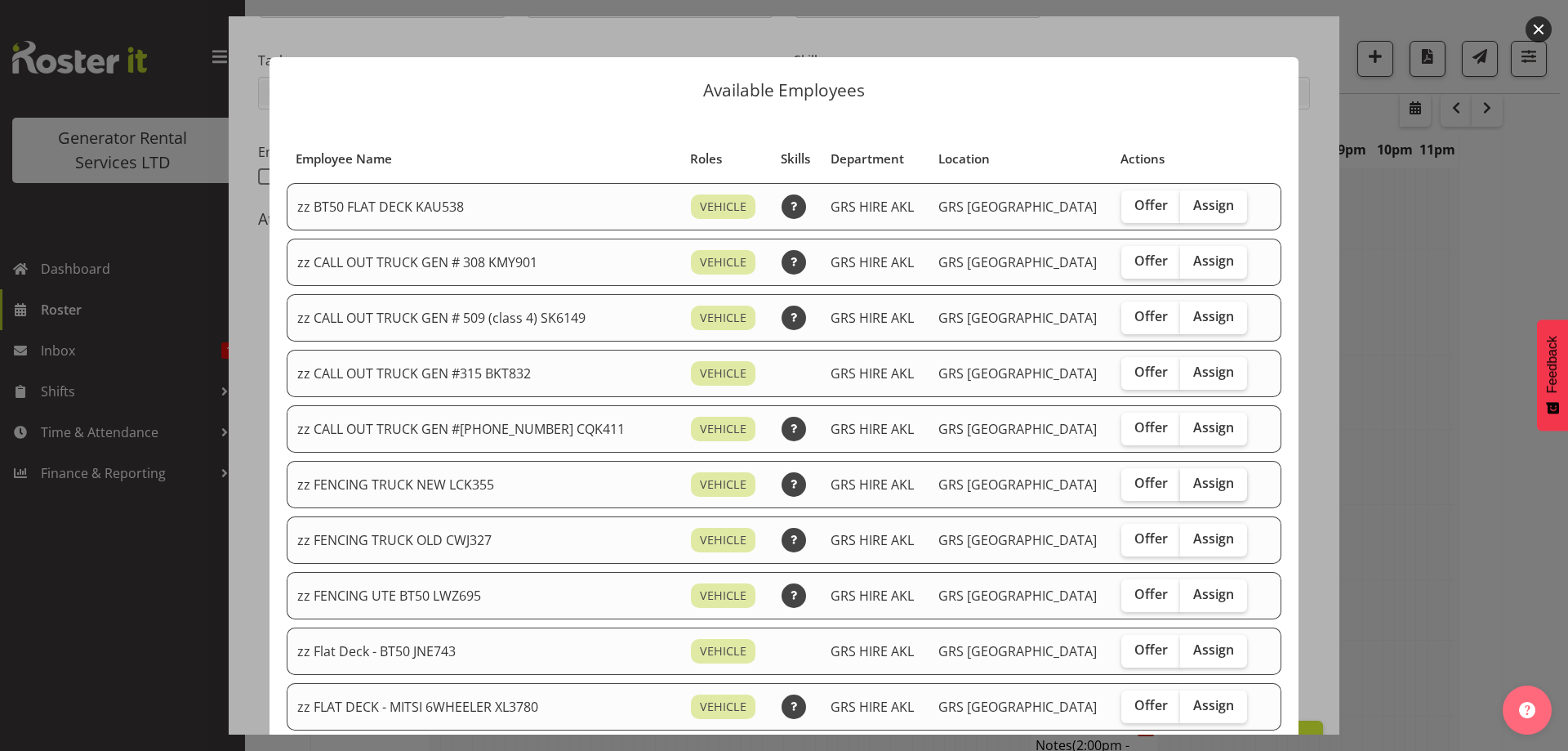
click at [1194, 484] on span "Assign" at bounding box center [1213, 483] width 41 height 16
click at [1191, 484] on input "Assign" at bounding box center [1186, 484] width 11 height 11
checkbox input "true"
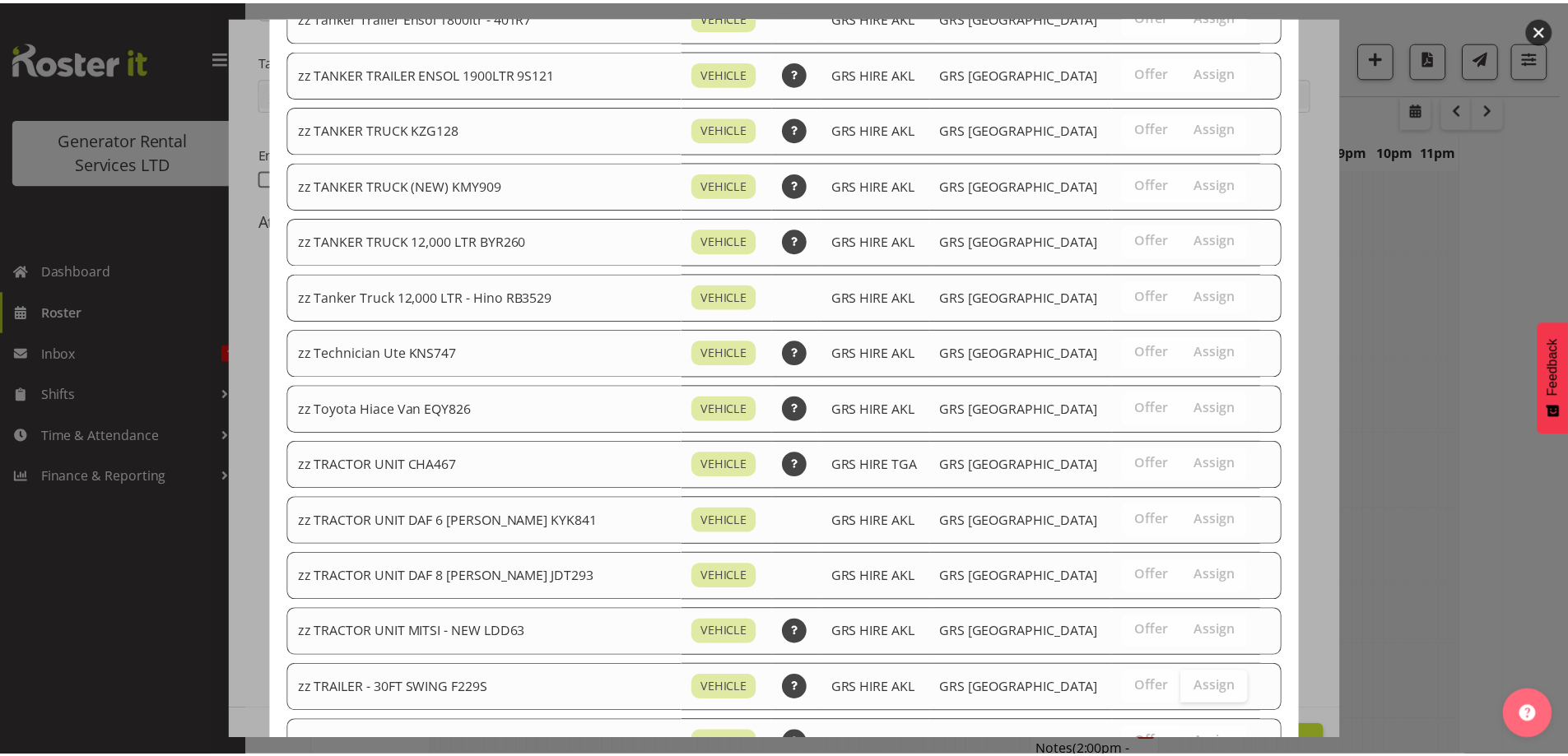
scroll to position [2057, 0]
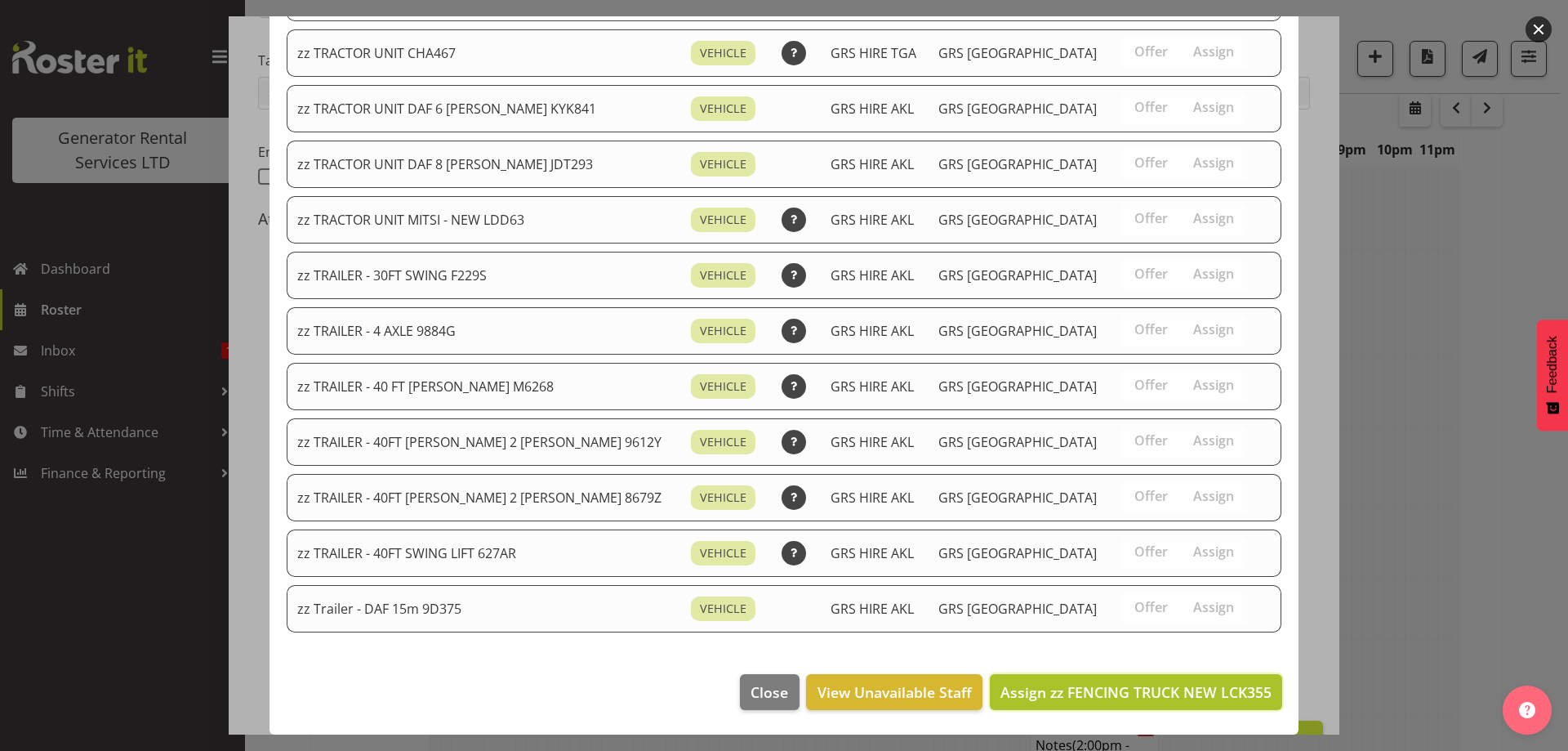
click at [1161, 698] on span "Assign zz FENCING TRUCK NEW LCK355" at bounding box center [1136, 692] width 272 height 20
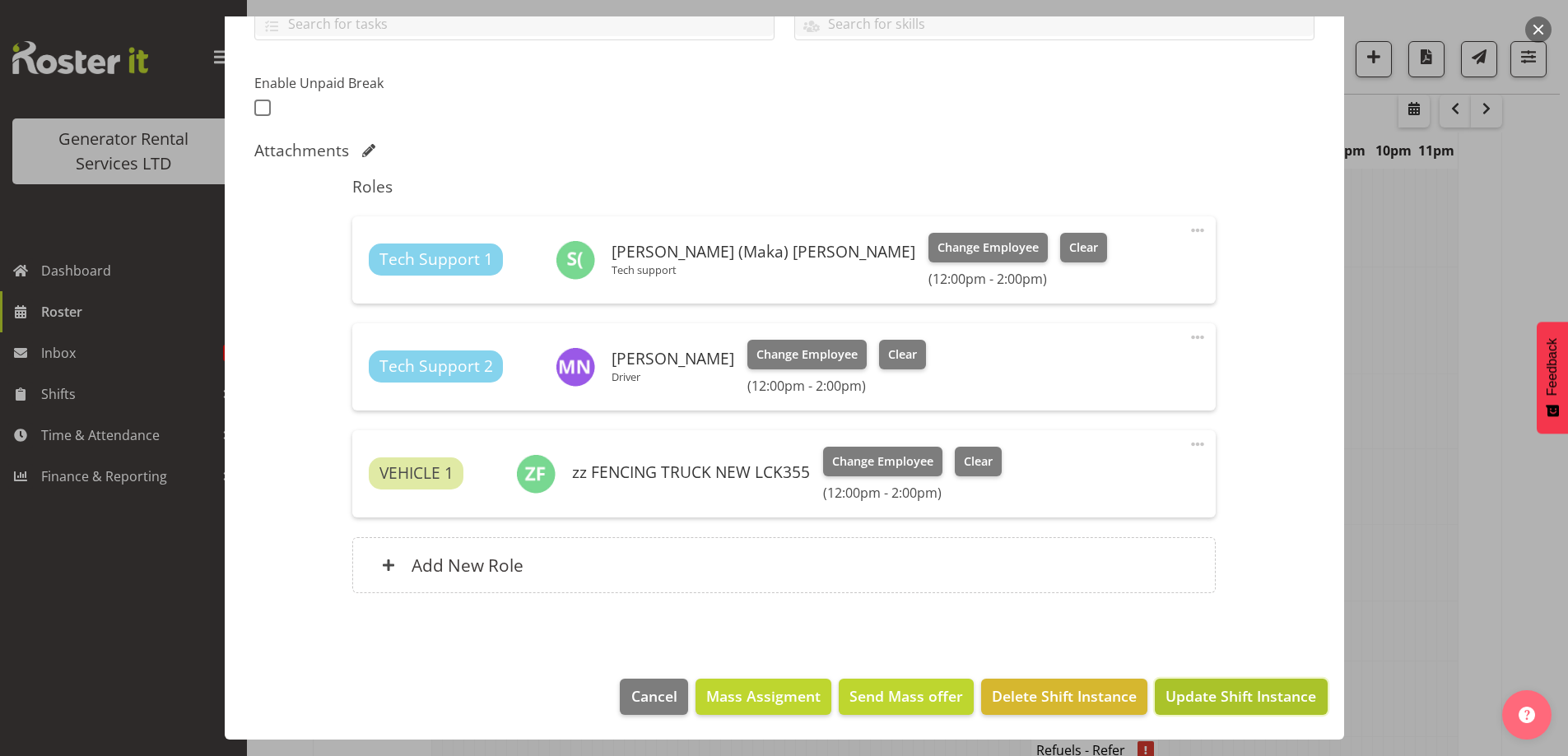
click at [1244, 687] on span "Update Shift Instance" at bounding box center [1241, 696] width 151 height 21
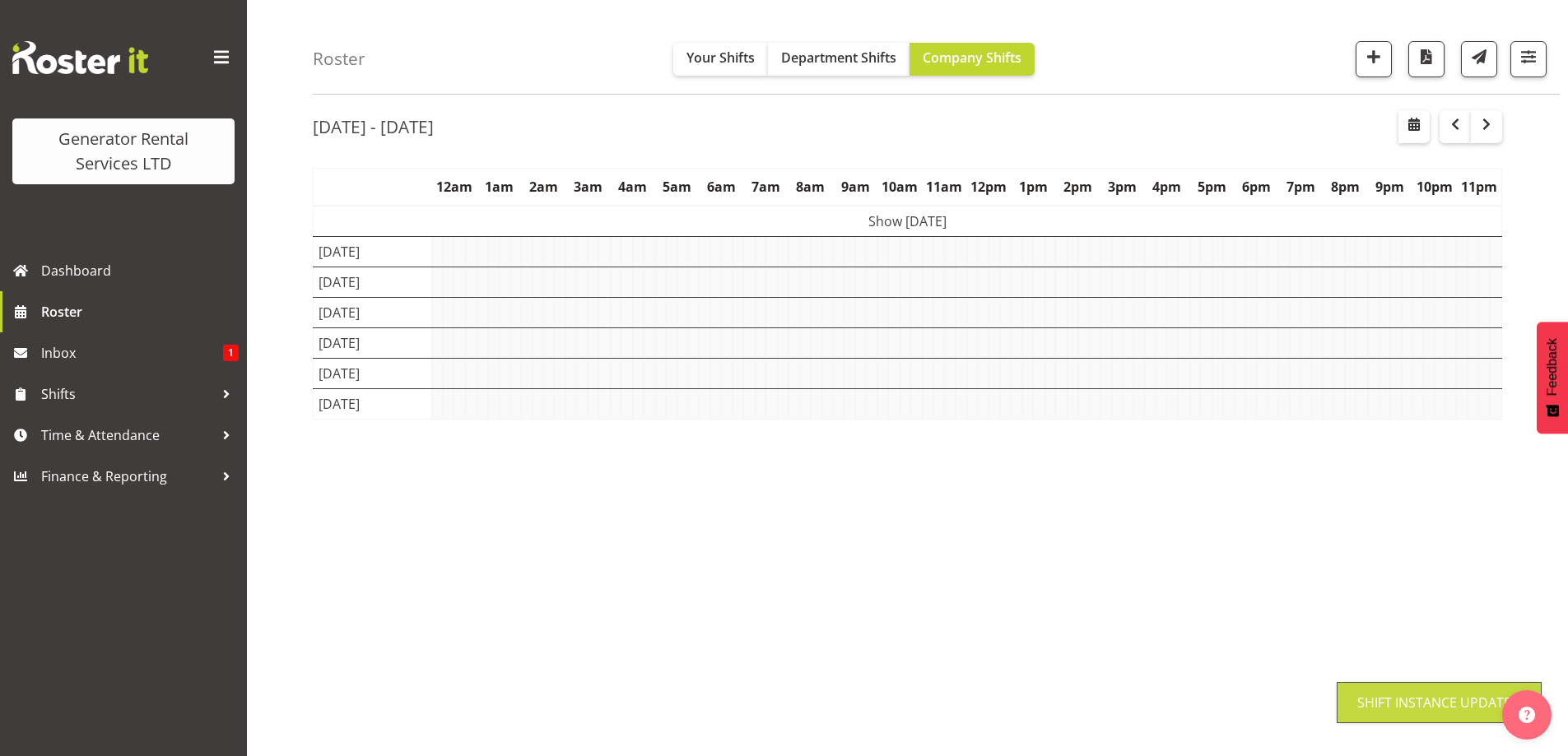
scroll to position [54, 0]
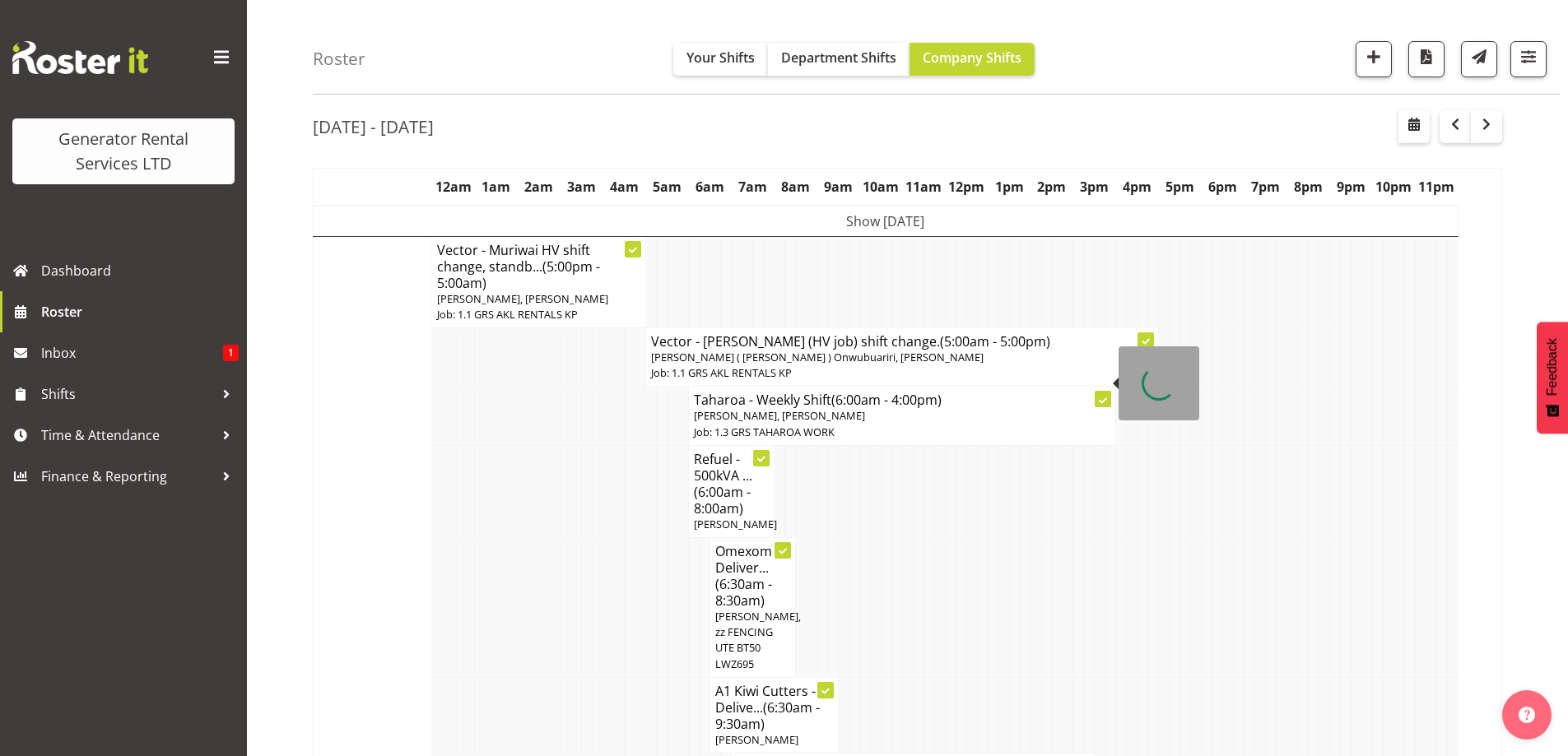
click at [1005, 510] on td at bounding box center [1004, 491] width 11 height 92
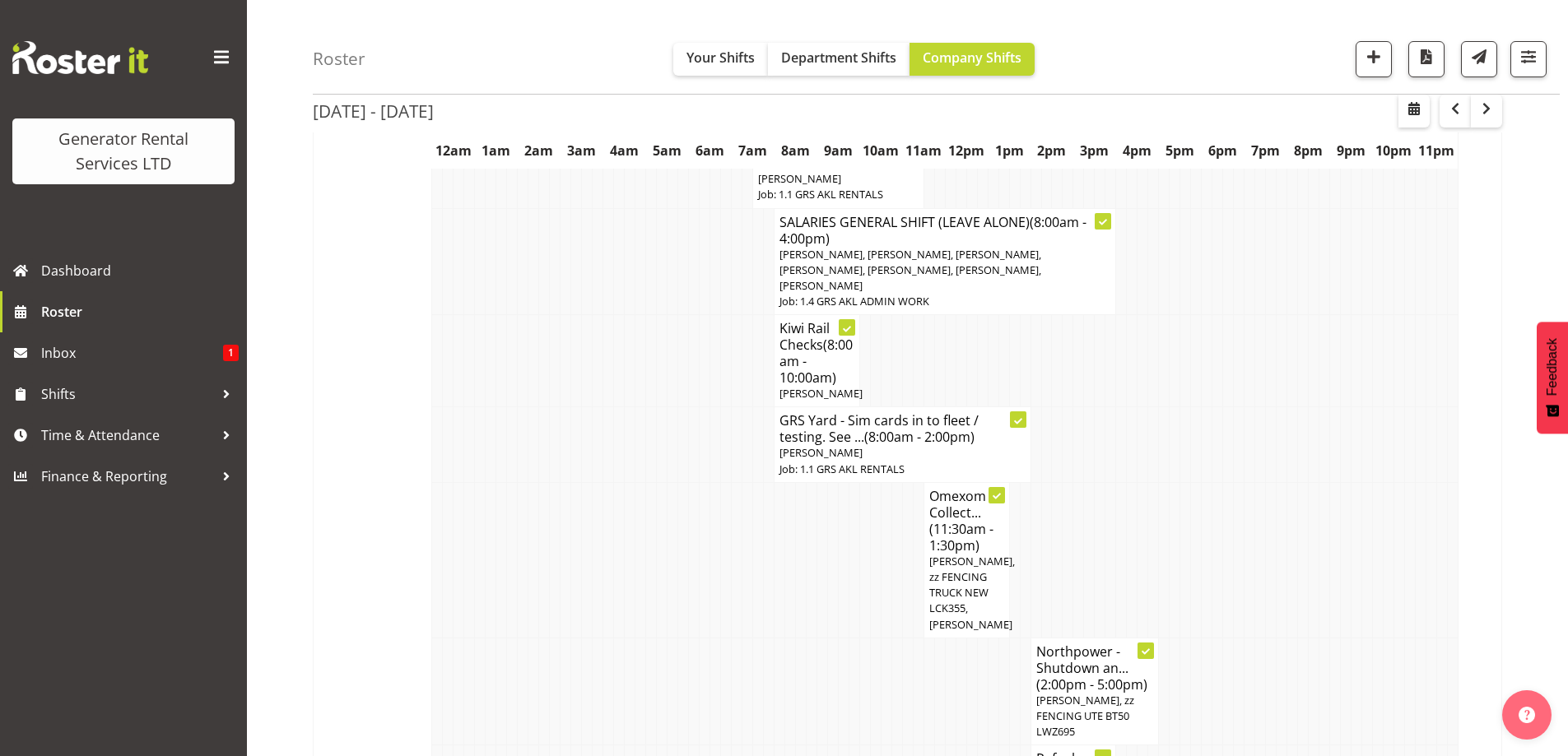
scroll to position [1288, 0]
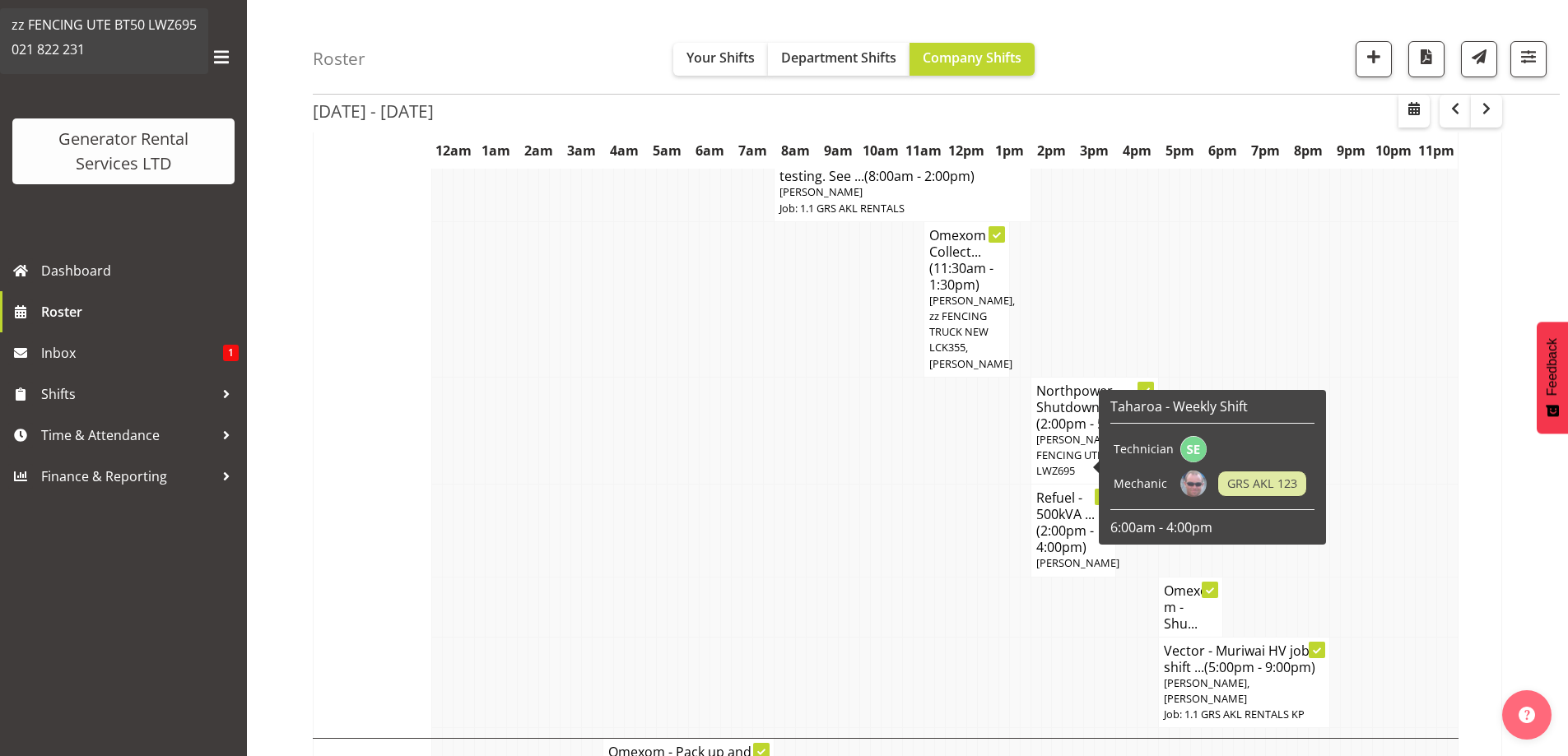
click at [671, 484] on td at bounding box center [673, 530] width 11 height 92
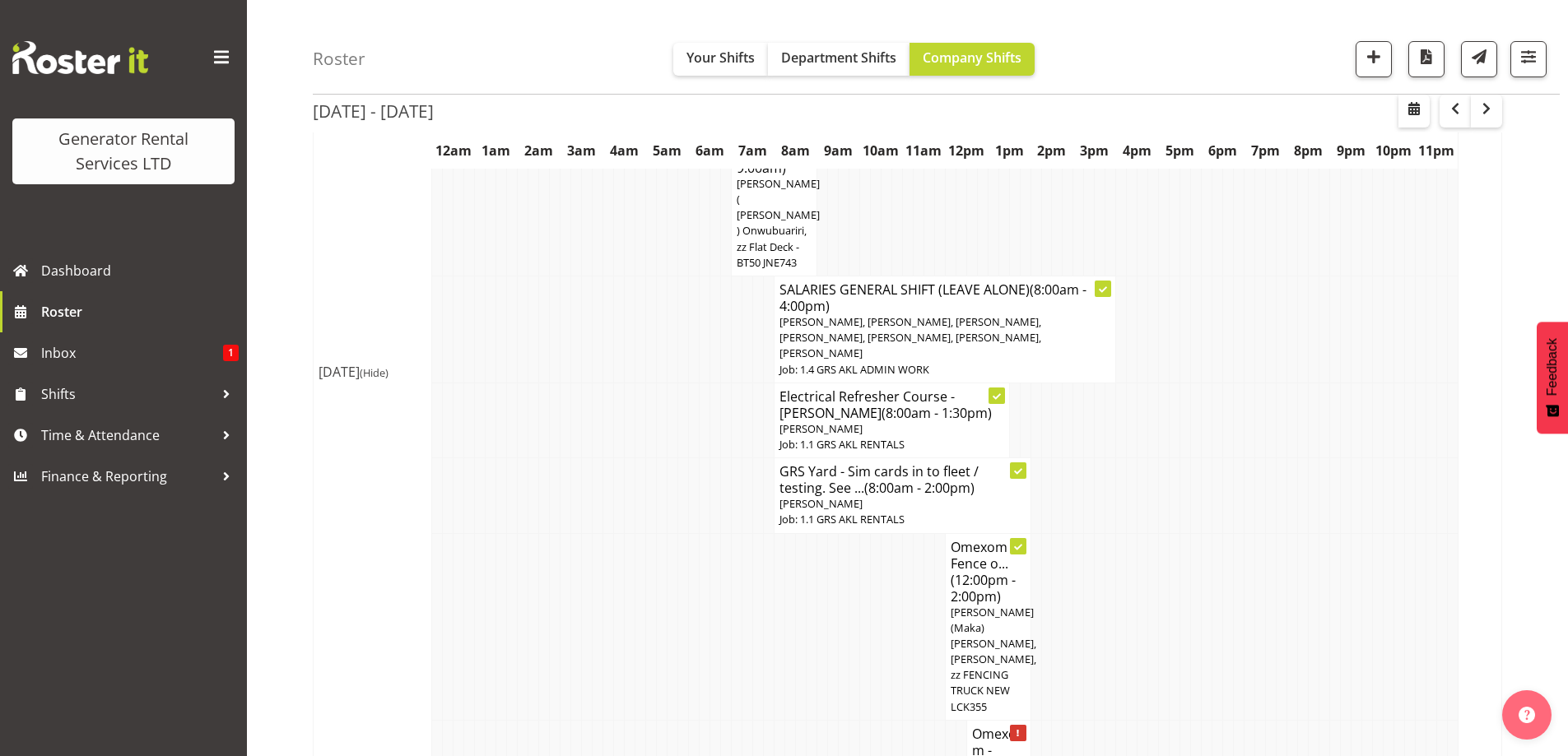
scroll to position [2522, 0]
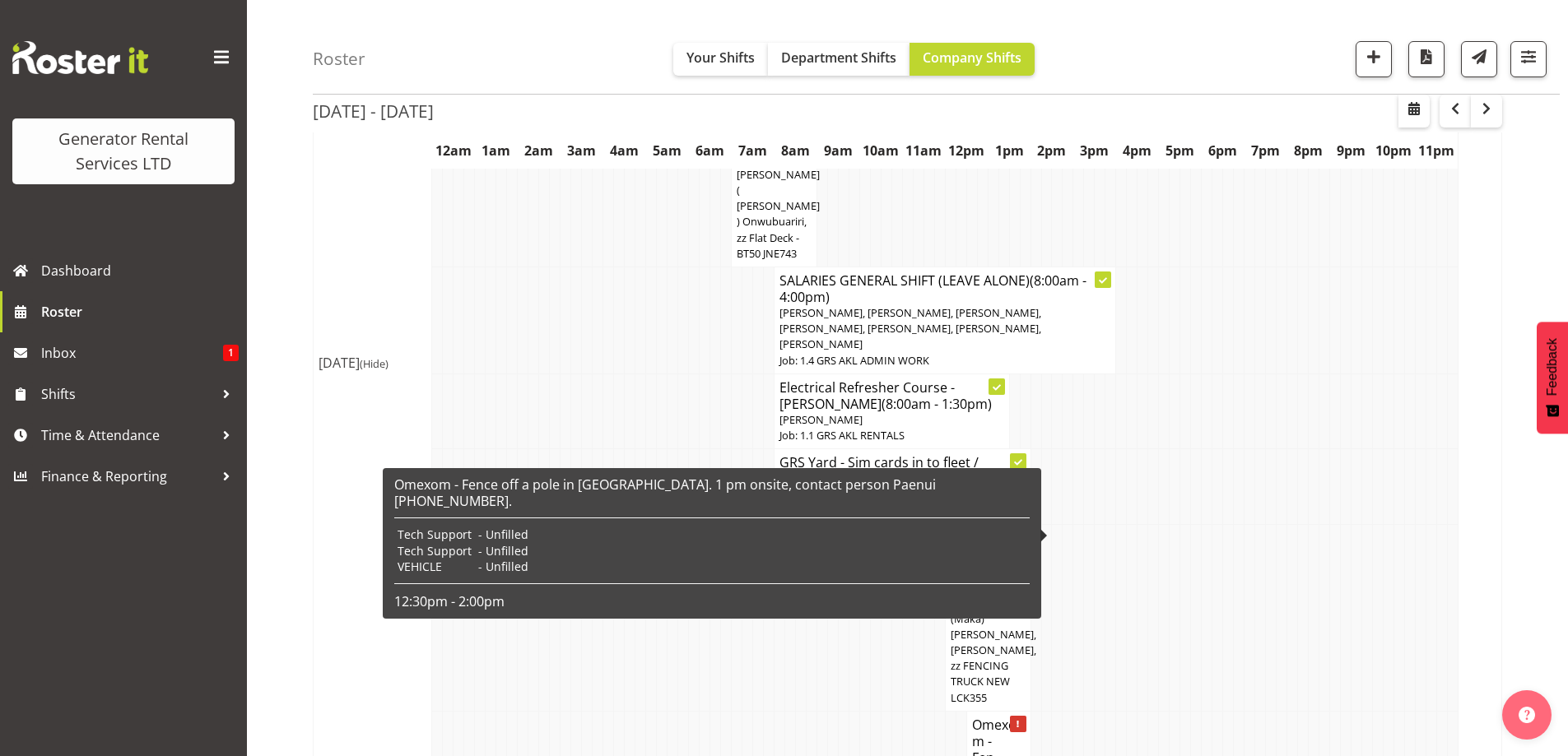
click at [976, 717] on h4 "Omexom - Fen..." at bounding box center [999, 741] width 54 height 49
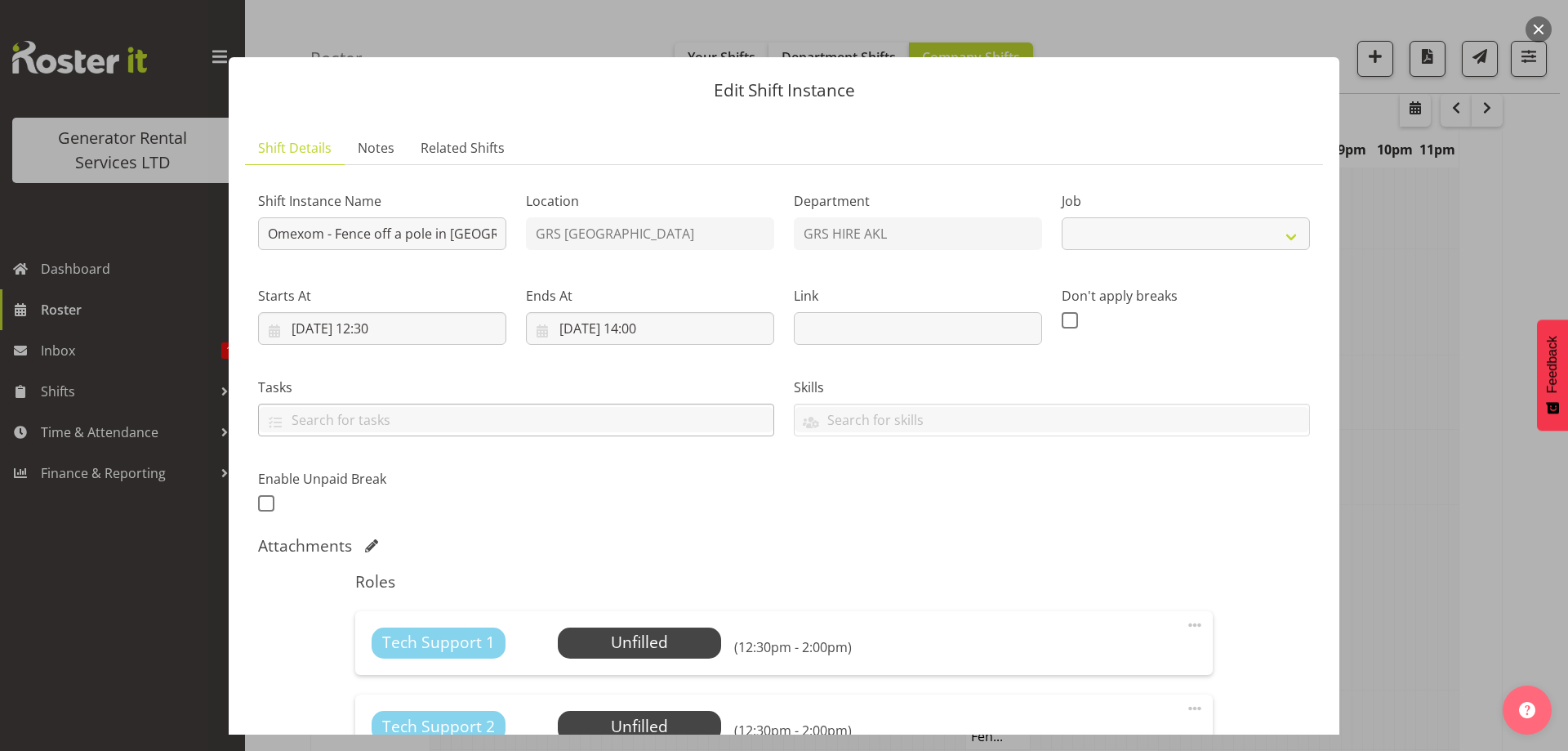
select select "7504"
click at [590, 659] on div "Tech Support 1 Unfilled Select Employee (12:30pm - 2:00pm) Edit Cover Role Dele…" at bounding box center [784, 643] width 857 height 63
click at [599, 642] on span "Select Employee" at bounding box center [639, 643] width 121 height 24
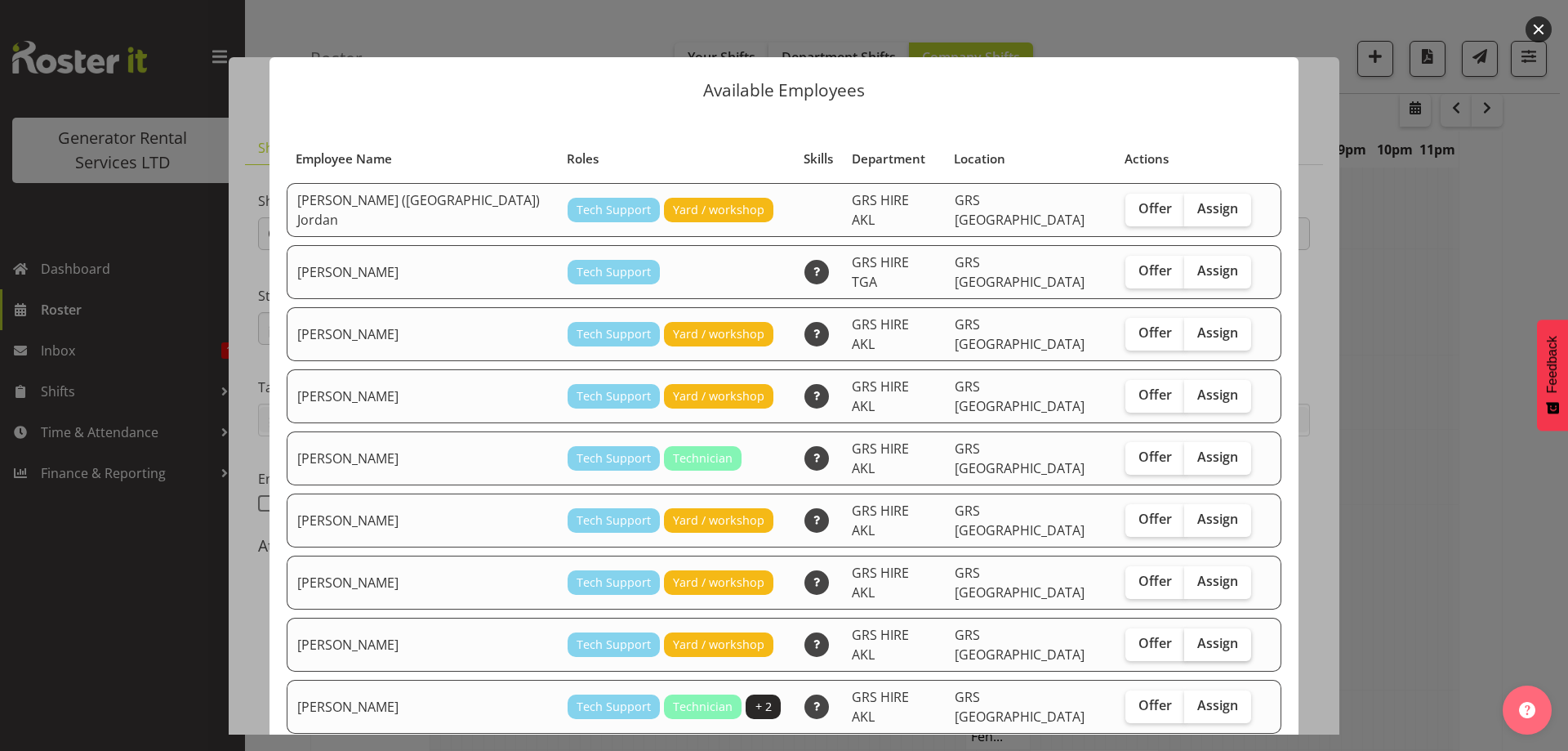
click at [1198, 635] on span "Assign" at bounding box center [1218, 643] width 41 height 16
click at [1184, 639] on input "Assign" at bounding box center [1190, 644] width 11 height 11
checkbox input "true"
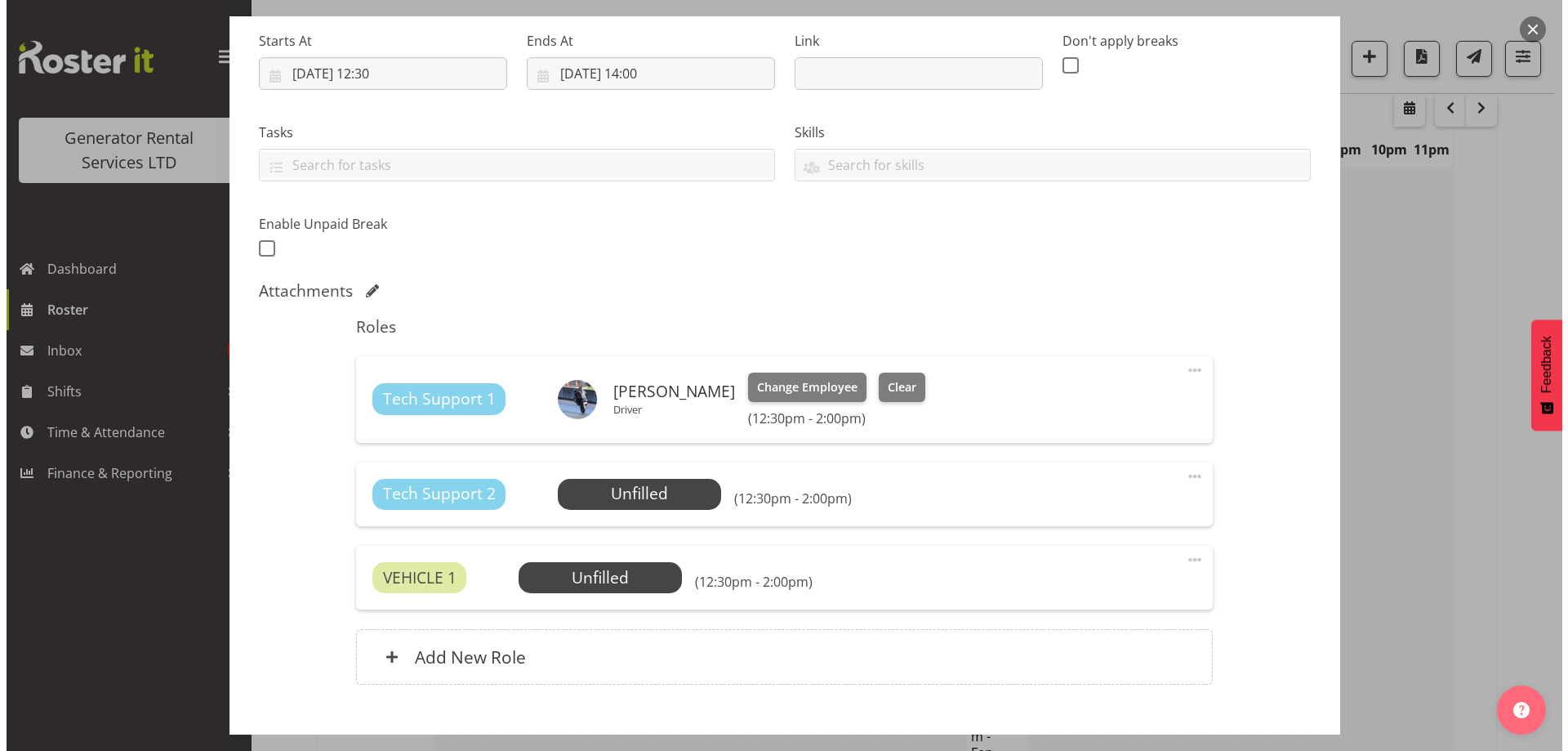
scroll to position [351, 0]
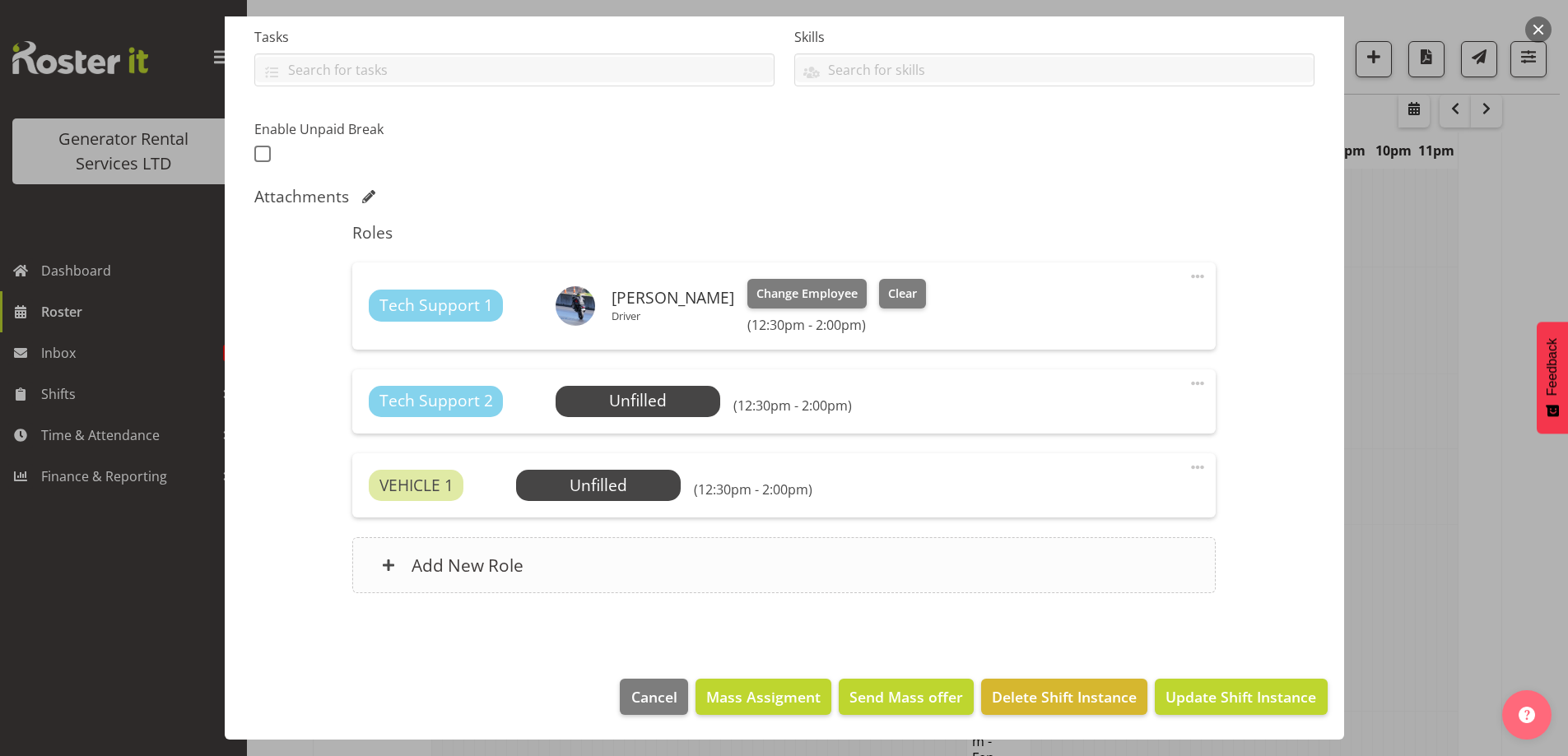
click at [830, 570] on div "Add New Role" at bounding box center [784, 564] width 864 height 56
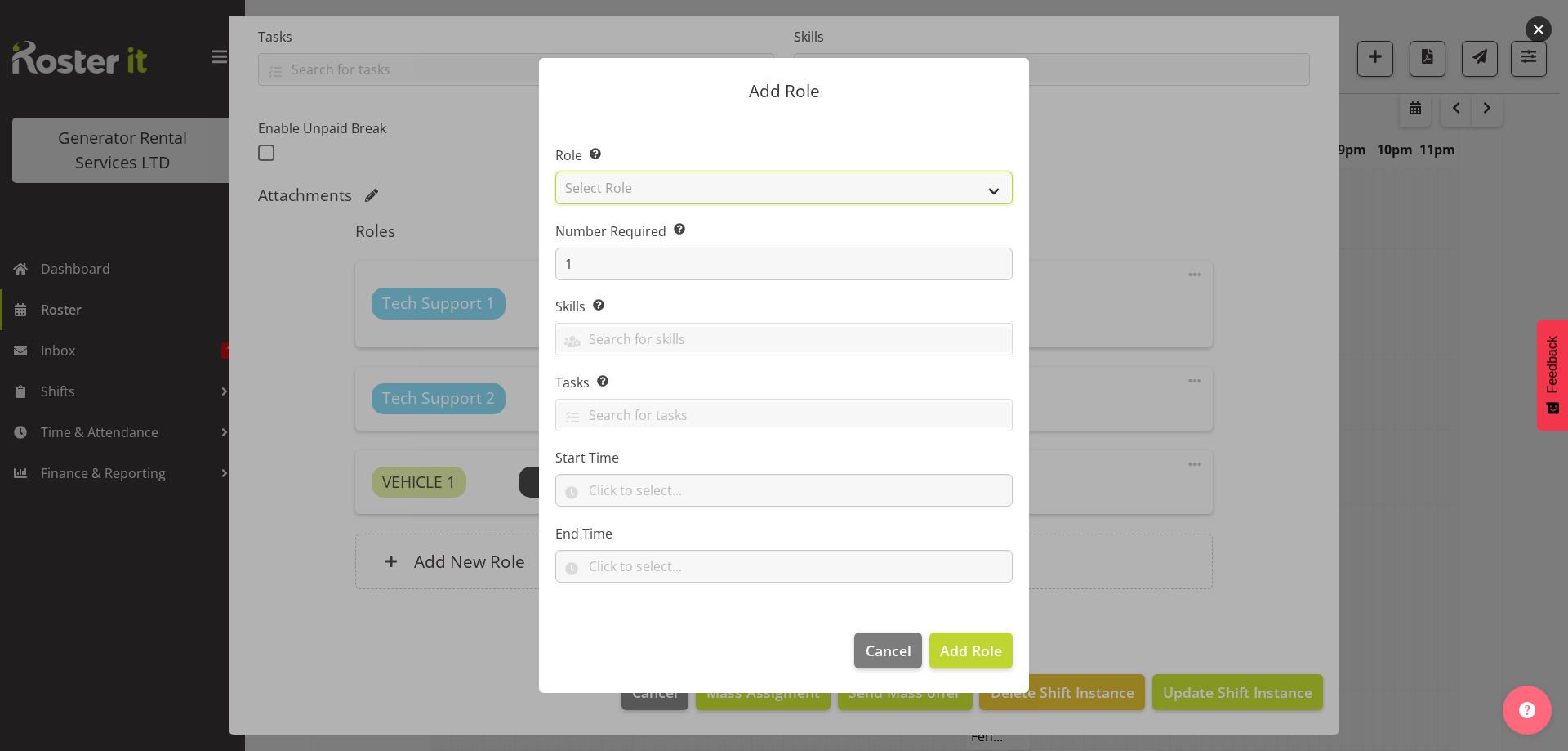
click at [715, 176] on select "Select Role Account Manager Electrician Engineering GM HSEQ manager MECH Mechan…" at bounding box center [784, 188] width 457 height 33
select select "285"
click at [556, 171] on select "Select Role Account Manager Electrician Engineering GM HSEQ manager MECH Mechan…" at bounding box center [784, 188] width 457 height 33
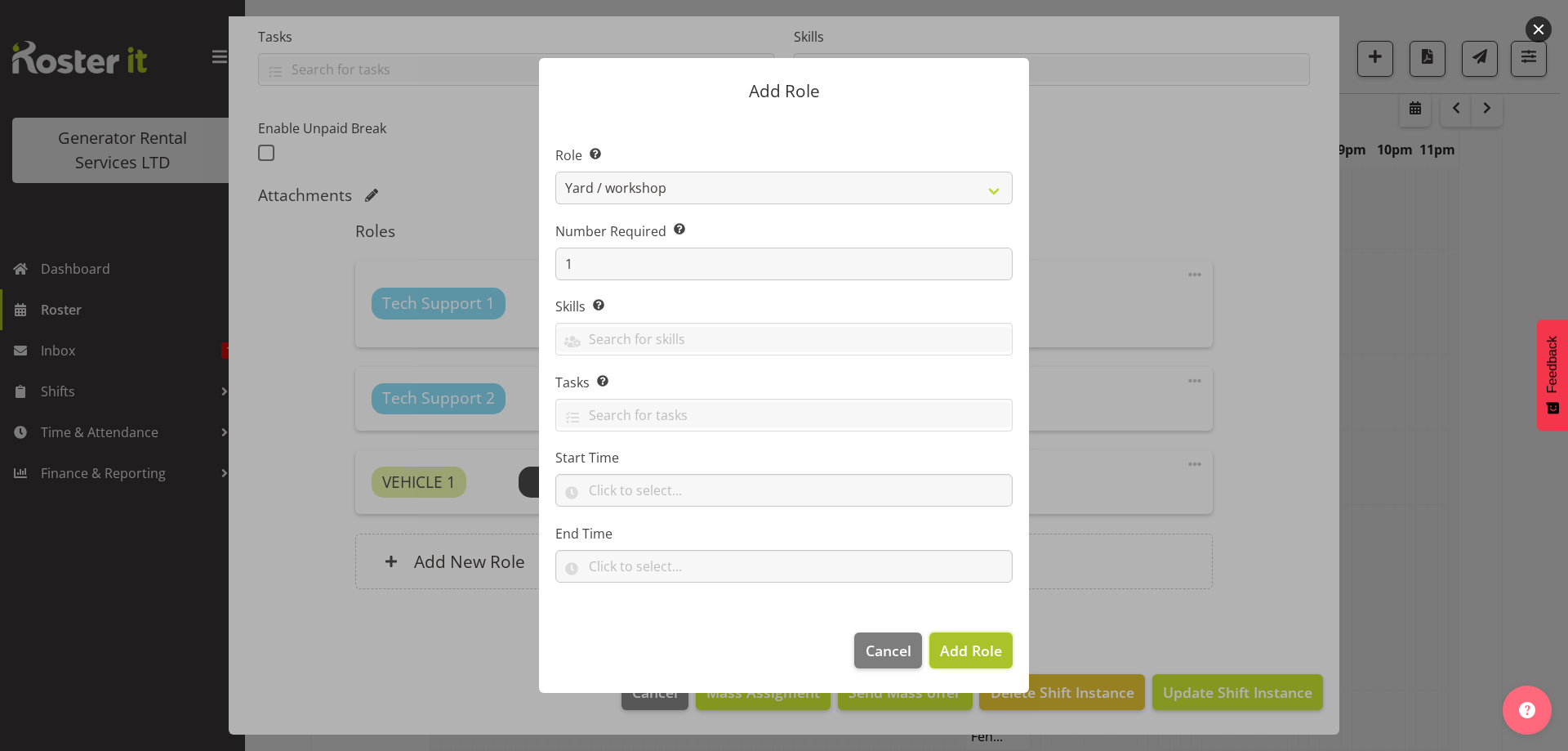
click at [984, 653] on span "Add Role" at bounding box center [971, 650] width 62 height 20
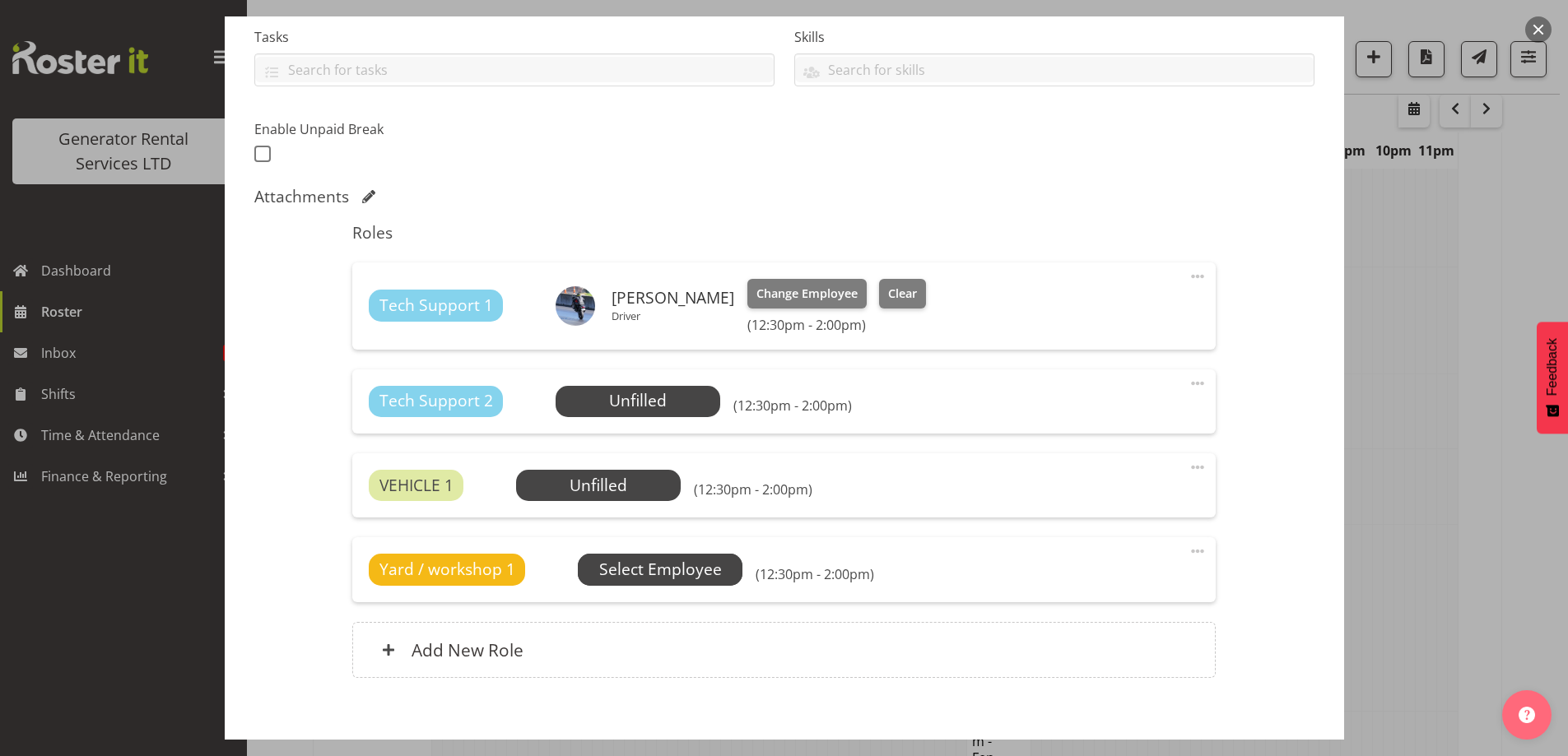
click at [654, 564] on span "Select Employee" at bounding box center [660, 570] width 122 height 24
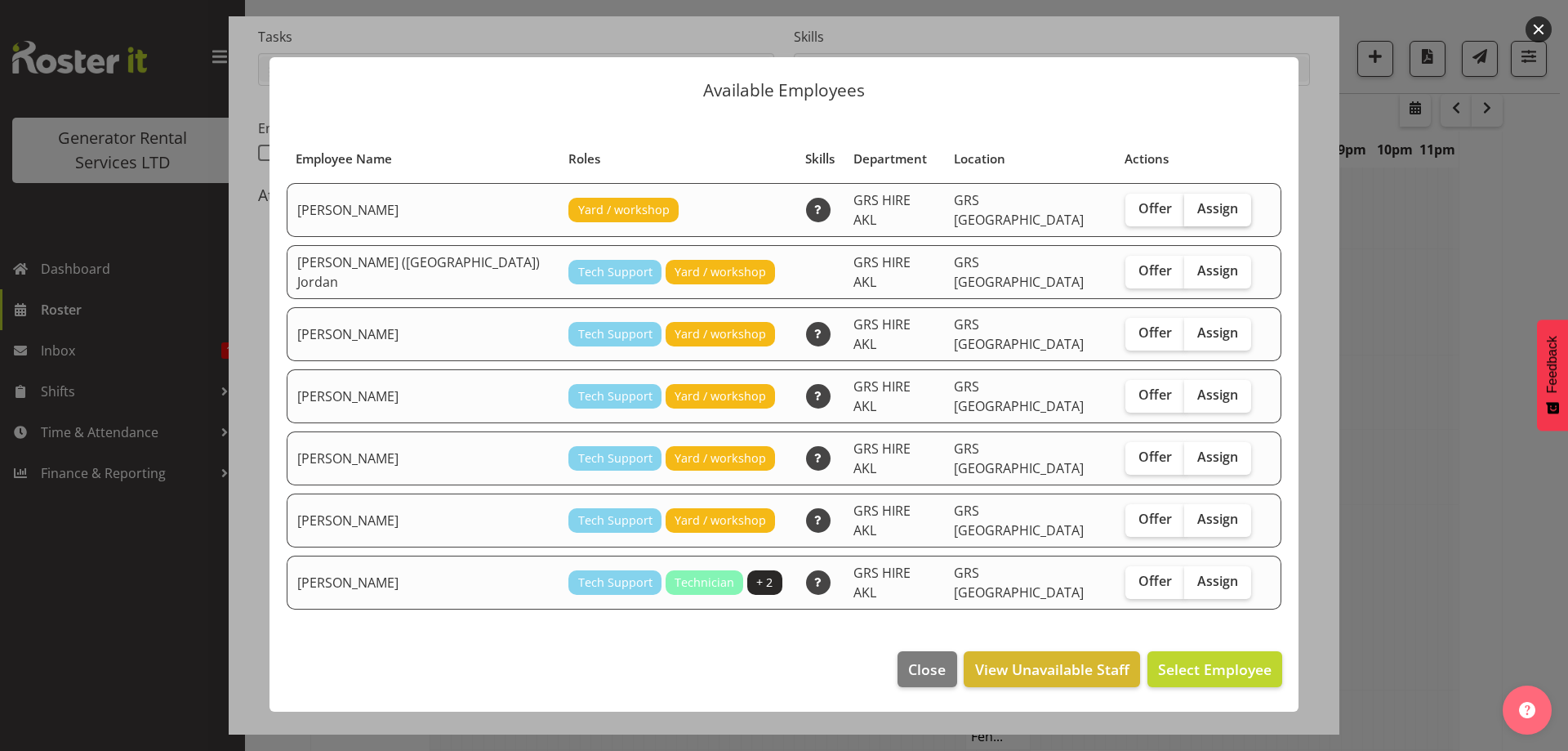
click at [1198, 217] on span "Assign" at bounding box center [1218, 208] width 41 height 16
click at [1184, 214] on input "Assign" at bounding box center [1190, 209] width 11 height 11
checkbox input "true"
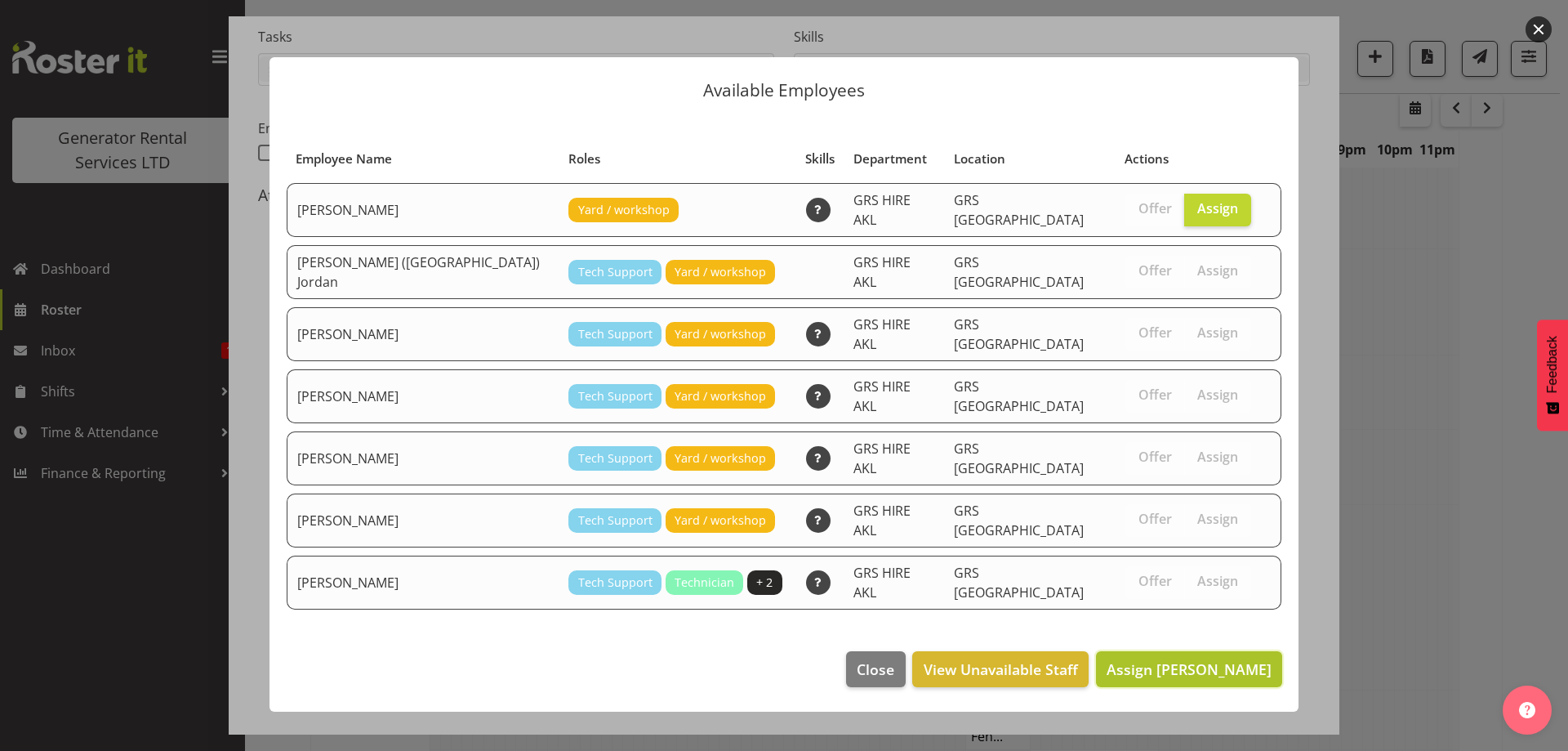
click at [1188, 660] on span "Assign Brandon Adonis" at bounding box center [1190, 669] width 165 height 20
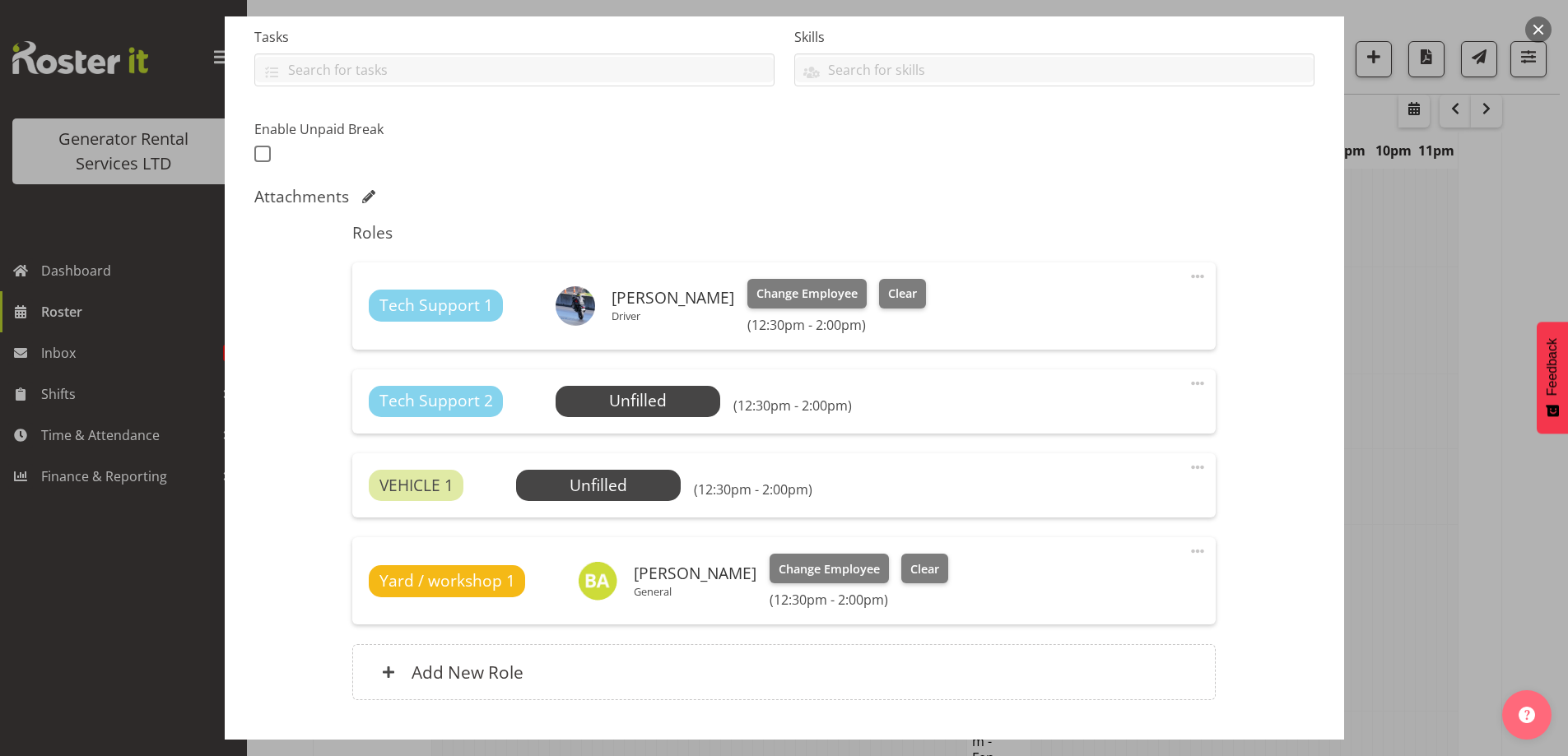
click at [1188, 383] on span at bounding box center [1198, 384] width 20 height 20
click at [1106, 464] on link "Delete" at bounding box center [1127, 479] width 158 height 29
click at [1106, 537] on div "Yard / workshop 1 Brandon Adonis General Change Employee Clear (12:30pm - 2:00p…" at bounding box center [784, 581] width 864 height 88
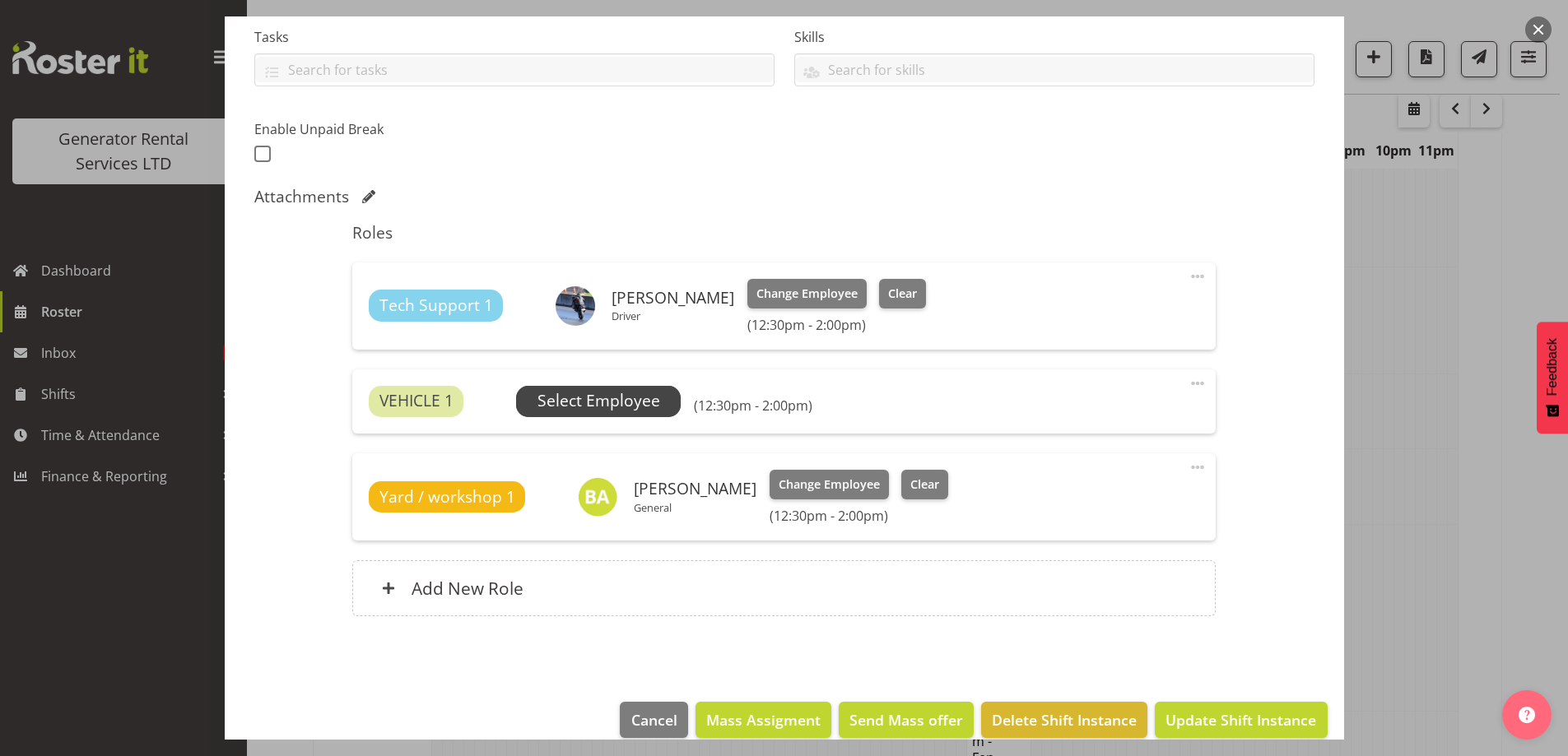
click at [629, 409] on span "Select Employee" at bounding box center [598, 401] width 122 height 24
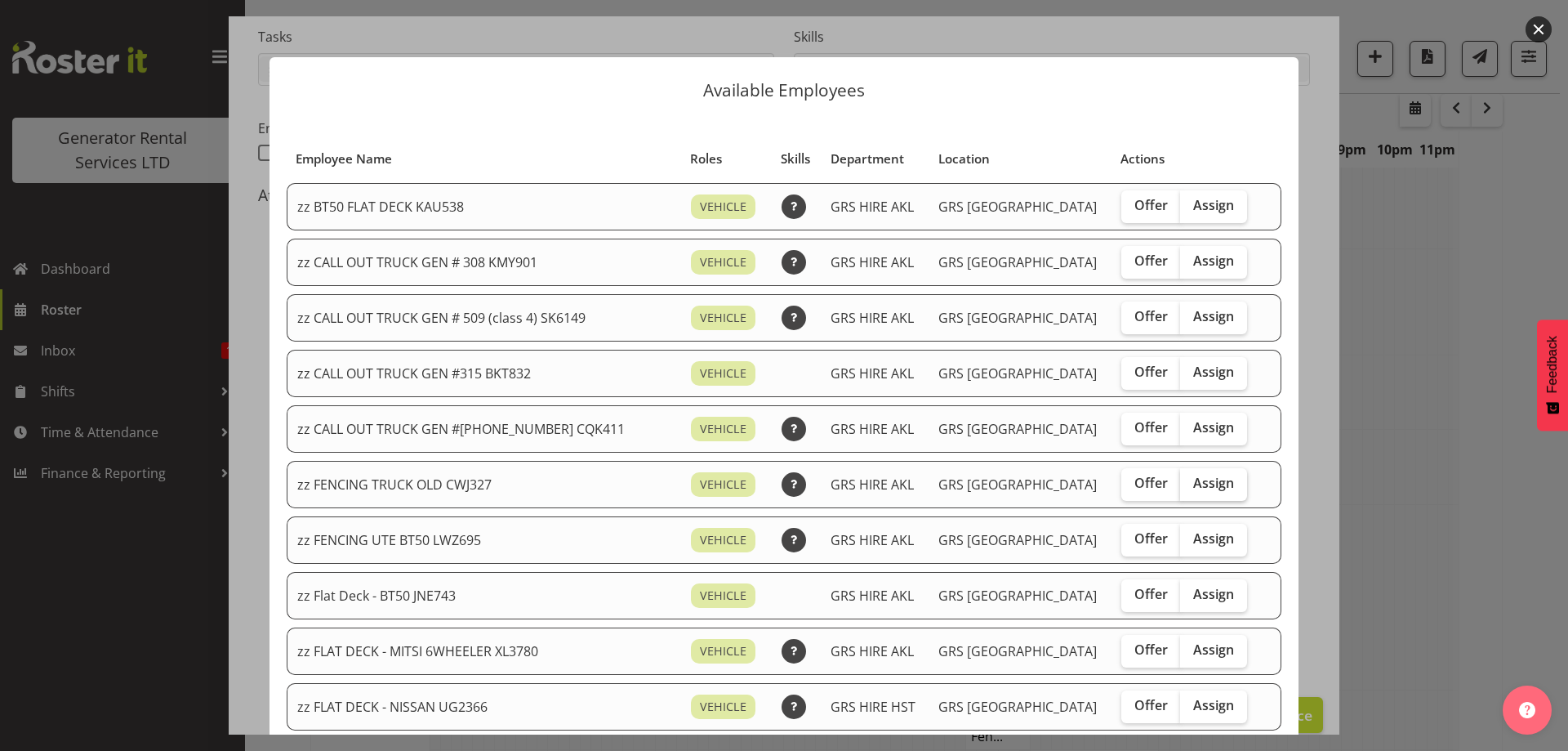
click at [1181, 498] on label "Assign" at bounding box center [1214, 485] width 67 height 33
click at [1181, 489] on input "Assign" at bounding box center [1186, 484] width 11 height 11
checkbox input "true"
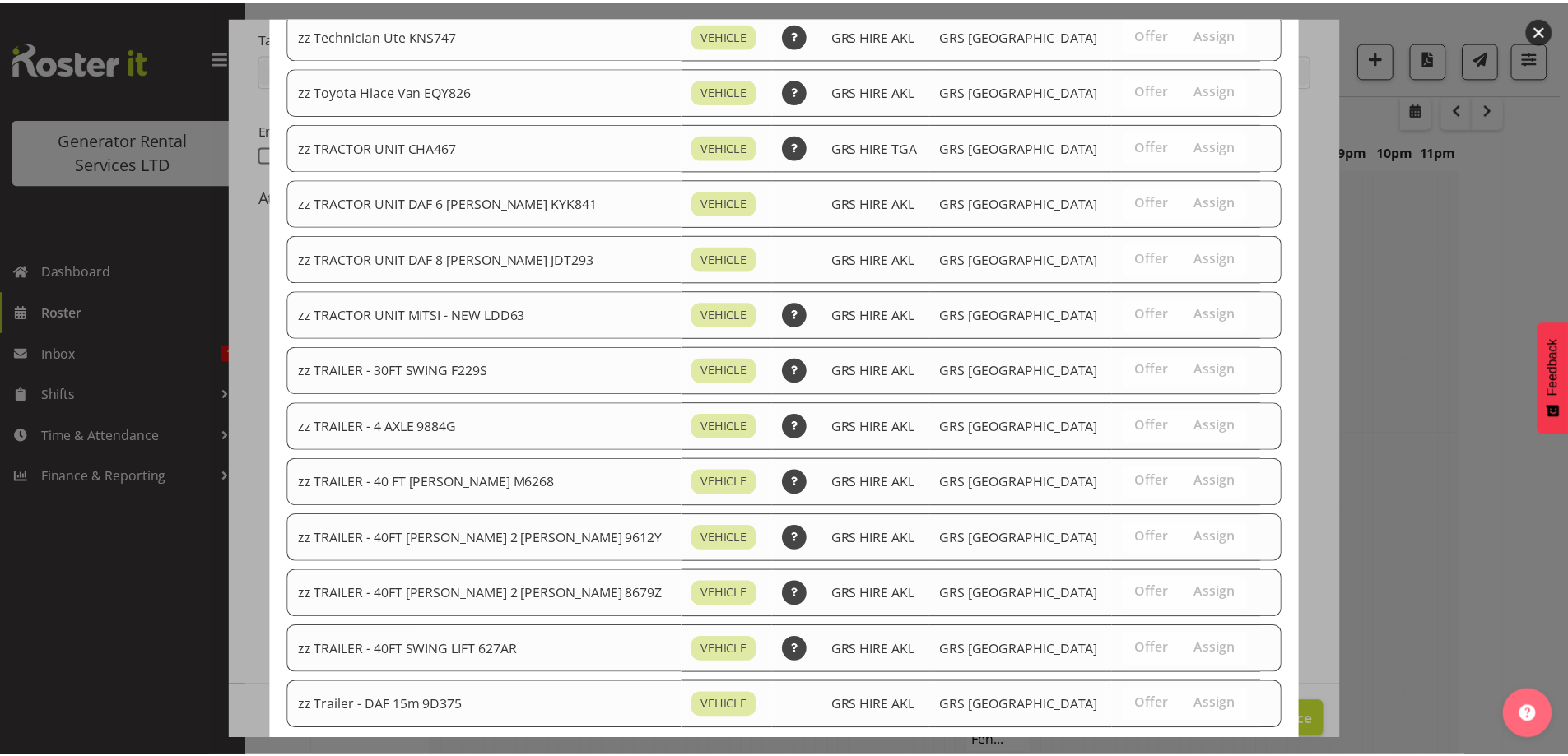
scroll to position [2001, 0]
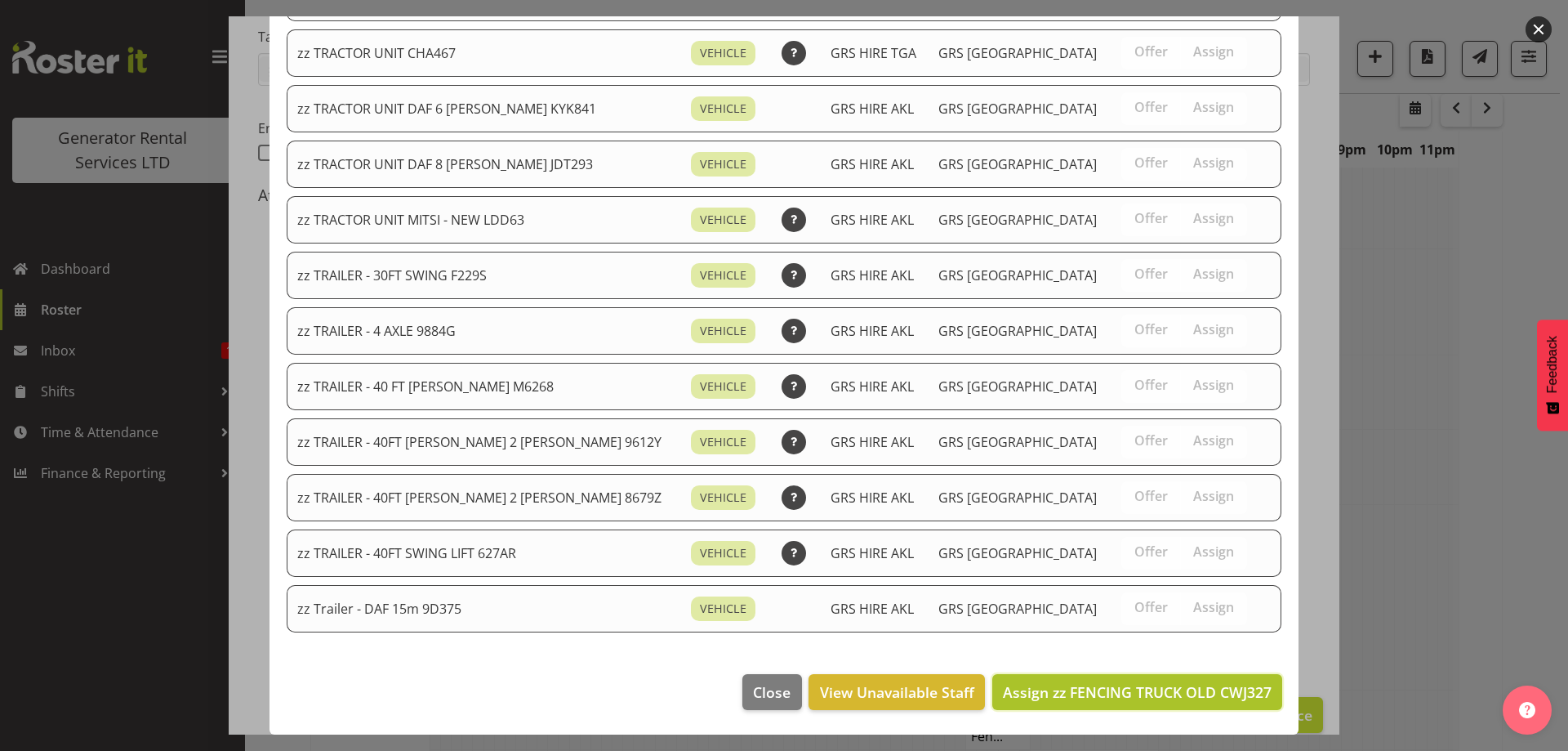
click at [1172, 696] on span "Assign zz FENCING TRUCK OLD CWJ327" at bounding box center [1137, 692] width 269 height 20
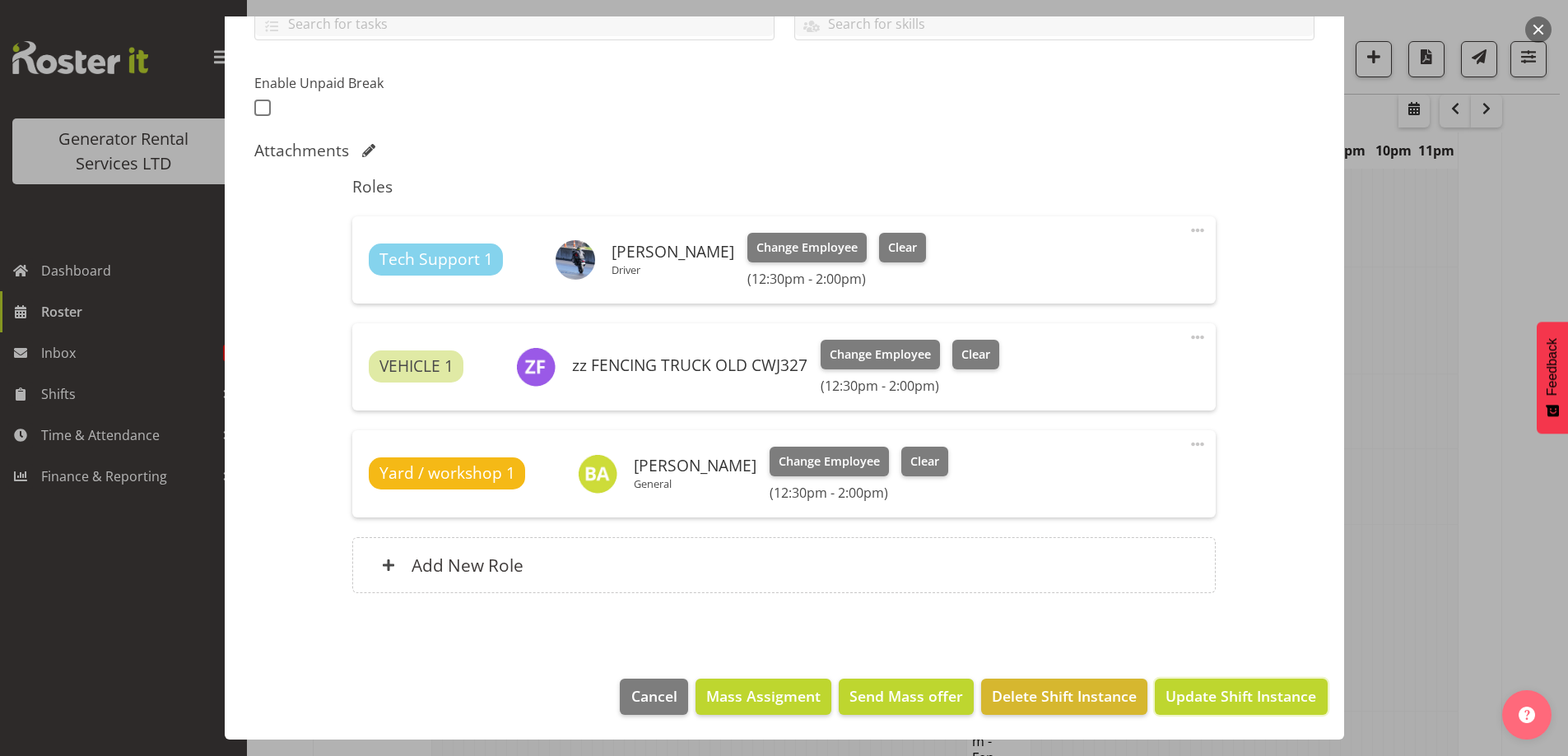
click at [1180, 695] on span "Update Shift Instance" at bounding box center [1241, 696] width 151 height 21
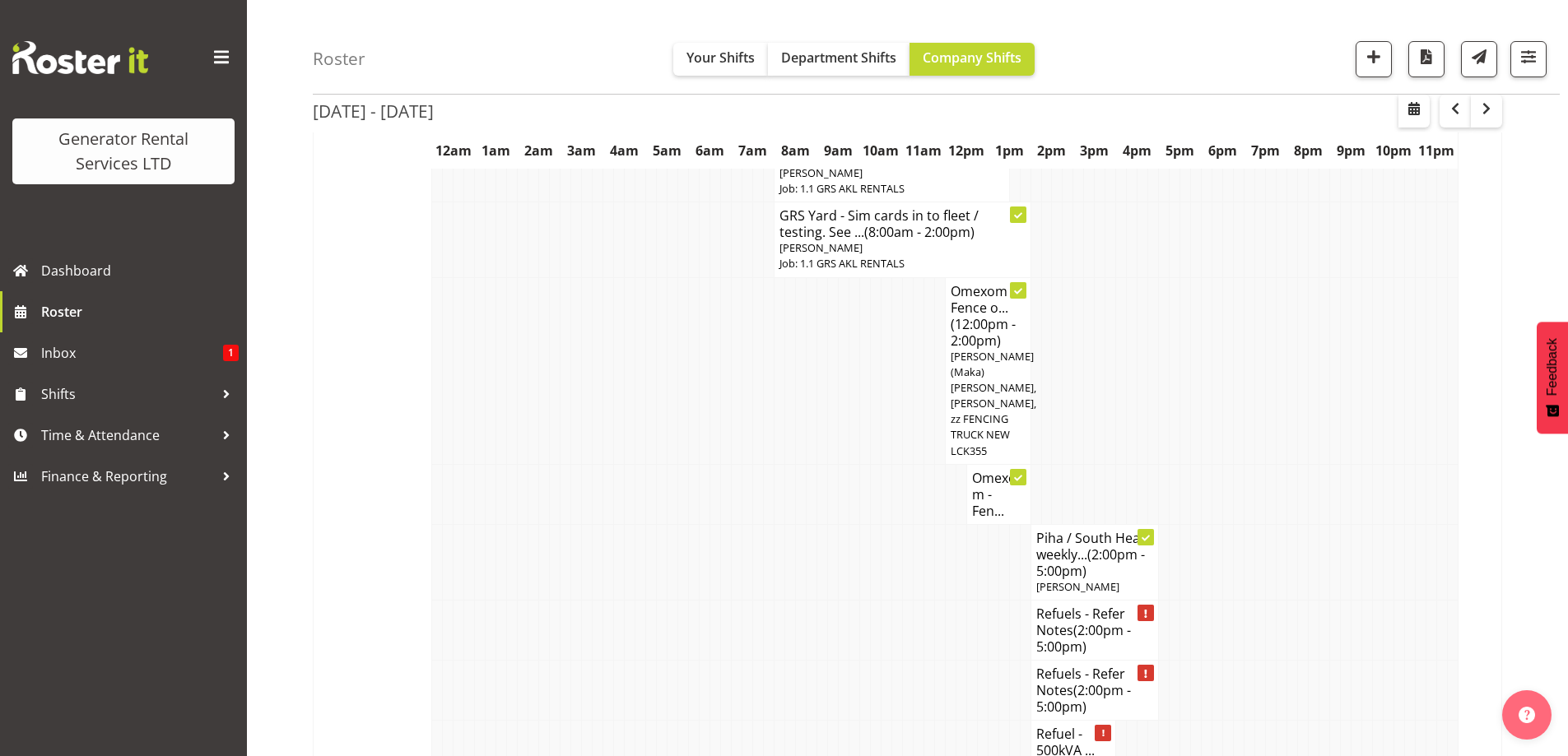
scroll to position [2687, 0]
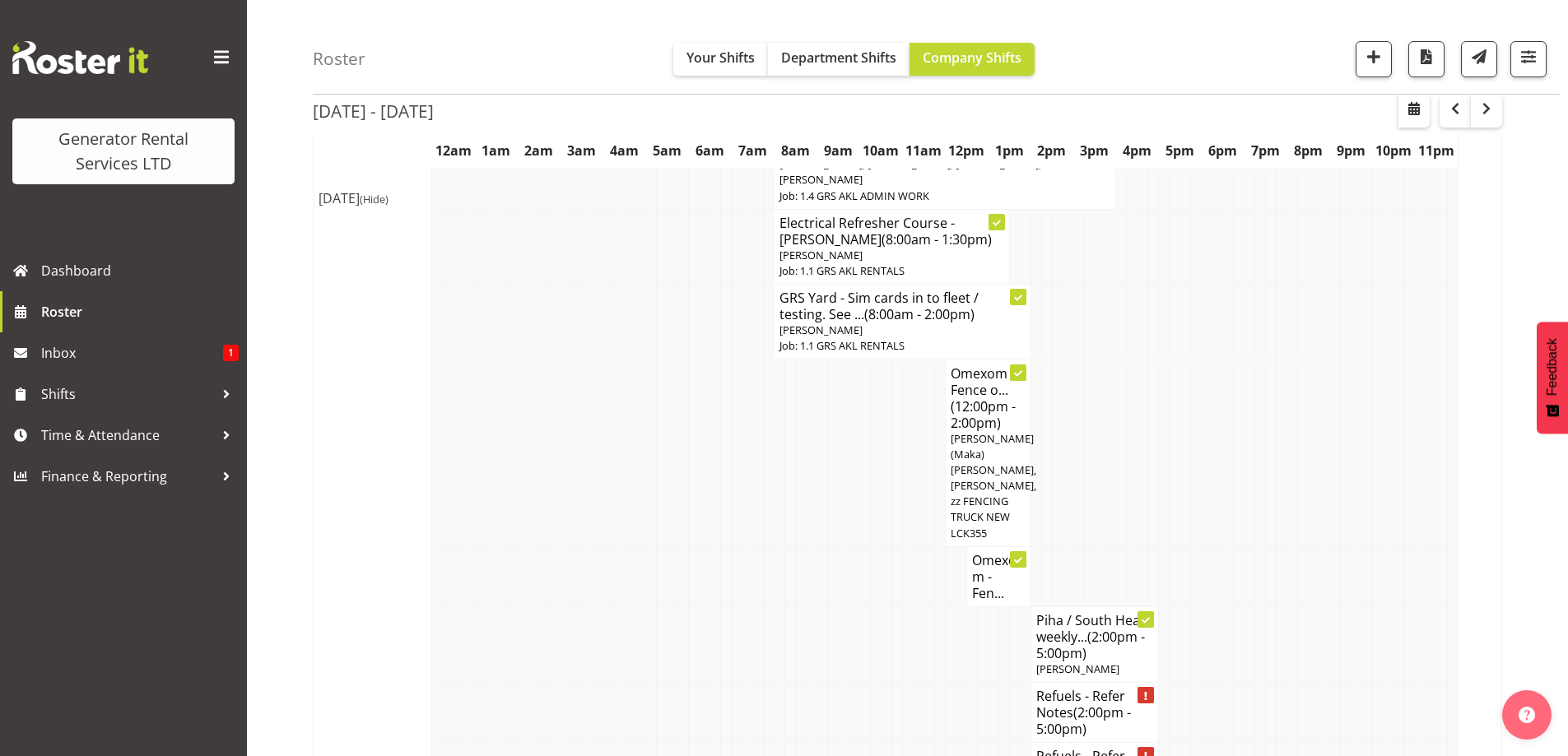
click at [1369, 59] on span "button" at bounding box center [1373, 57] width 21 height 21
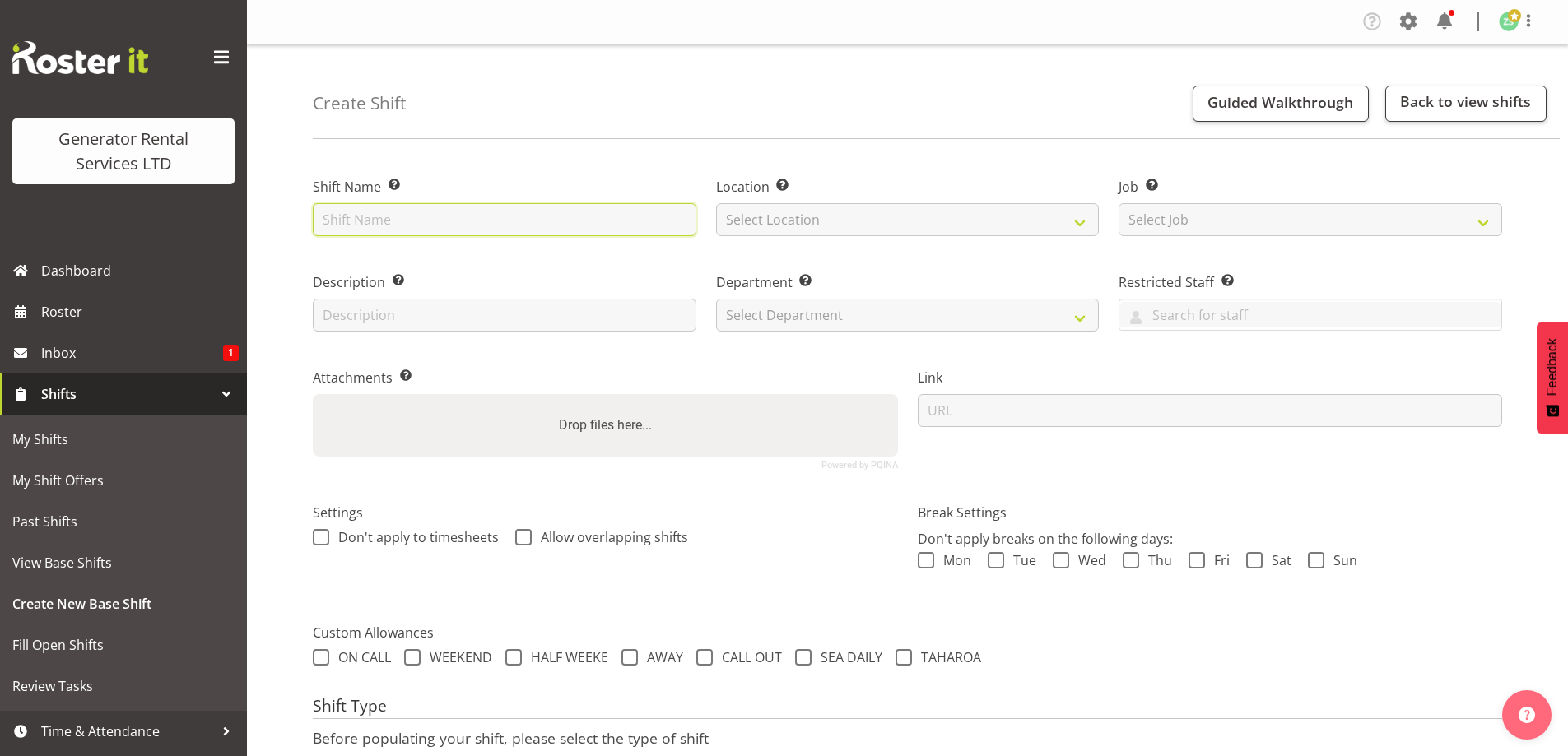
click at [512, 230] on input "text" at bounding box center [504, 220] width 383 height 33
click at [491, 228] on input "Omexom -" at bounding box center [504, 220] width 383 height 33
type input "Omexom - Shutdown and collect the the 100kva at [STREET_ADDRESS]. 4pm shut (TBC…"
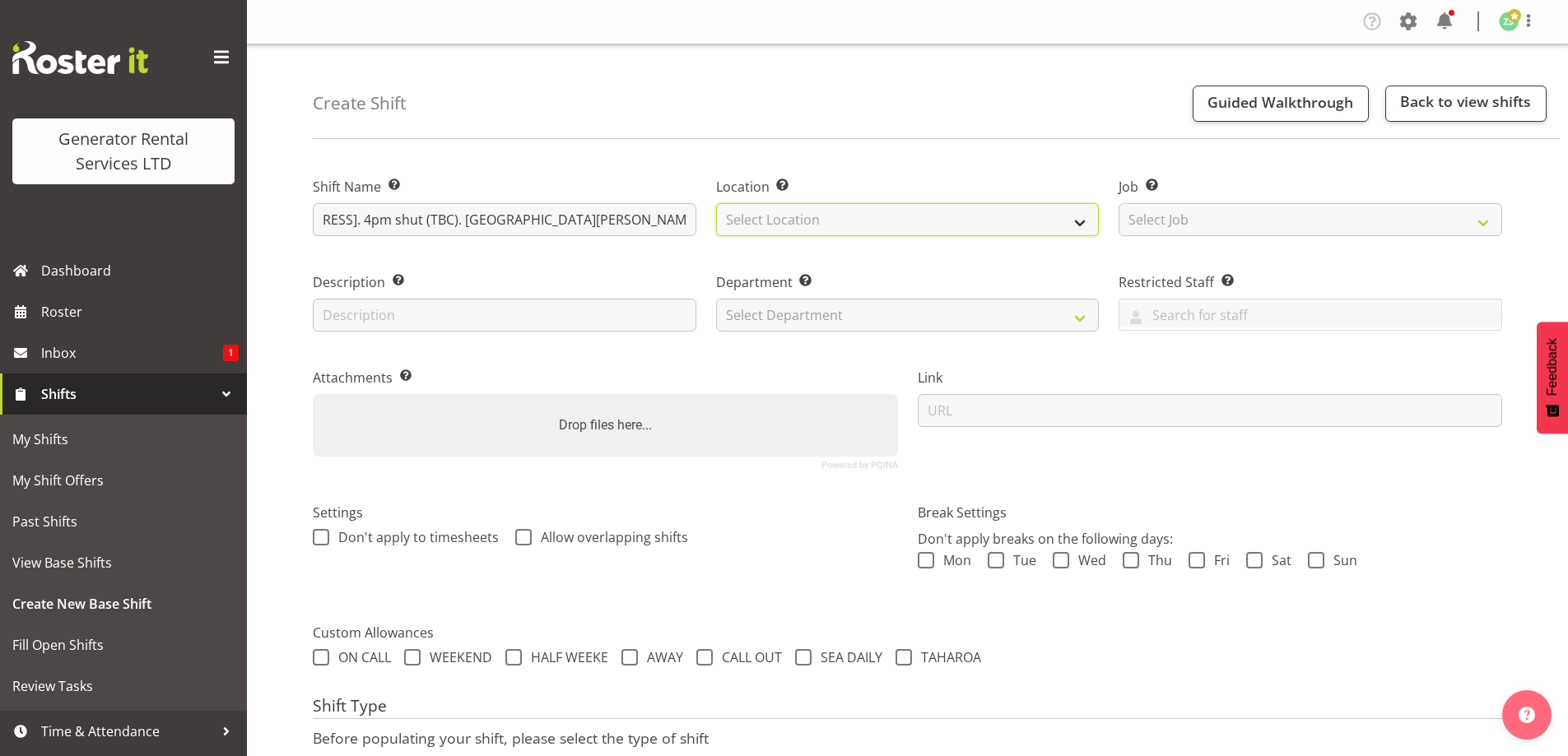
scroll to position [0, 0]
click at [940, 228] on select "Select Location [GEOGRAPHIC_DATA] [GEOGRAPHIC_DATA]" at bounding box center [908, 220] width 383 height 33
select select "28"
click at [716, 203] on select "Select Location [GEOGRAPHIC_DATA] [GEOGRAPHIC_DATA]" at bounding box center [908, 220] width 383 height 33
click at [1200, 201] on div "Job Set the job or project the shift relates to, if applicable. Select Job Crea…" at bounding box center [1310, 206] width 383 height 59
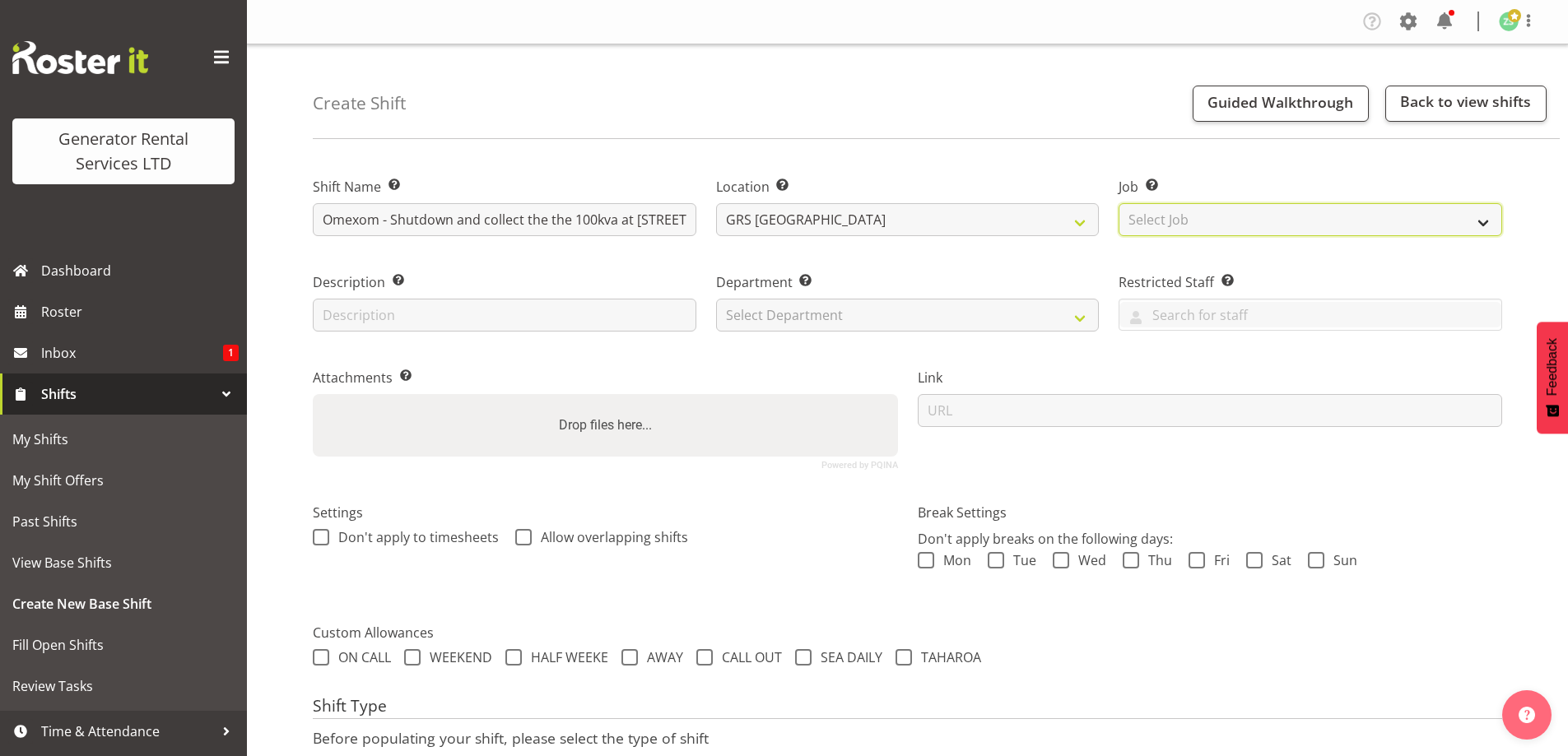
click at [1202, 223] on select "Select Job Create new job 1.1 GRS AKL RENTALS 1.1 GRS AKL RENTALS AC 1.1 GRS AK…" at bounding box center [1310, 220] width 383 height 33
click at [1118, 203] on select "Select Job Create new job 1.1 GRS AKL RENTALS 1.1 GRS AKL RENTALS AC 1.1 GRS AK…" at bounding box center [1310, 220] width 383 height 33
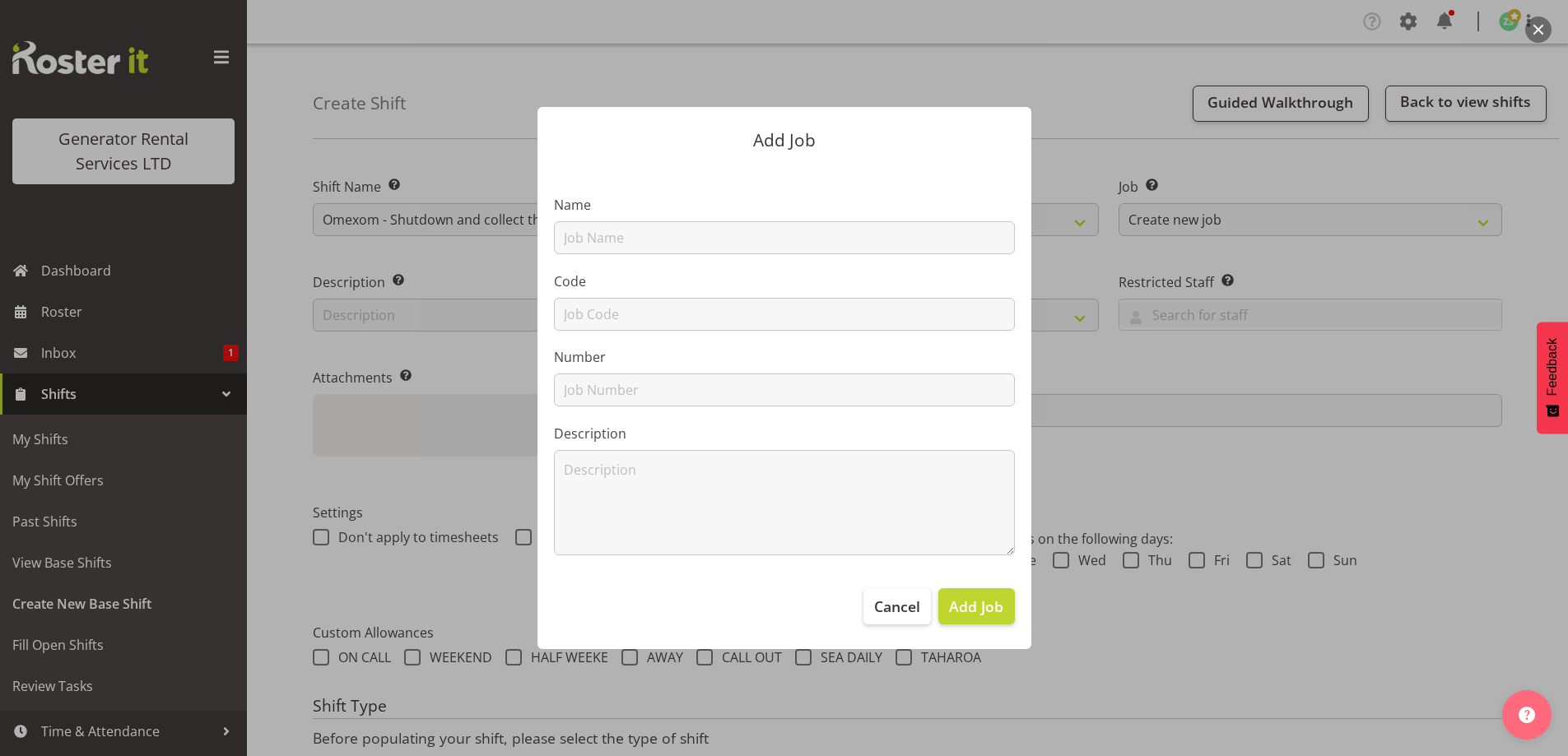
click at [1253, 113] on div at bounding box center [784, 378] width 1568 height 756
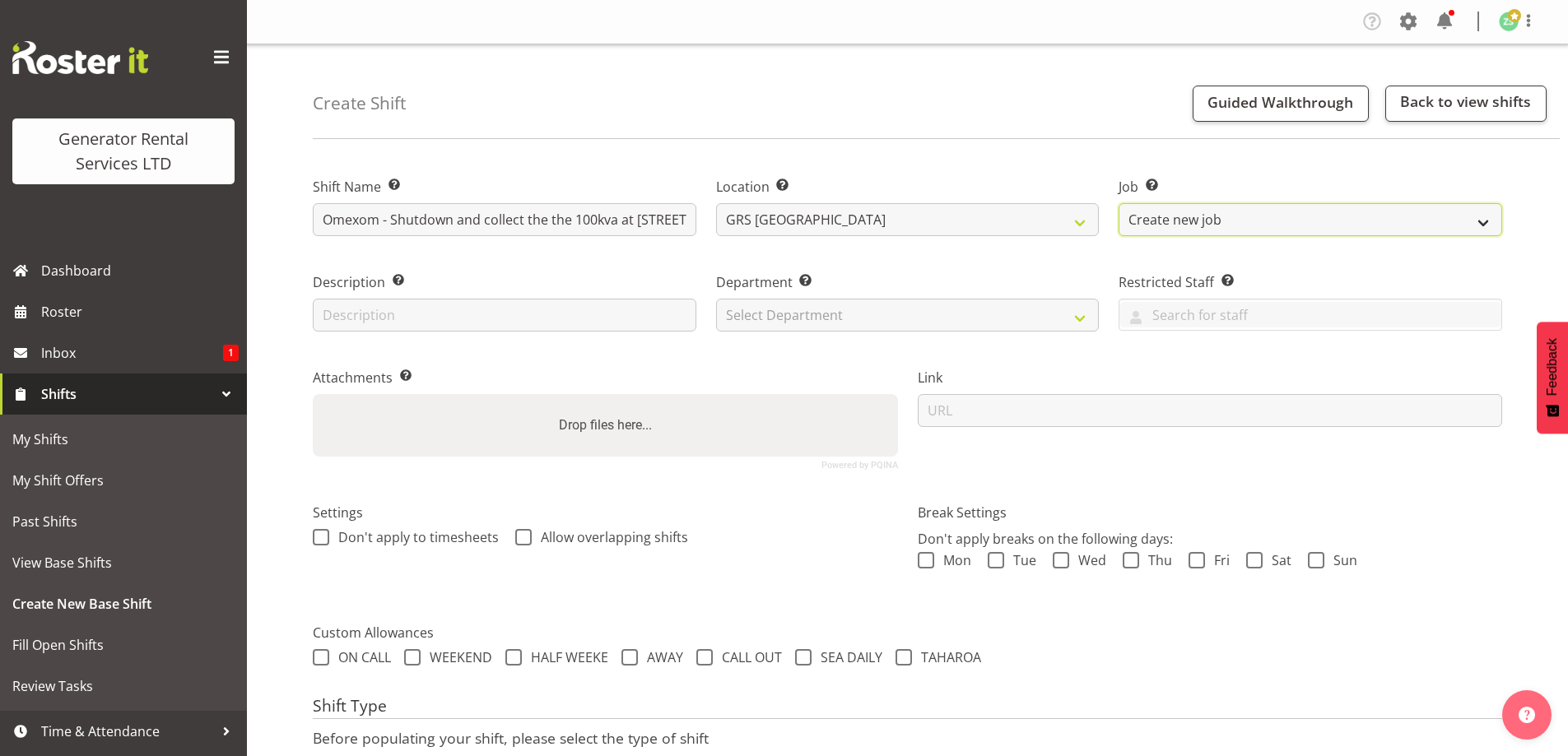
click at [1272, 211] on select "Create new job 1.1 GRS AKL RENTALS 1.1 GRS AKL RENTALS AC 1.1 GRS AKL RENTALS C…" at bounding box center [1310, 220] width 383 height 33
select select "9"
click at [1118, 203] on select "Create new job 1.1 GRS AKL RENTALS 1.1 GRS AKL RENTALS AC 1.1 GRS AKL RENTALS C…" at bounding box center [1310, 220] width 383 height 33
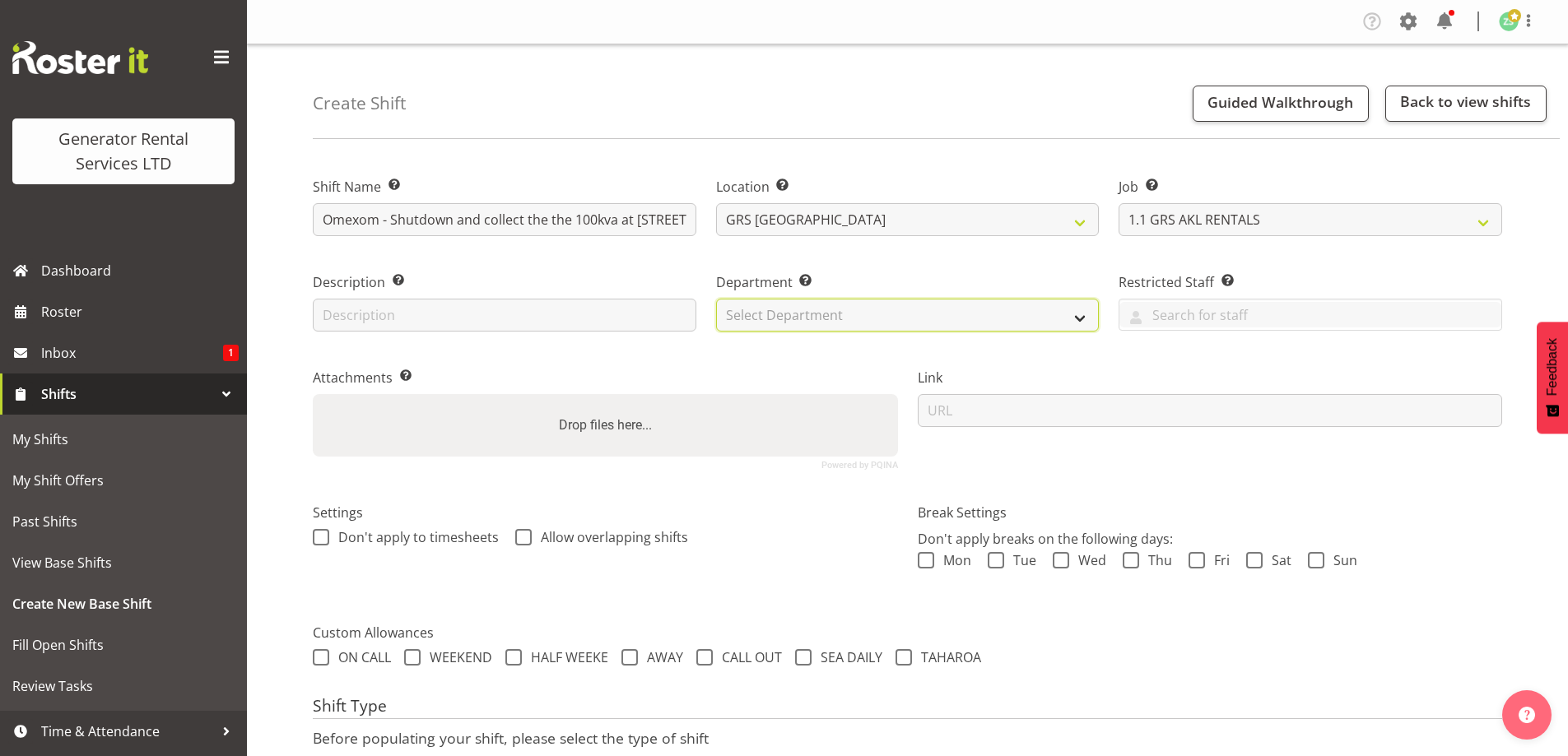
click at [846, 316] on select "Select Department GRS ADMIN AKL GRS HIRE AKL GRS HIRE TGA GRS HIRE HST GRS ENGI…" at bounding box center [908, 316] width 383 height 33
select select "20"
click at [716, 299] on select "Select Department GRS ADMIN AKL GRS HIRE AKL GRS HIRE TGA GRS HIRE HST GRS ENGI…" at bounding box center [908, 316] width 383 height 33
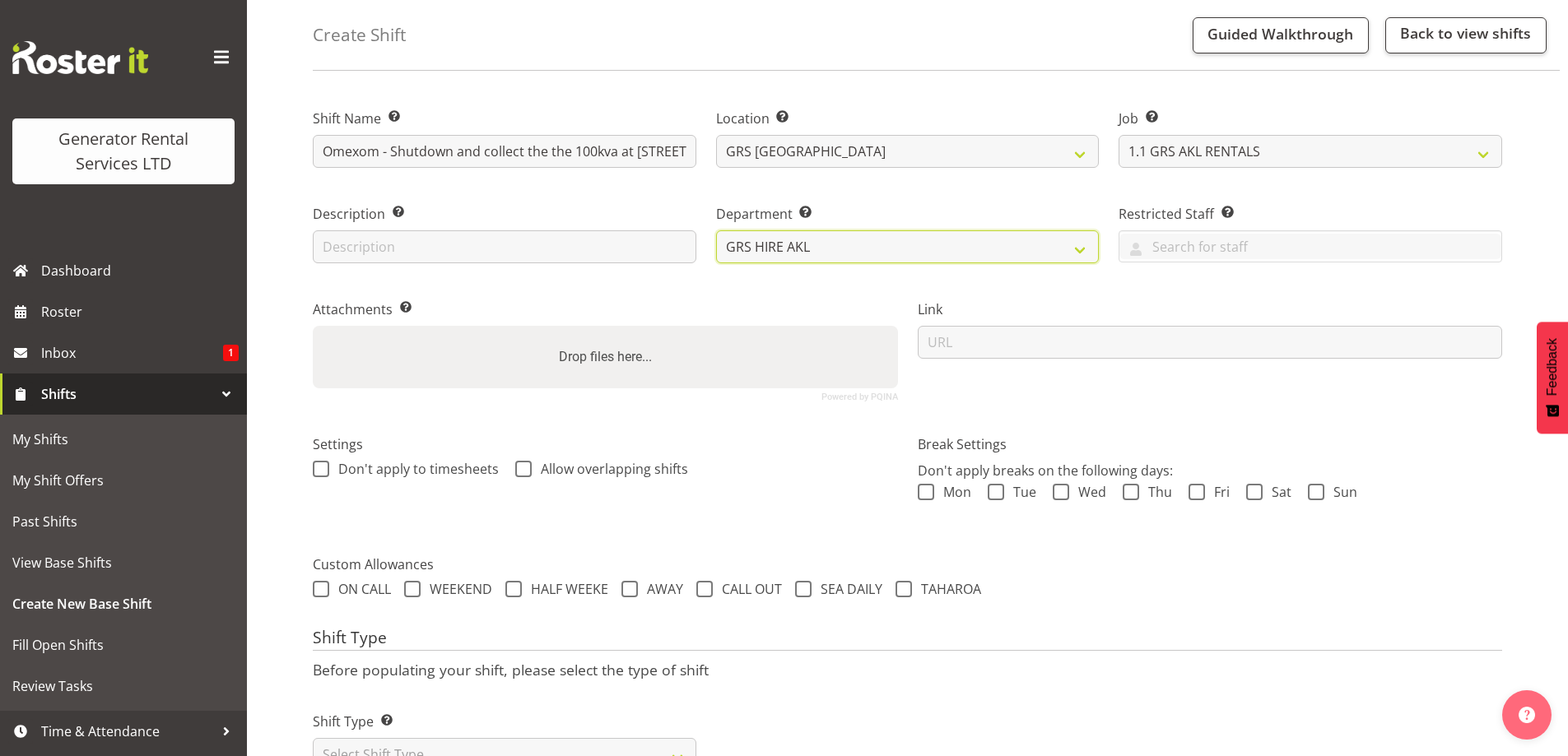
scroll to position [134, 0]
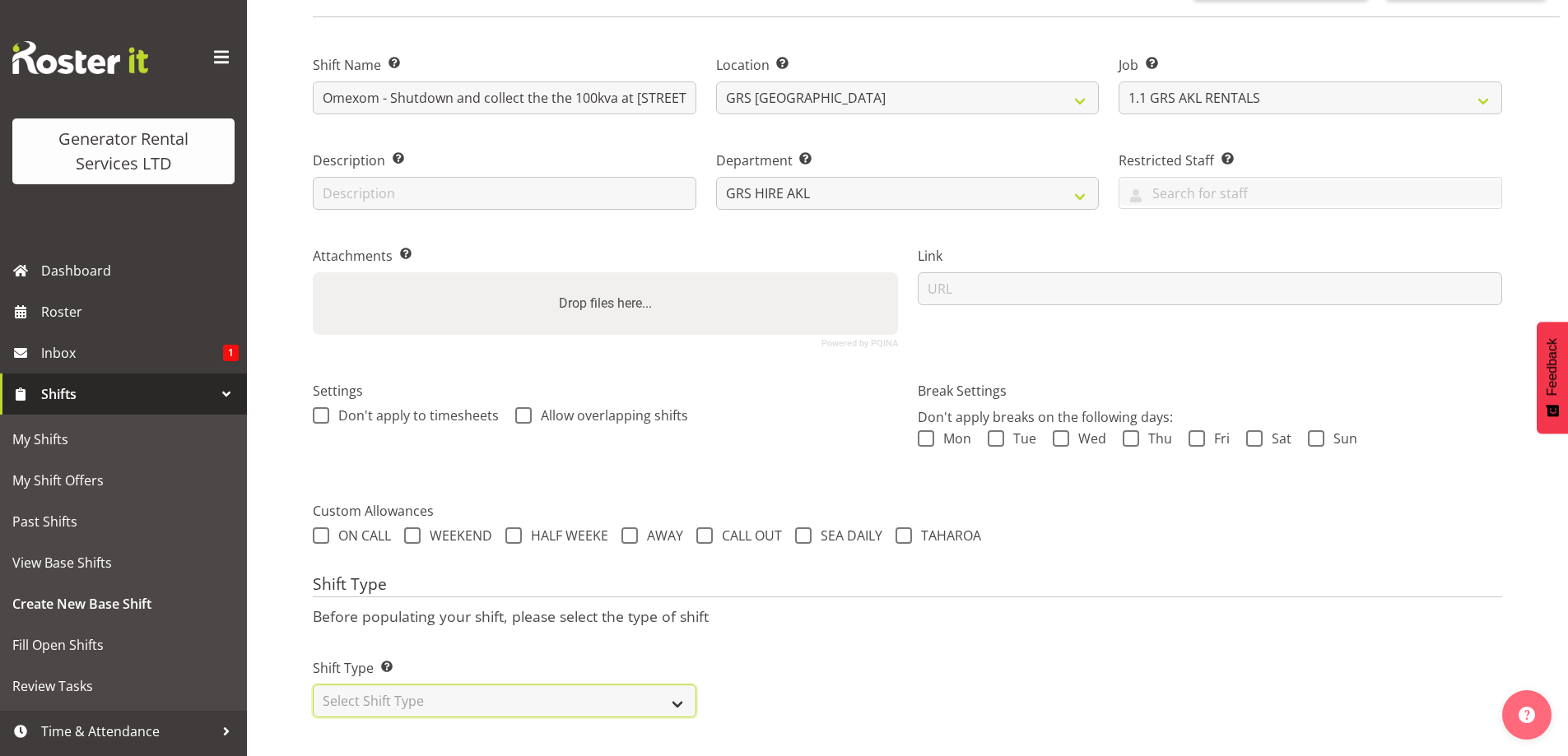
click at [563, 685] on select "Select Shift Type One Off Shift Recurring Shift Rotating Shift" at bounding box center [504, 701] width 383 height 33
select select "one_off"
click at [313, 685] on select "Select Shift Type One Off Shift Recurring Shift Rotating Shift" at bounding box center [504, 701] width 383 height 33
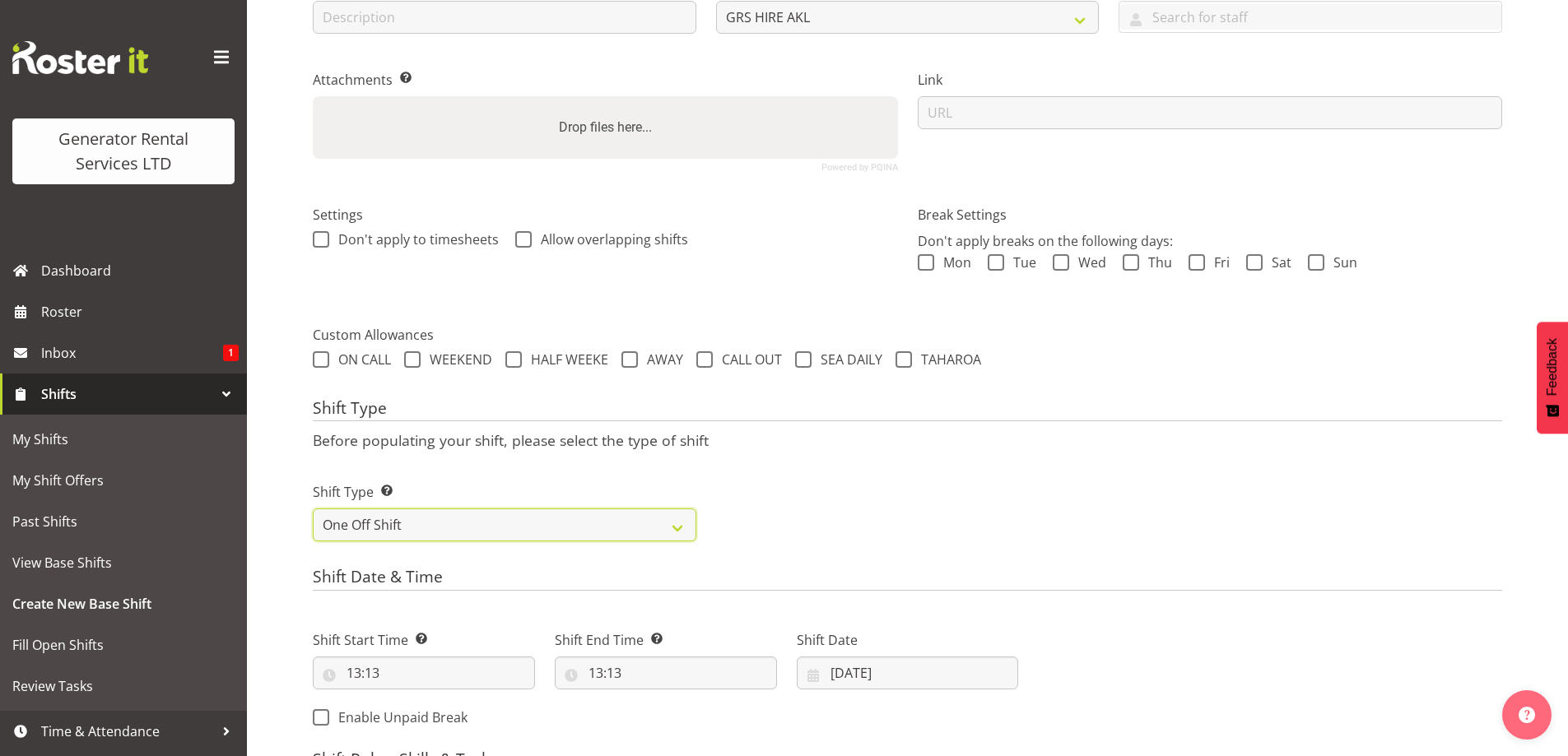
scroll to position [299, 0]
click at [400, 669] on input "13:13" at bounding box center [424, 672] width 223 height 33
click at [392, 679] on input "13:13" at bounding box center [424, 672] width 223 height 33
click at [392, 680] on input "13:13" at bounding box center [424, 672] width 223 height 33
click at [428, 719] on select "00 01 02 03 04 05 06 07 08 09 10 11 12 13 14 15 16 17 18 19 20 21 22 23" at bounding box center [425, 715] width 37 height 33
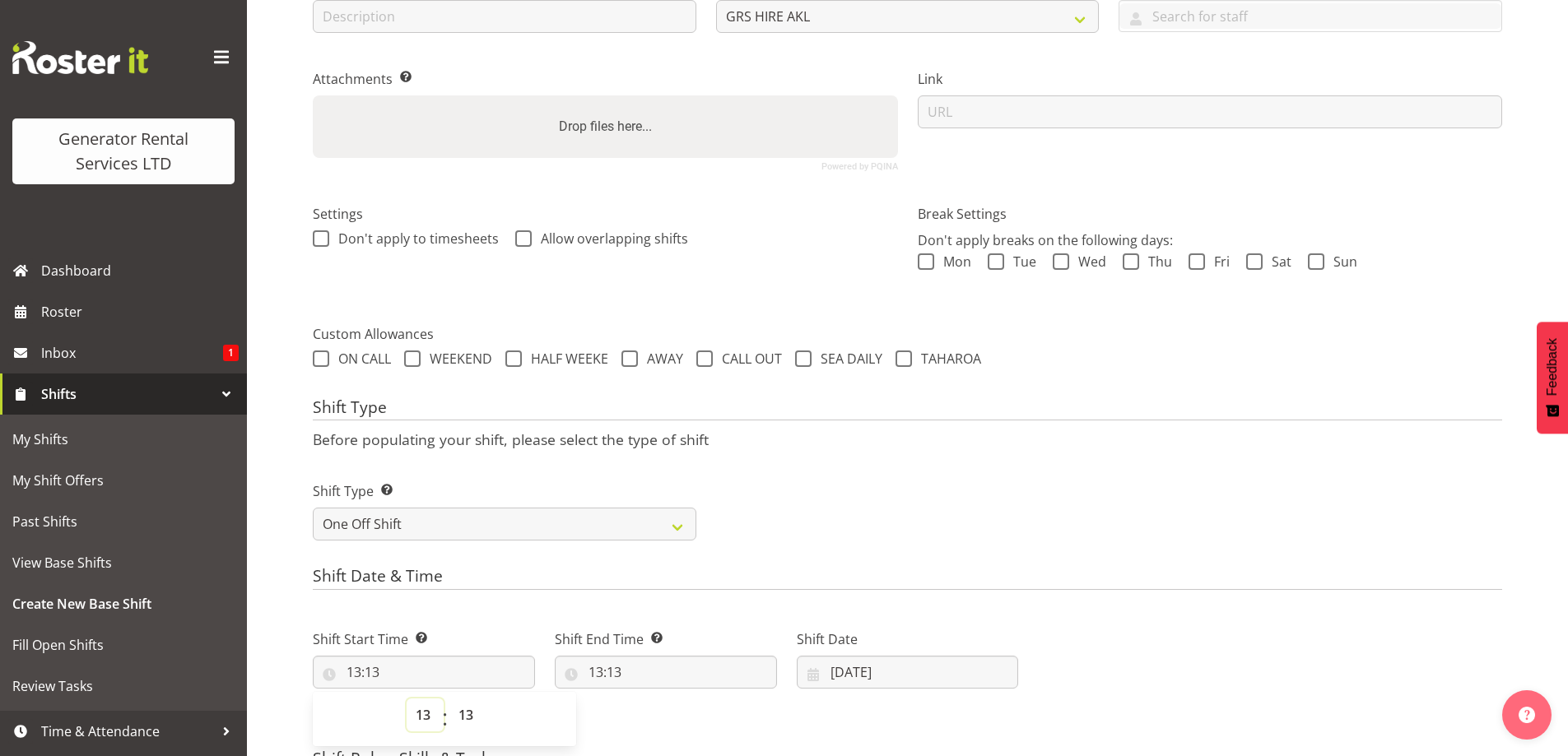
select select "15"
click at [407, 699] on select "00 01 02 03 04 05 06 07 08 09 10 11 12 13 14 15 16 17 18 19 20 21 22 23" at bounding box center [425, 715] width 37 height 33
type input "15:13"
click at [463, 703] on select "00 01 02 03 04 05 06 07 08 09 10 11 12 13 14 15 16 17 18 19 20 21 22 23 24 25 2…" at bounding box center [468, 715] width 37 height 33
select select "30"
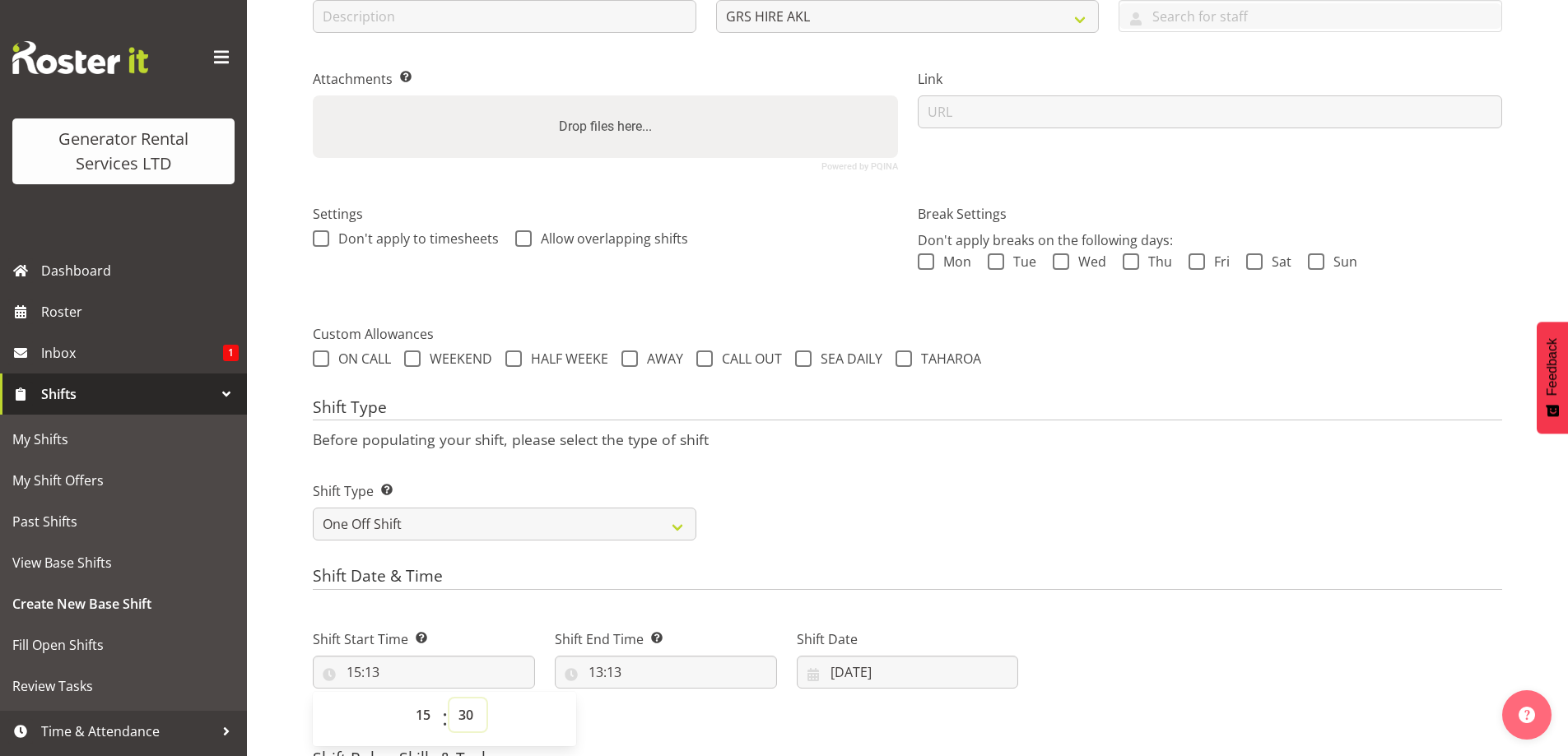
click at [450, 699] on select "00 01 02 03 04 05 06 07 08 09 10 11 12 13 14 15 16 17 18 19 20 21 22 23 24 25 2…" at bounding box center [468, 715] width 37 height 33
type input "15:30"
click at [711, 687] on input "13:13" at bounding box center [666, 672] width 223 height 33
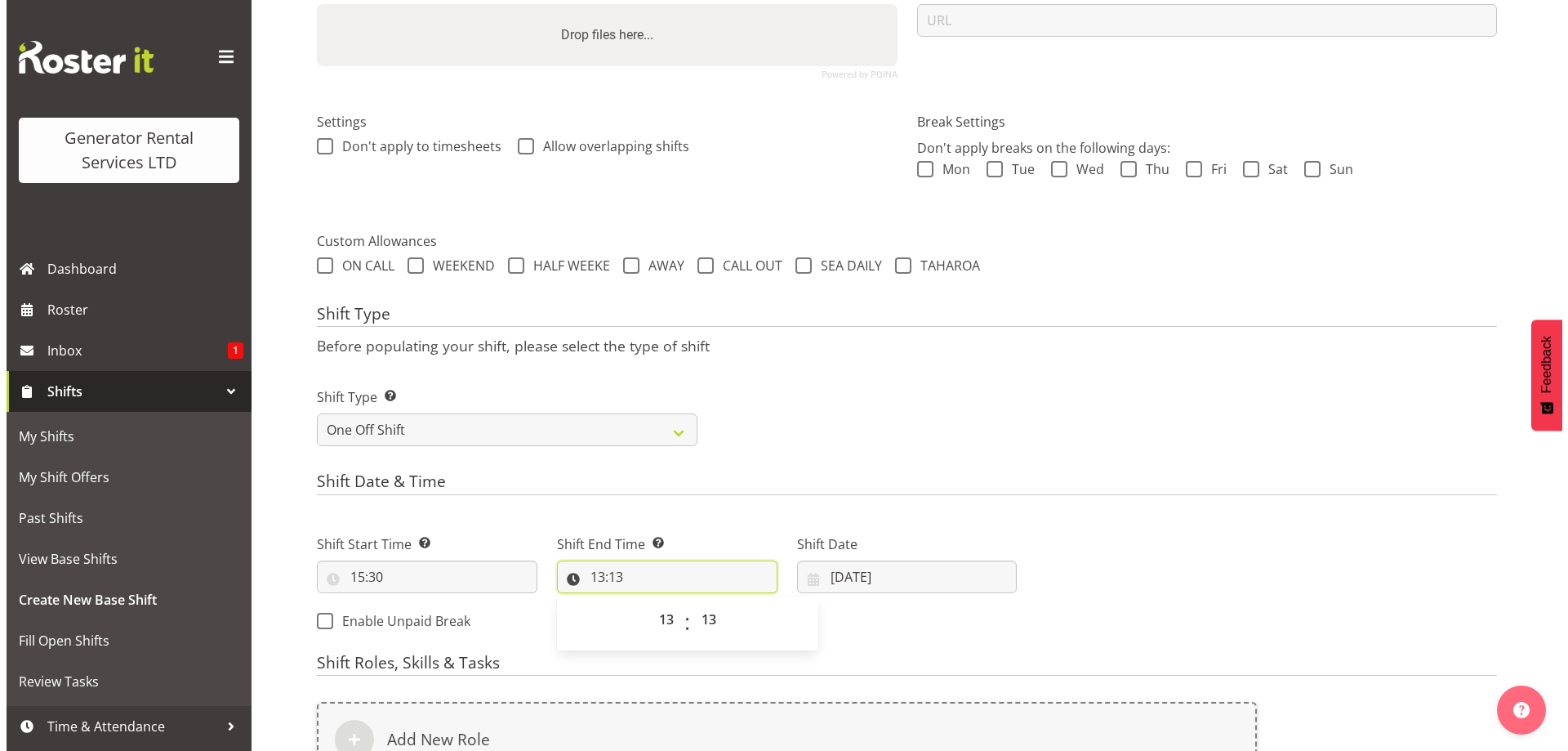
scroll to position [623, 0]
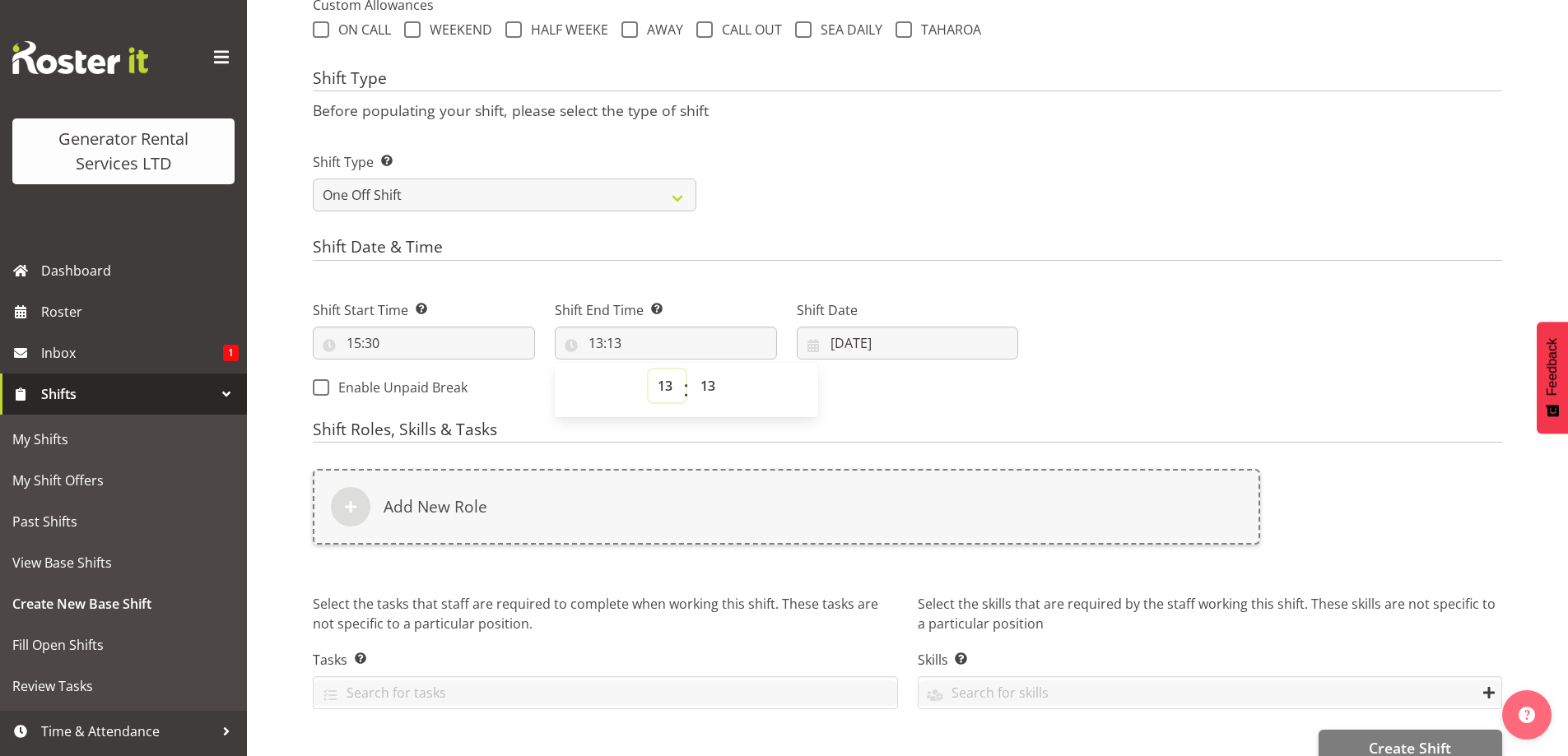
click at [664, 389] on select "00 01 02 03 04 05 06 07 08 09 10 11 12 13 14 15 16 17 18 19 20 21 22 23" at bounding box center [667, 386] width 37 height 33
select select "17"
click at [649, 369] on select "00 01 02 03 04 05 06 07 08 09 10 11 12 13 14 15 16 17 18 19 20 21 22 23" at bounding box center [667, 386] width 37 height 33
type input "17:13"
drag, startPoint x: 712, startPoint y: 386, endPoint x: 716, endPoint y: 374, distance: 12.6
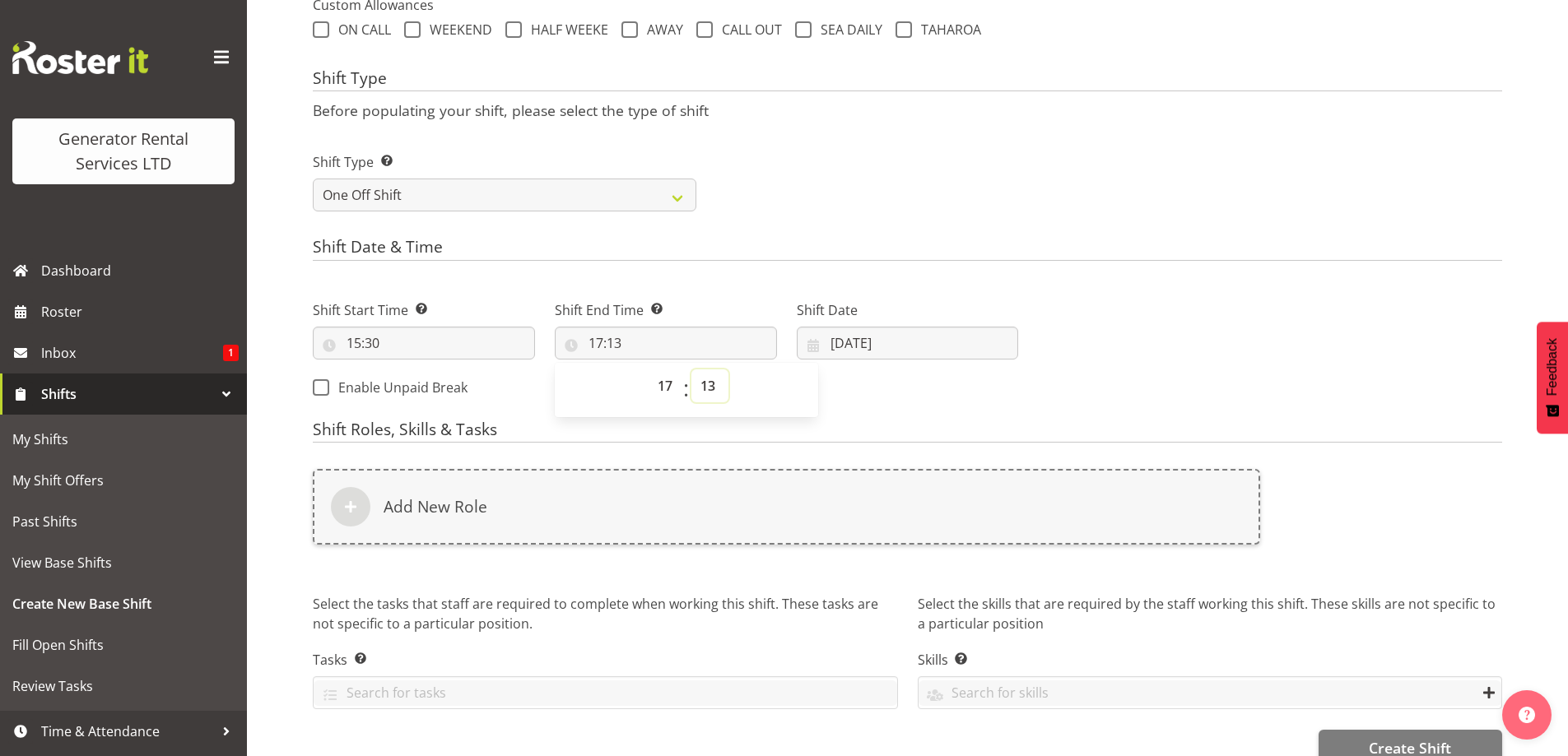
click at [712, 386] on select "00 01 02 03 04 05 06 07 08 09 10 11 12 13 14 15 16 17 18 19 20 21 22 23 24 25 2…" at bounding box center [710, 386] width 37 height 33
select select "30"
click at [691, 369] on select "00 01 02 03 04 05 06 07 08 09 10 11 12 13 14 15 16 17 18 19 20 21 22 23 24 25 2…" at bounding box center [710, 386] width 37 height 33
type input "17:30"
click at [879, 388] on div "Shift Start Time Set the time of the day you wish this shift to start 15:30 00 …" at bounding box center [665, 344] width 725 height 133
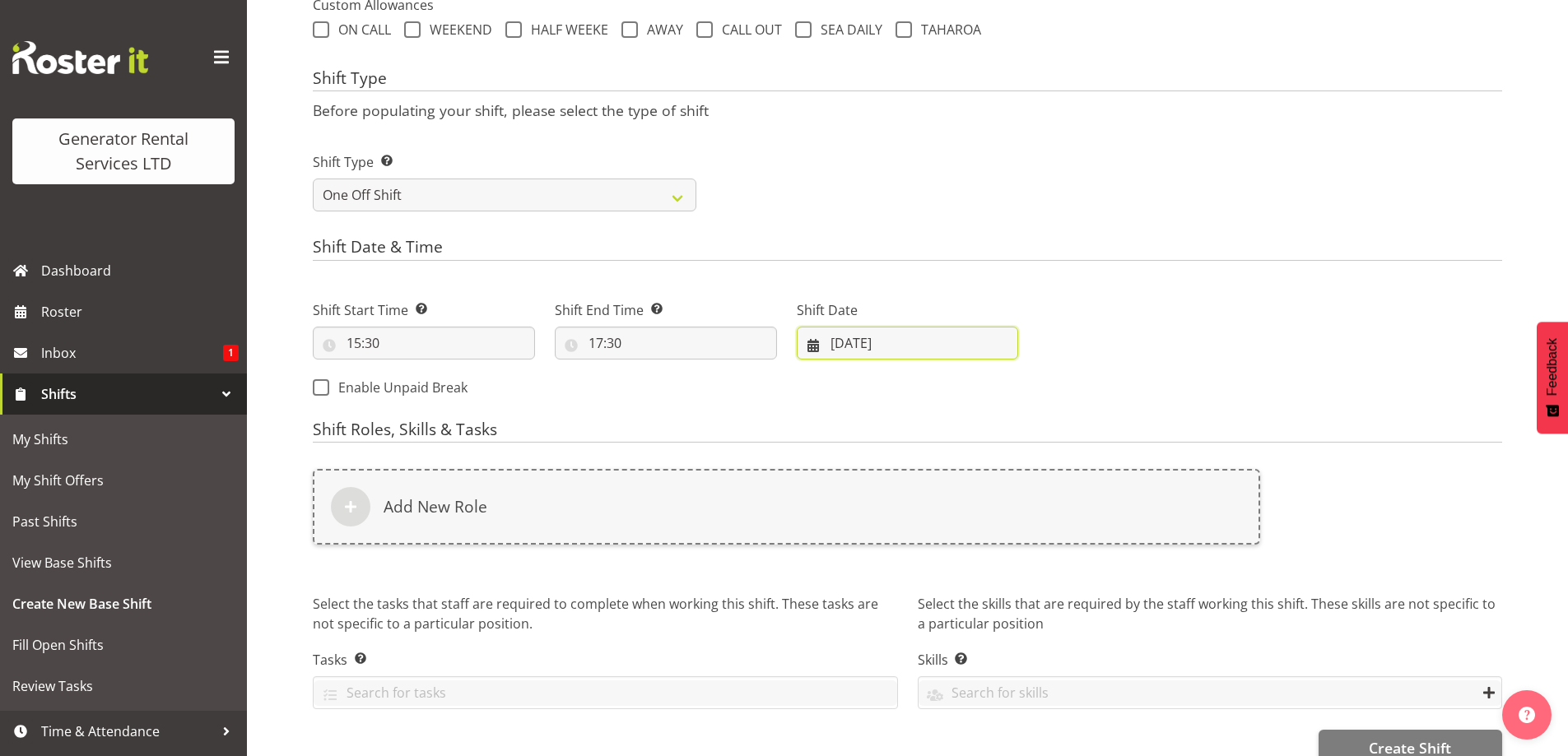
click at [892, 349] on input "23/09/2025" at bounding box center [908, 343] width 223 height 33
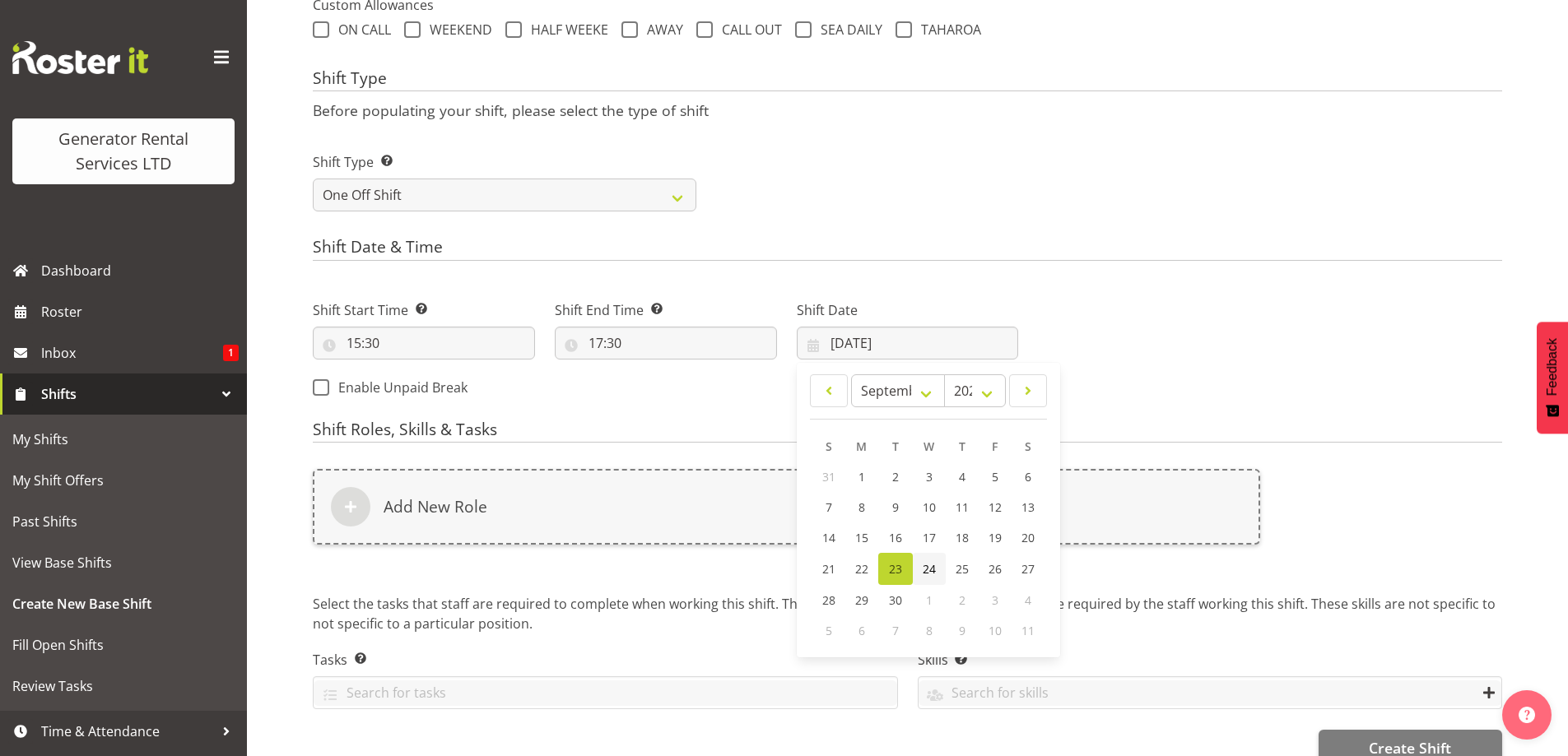
click at [937, 575] on link "24" at bounding box center [929, 568] width 33 height 32
type input "24/09/2025"
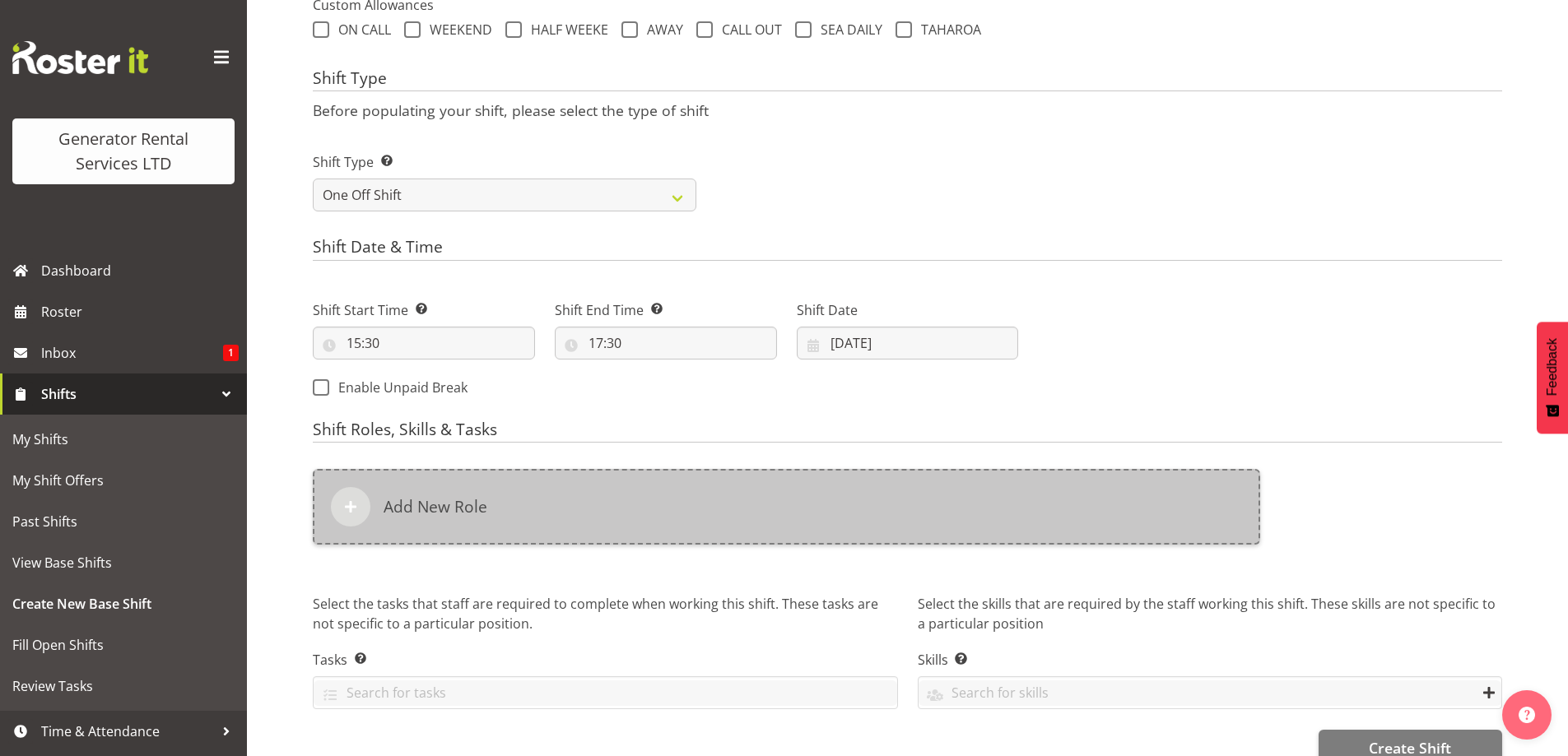
click at [722, 503] on div "Add New Role" at bounding box center [786, 506] width 948 height 76
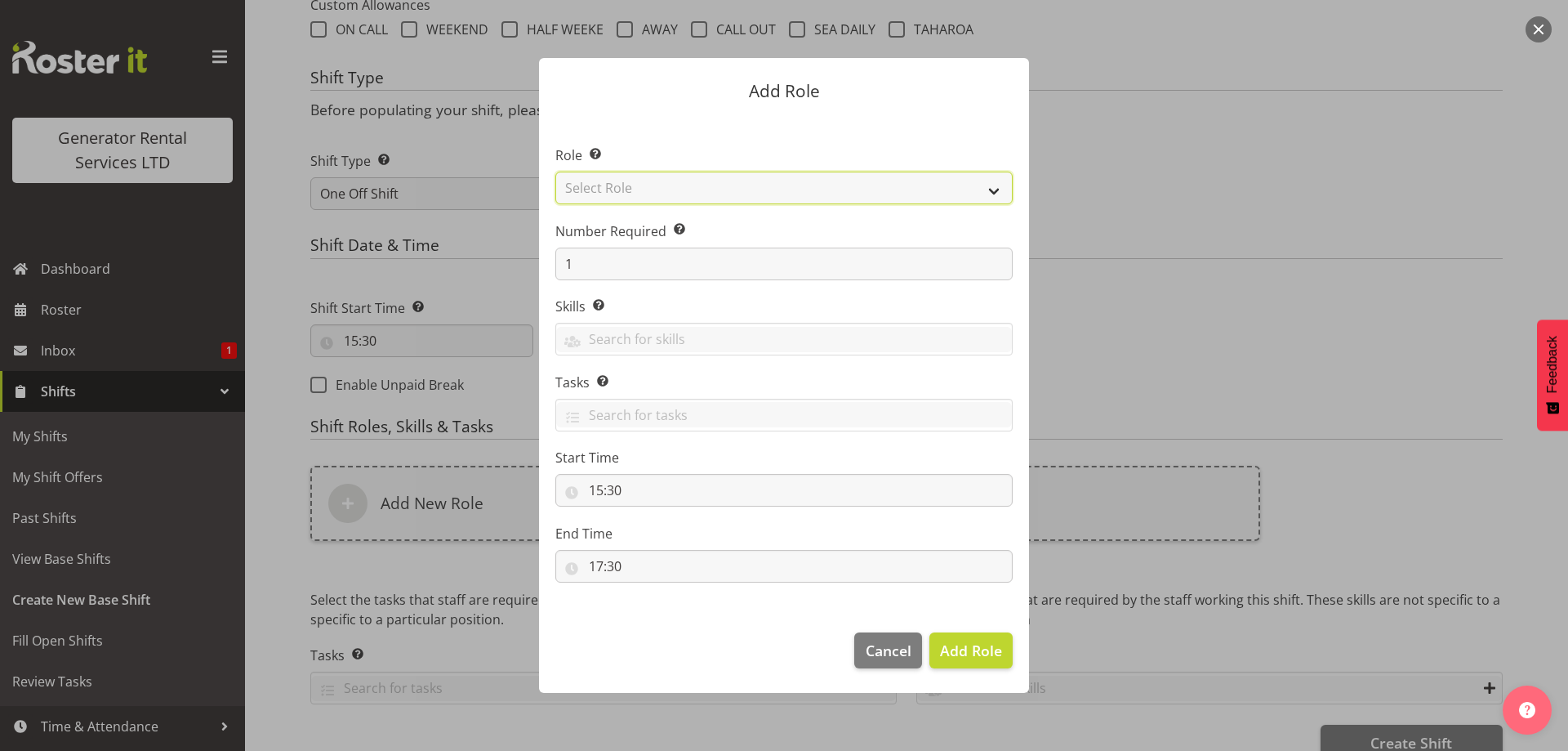
click at [626, 188] on select "Select Role Account Manager Electrician Engineering GM HSEQ manager MECH Mechan…" at bounding box center [784, 188] width 457 height 33
select select "20"
click at [556, 171] on select "Select Role Account Manager Electrician Engineering GM HSEQ manager MECH Mechan…" at bounding box center [784, 188] width 457 height 33
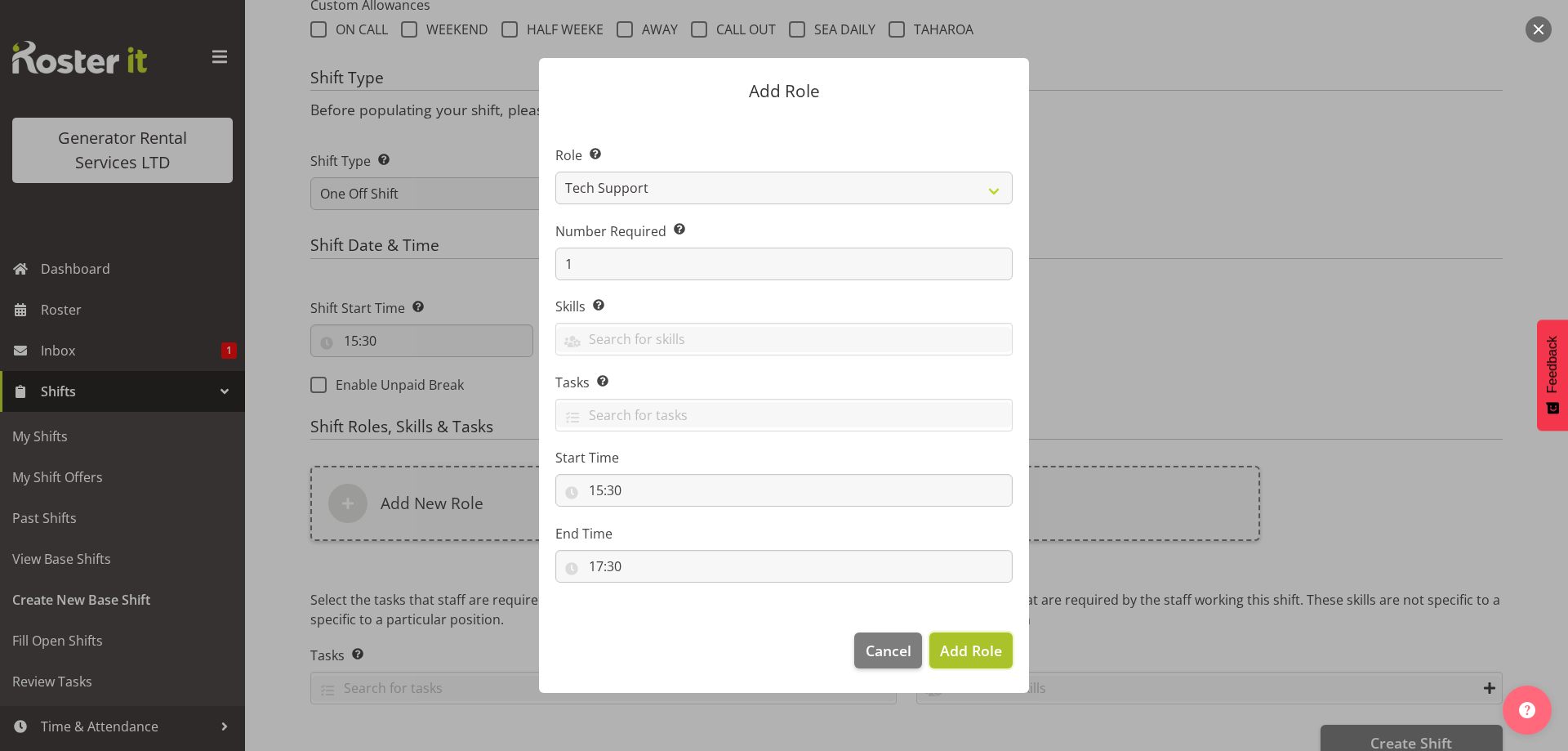
click at [957, 645] on span "Add Role" at bounding box center [971, 650] width 62 height 20
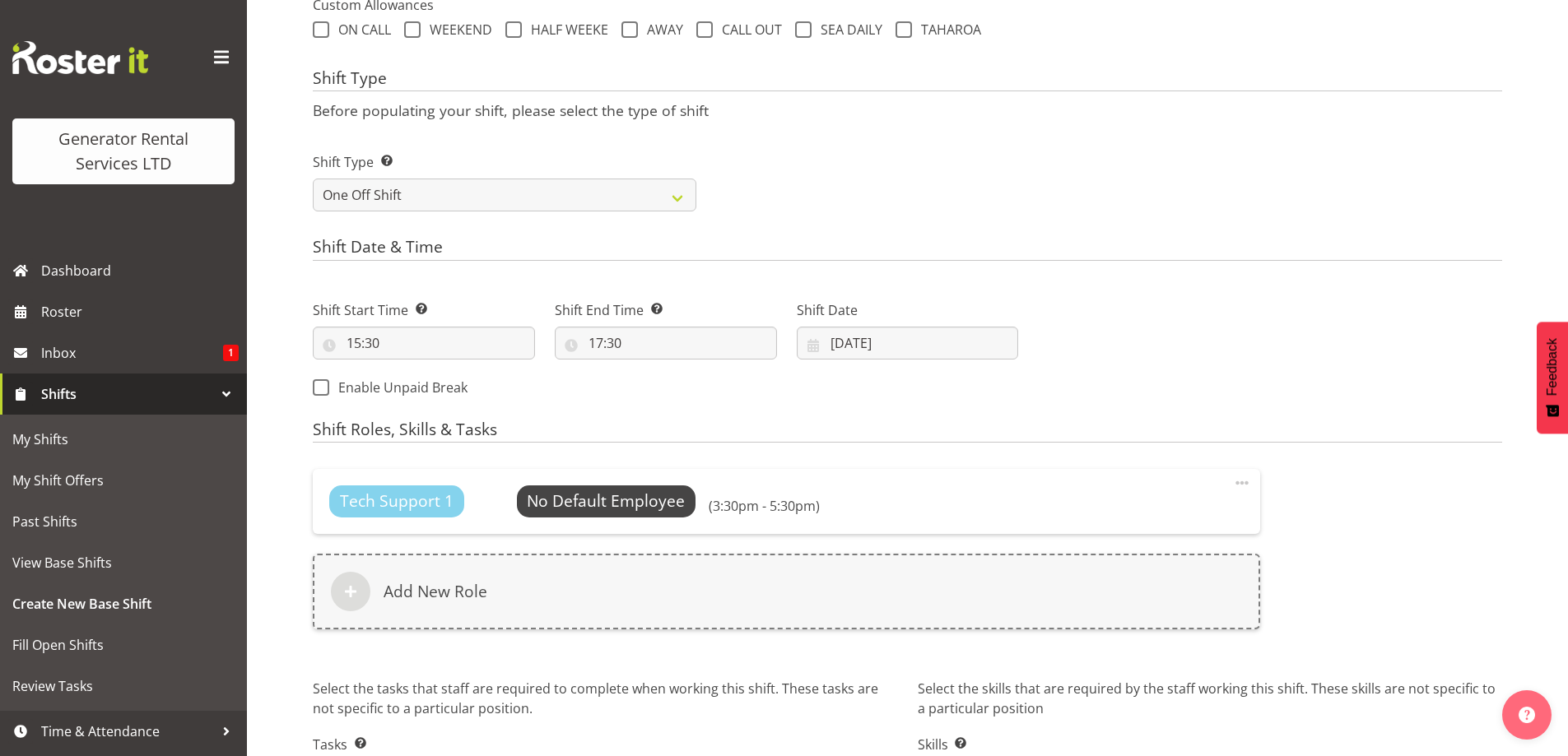
click at [686, 637] on div "Tech Support 1 No Default Employee Select Employee (3:30pm - 5:30pm) Edit Delet…" at bounding box center [786, 558] width 967 height 199
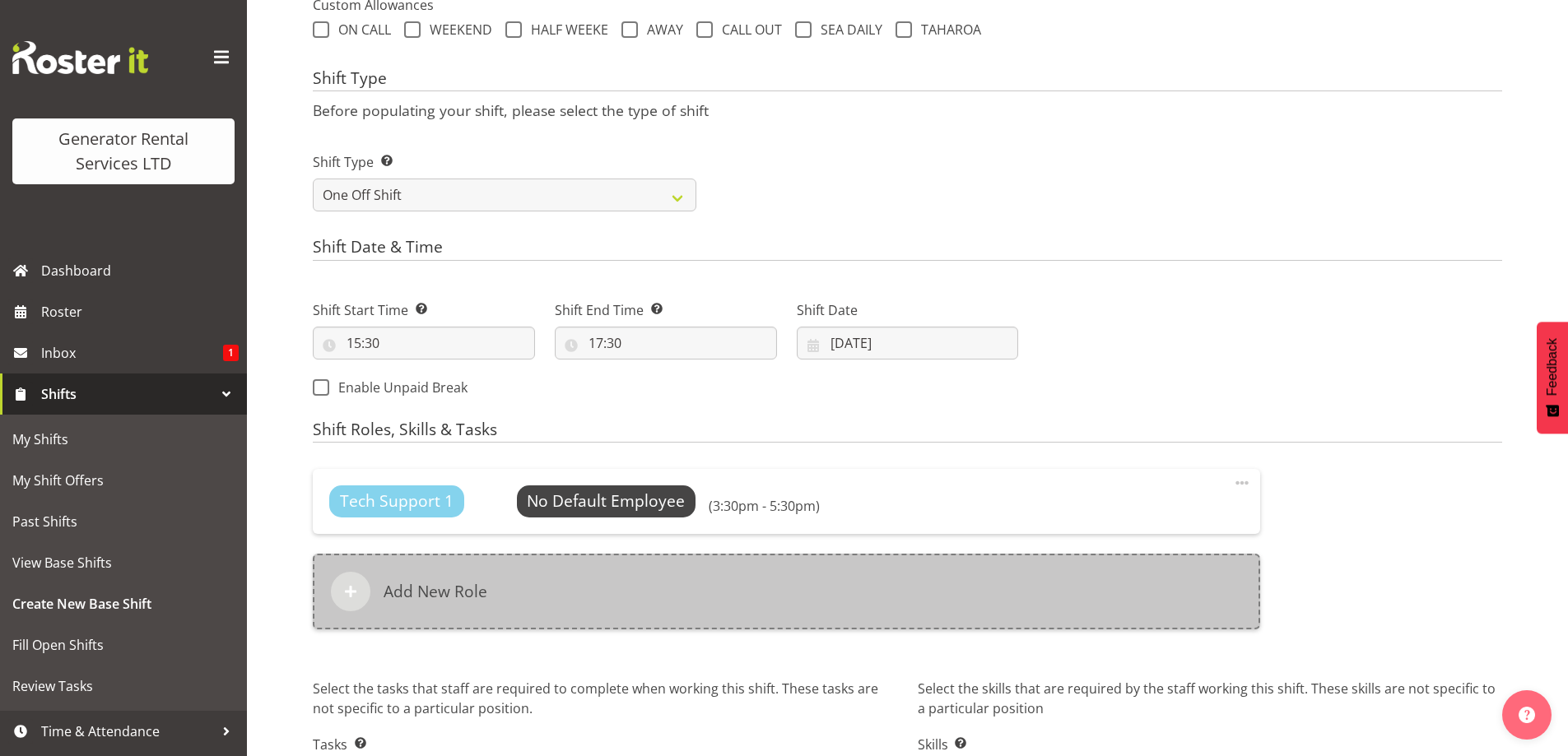
click at [686, 599] on div "Add New Role" at bounding box center [786, 591] width 948 height 76
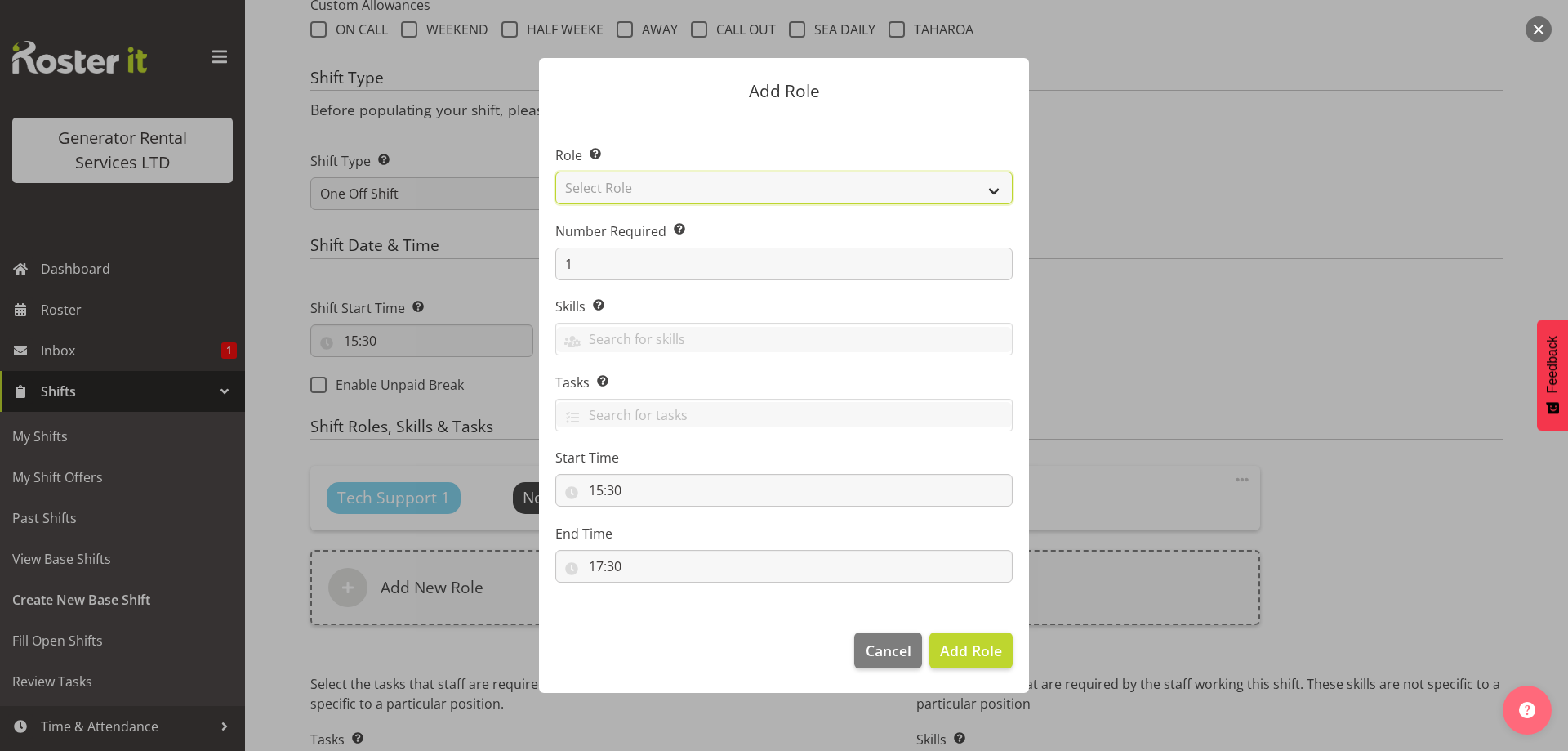
drag, startPoint x: 664, startPoint y: 174, endPoint x: 664, endPoint y: 202, distance: 28.0
click at [664, 174] on select "Select Role Account Manager Electrician Engineering GM HSEQ manager MECH Mechan…" at bounding box center [784, 188] width 457 height 33
select select "27"
click at [556, 171] on select "Select Role Account Manager Electrician Engineering GM HSEQ manager MECH Mechan…" at bounding box center [784, 188] width 457 height 33
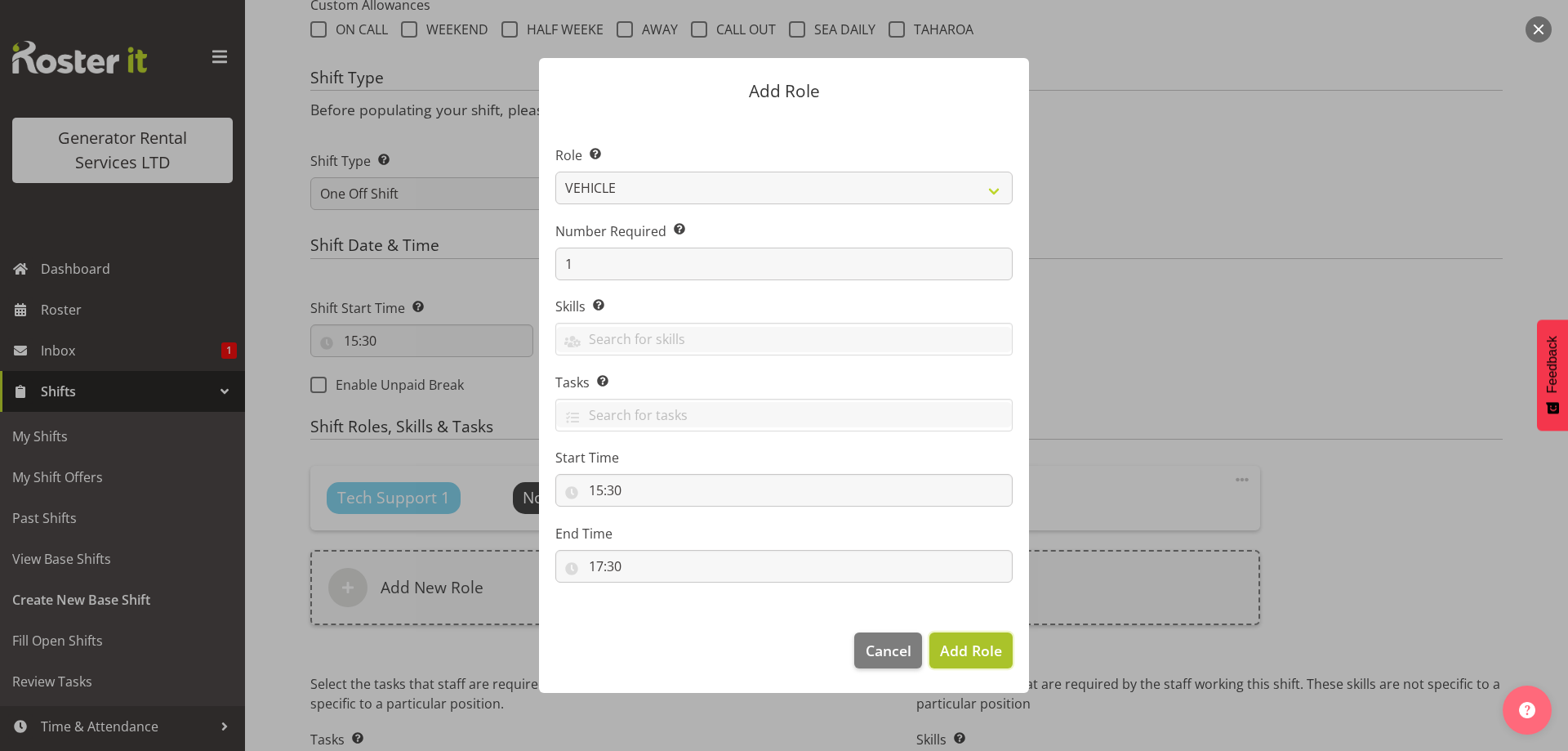
click at [948, 650] on span "Add Role" at bounding box center [971, 650] width 62 height 20
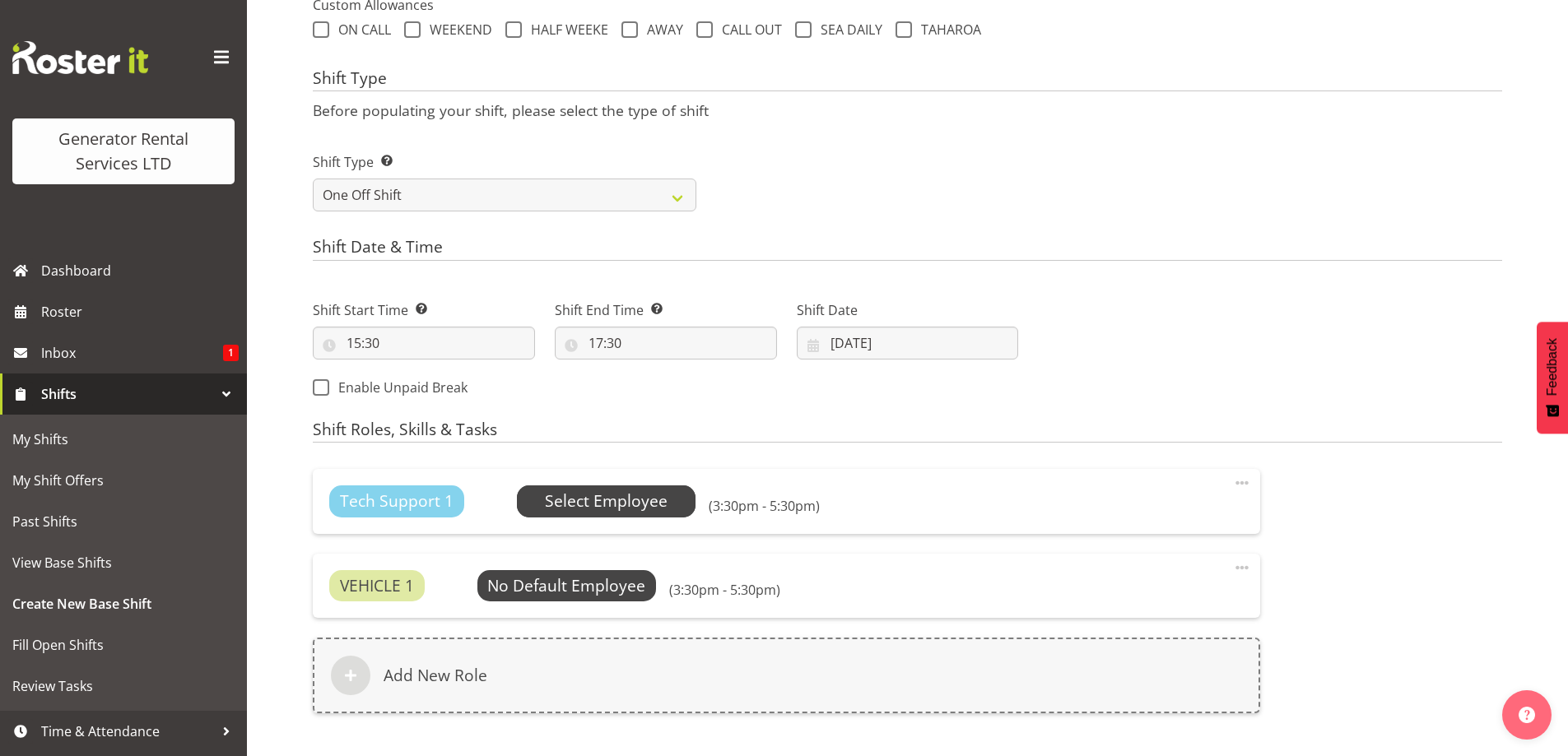
click at [538, 500] on span "Select Employee" at bounding box center [607, 501] width 180 height 31
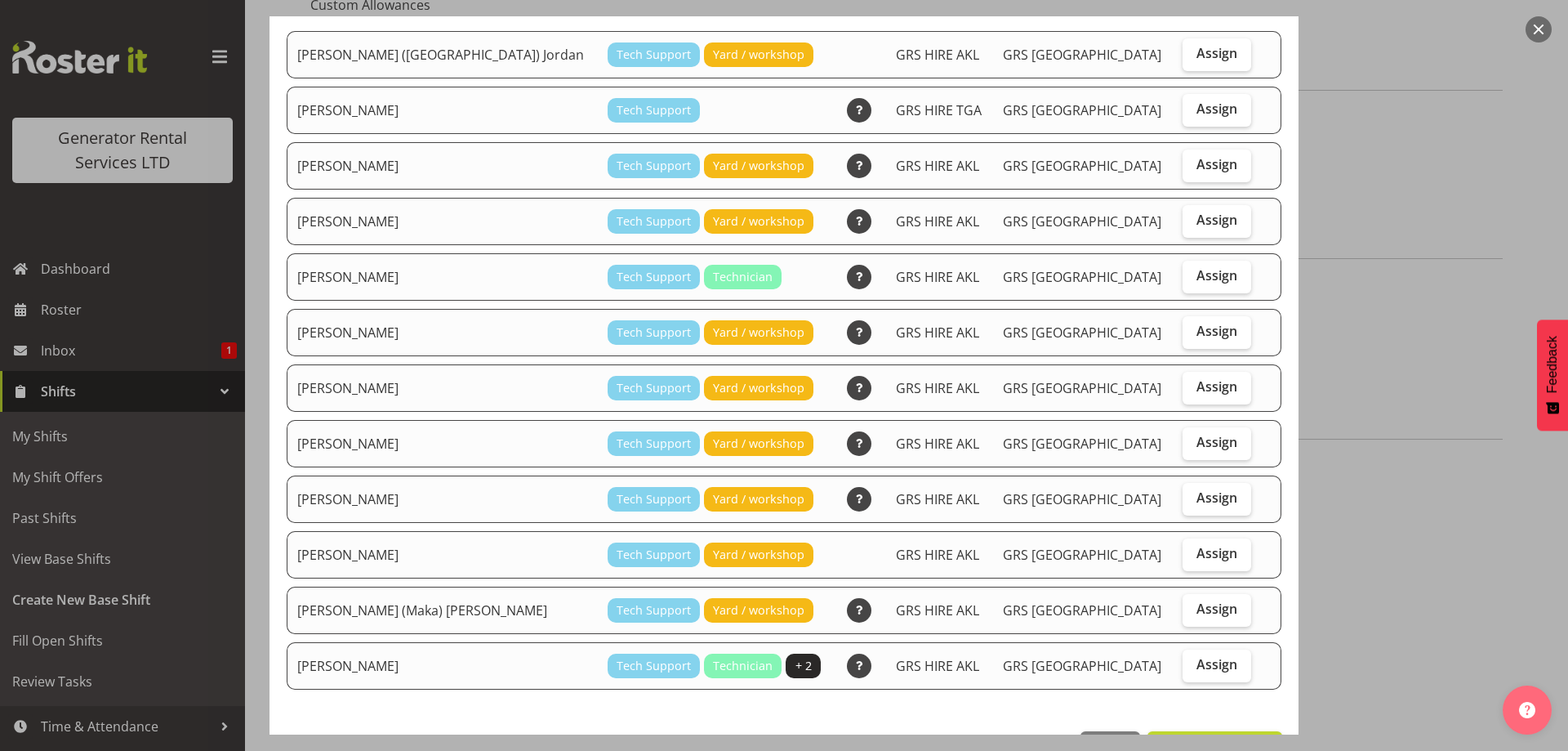
scroll to position [128, 0]
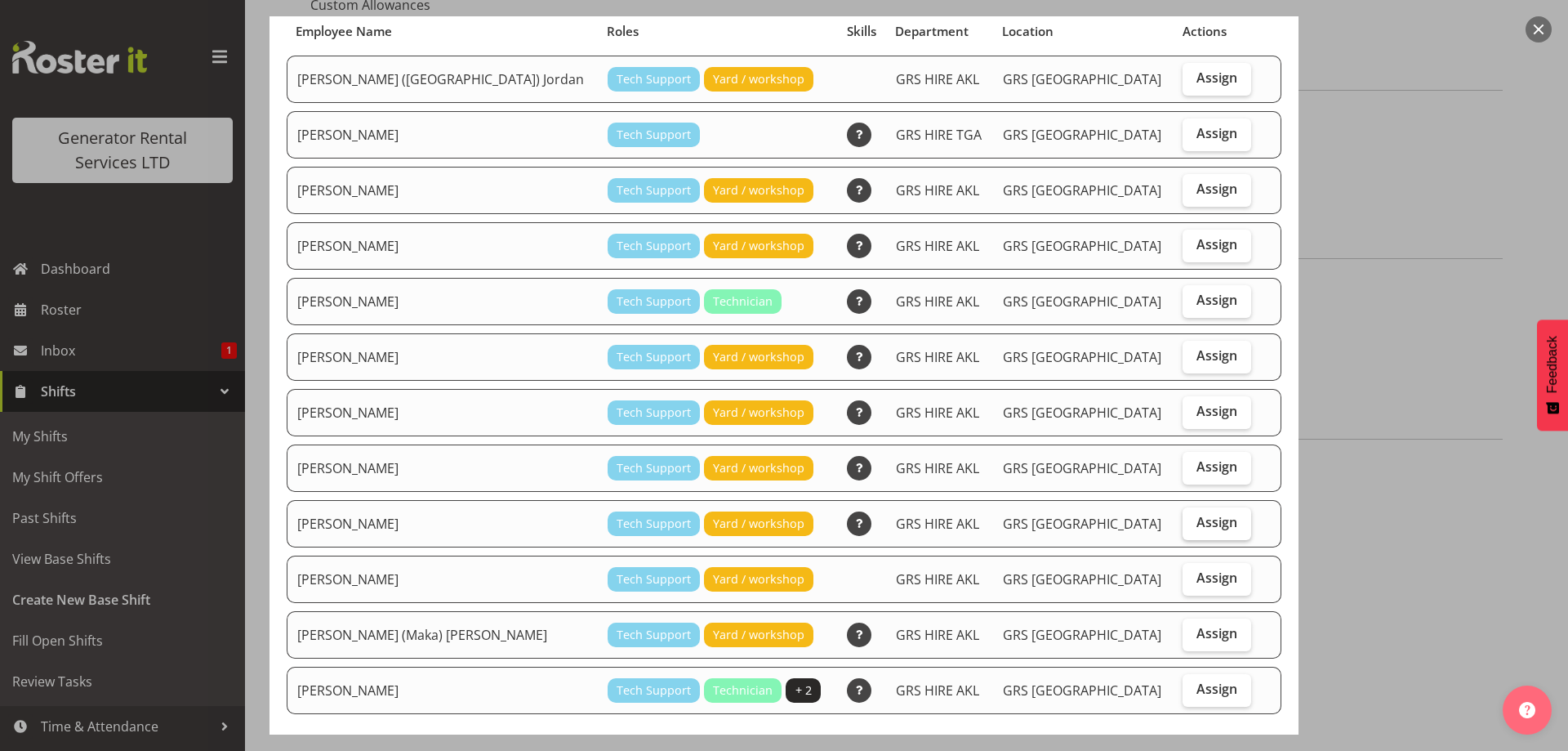
click at [1183, 522] on label "Assign" at bounding box center [1217, 524] width 68 height 33
click at [1183, 522] on input "Assign" at bounding box center [1189, 523] width 11 height 11
checkbox input "true"
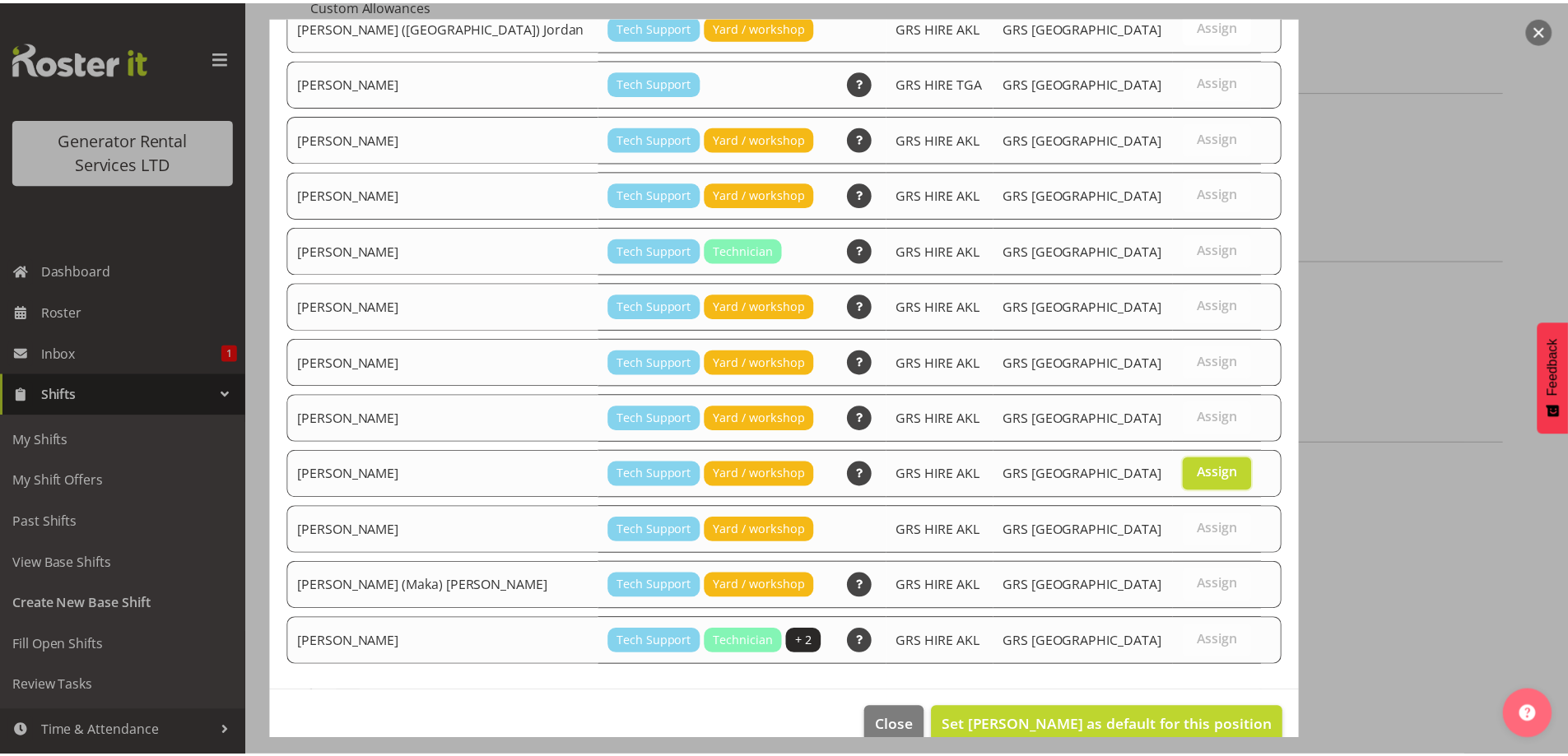
scroll to position [211, 0]
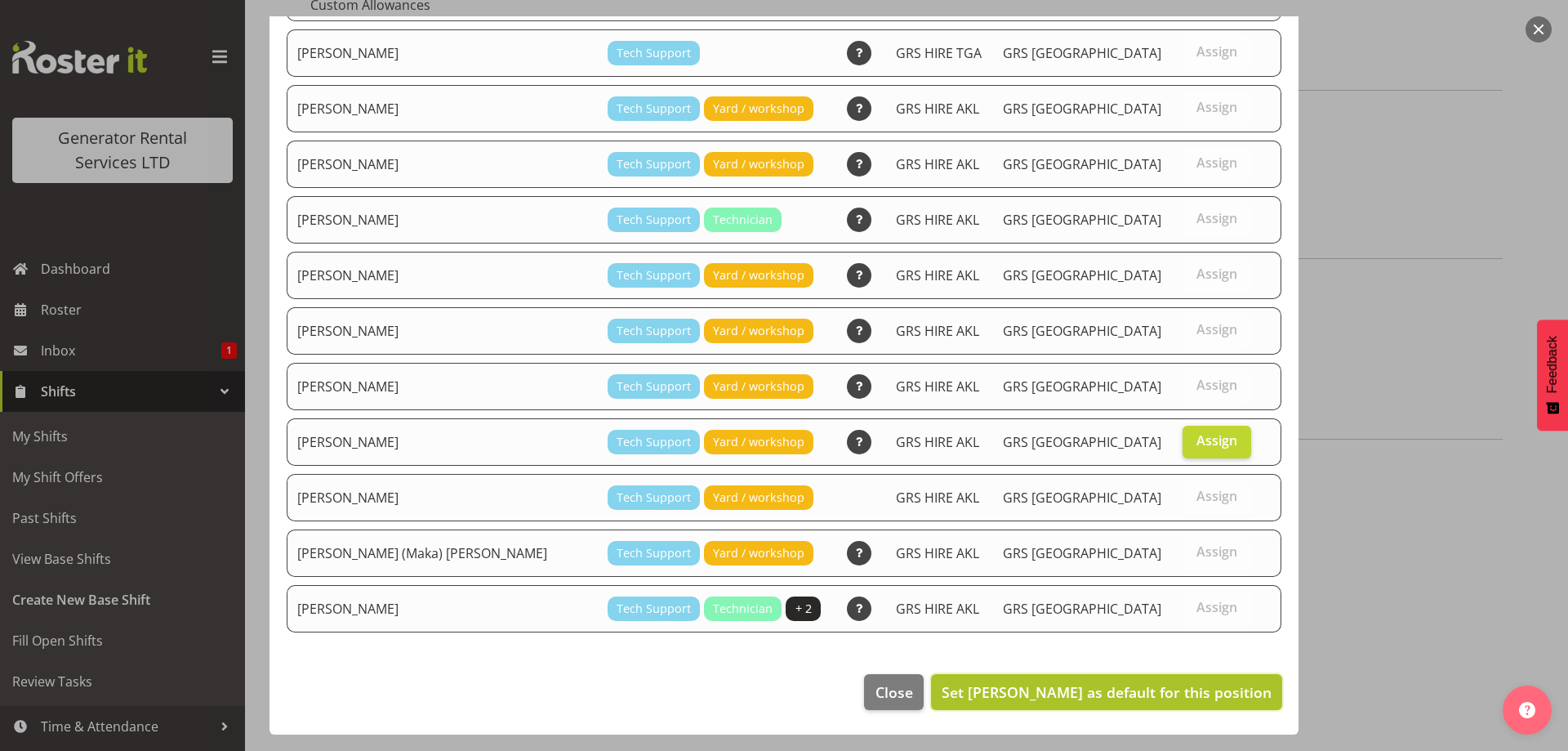
click at [1149, 683] on span "Set Sam Carter as default for this position" at bounding box center [1106, 692] width 330 height 20
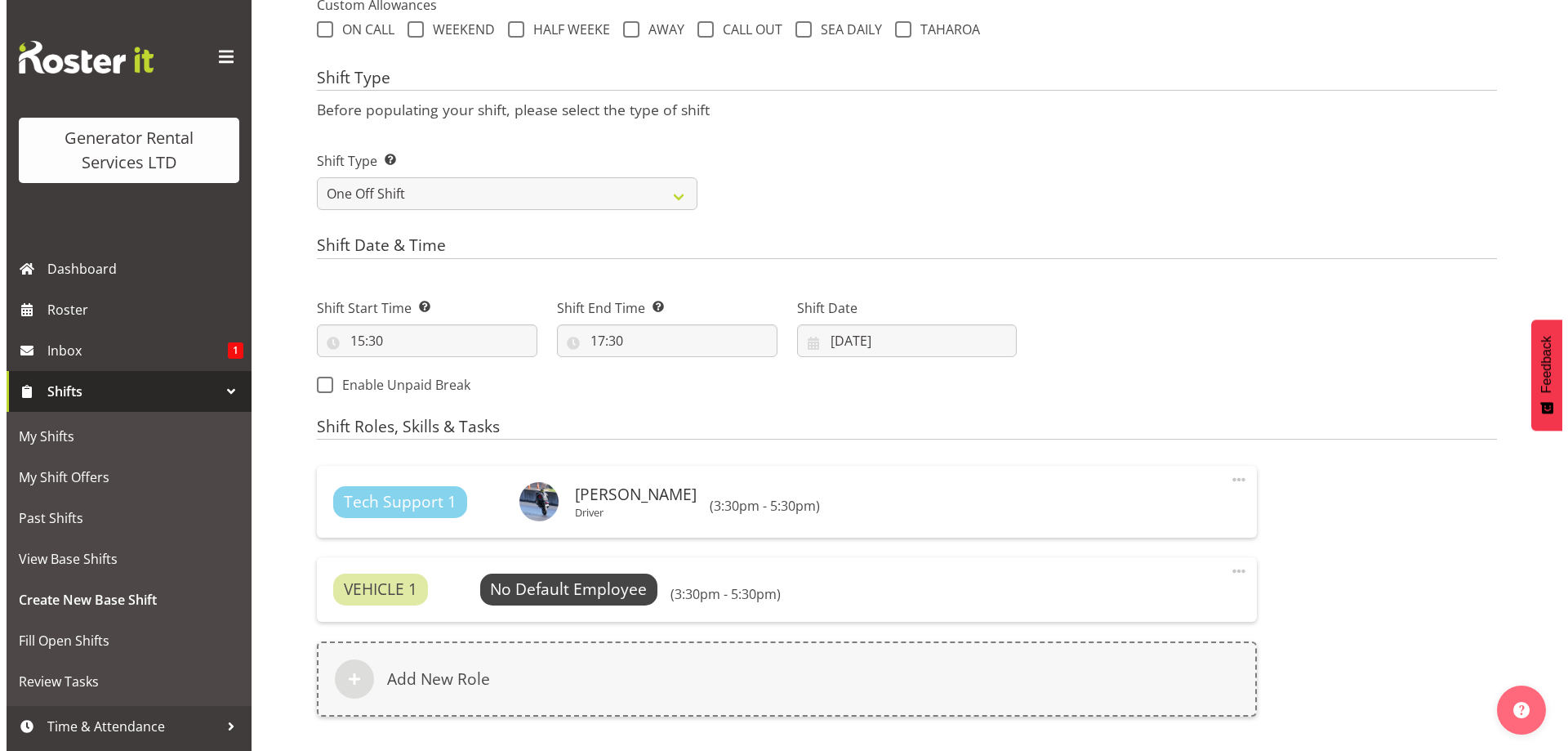
scroll to position [833, 0]
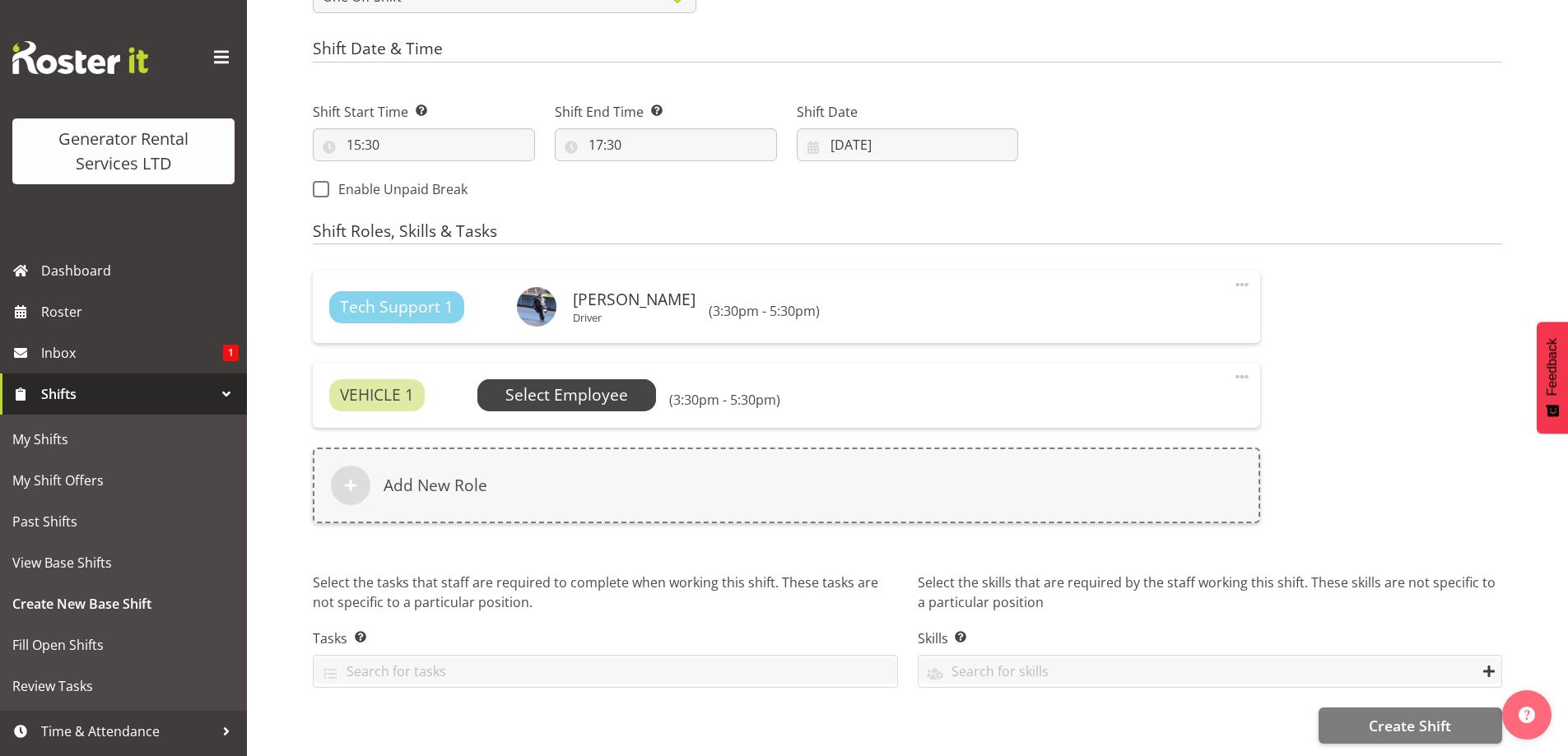
click at [612, 383] on span "Select Employee" at bounding box center [566, 395] width 122 height 24
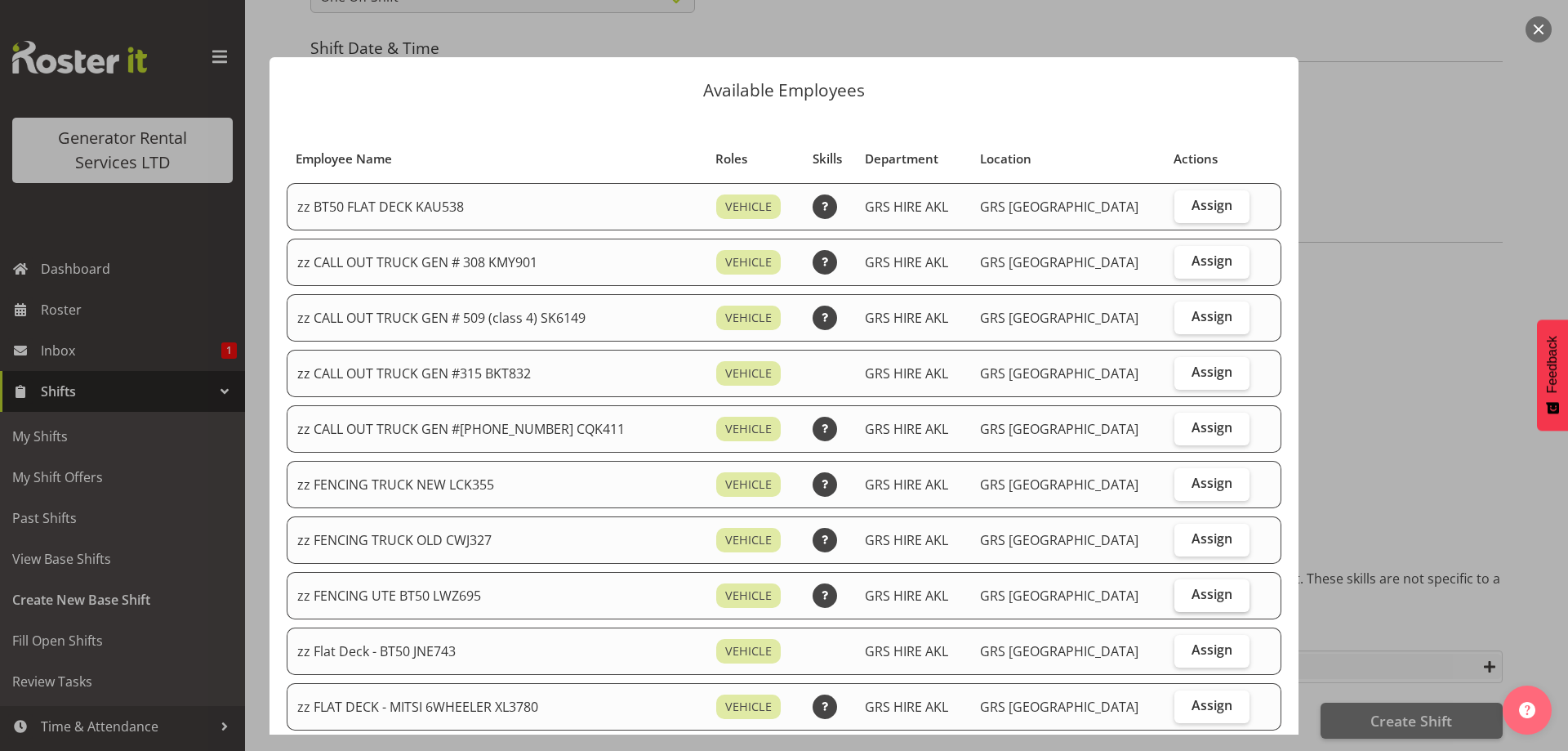
click at [1183, 603] on label "Assign" at bounding box center [1212, 596] width 75 height 33
click at [1183, 600] on input "Assign" at bounding box center [1181, 595] width 11 height 11
checkbox input "true"
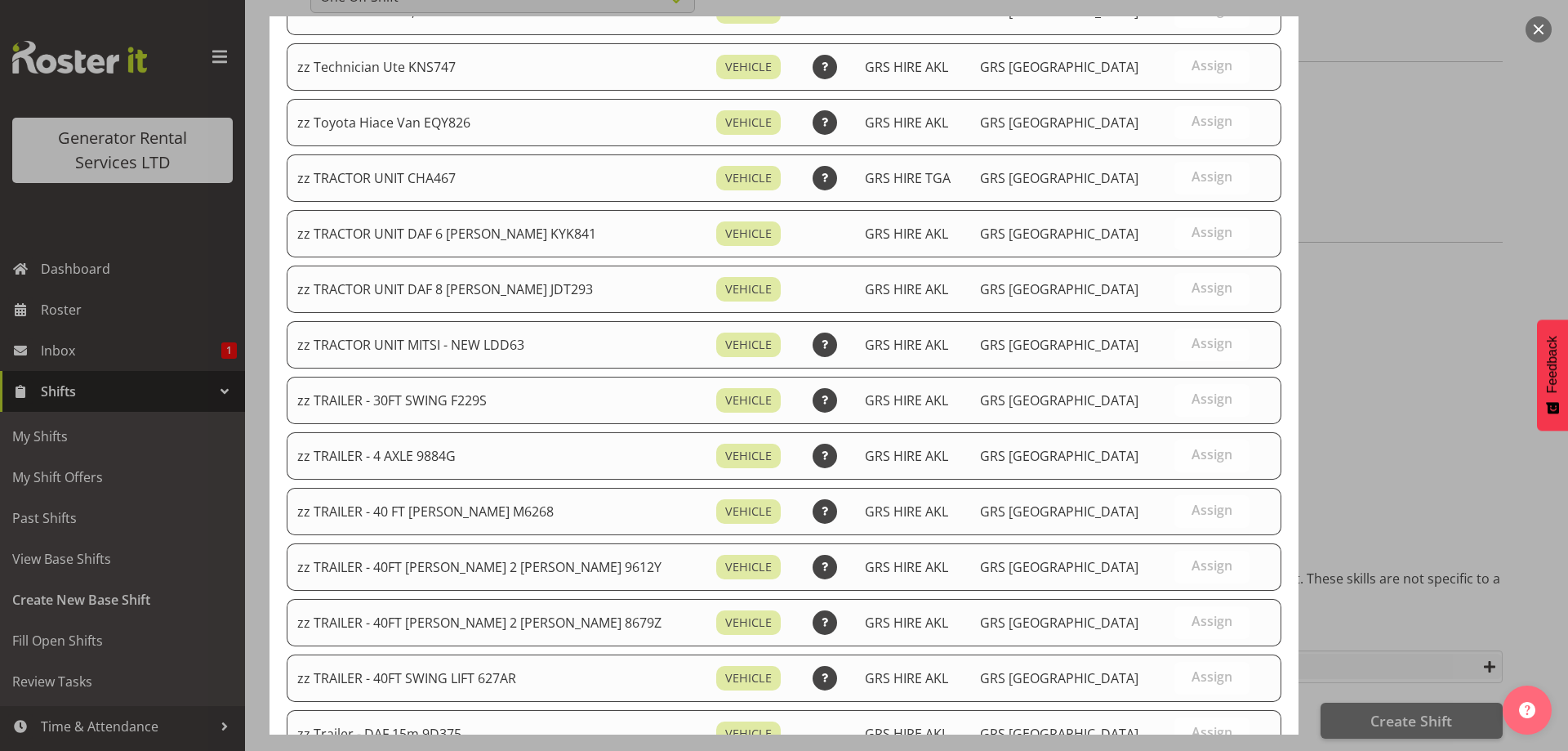
scroll to position [2044, 0]
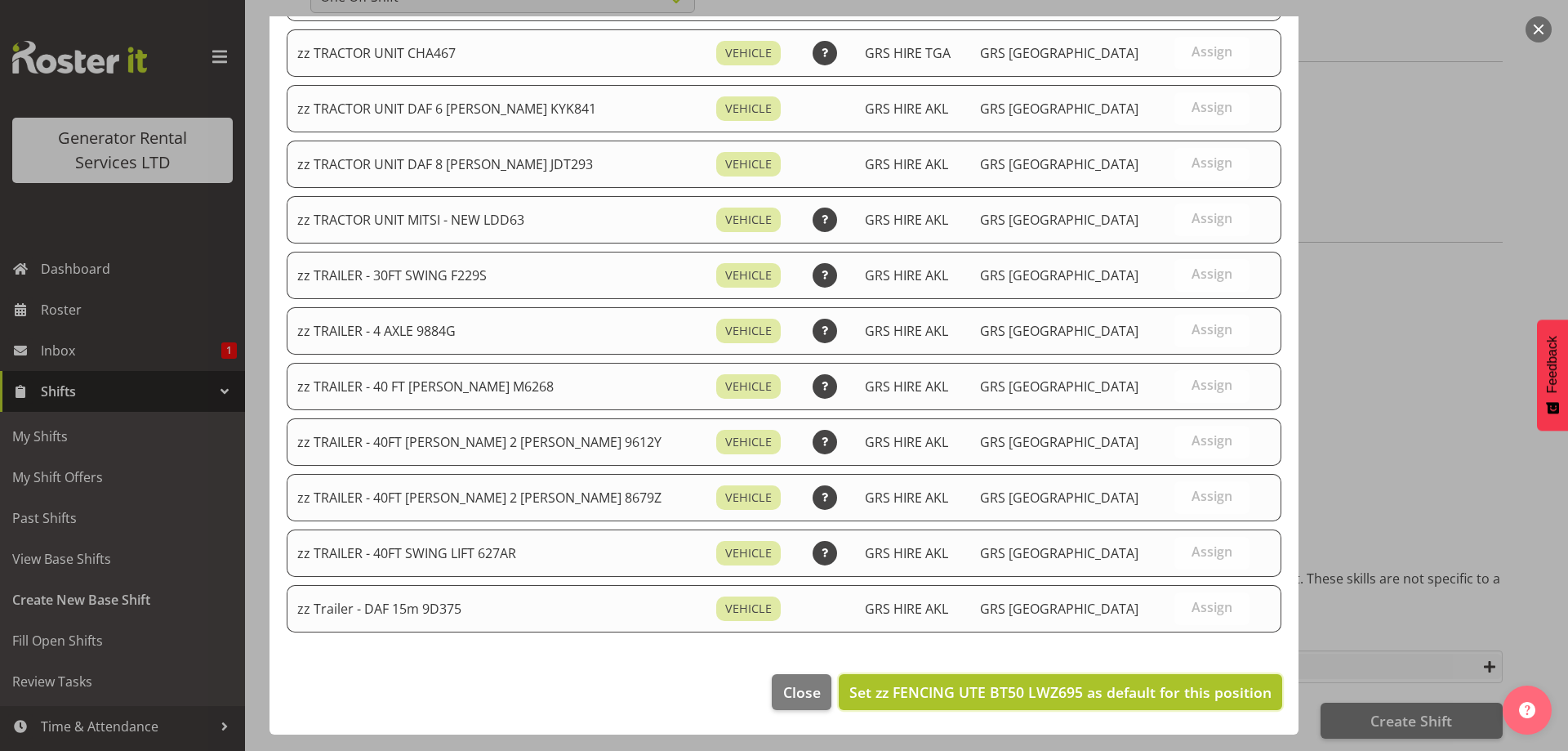
click at [942, 701] on span "Set zz FENCING UTE BT50 LWZ695 as default for this position" at bounding box center [1060, 692] width 422 height 20
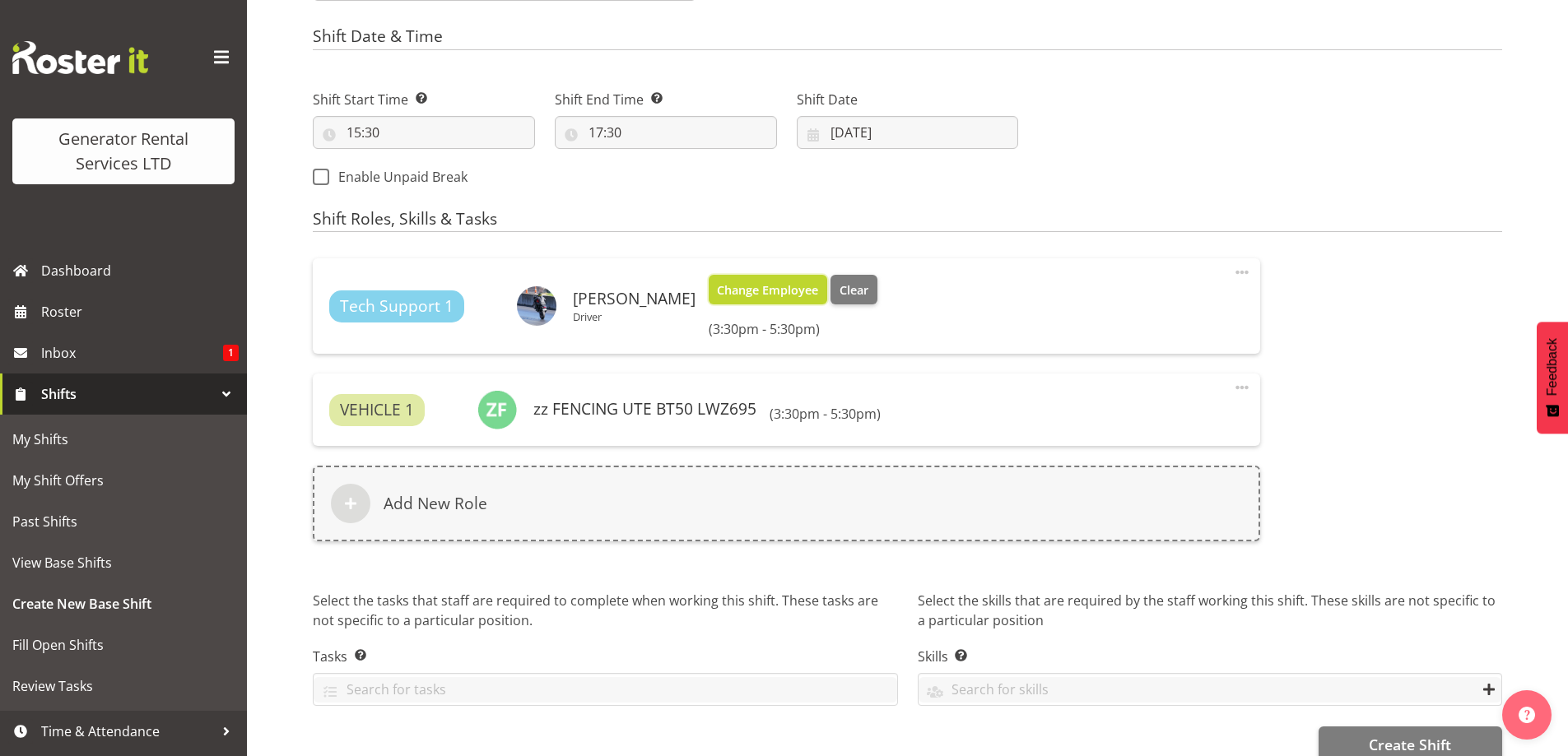
click at [717, 290] on span "Change Employee" at bounding box center [767, 291] width 101 height 18
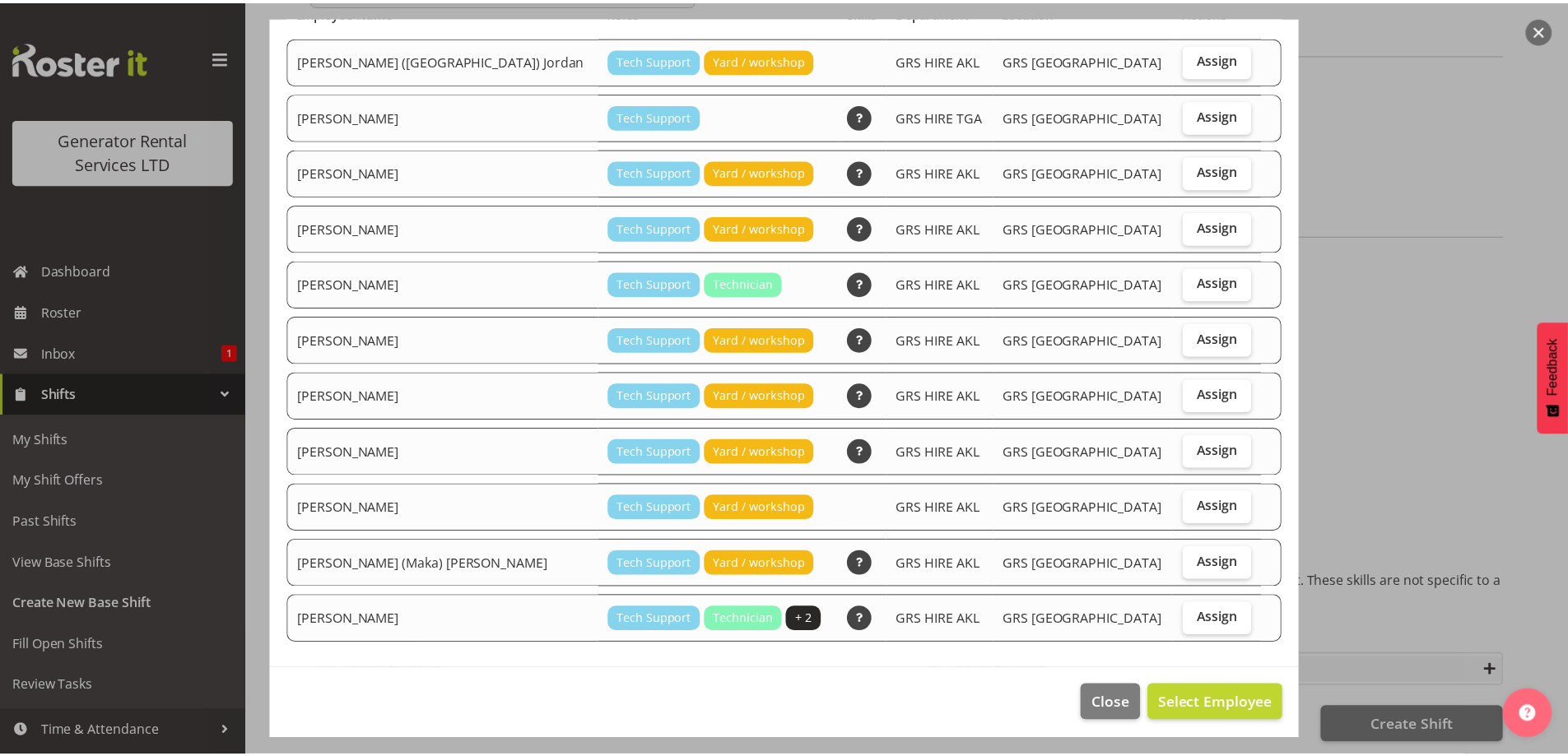
scroll to position [155, 0]
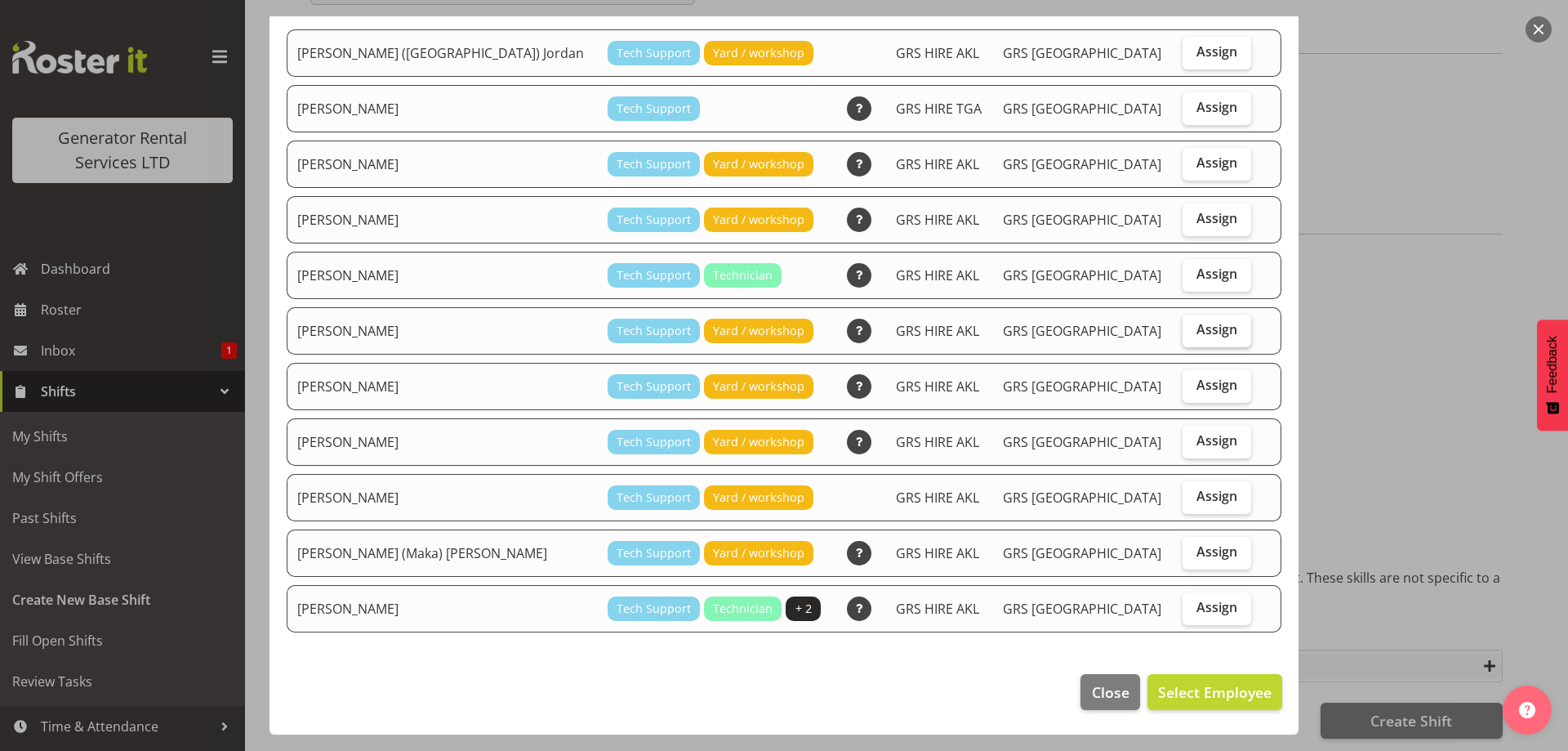
click at [1197, 336] on span "Assign" at bounding box center [1217, 330] width 41 height 16
click at [1191, 335] on input "Assign" at bounding box center [1189, 330] width 11 height 11
checkbox input "true"
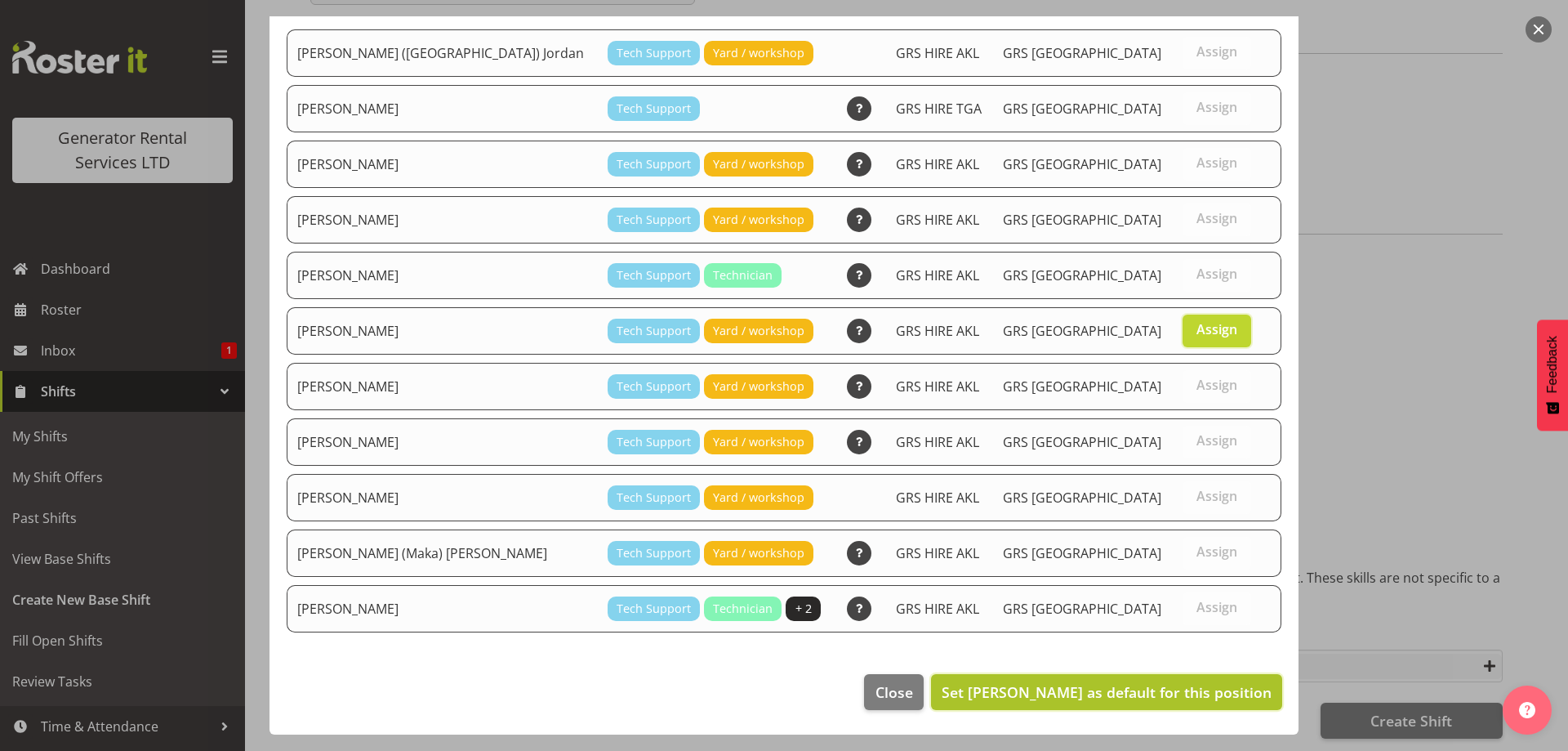
click at [959, 697] on span "Set Michael Marshall as default for this position" at bounding box center [1106, 692] width 330 height 20
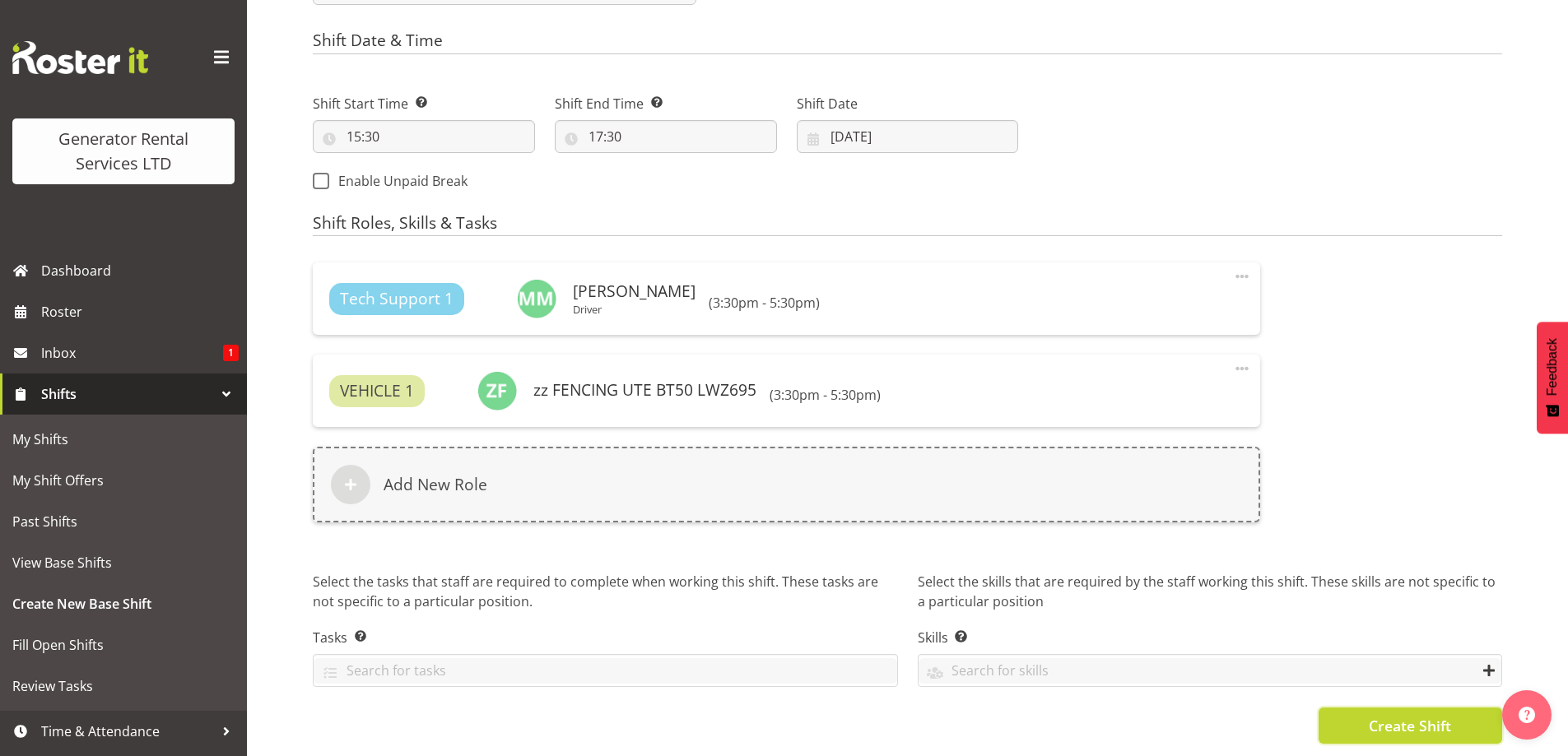
click at [1395, 732] on span "Create Shift" at bounding box center [1410, 725] width 82 height 21
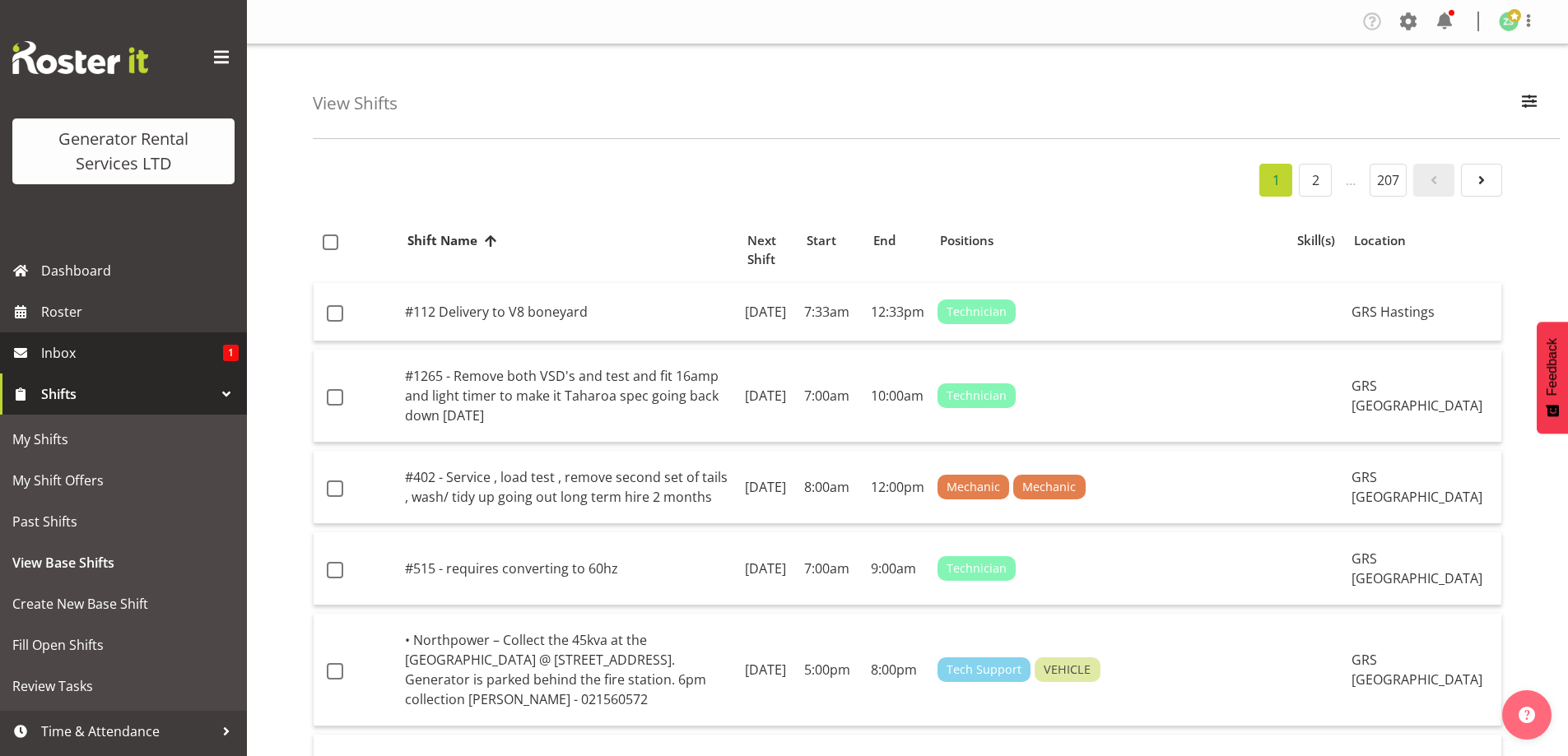
click at [171, 365] on span "Inbox" at bounding box center [131, 353] width 182 height 25
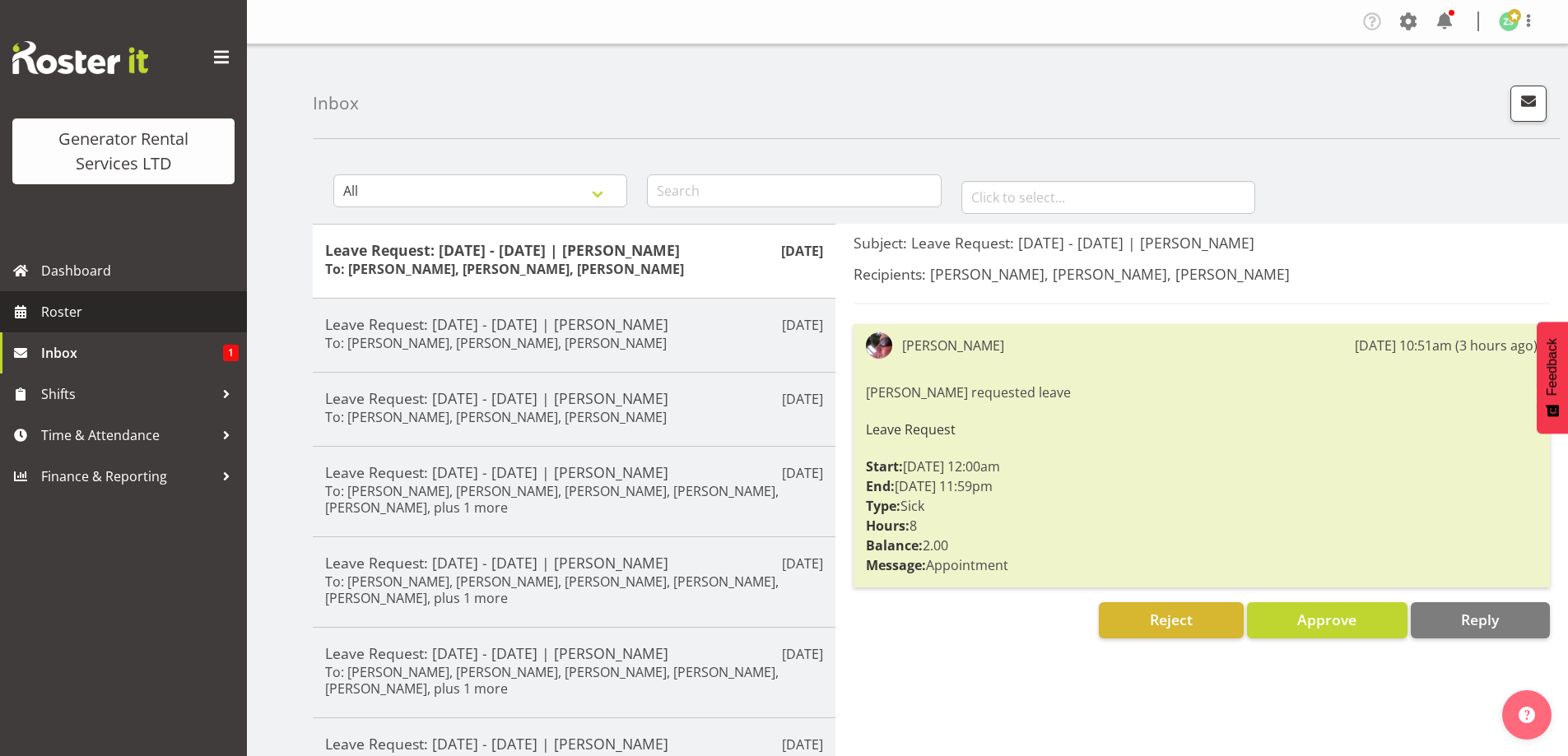
click at [100, 314] on span "Roster" at bounding box center [140, 311] width 198 height 25
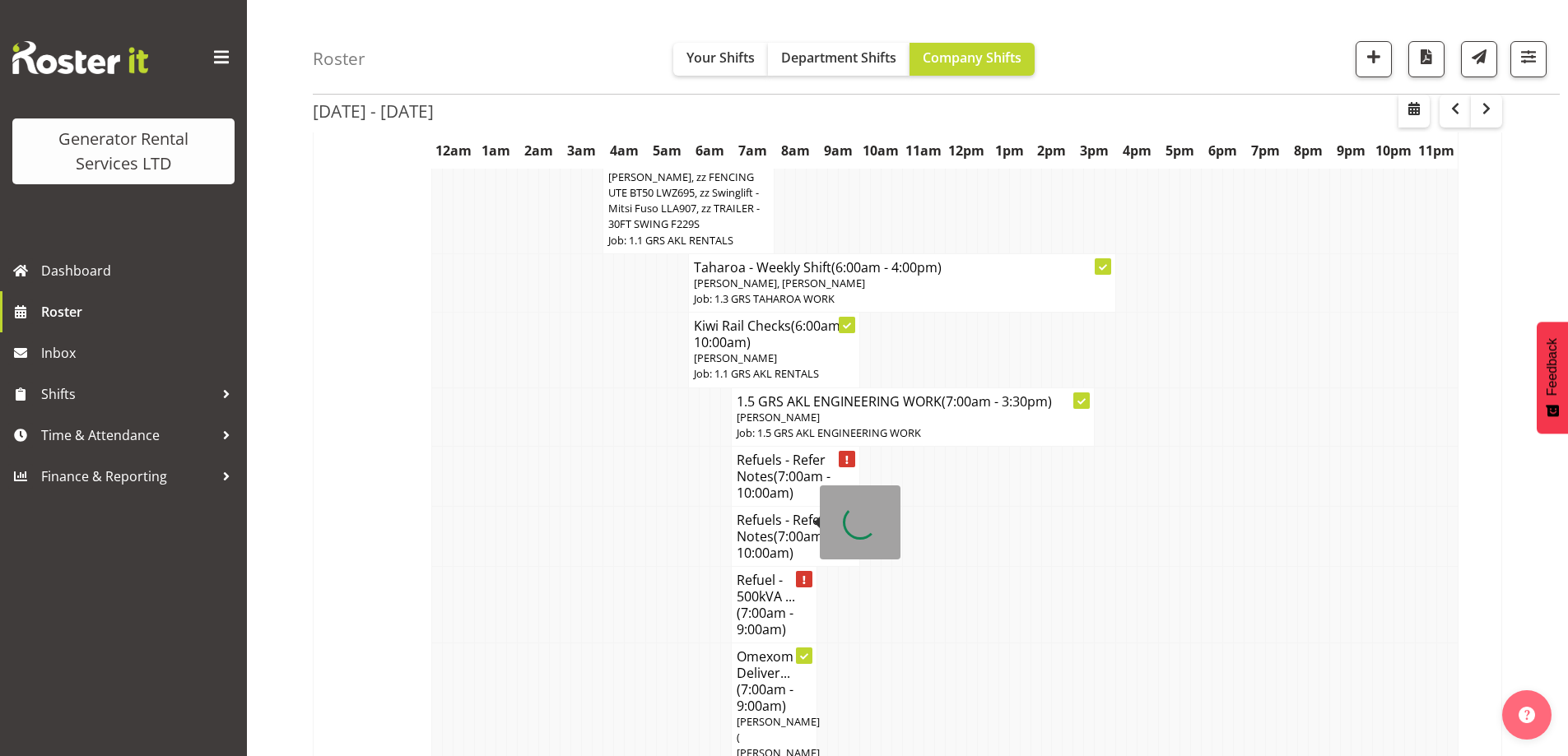
scroll to position [2057, 0]
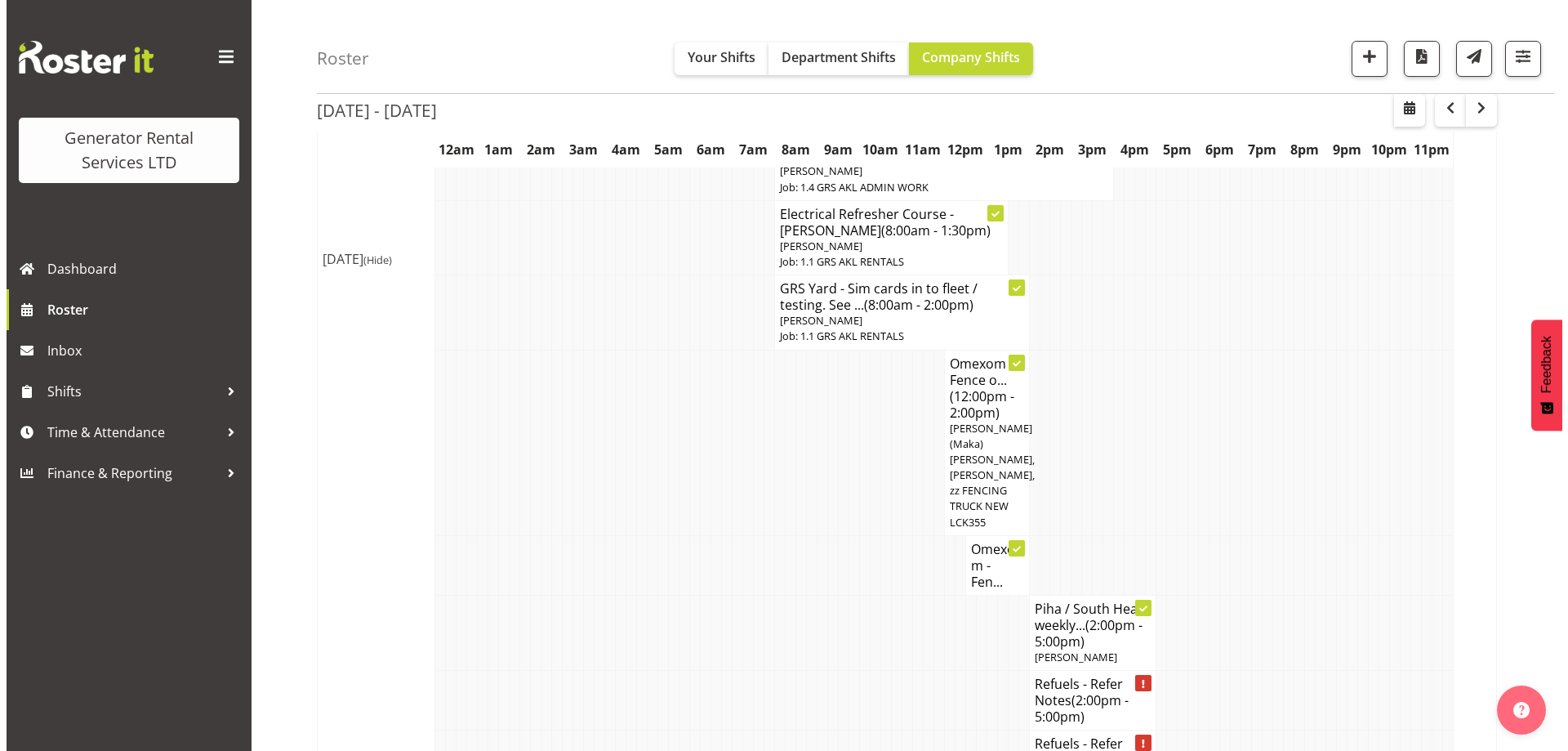
scroll to position [2861, 0]
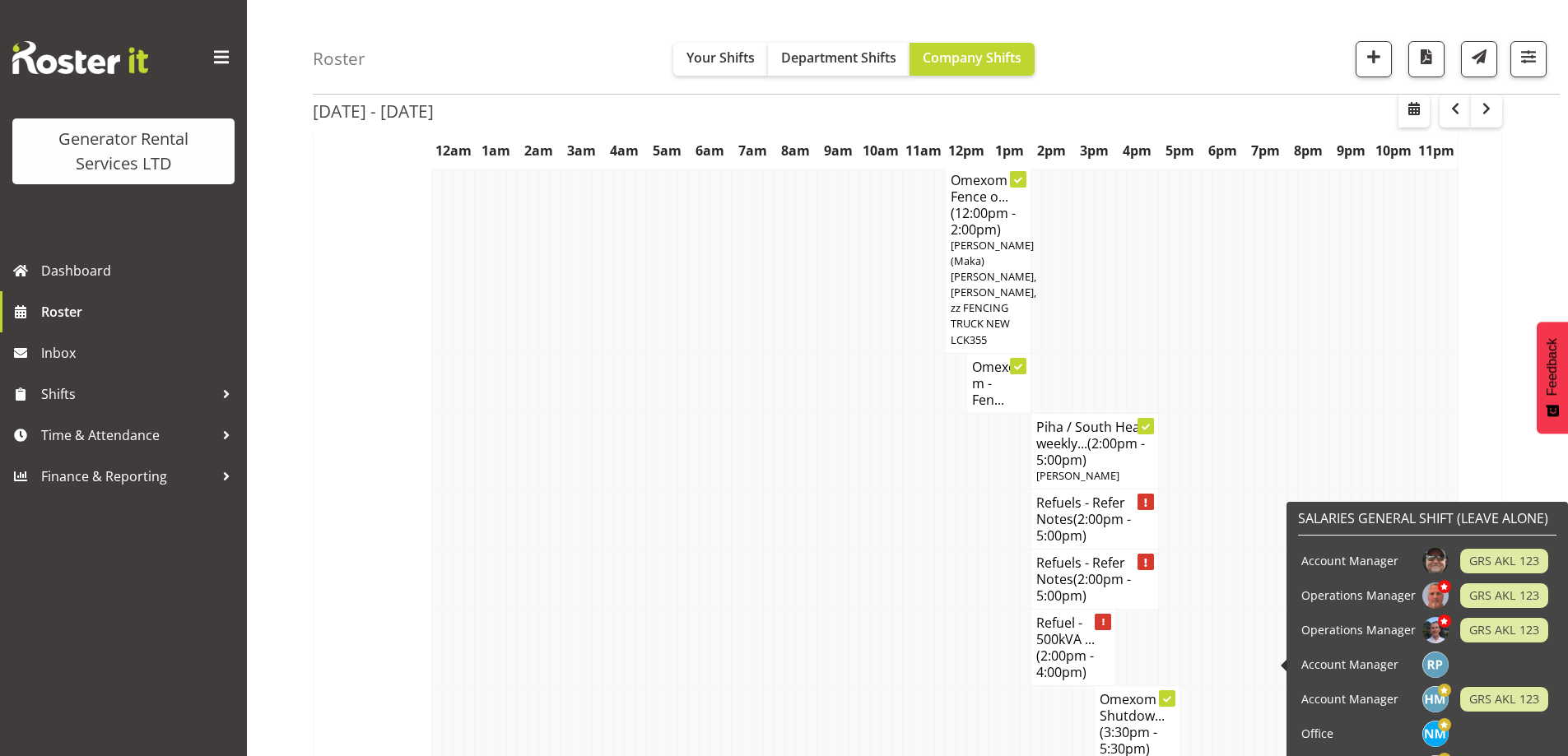
click at [1349, 664] on td "Account Manager" at bounding box center [1358, 665] width 121 height 35
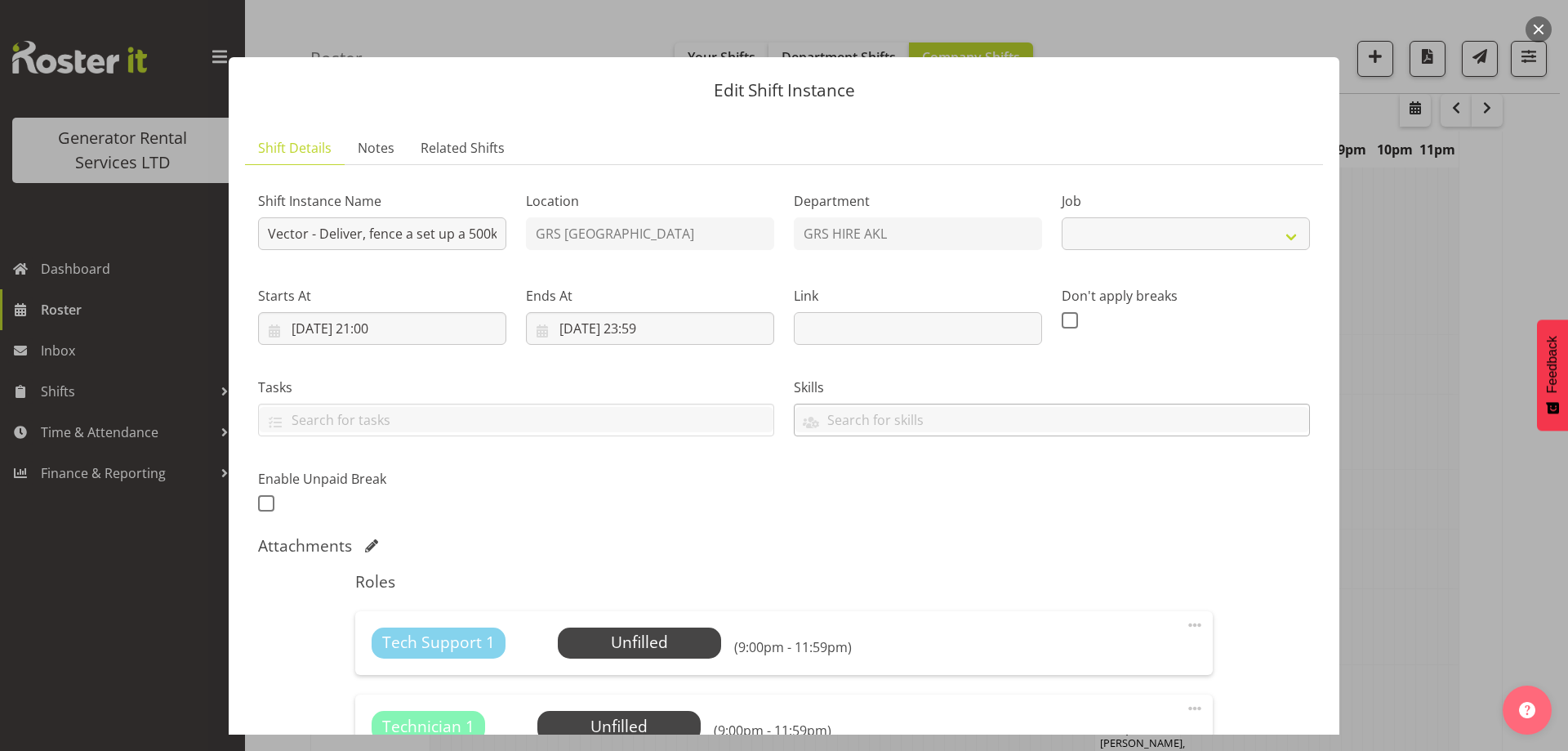
select select "9"
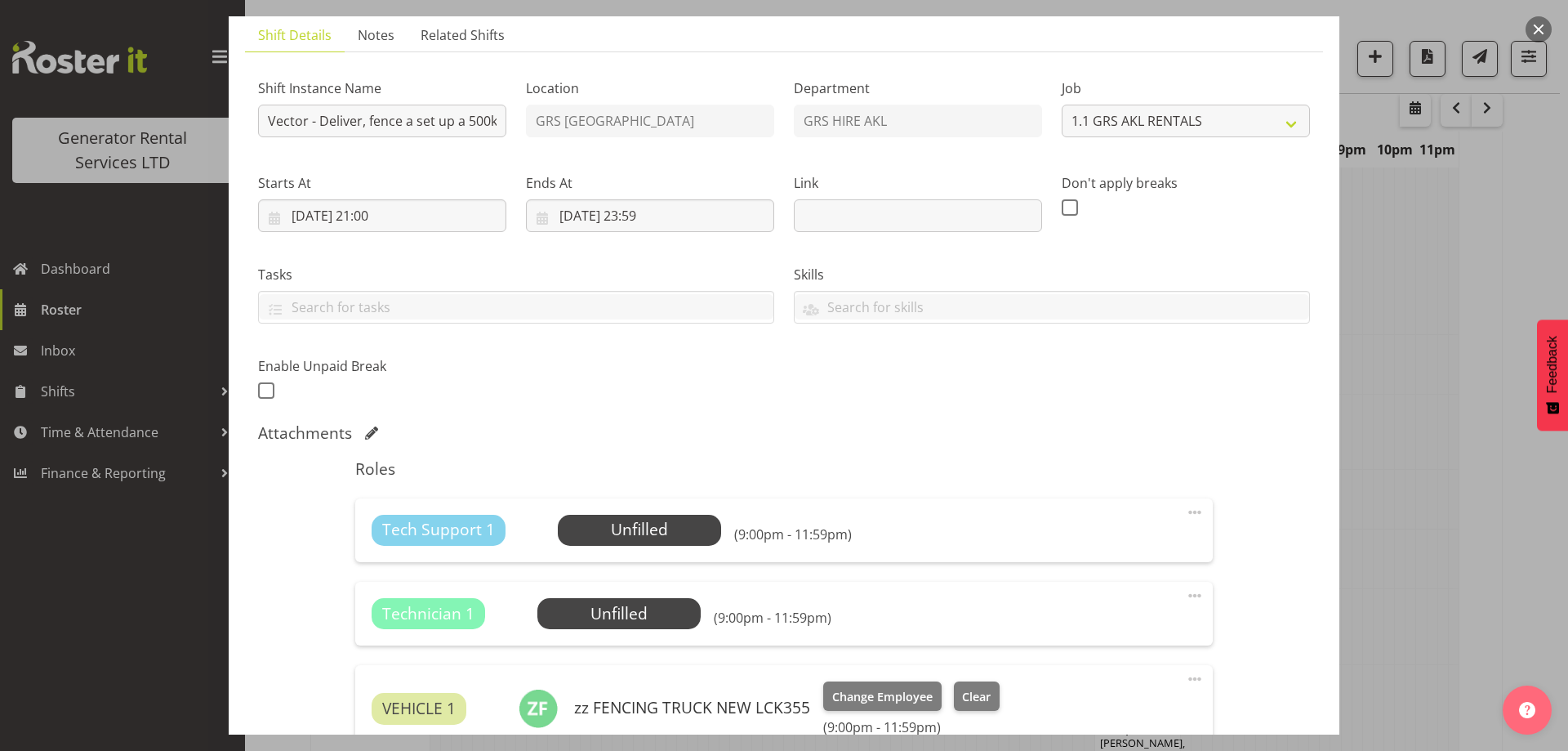
scroll to position [246, 0]
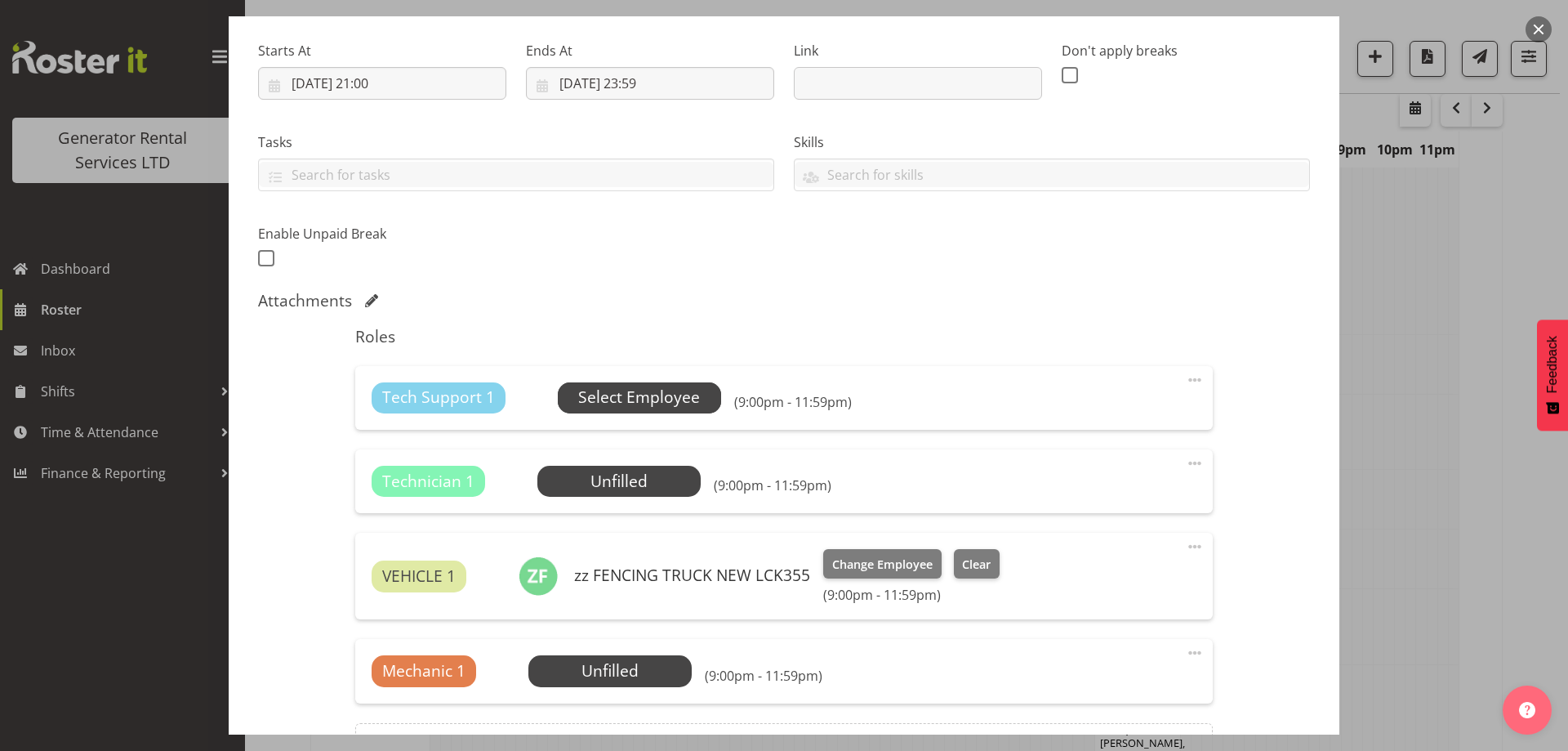
click at [660, 393] on span "Select Employee" at bounding box center [639, 398] width 121 height 24
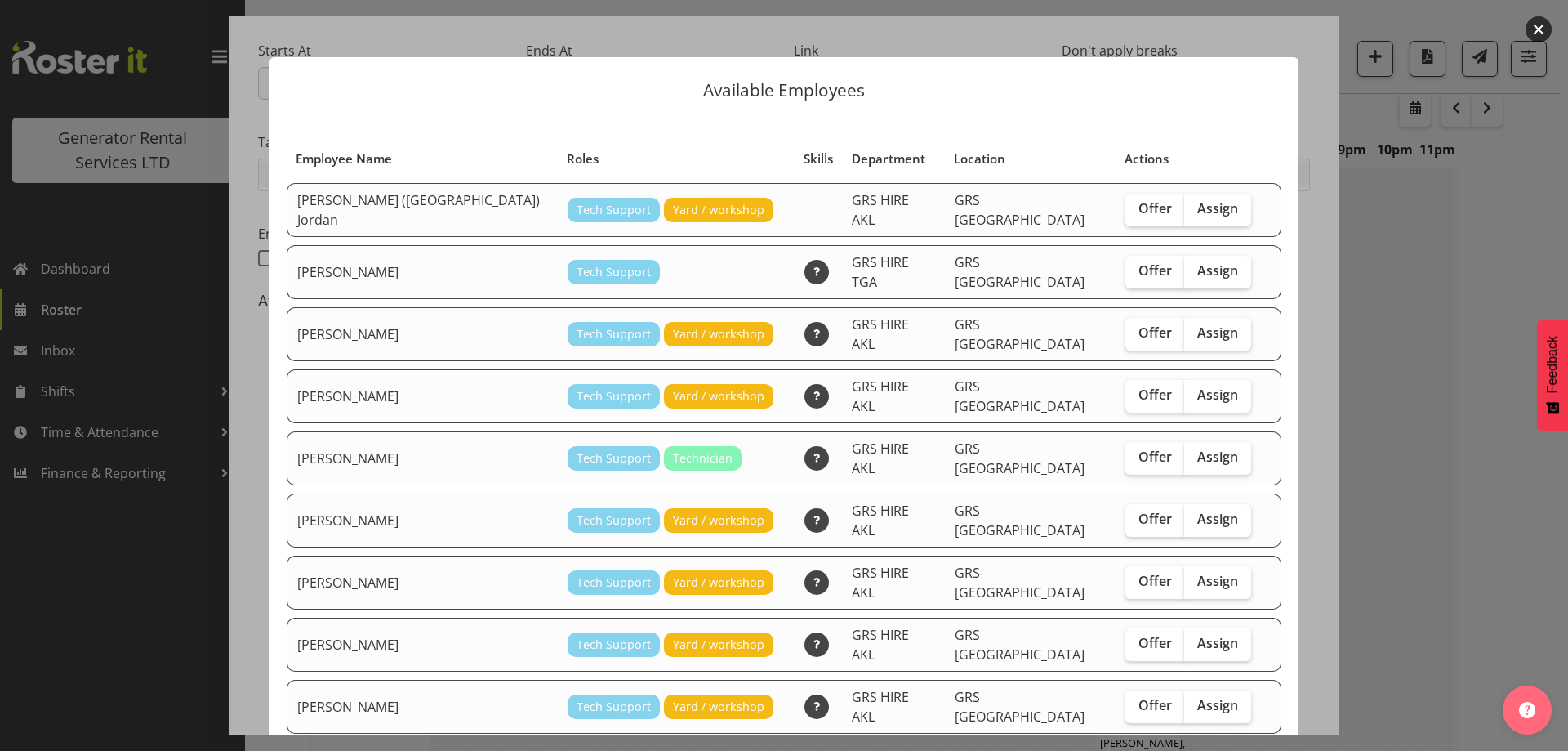
checkbox input "true"
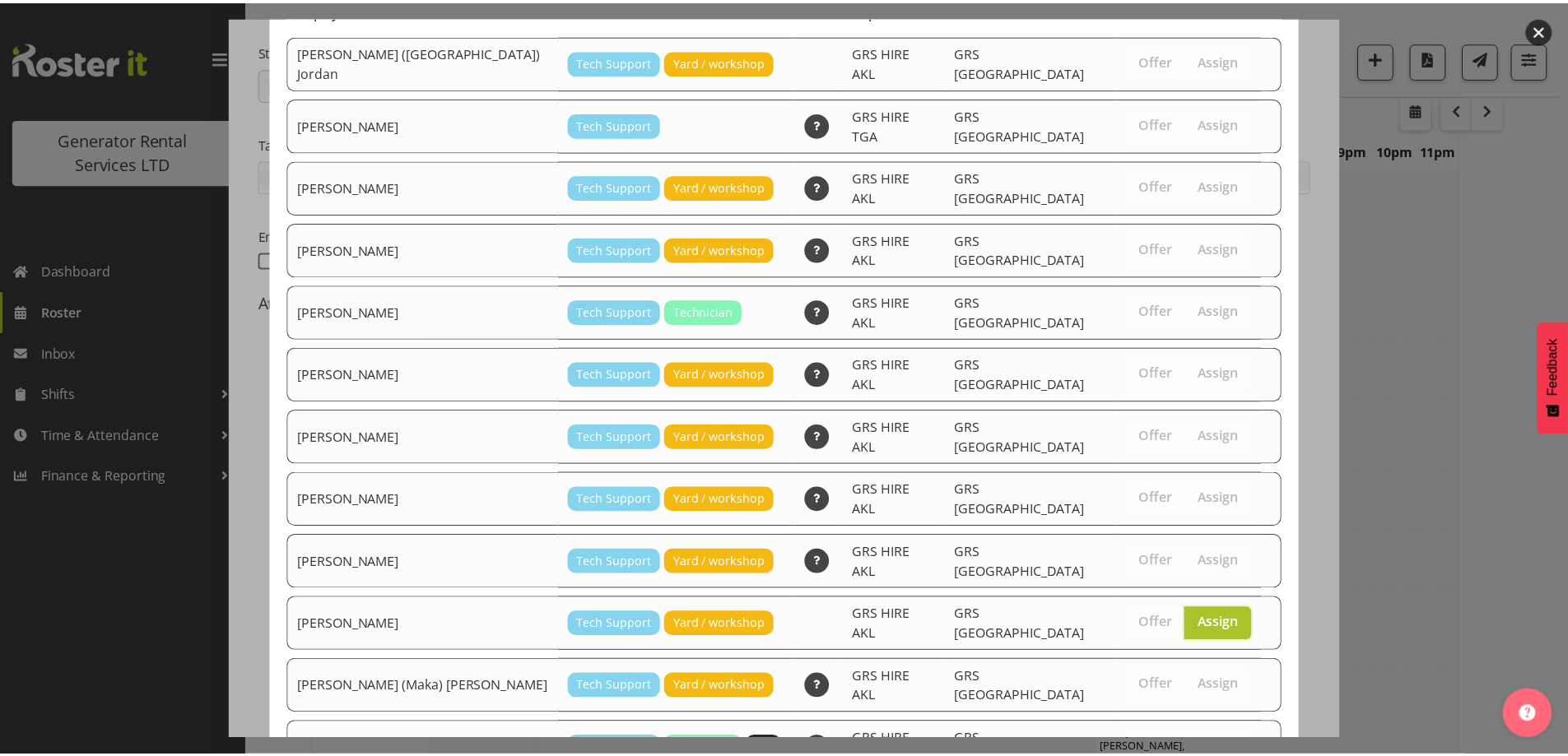
scroll to position [211, 0]
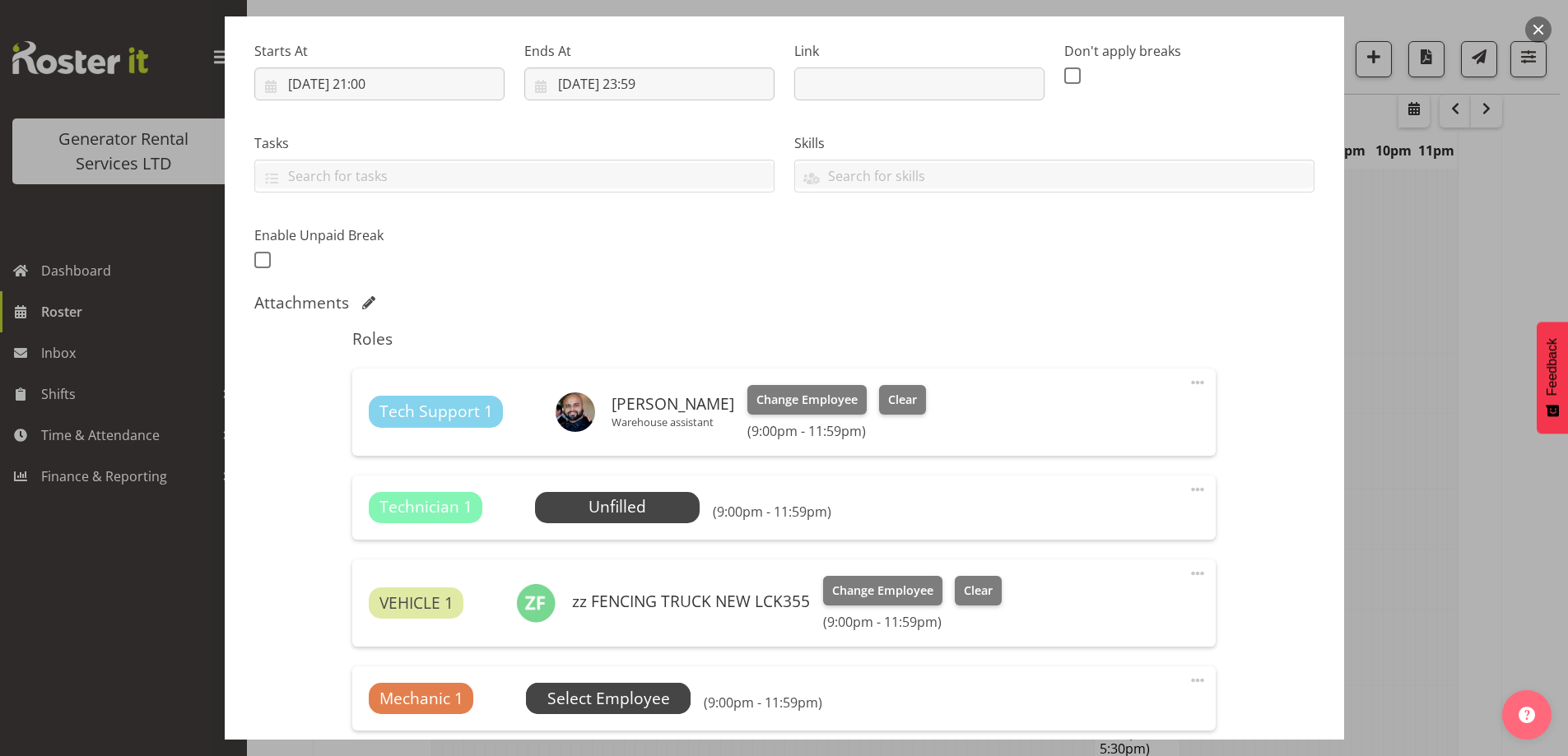
click at [597, 693] on span "Select Employee" at bounding box center [608, 699] width 122 height 24
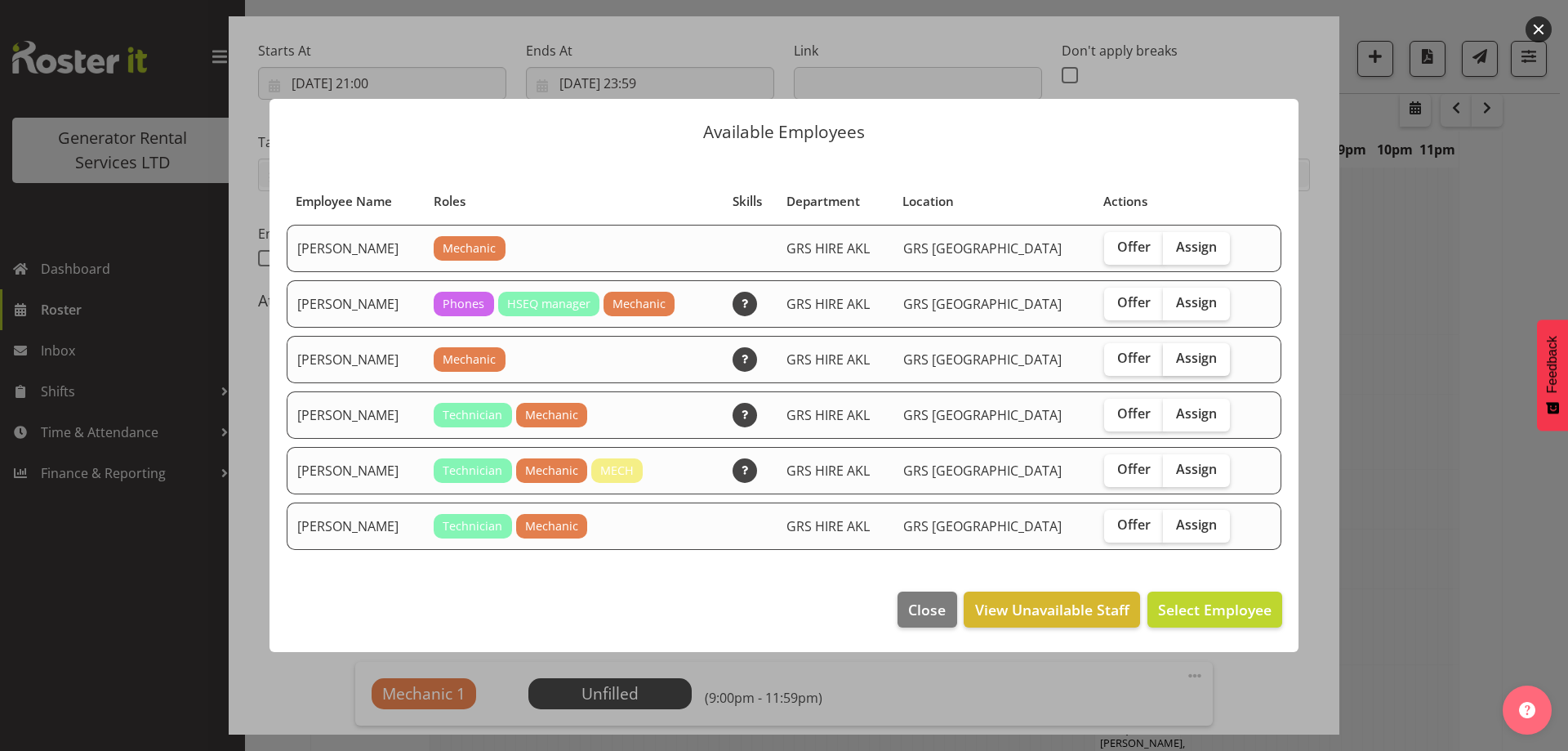
click at [1190, 347] on label "Assign" at bounding box center [1197, 360] width 67 height 33
click at [1174, 353] on input "Assign" at bounding box center [1169, 359] width 11 height 11
checkbox input "true"
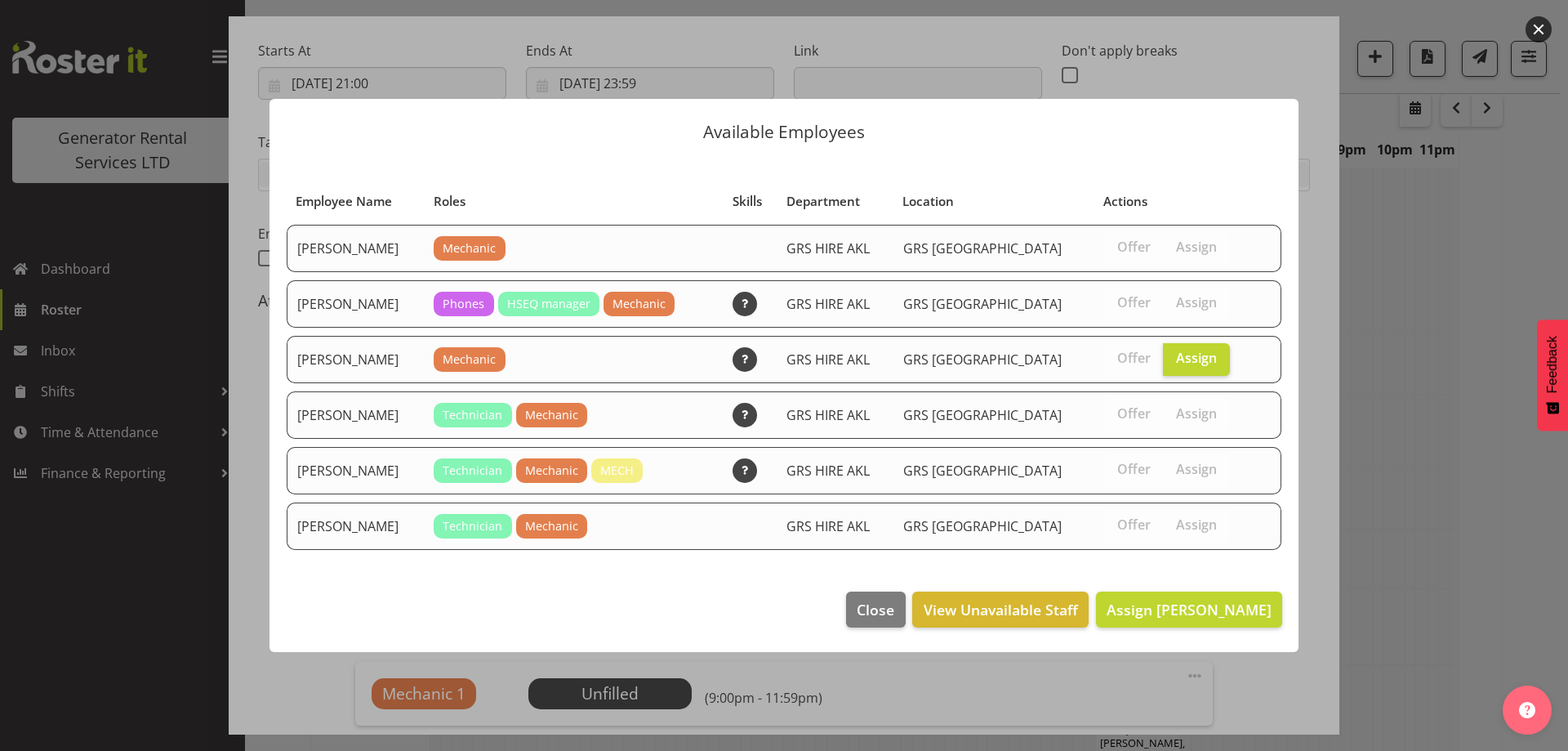
click at [1200, 590] on footer "Close View Unavailable Staff Assign James Kim" at bounding box center [784, 613] width 1029 height 77
click at [1200, 600] on span "Assign James Kim" at bounding box center [1190, 610] width 165 height 20
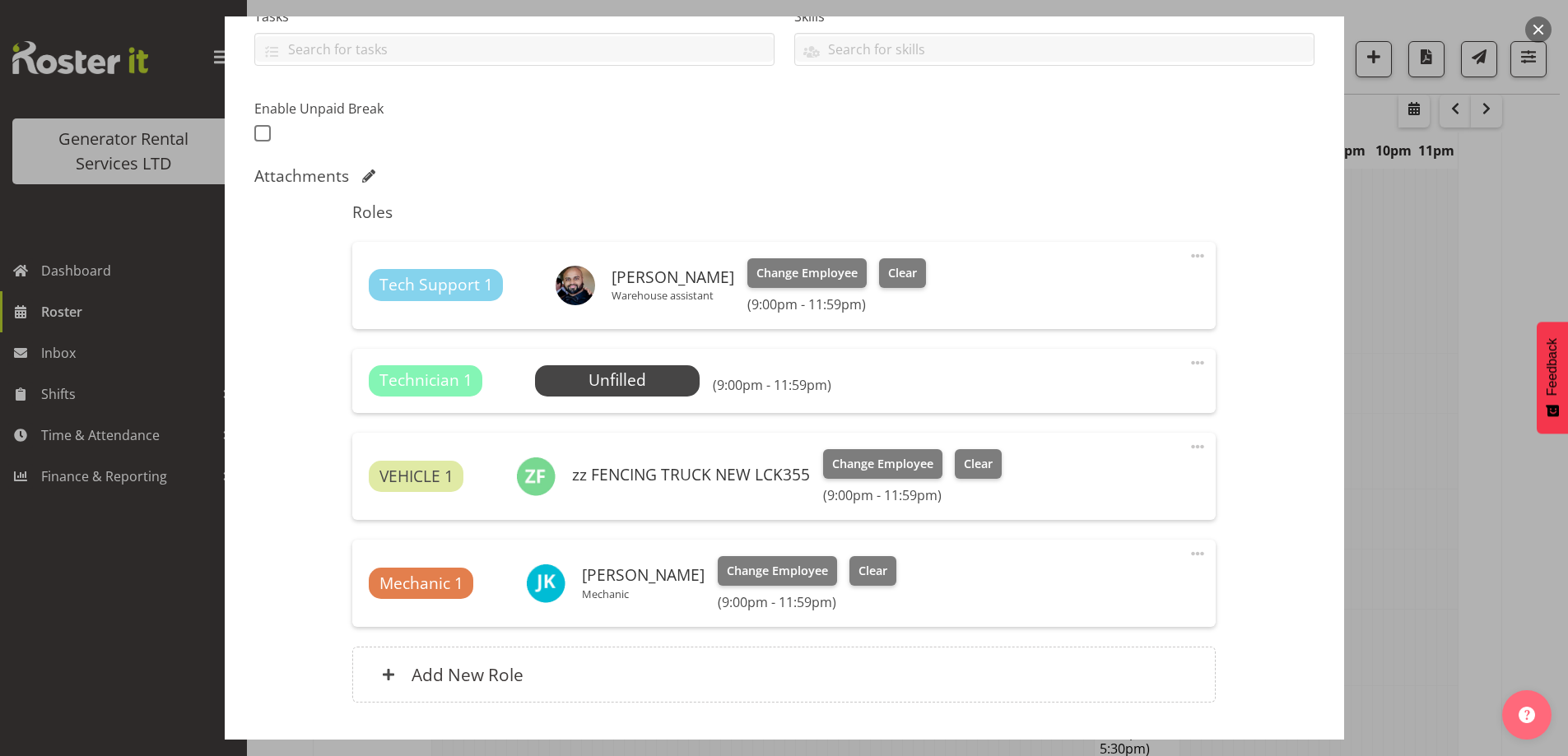
scroll to position [483, 0]
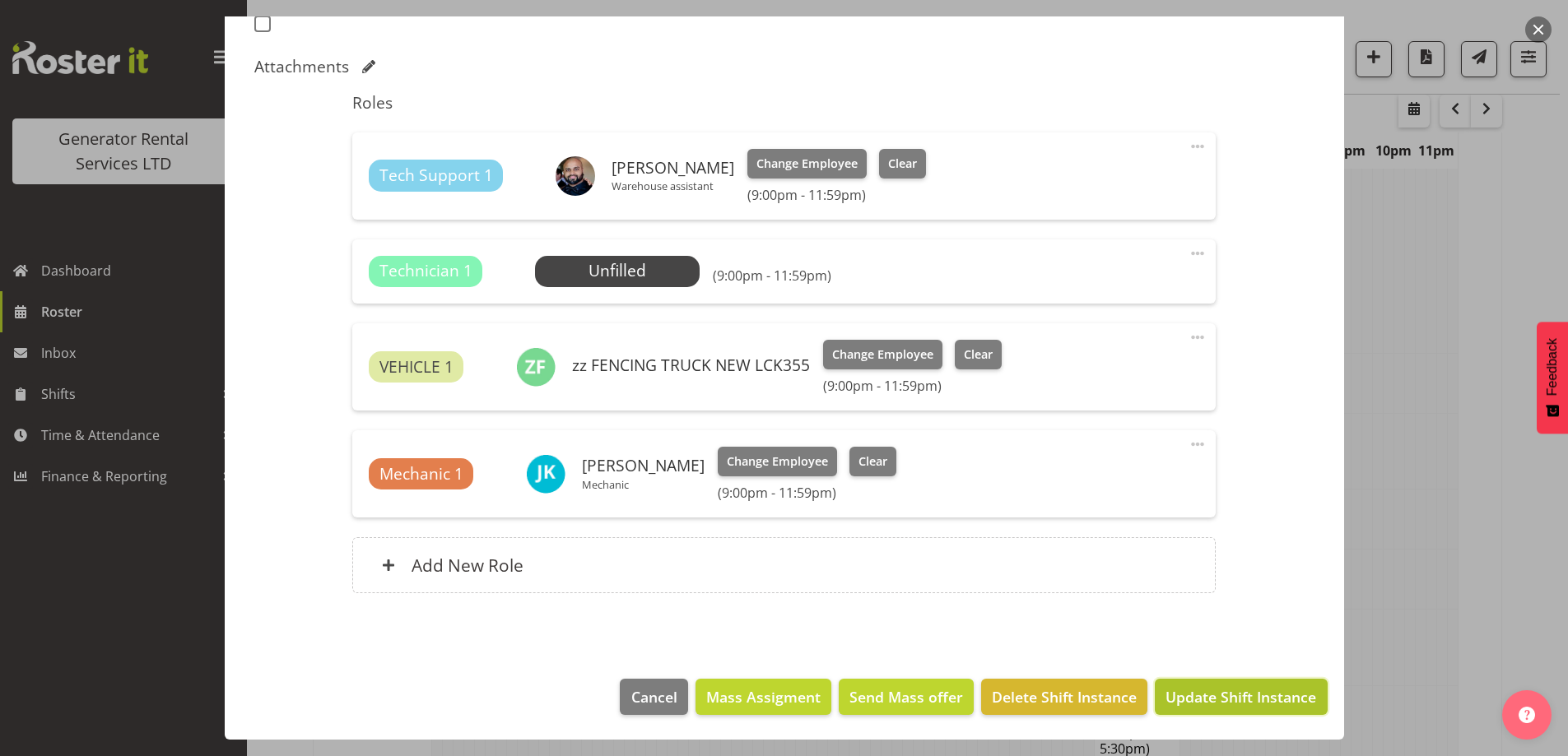
click at [1199, 699] on span "Update Shift Instance" at bounding box center [1241, 697] width 151 height 21
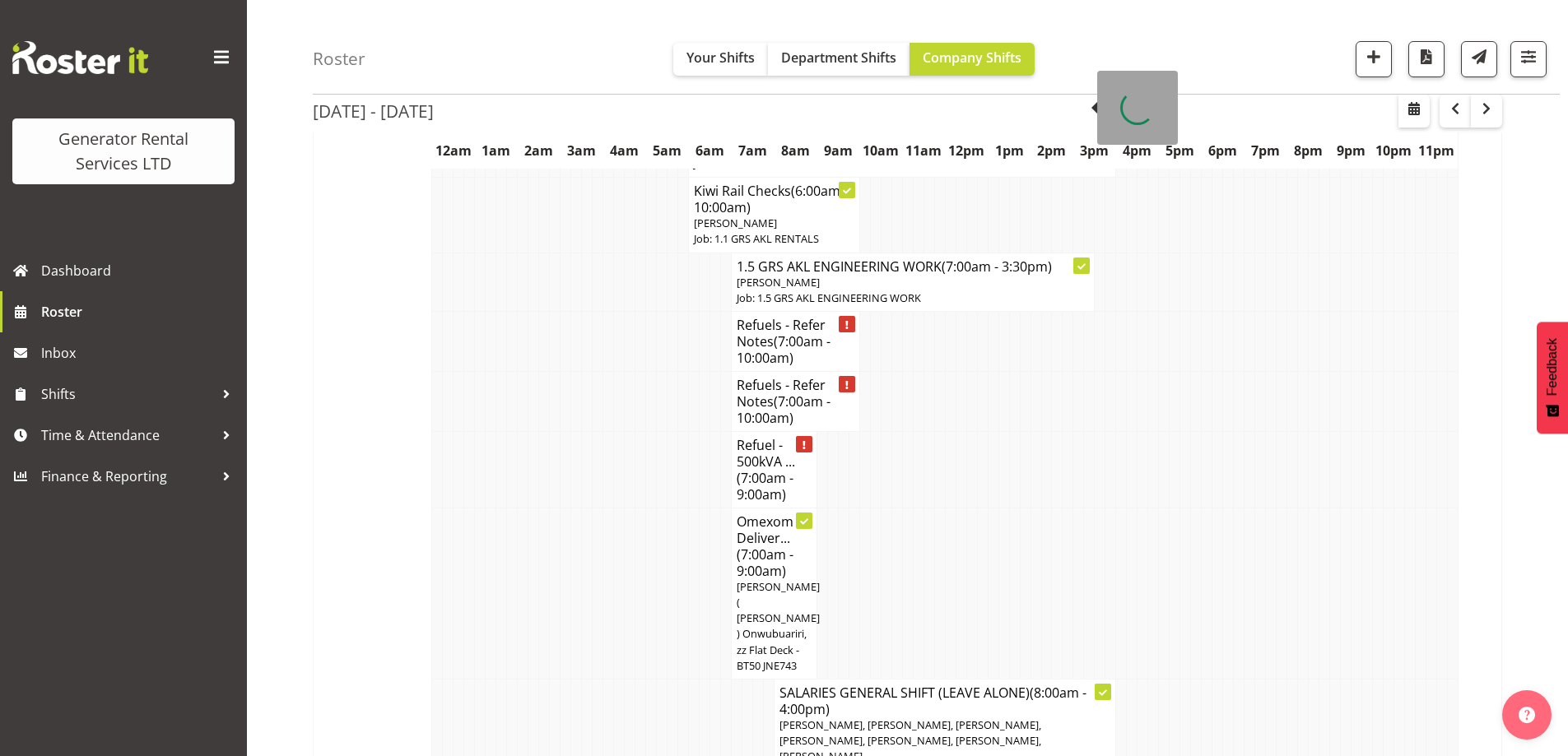
scroll to position [2110, 0]
click at [513, 507] on td at bounding box center [513, 593] width 11 height 171
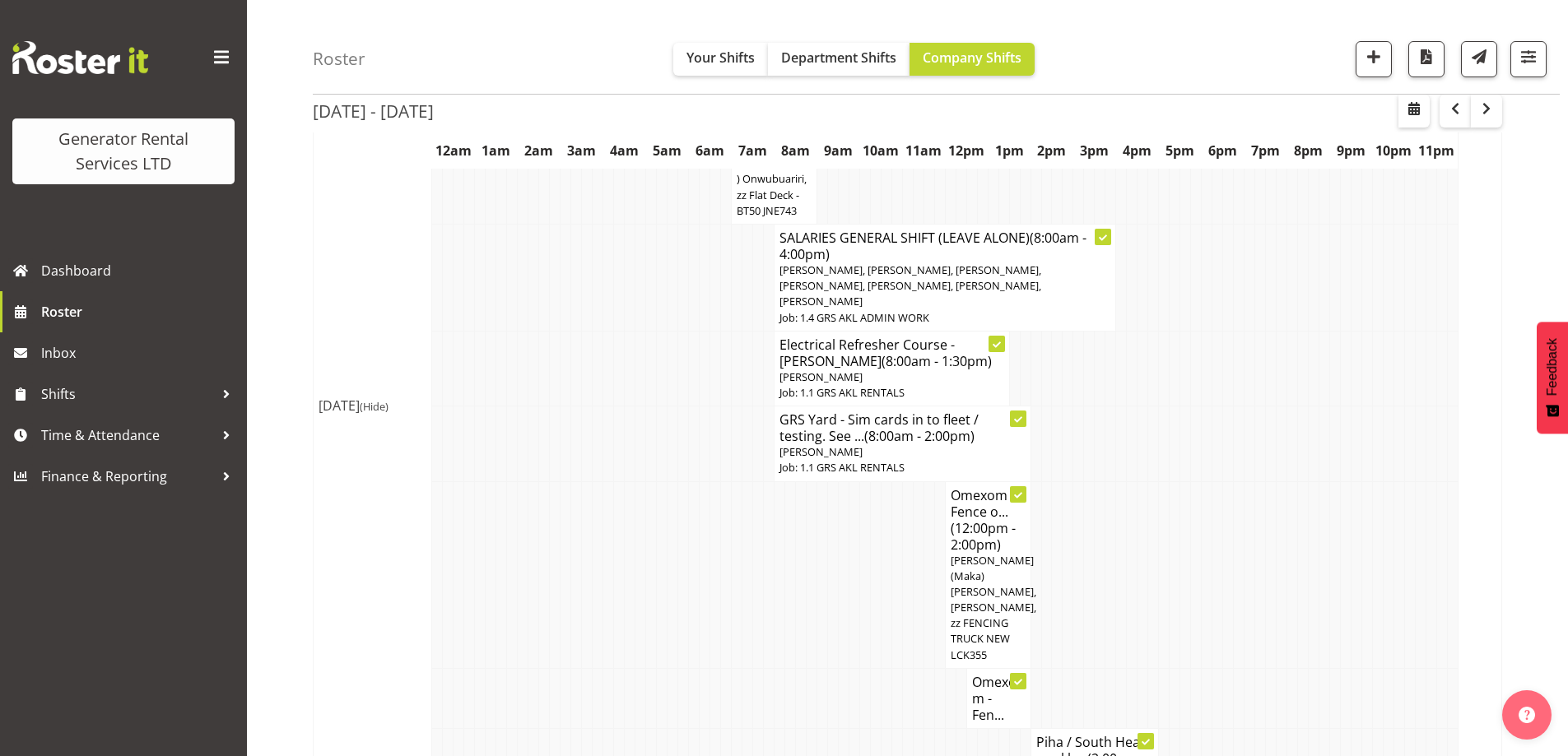
scroll to position [2687, 0]
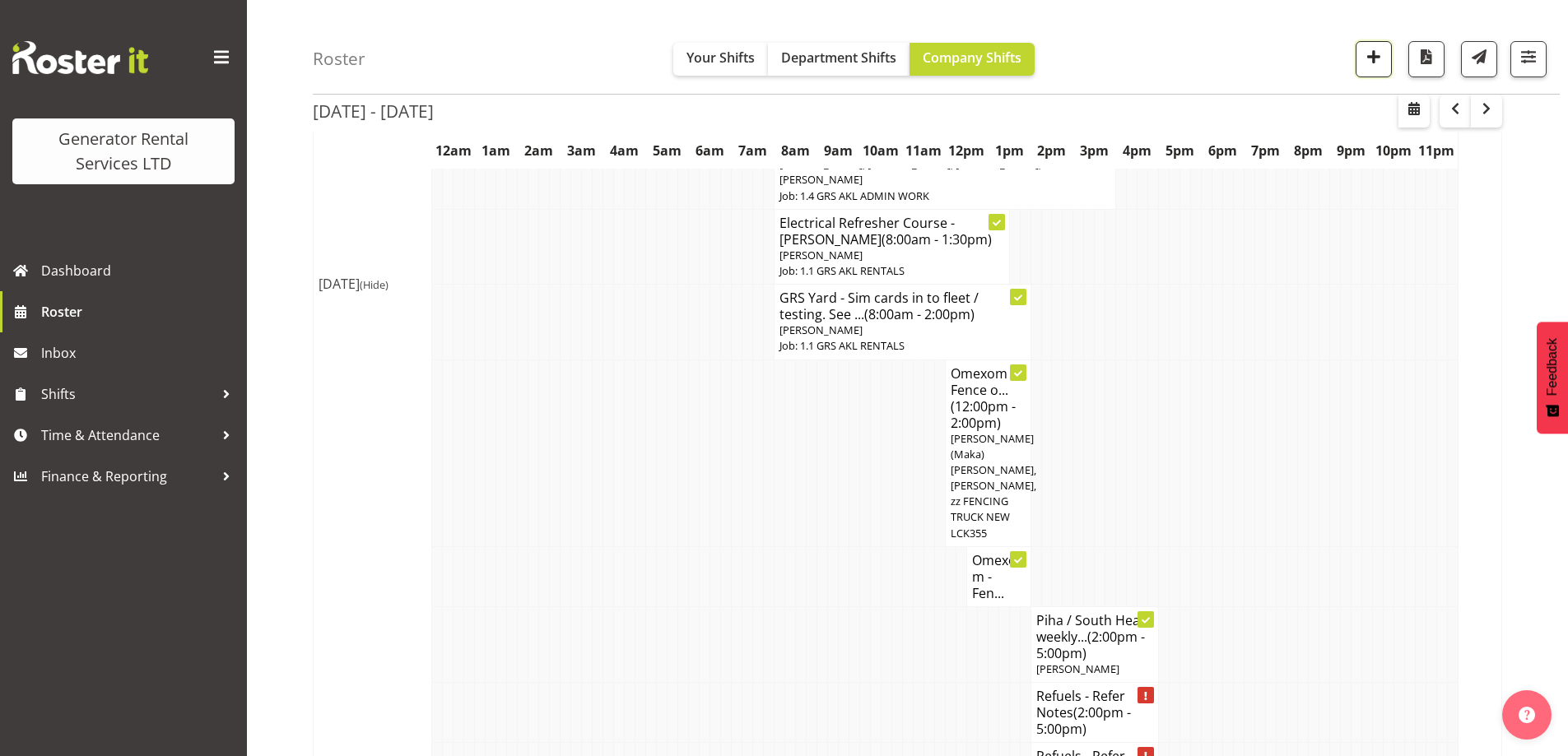
click at [1375, 47] on span "button" at bounding box center [1373, 57] width 21 height 21
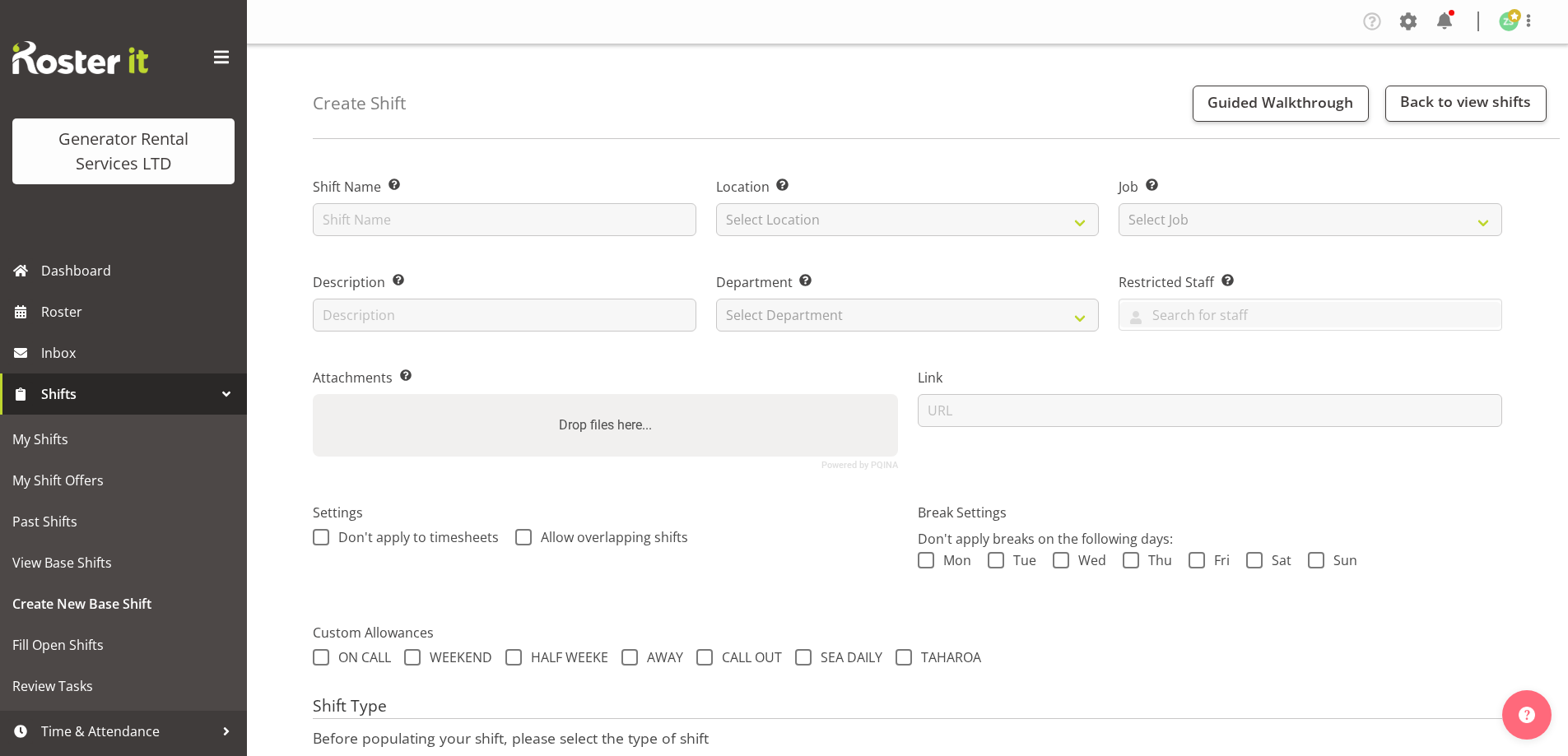
click at [392, 217] on input "text" at bounding box center [504, 220] width 383 height 33
click at [656, 223] on input "Atlas Copco TIA Rollout in the board room" at bounding box center [504, 220] width 383 height 33
type input "Atlas Copco TIA Rollout in the board room"
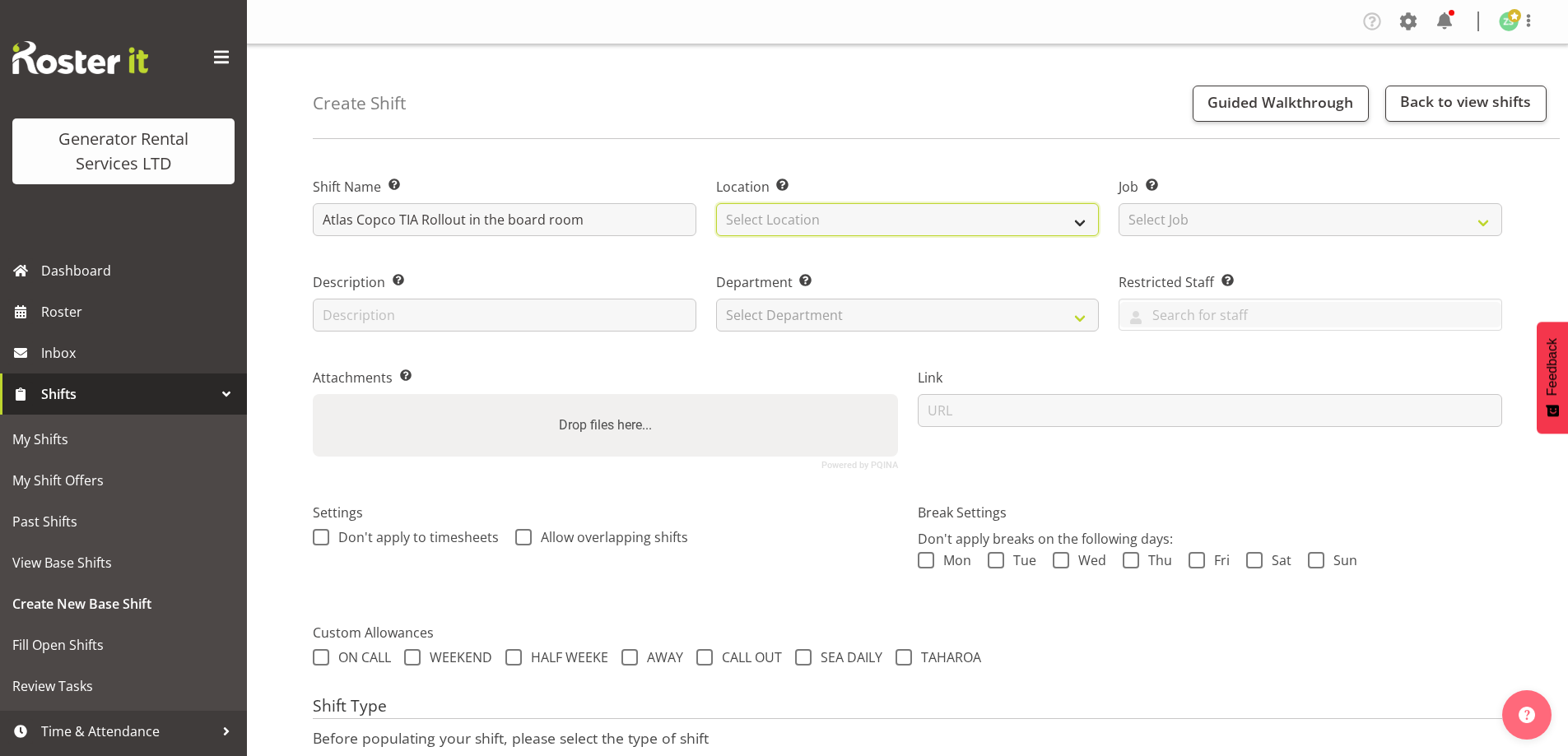
click at [856, 222] on select "Select Location GRS Auckland" at bounding box center [908, 220] width 383 height 33
select select "28"
click at [716, 203] on select "Select Location GRS Auckland" at bounding box center [908, 220] width 383 height 33
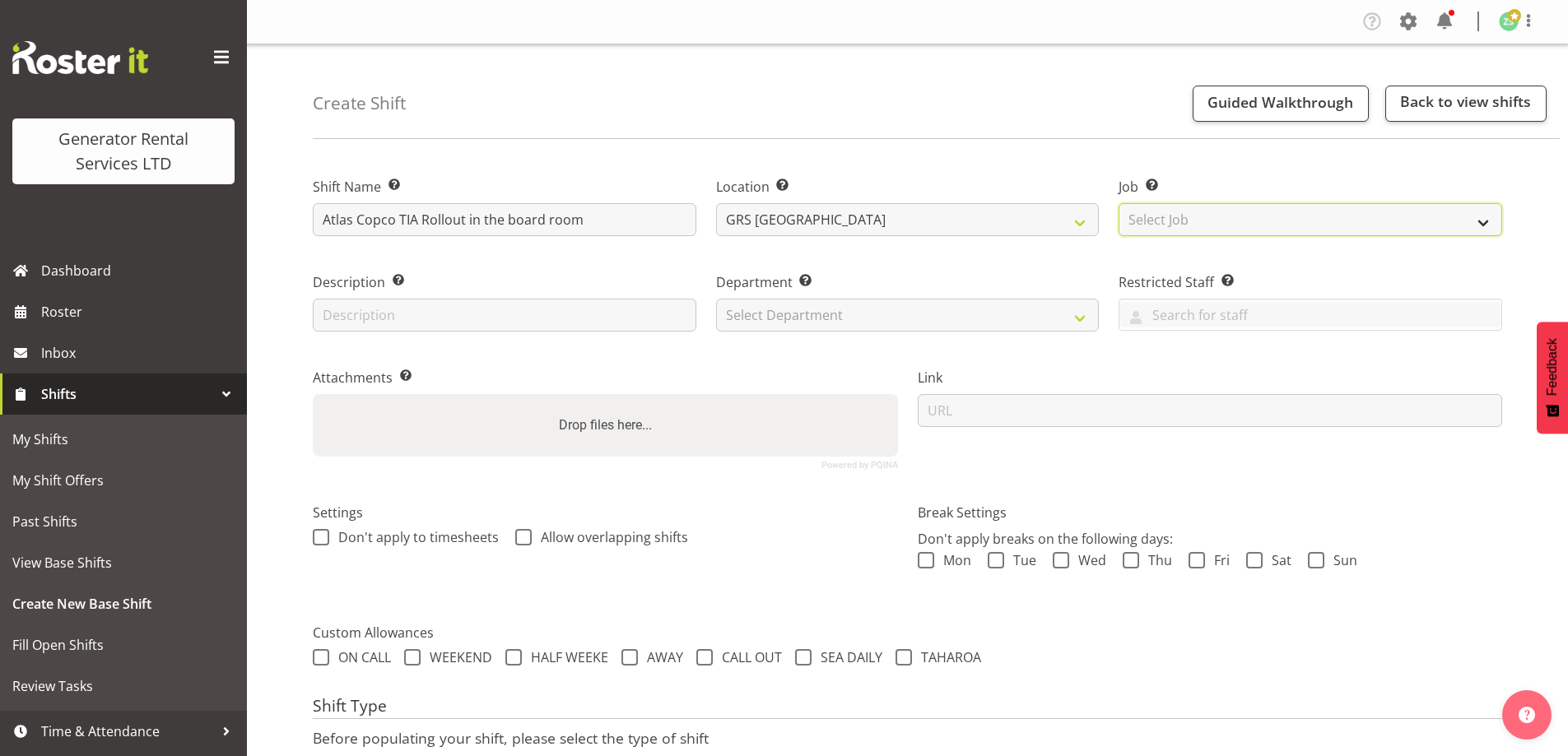
click at [1223, 225] on select "Select Job Create new job 1.1 GRS AKL RENTALS 1.1 GRS AKL RENTALS AC 1.1 GRS AK…" at bounding box center [1310, 220] width 383 height 33
select select "9"
click at [1118, 203] on select "Select Job Create new job 1.1 GRS AKL RENTALS 1.1 GRS AKL RENTALS AC 1.1 GRS AK…" at bounding box center [1310, 220] width 383 height 33
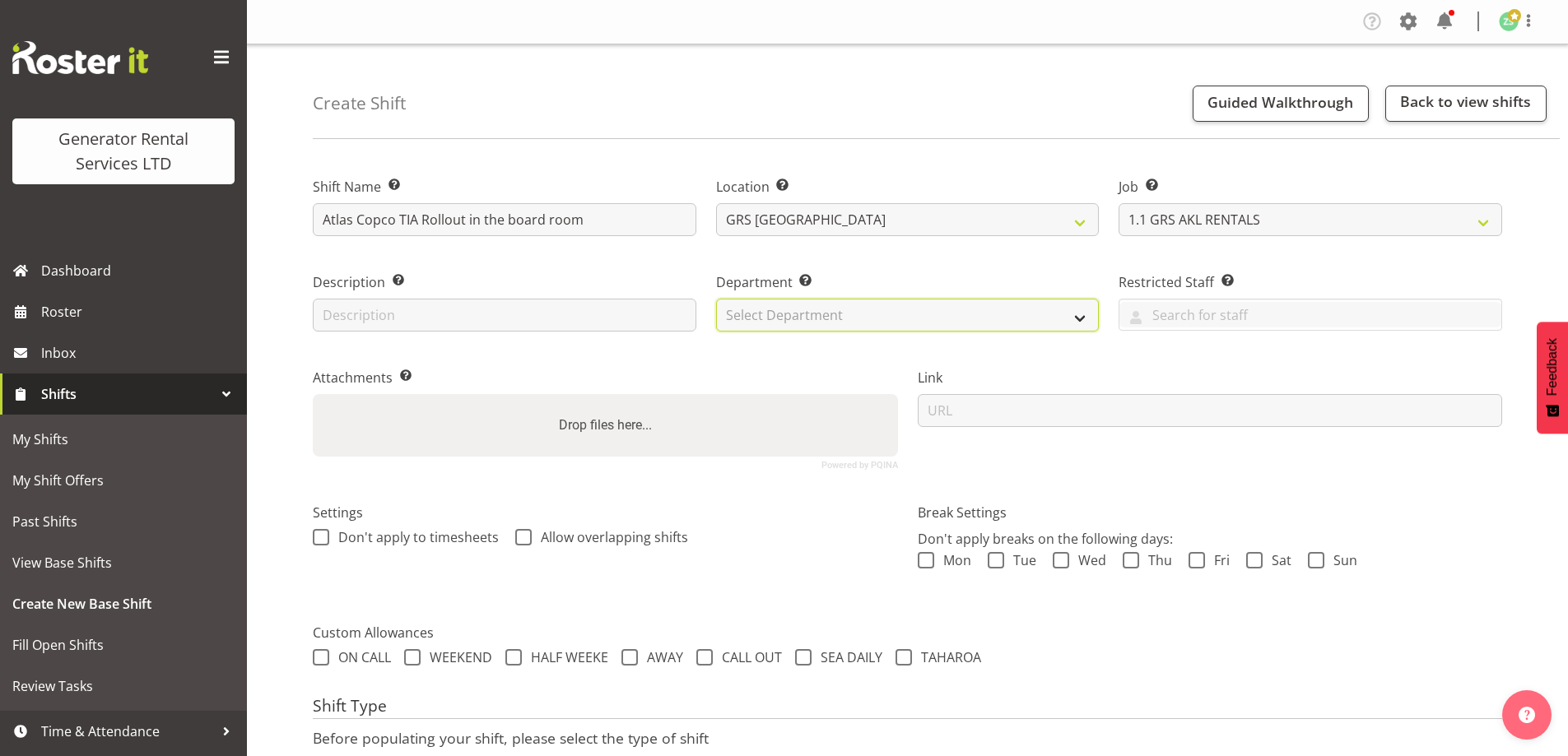
click at [986, 319] on select "Select Department GRS ADMIN AKL GRS HIRE AKL GRS HIRE TGA GRS HIRE HST GRS ENGI…" at bounding box center [908, 316] width 383 height 33
click at [716, 299] on select "Select Department GRS ADMIN AKL GRS HIRE AKL GRS HIRE TGA GRS HIRE HST GRS ENGI…" at bounding box center [908, 316] width 383 height 33
click at [917, 332] on div "Department Set the department that the shift relates to. GRS ADMIN AKL GRS HIRE…" at bounding box center [908, 296] width 403 height 96
click at [847, 311] on select "GRS ADMIN AKL GRS HIRE AKL GRS HIRE TGA GRS HIRE HST GRS ENGINEERING AKL GRS TA…" at bounding box center [908, 316] width 383 height 33
select select "20"
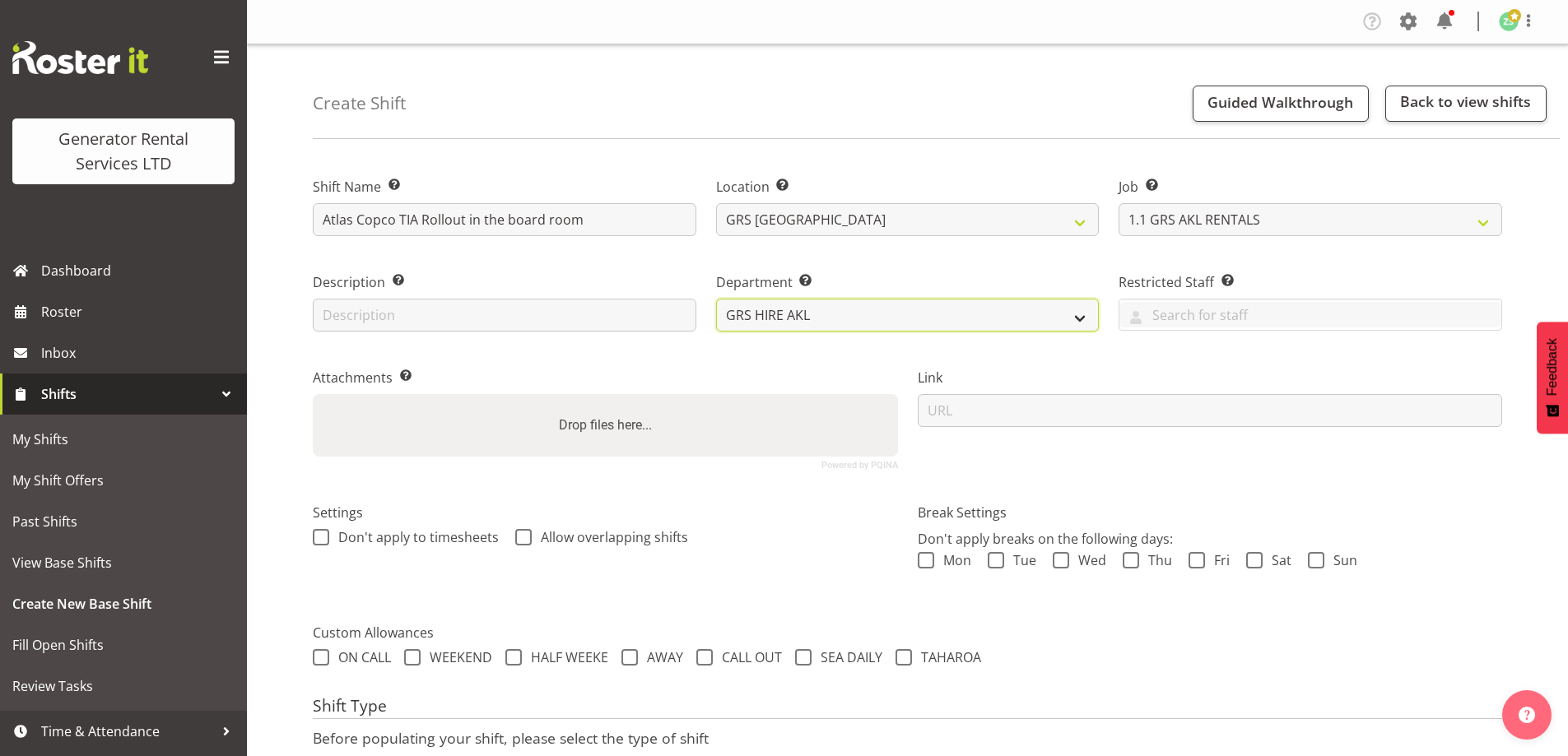
click at [716, 299] on select "GRS ADMIN AKL GRS HIRE AKL GRS HIRE TGA GRS HIRE HST GRS ENGINEERING AKL GRS TA…" at bounding box center [908, 316] width 383 height 33
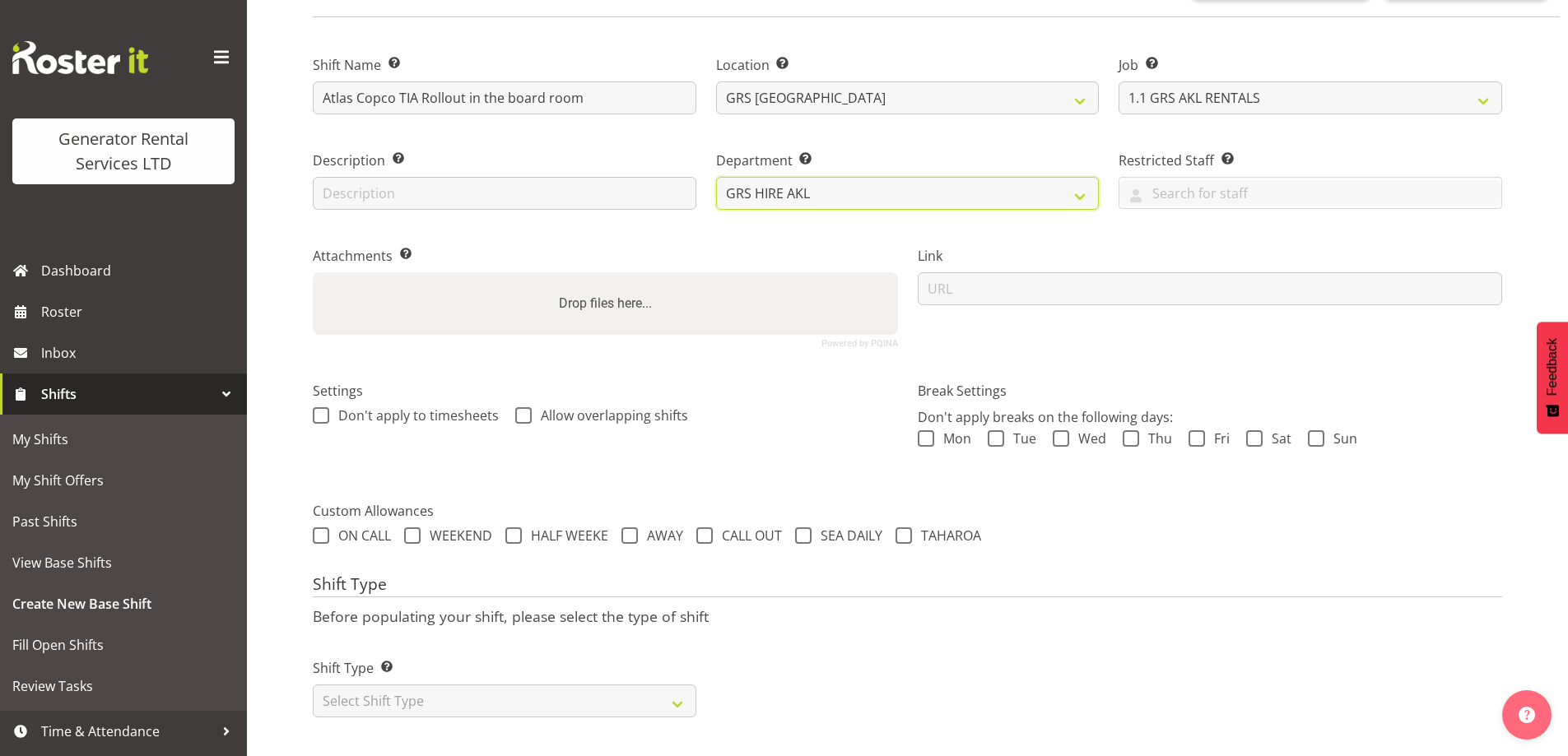
scroll to position [134, 0]
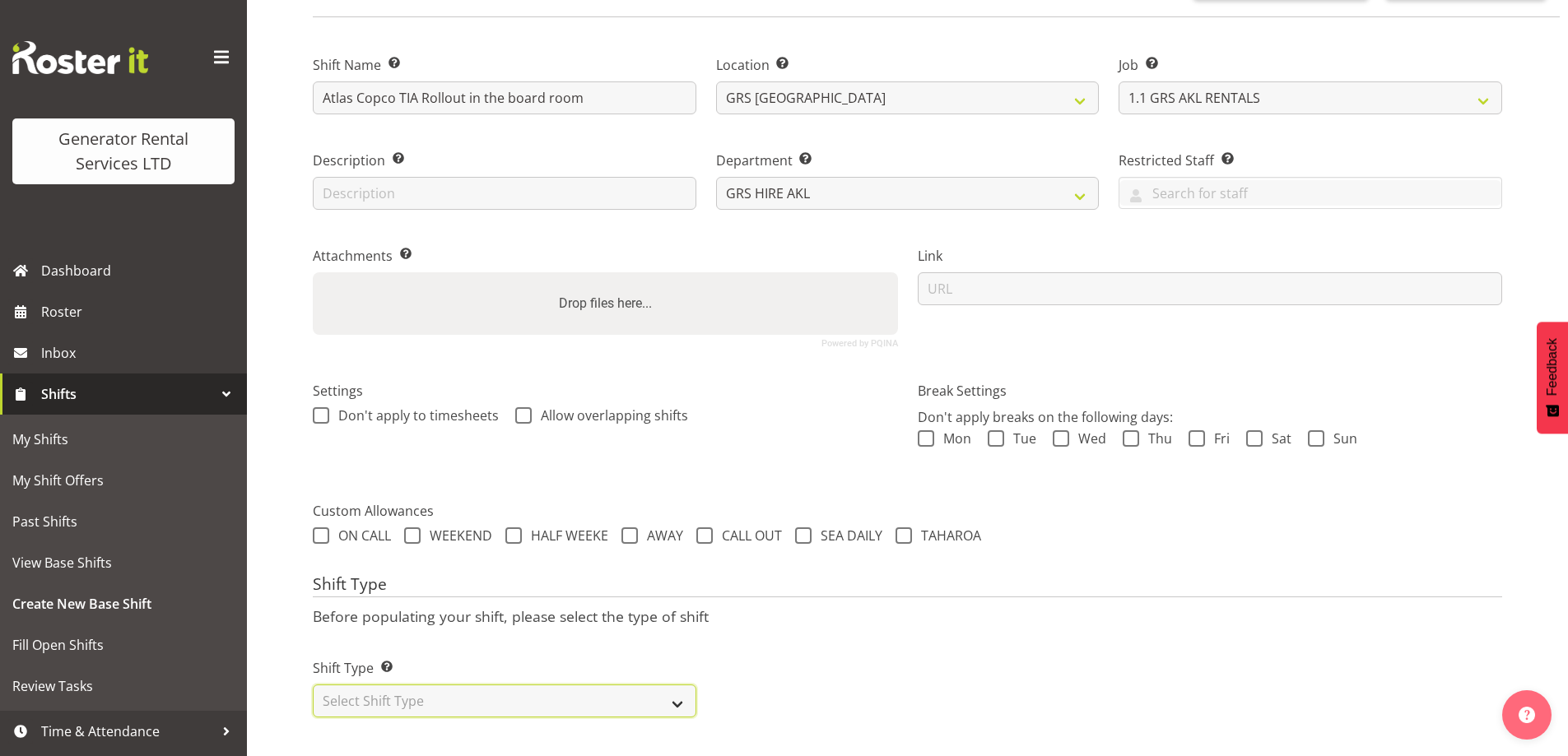
click at [492, 690] on select "Select Shift Type One Off Shift Recurring Shift Rotating Shift" at bounding box center [504, 701] width 383 height 33
select select "one_off"
click at [313, 685] on select "Select Shift Type One Off Shift Recurring Shift Rotating Shift" at bounding box center [504, 701] width 383 height 33
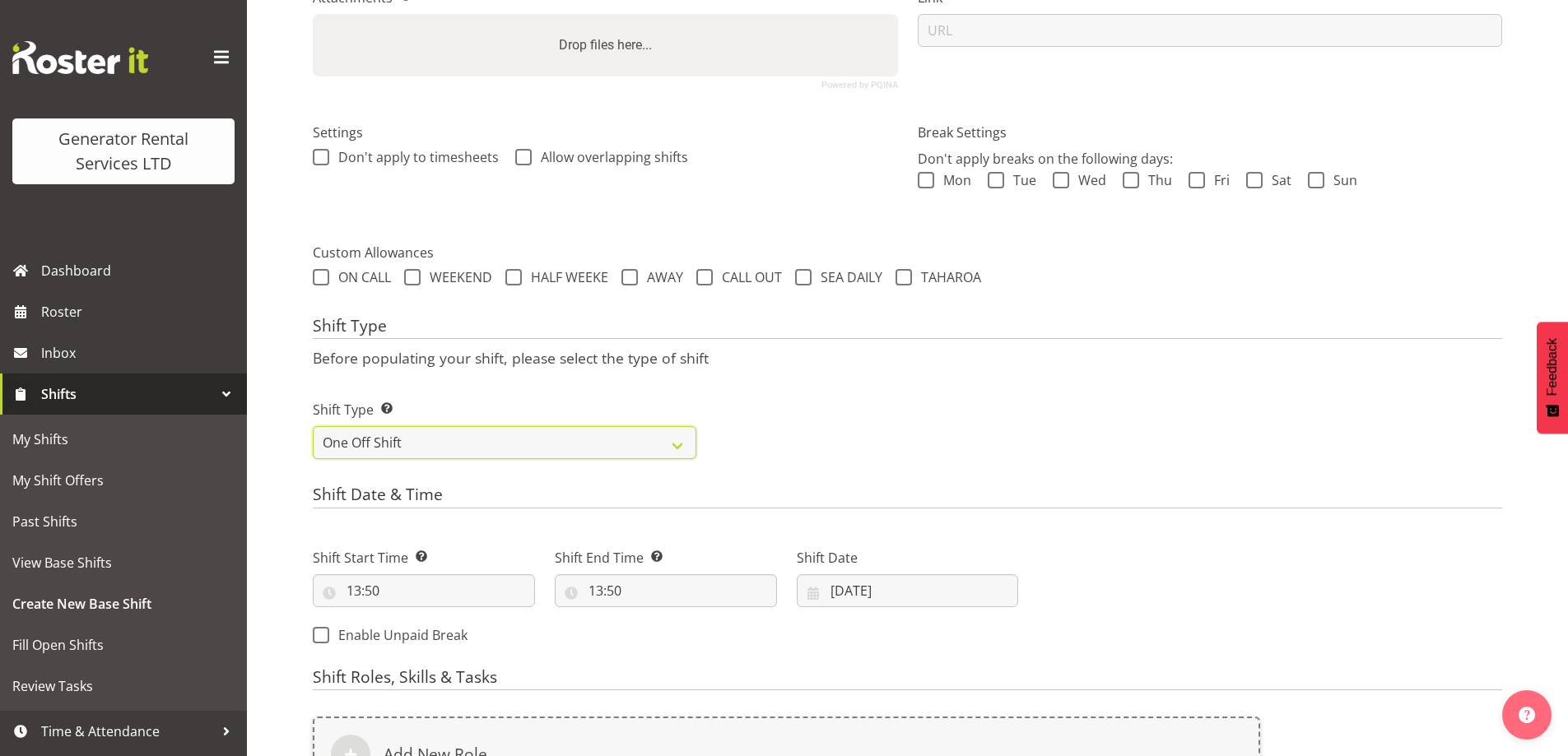
scroll to position [381, 0]
click at [472, 589] on input "13:50" at bounding box center [424, 590] width 223 height 33
click at [434, 627] on select "00 01 02 03 04 05 06 07 08 09 10 11 12 13 14 15 16 17 18 19 20 21 22 23" at bounding box center [425, 633] width 37 height 33
select select "8"
click at [407, 616] on select "00 01 02 03 04 05 06 07 08 09 10 11 12 13 14 15 16 17 18 19 20 21 22 23" at bounding box center [425, 633] width 37 height 33
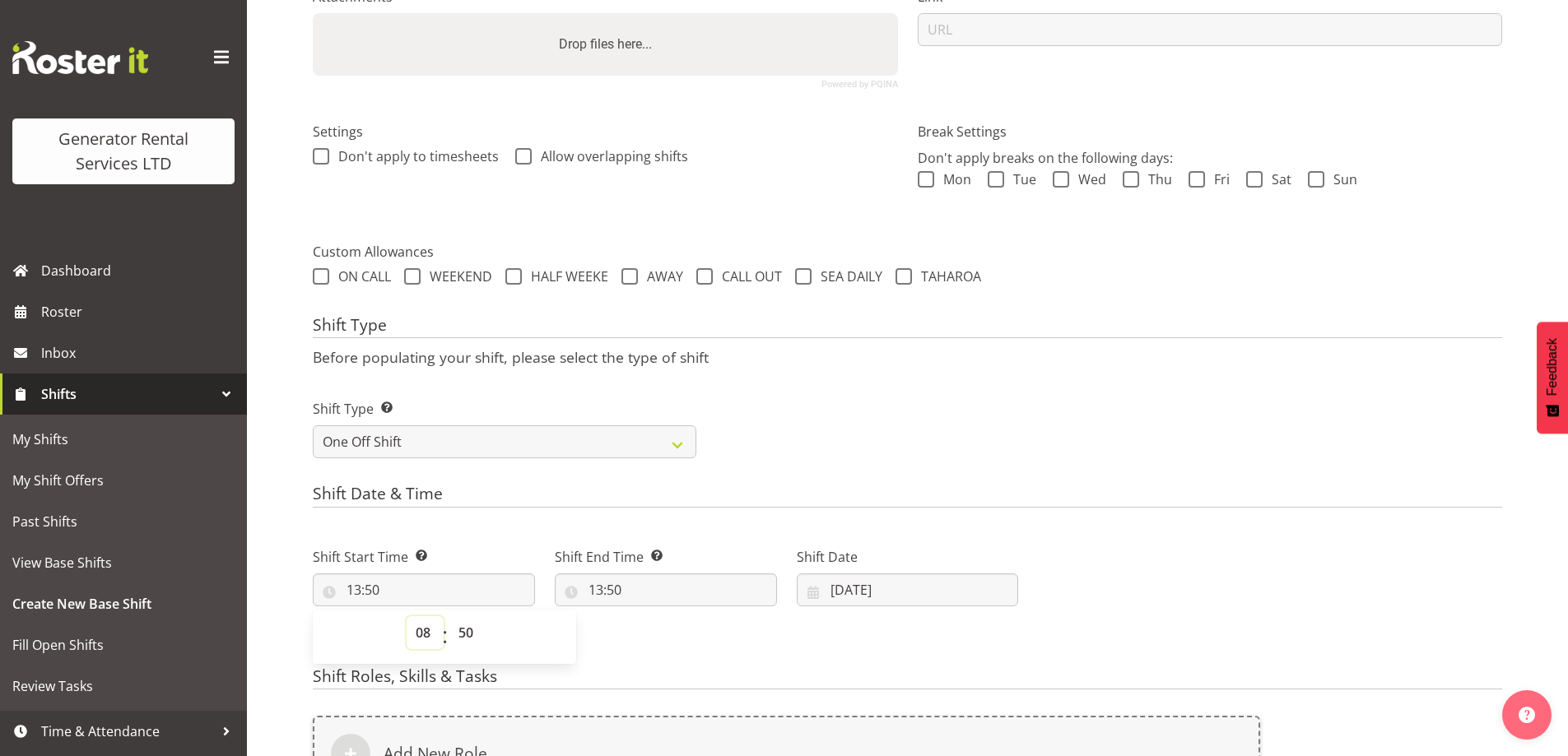
type input "08:50"
click at [469, 631] on select "00 01 02 03 04 05 06 07 08 09 10 11 12 13 14 15 16 17 18 19 20 21 22 23 24 25 2…" at bounding box center [468, 633] width 37 height 33
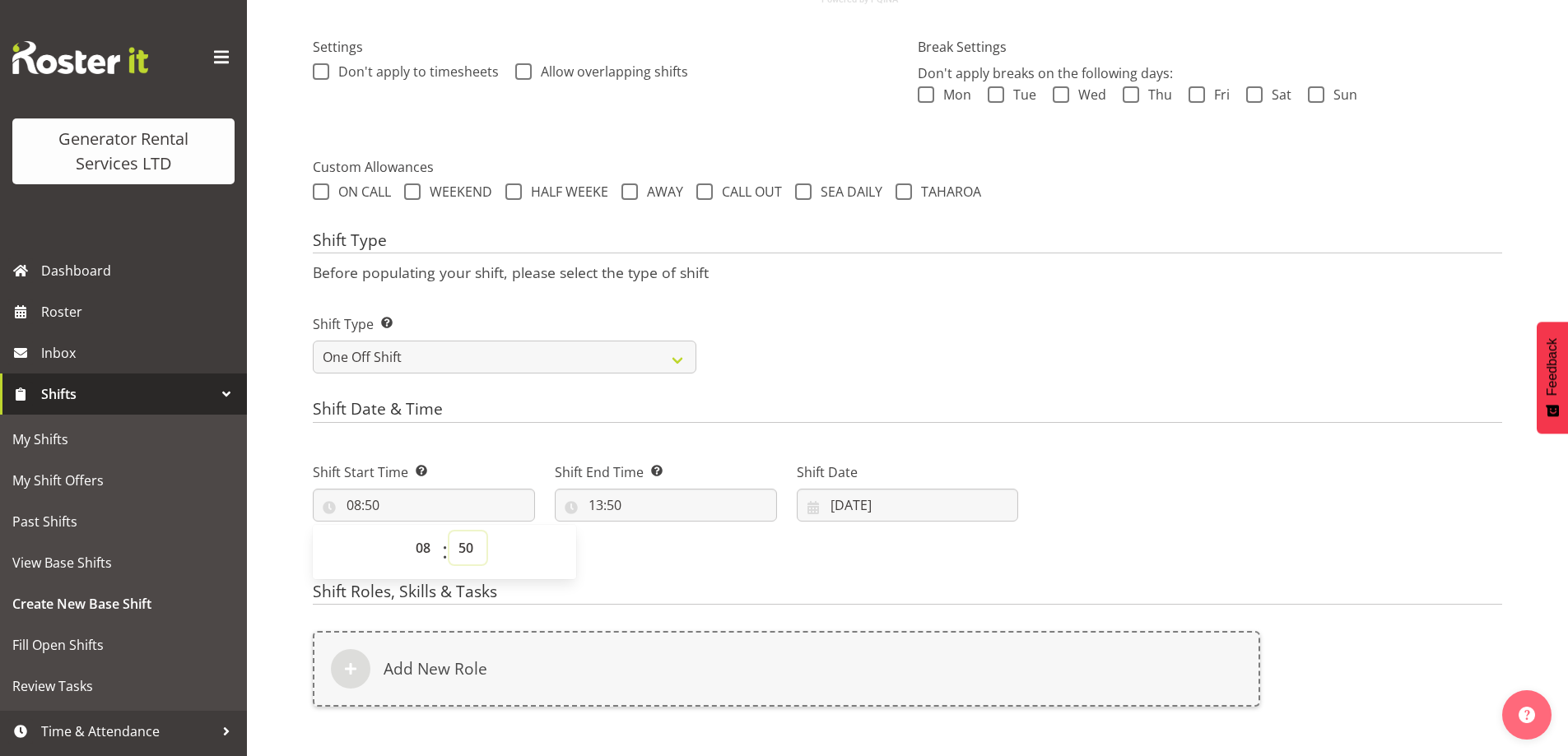
scroll to position [493, 0]
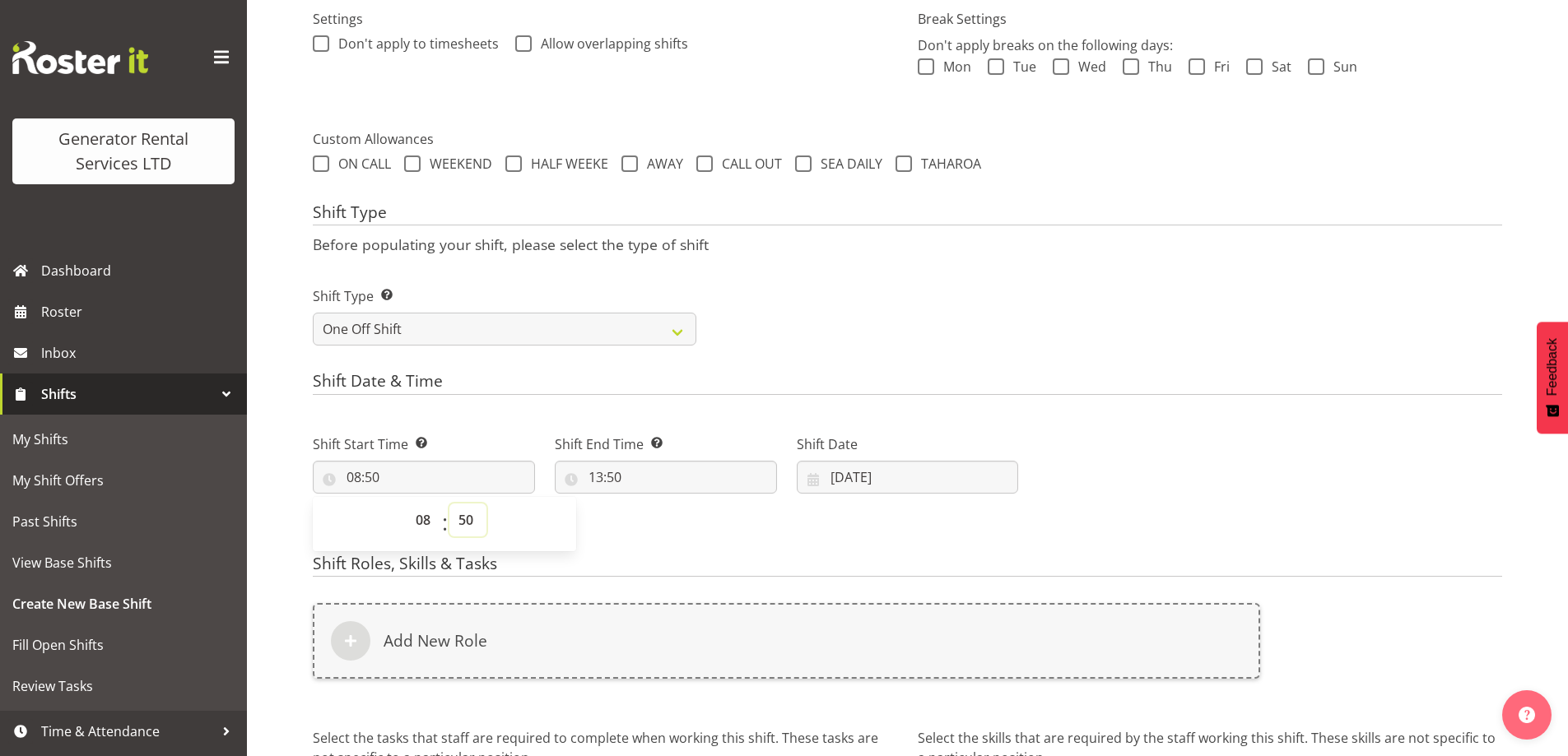
click at [467, 523] on select "00 01 02 03 04 05 06 07 08 09 10 11 12 13 14 15 16 17 18 19 20 21 22 23 24 25 2…" at bounding box center [468, 520] width 37 height 33
select select "0"
click at [450, 503] on select "00 01 02 03 04 05 06 07 08 09 10 11 12 13 14 15 16 17 18 19 20 21 22 23 24 25 2…" at bounding box center [468, 520] width 37 height 33
type input "08:00"
click at [677, 482] on input "13:50" at bounding box center [666, 477] width 223 height 33
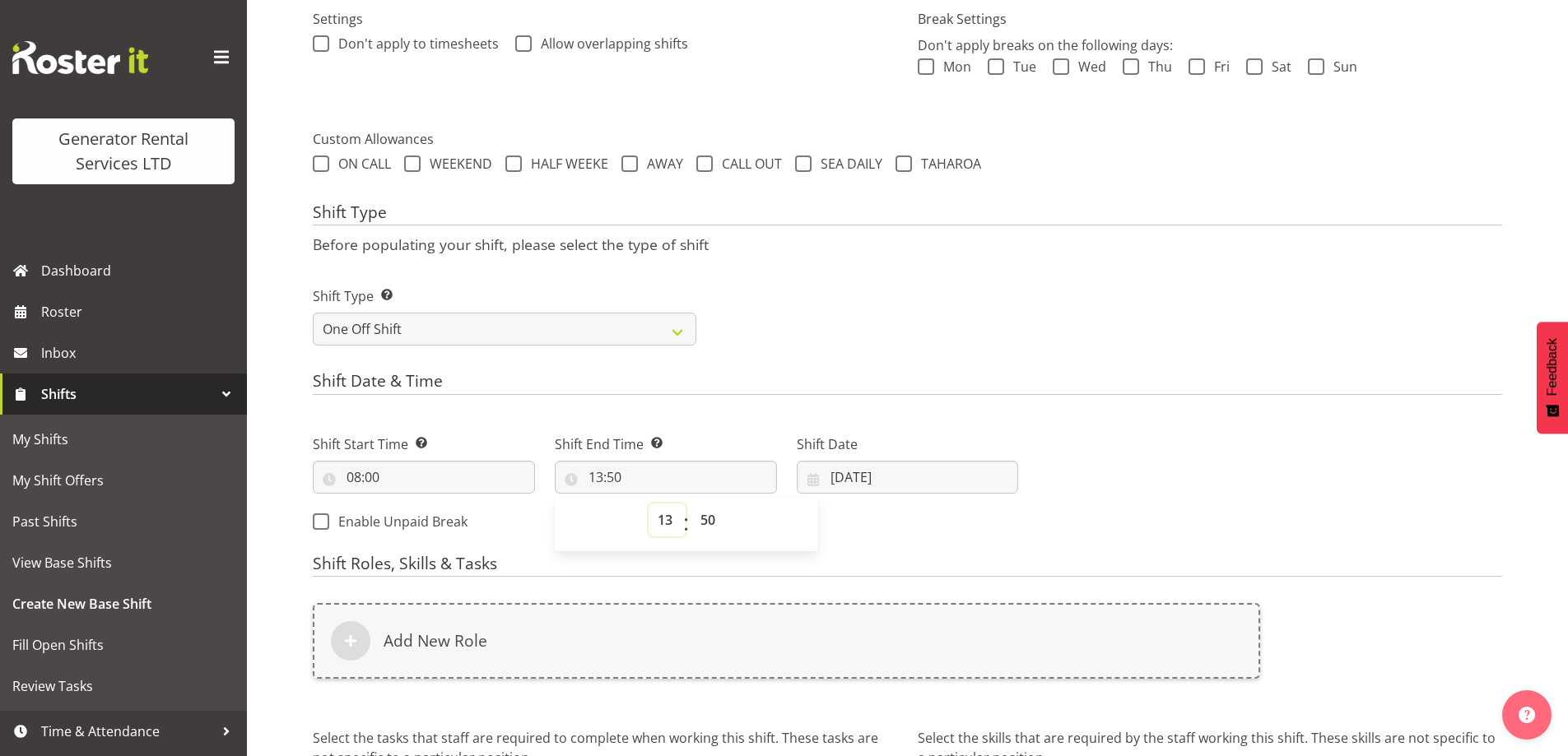
click at [660, 512] on select "00 01 02 03 04 05 06 07 08 09 10 11 12 13 14 15 16 17 18 19 20 21 22 23" at bounding box center [667, 520] width 37 height 33
select select "11"
click at [649, 503] on select "00 01 02 03 04 05 06 07 08 09 10 11 12 13 14 15 16 17 18 19 20 21 22 23" at bounding box center [667, 520] width 37 height 33
type input "11:50"
click at [704, 522] on select "00 01 02 03 04 05 06 07 08 09 10 11 12 13 14 15 16 17 18 19 20 21 22 23 24 25 2…" at bounding box center [710, 520] width 37 height 33
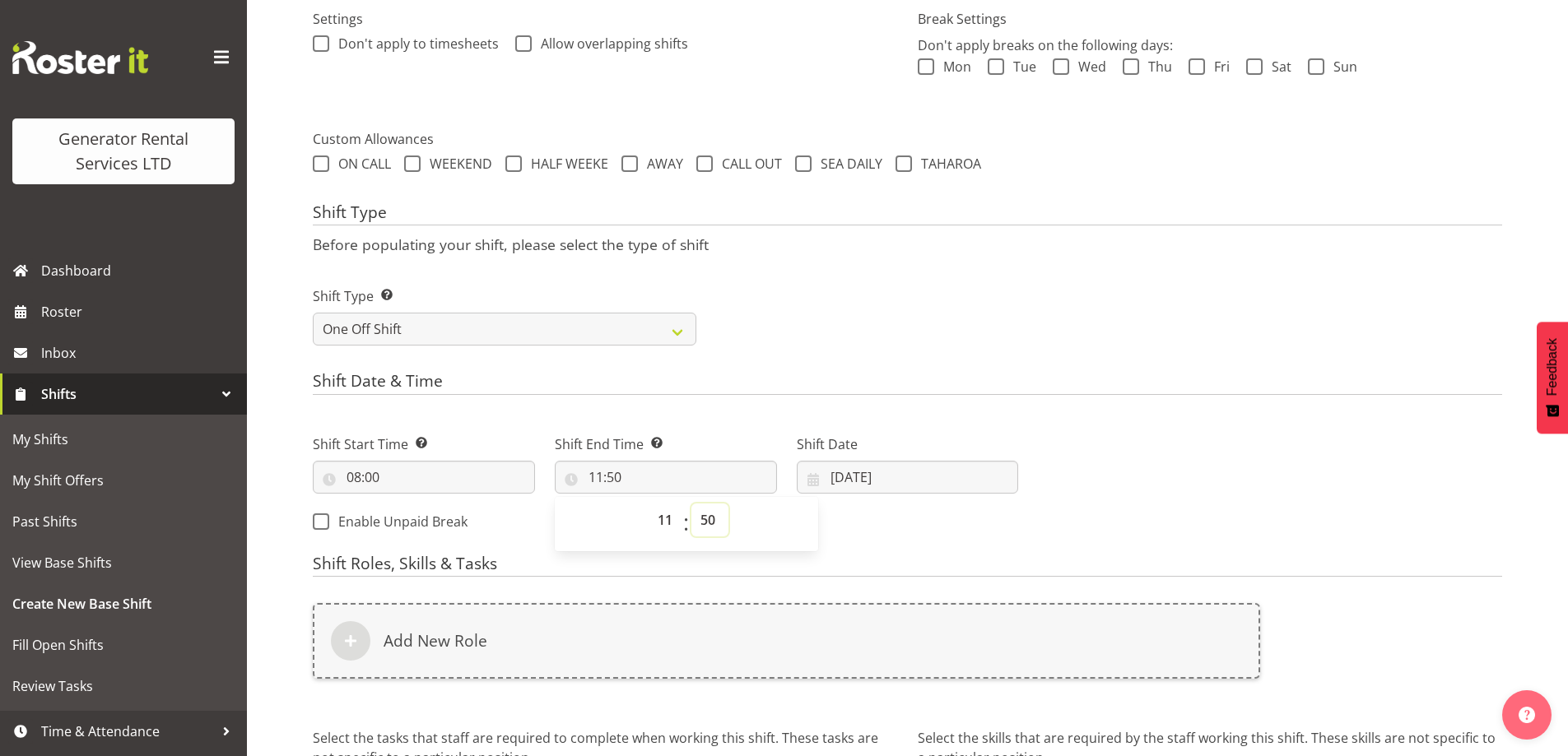
click at [716, 520] on select "00 01 02 03 04 05 06 07 08 09 10 11 12 13 14 15 16 17 18 19 20 21 22 23 24 25 2…" at bounding box center [710, 520] width 37 height 33
select select "0"
click at [691, 503] on select "00 01 02 03 04 05 06 07 08 09 10 11 12 13 14 15 16 17 18 19 20 21 22 23 24 25 2…" at bounding box center [710, 520] width 37 height 33
type input "11:00"
click at [861, 485] on input "23/09/2025" at bounding box center [908, 477] width 223 height 33
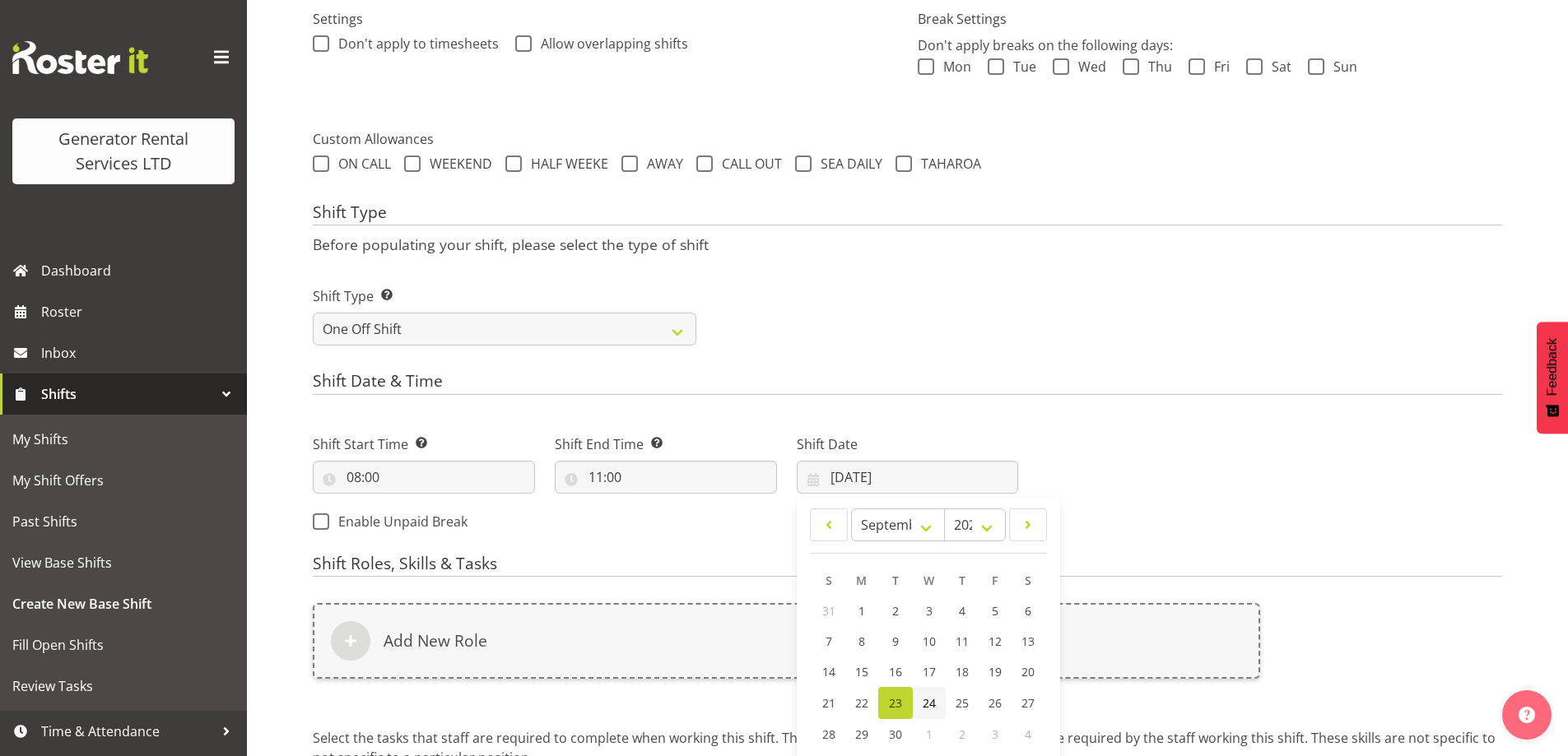
click at [935, 706] on link "24" at bounding box center [929, 702] width 33 height 32
type input "24/09/2025"
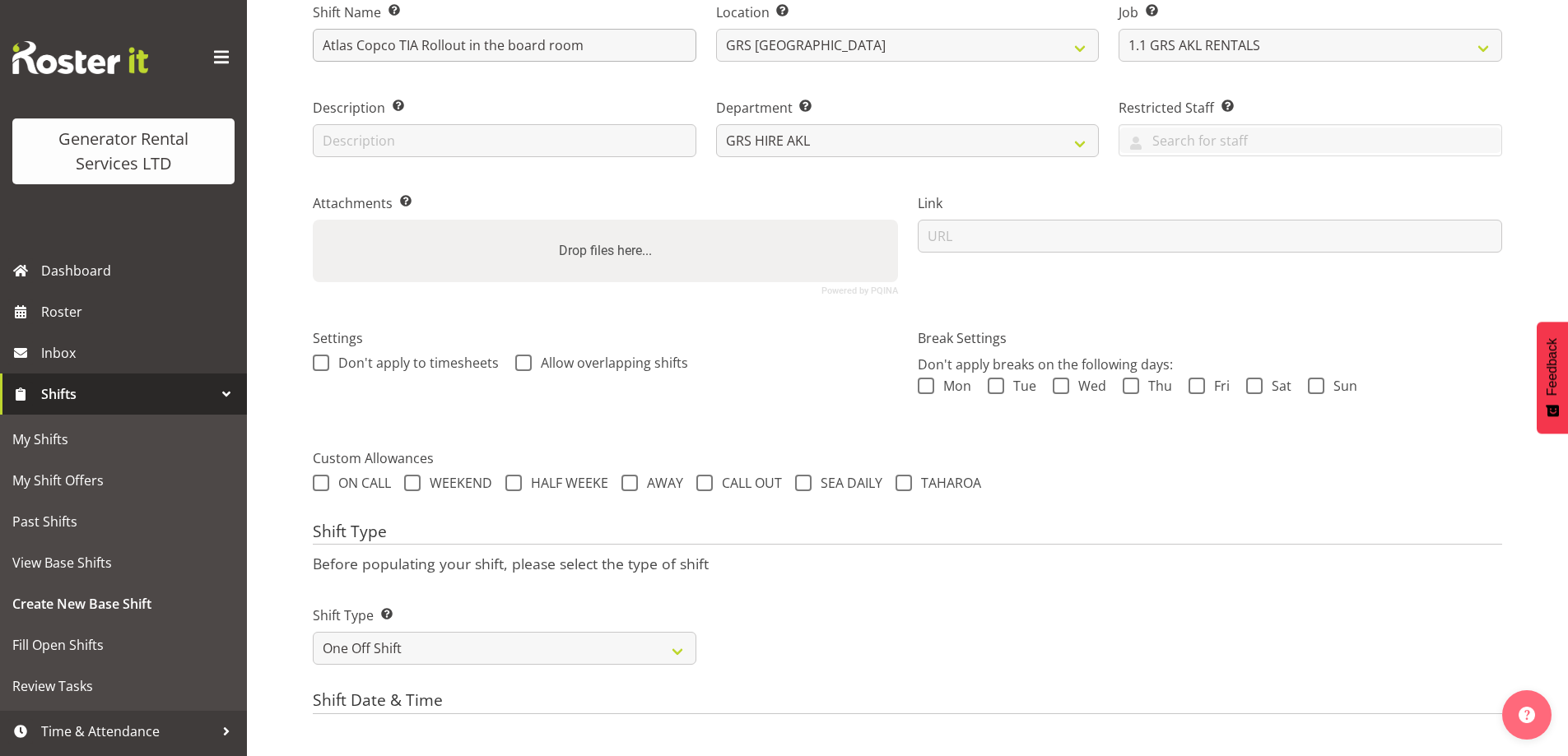
scroll to position [0, 0]
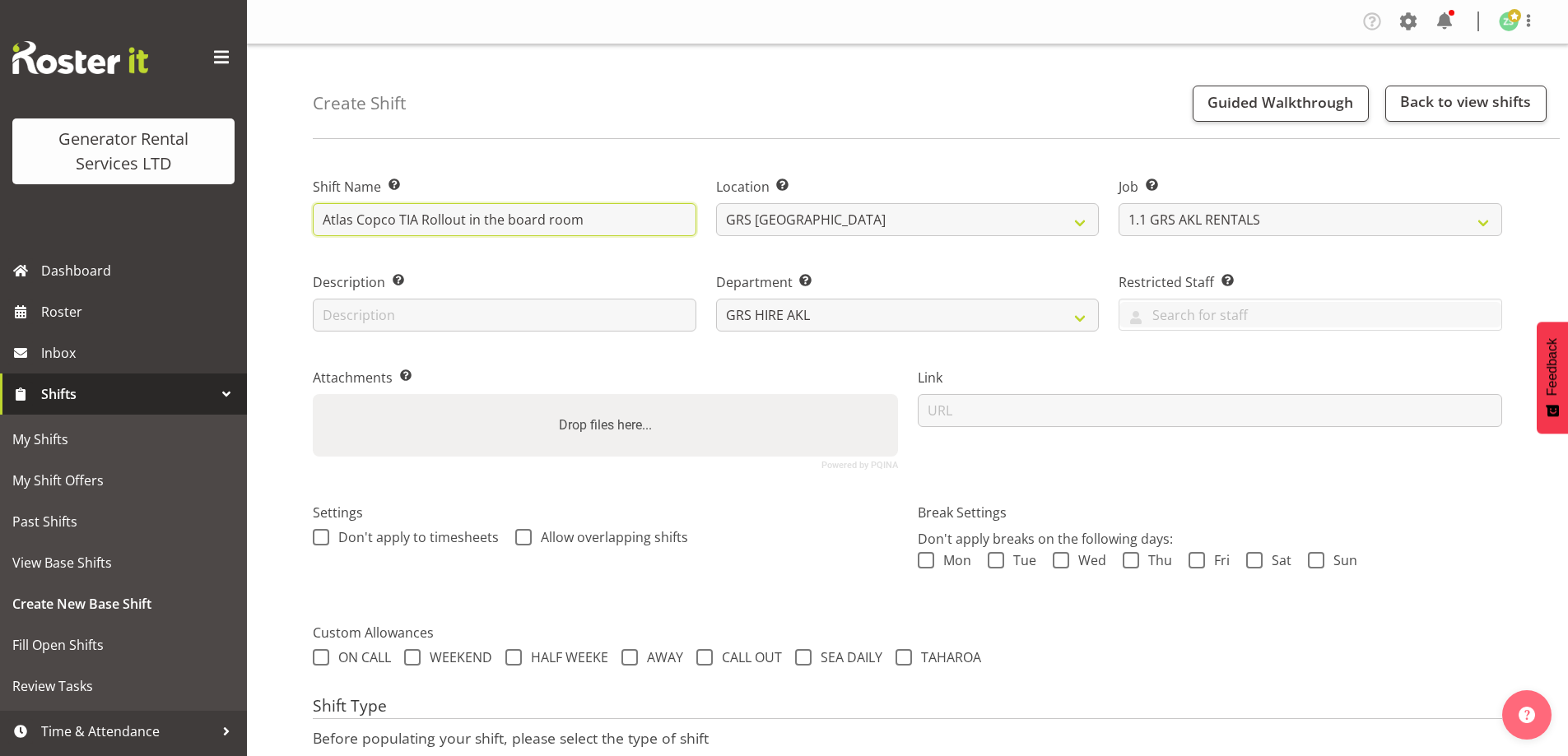
drag, startPoint x: 581, startPoint y: 220, endPoint x: 651, endPoint y: 210, distance: 70.7
click at [585, 218] on input "Atlas Copco TIA Rollout in the board room" at bounding box center [504, 220] width 383 height 33
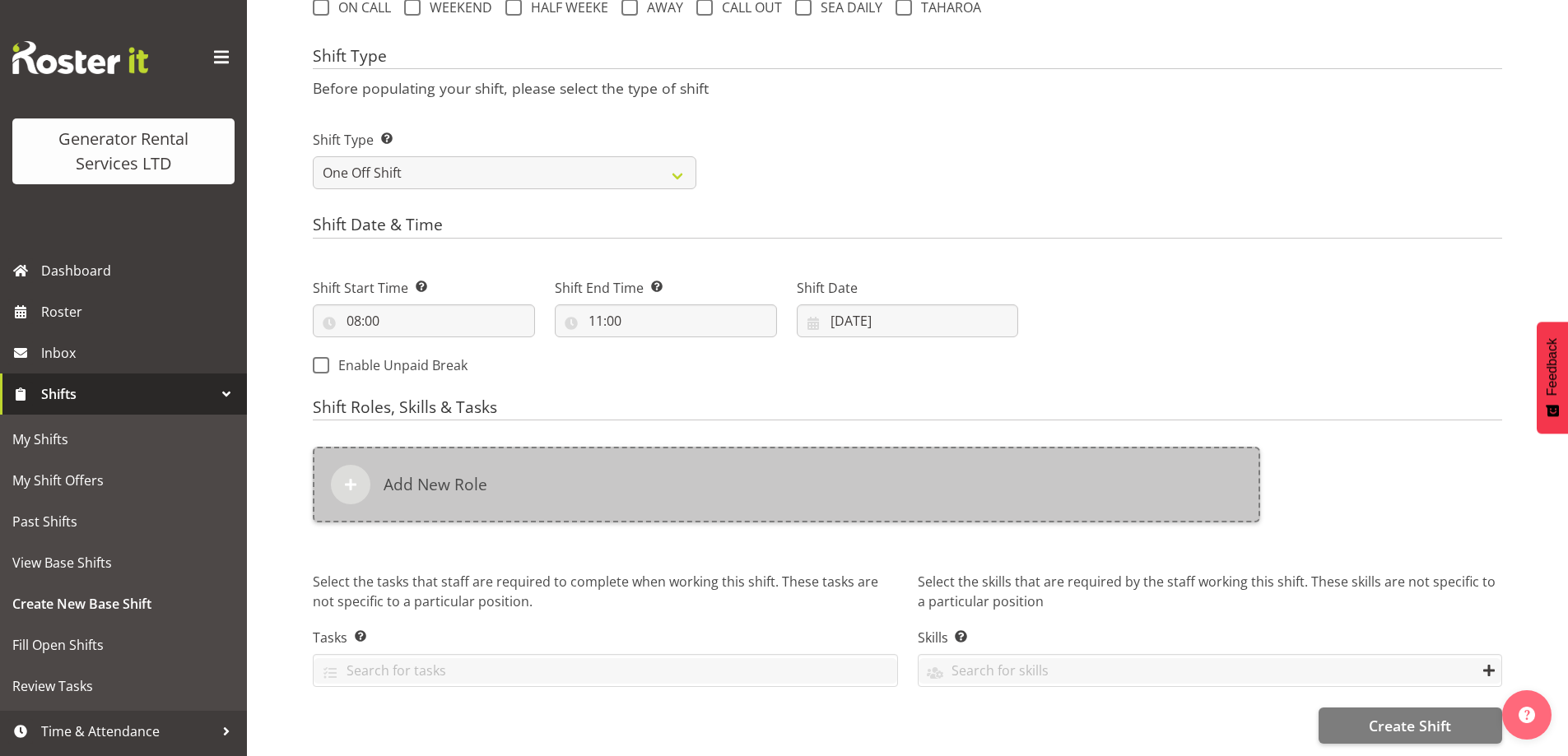
scroll to position [662, 0]
type input "Atlas Copco TIA Rollout in the board room - Jacques"
click at [796, 492] on div "Add New Role" at bounding box center [786, 484] width 948 height 76
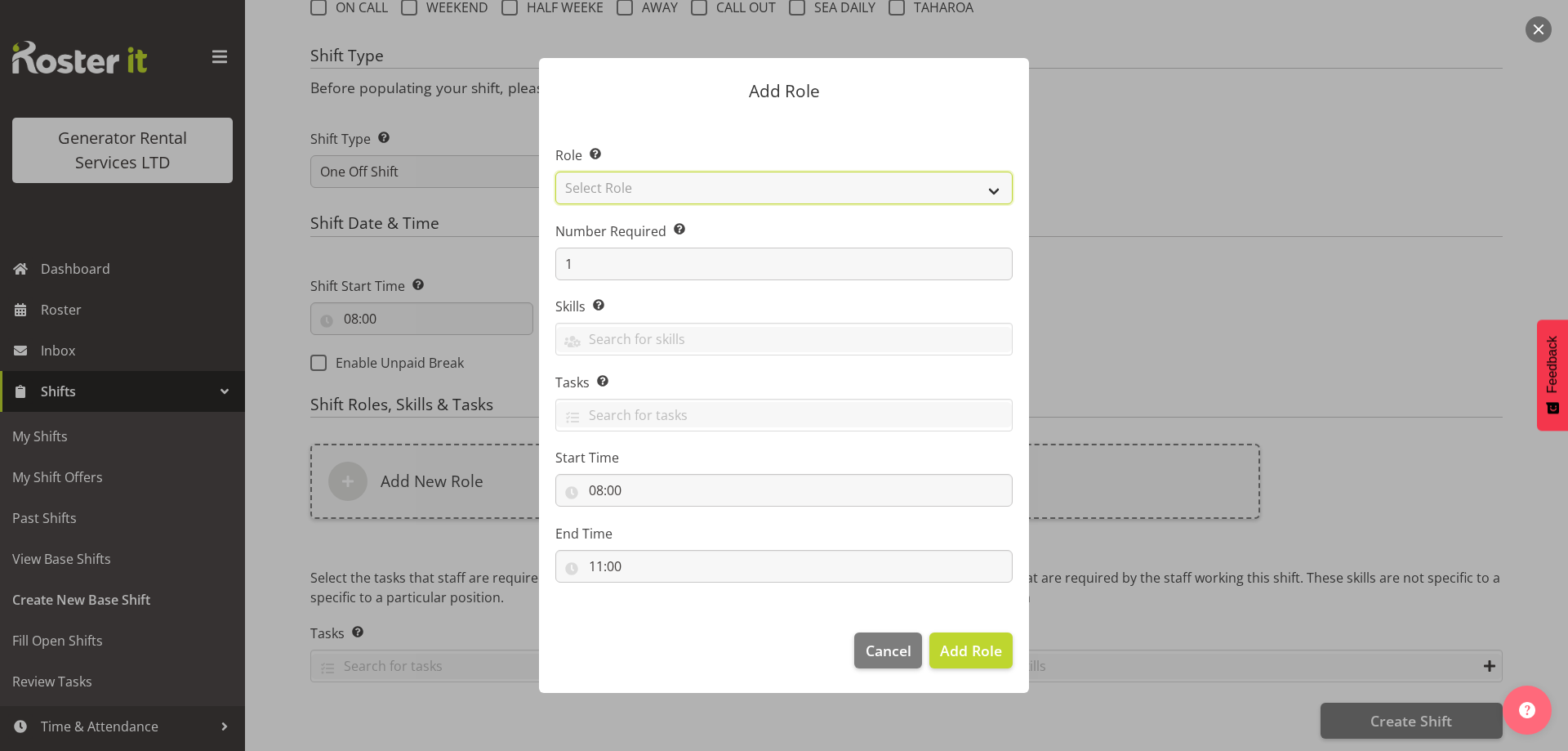
click at [659, 189] on select "Select Role Account Manager Electrician Engineering GM HSEQ manager MECH Mechan…" at bounding box center [784, 188] width 457 height 33
select select "20"
click at [556, 171] on select "Select Role Account Manager Electrician Engineering GM HSEQ manager MECH Mechan…" at bounding box center [784, 188] width 457 height 33
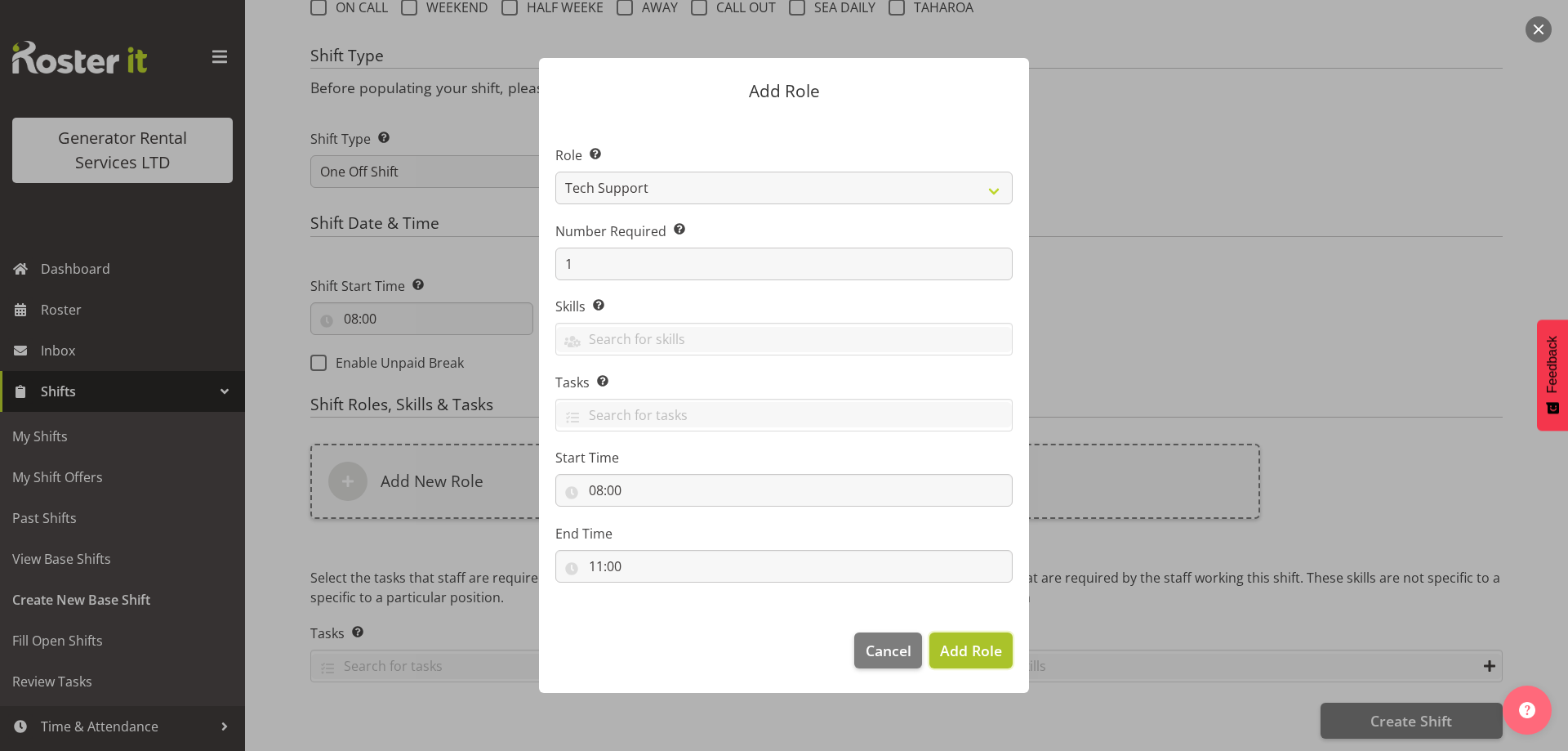
click at [978, 656] on span "Add Role" at bounding box center [971, 650] width 62 height 20
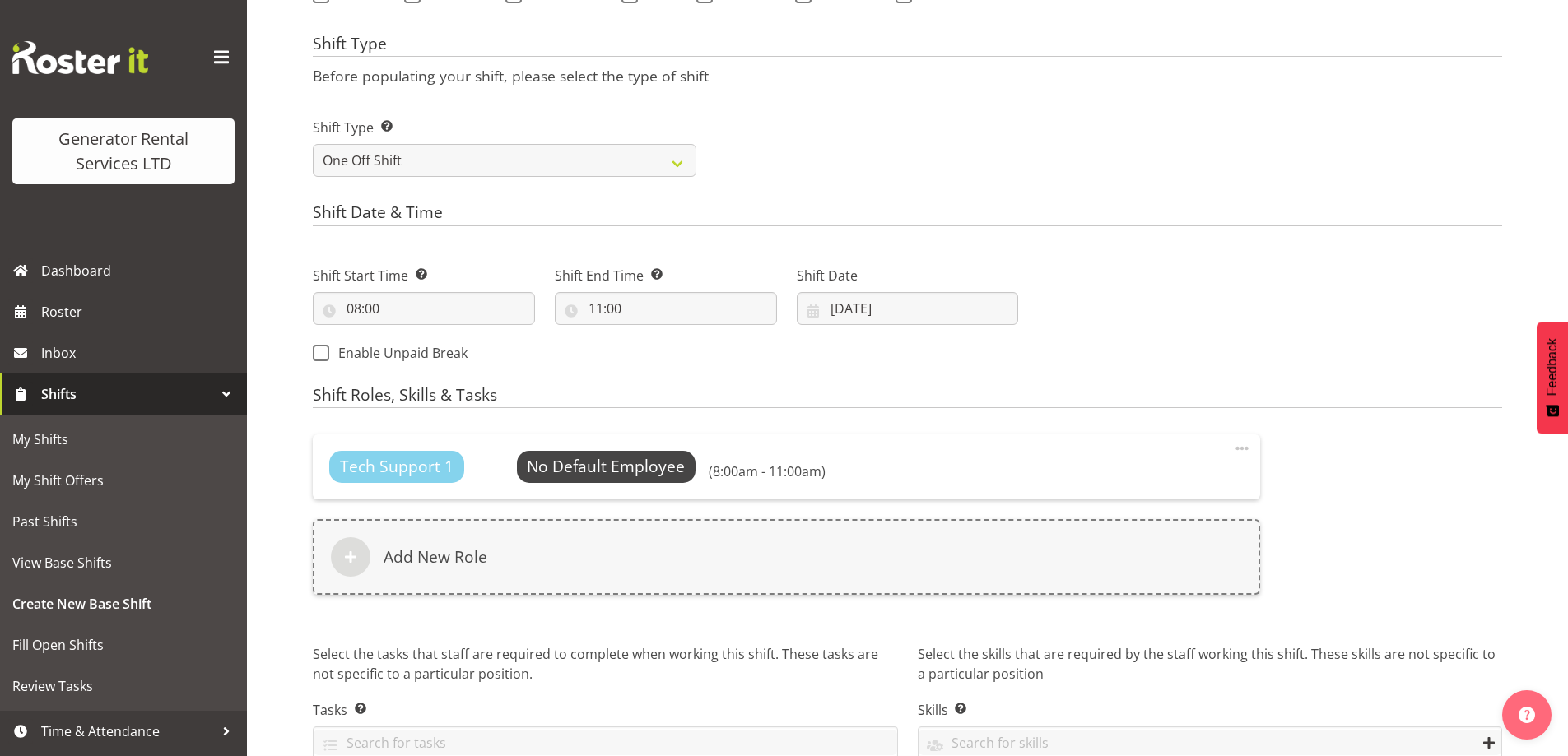
scroll to position [746, 0]
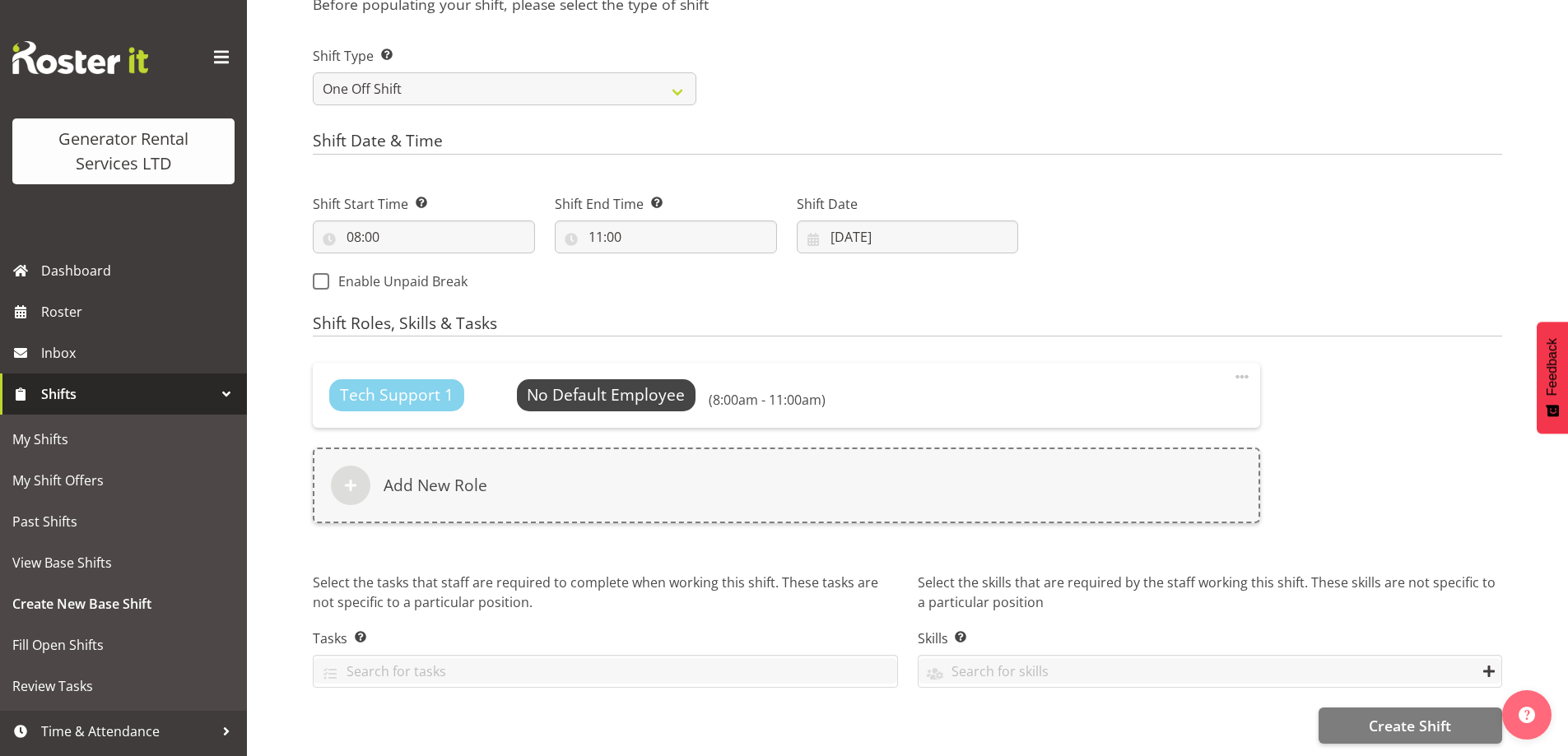
click at [1427, 739] on div "Shift Name Enter a name for the shift (e.g. Day Shift). Atlas Copco TIA Rollout…" at bounding box center [940, 87] width 1255 height 1340
click at [1404, 708] on button "Create Shift" at bounding box center [1410, 726] width 183 height 36
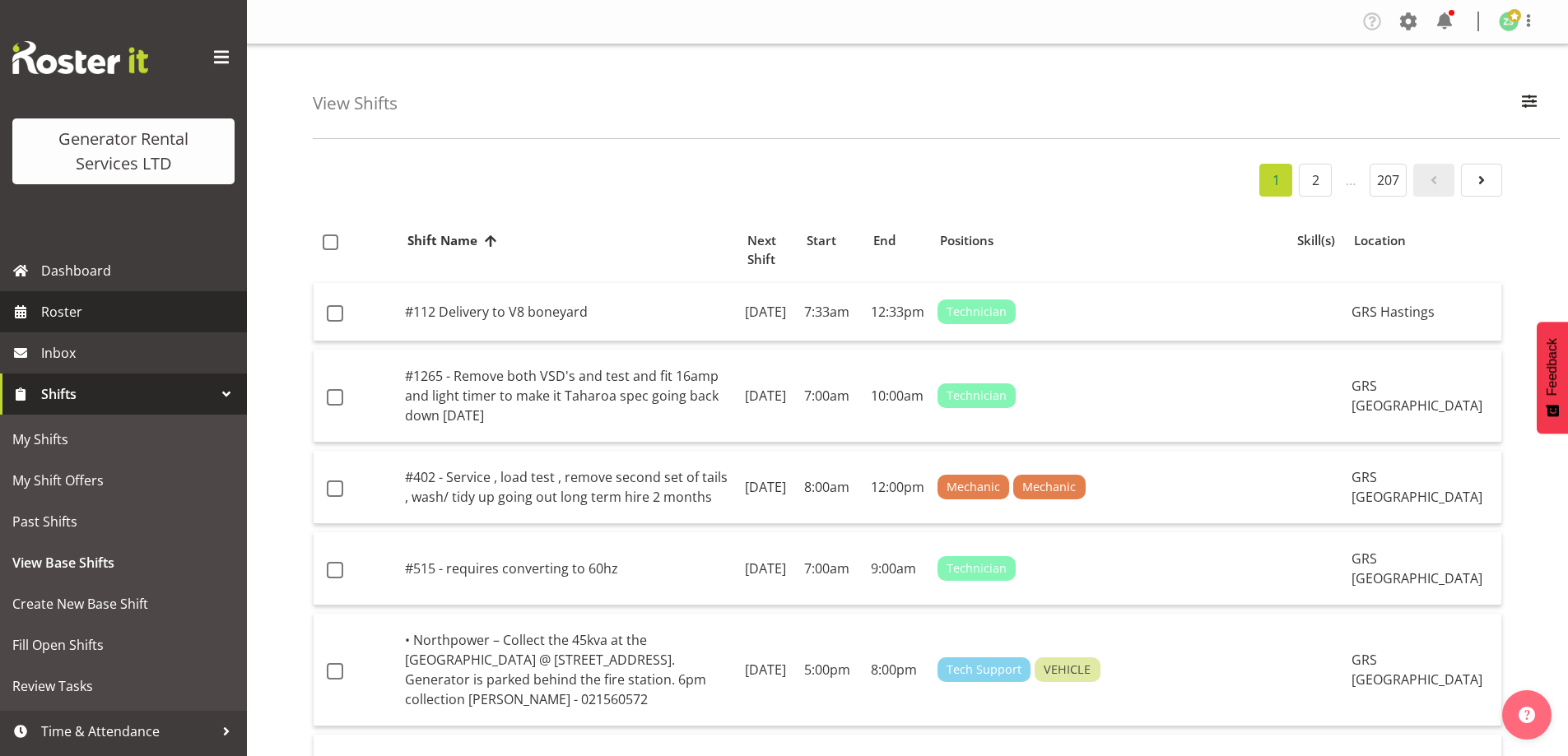
click at [148, 309] on span "Roster" at bounding box center [140, 311] width 198 height 25
